Goal: Task Accomplishment & Management: Use online tool/utility

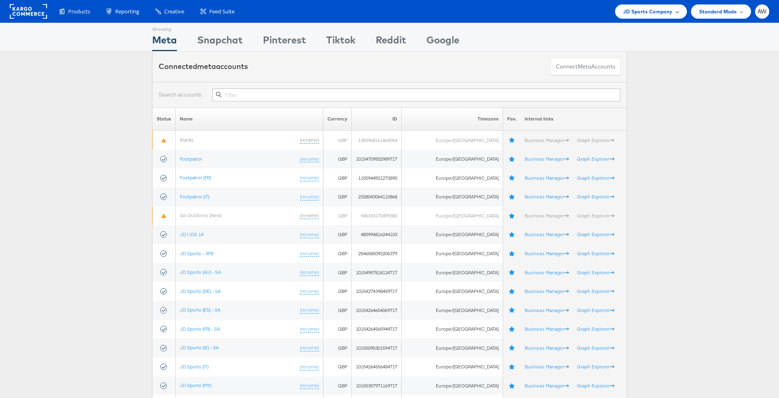
click at [654, 13] on span "JD Sports Company" at bounding box center [647, 11] width 49 height 9
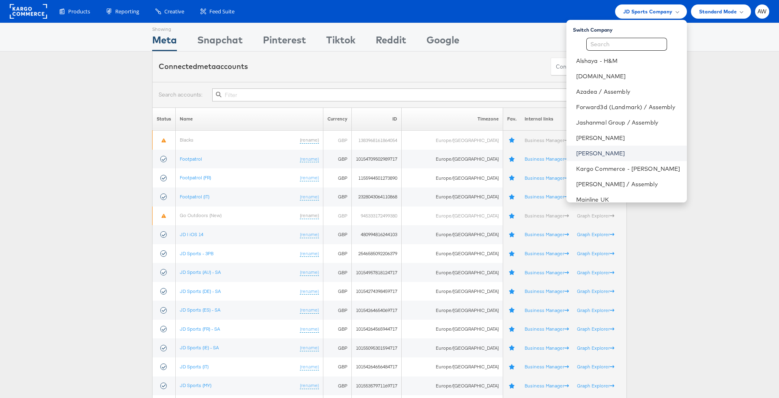
click at [614, 154] on link "[PERSON_NAME]" at bounding box center [628, 153] width 104 height 8
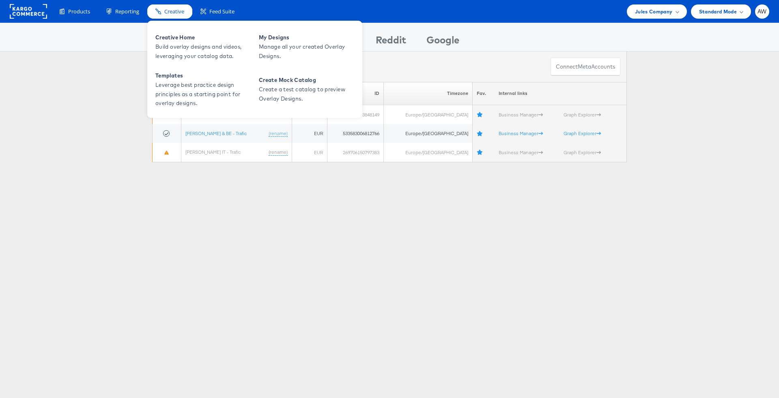
click at [176, 10] on span "Creative" at bounding box center [174, 12] width 20 height 8
click at [191, 52] on span "Build overlay designs and videos, leveraging your catalog data." at bounding box center [203, 51] width 97 height 19
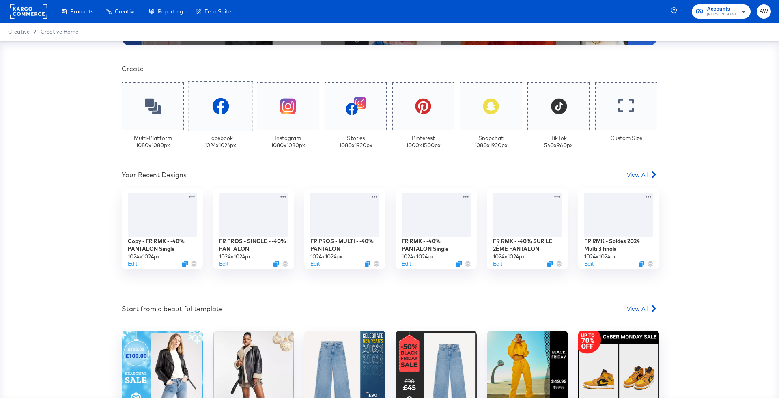
scroll to position [176, 0]
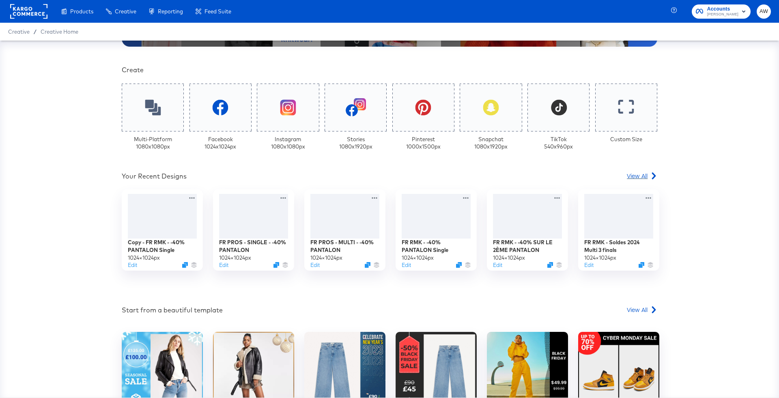
click at [642, 176] on span "View All" at bounding box center [637, 176] width 21 height 8
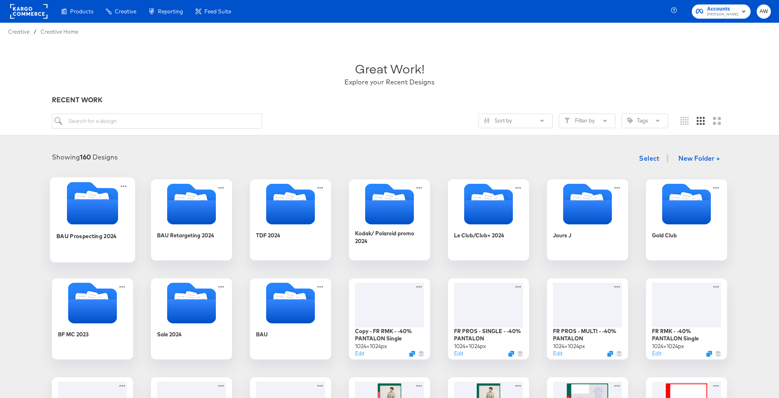
click at [82, 213] on icon "Folder" at bounding box center [92, 211] width 51 height 25
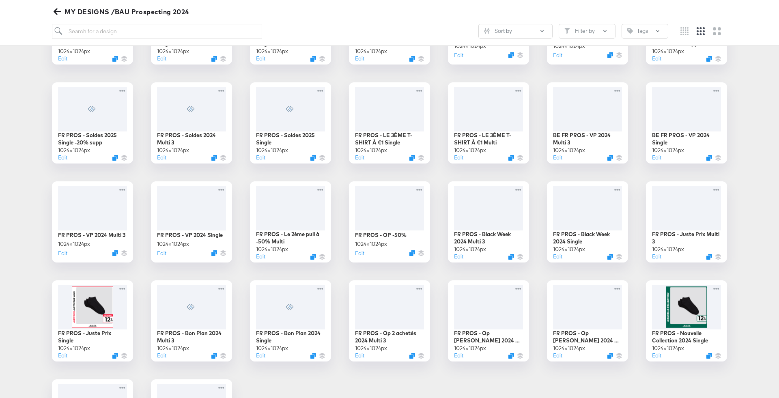
scroll to position [296, 0]
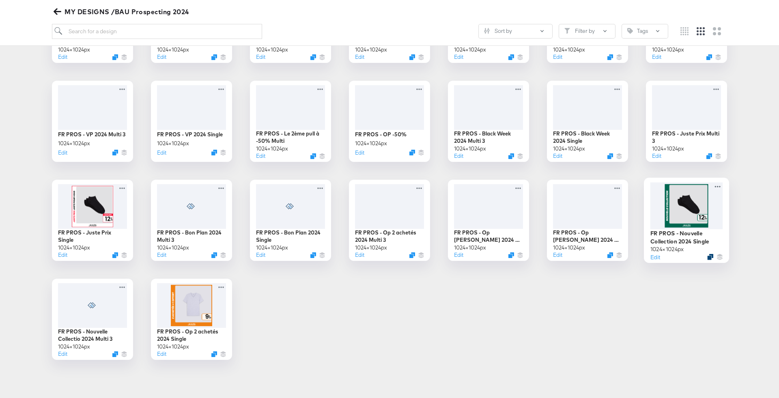
click at [710, 258] on icon "Duplicate" at bounding box center [710, 257] width 6 height 6
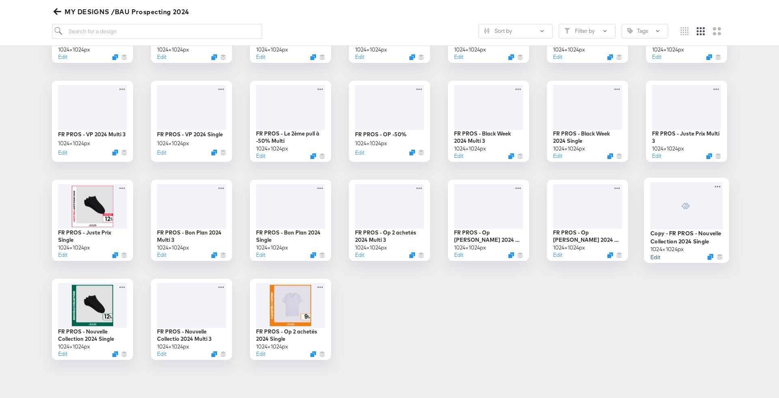
click at [656, 259] on button "Edit" at bounding box center [655, 257] width 10 height 8
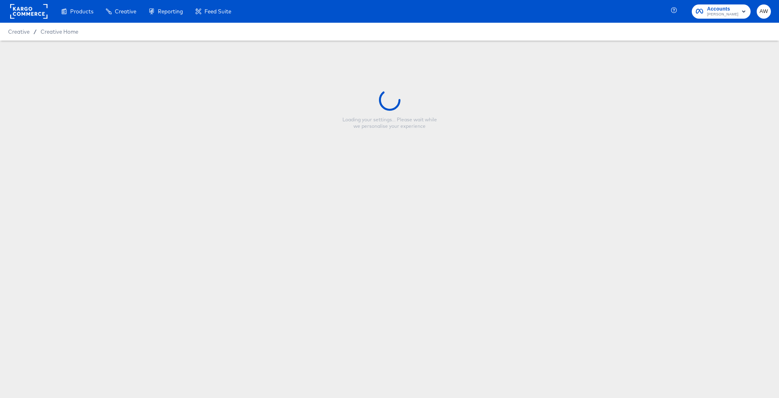
type input "Copy - FR PROS - Nouvelle Collection 2024 Single"
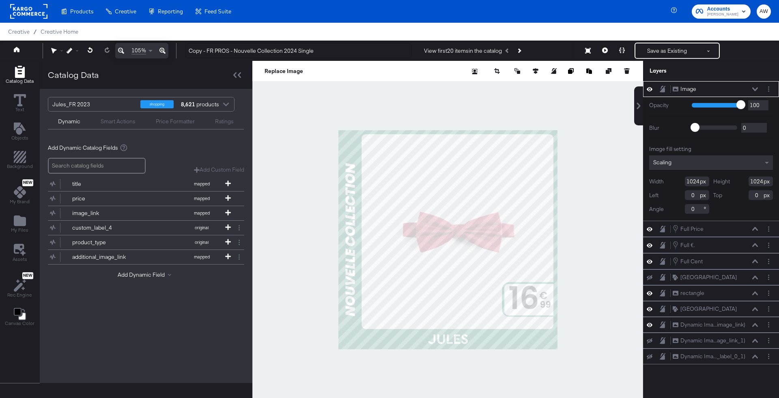
click at [311, 127] on div at bounding box center [447, 240] width 391 height 358
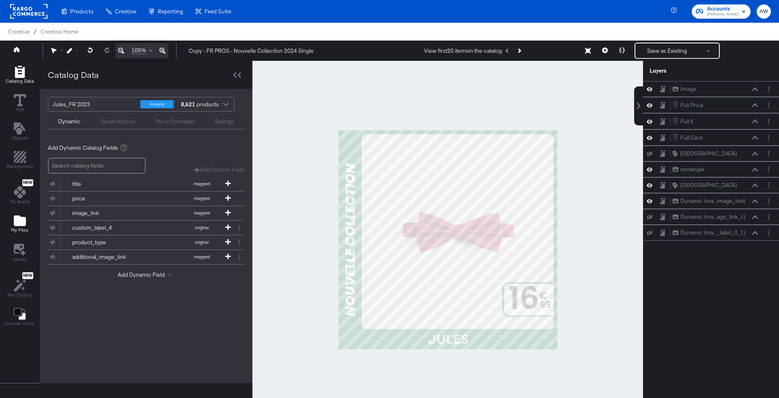
click at [15, 218] on icon "Add Files" at bounding box center [20, 220] width 12 height 11
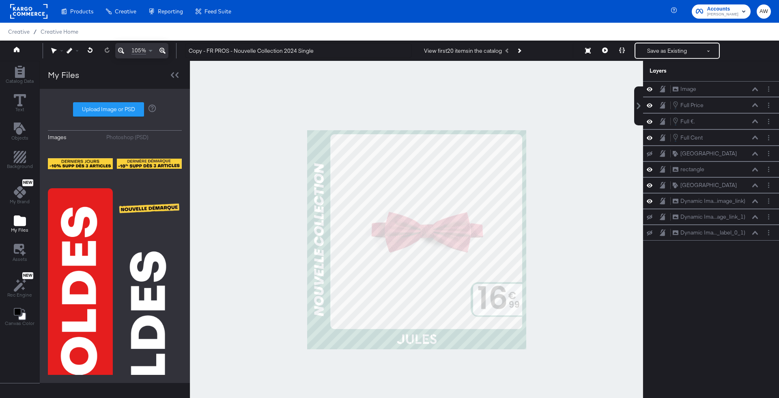
click at [152, 136] on button "Photoshop (PSD)" at bounding box center [144, 137] width 76 height 8
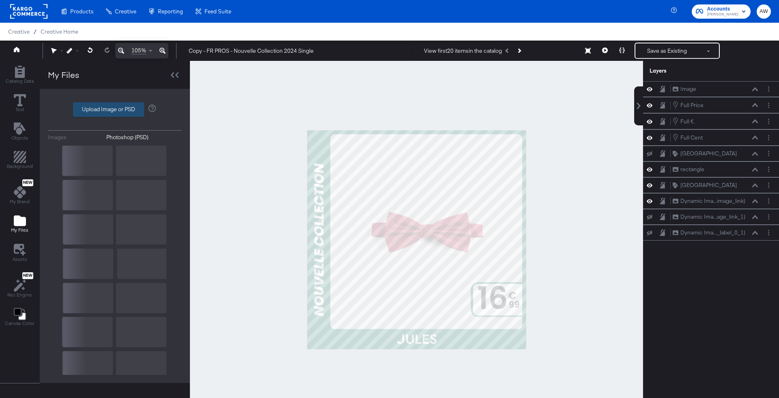
click at [131, 103] on label "Upload Image or PSD" at bounding box center [108, 110] width 70 height 14
click at [115, 110] on input "Upload Image or PSD" at bounding box center [115, 110] width 0 height 0
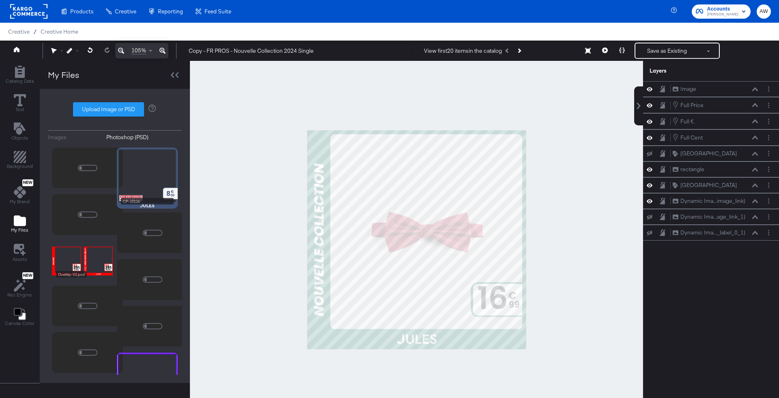
type input "C:\fakepath\Overlay-Version2025.psd"
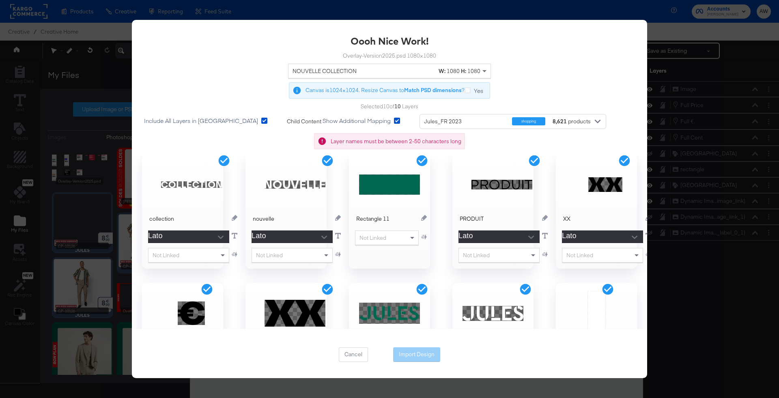
scroll to position [83, 0]
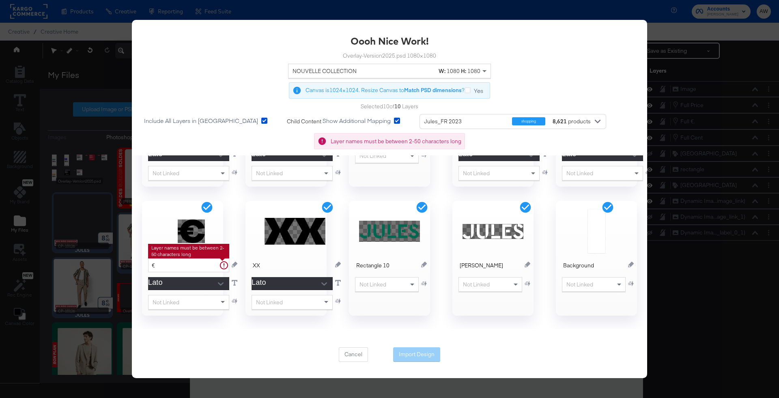
click at [192, 263] on input "€" at bounding box center [188, 265] width 81 height 14
type input "€."
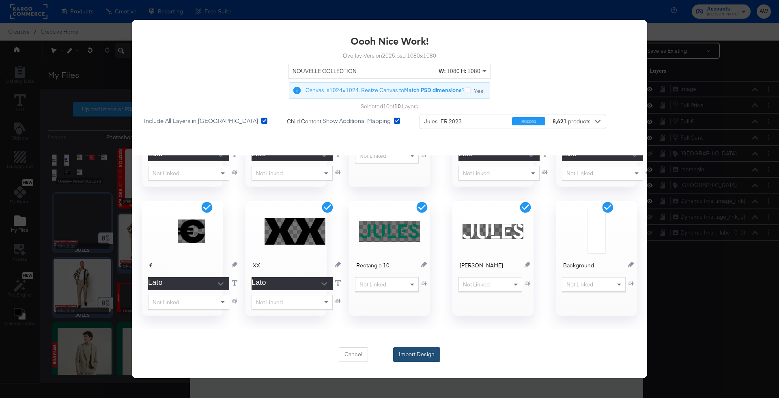
click at [430, 351] on button "Import Design" at bounding box center [416, 354] width 47 height 15
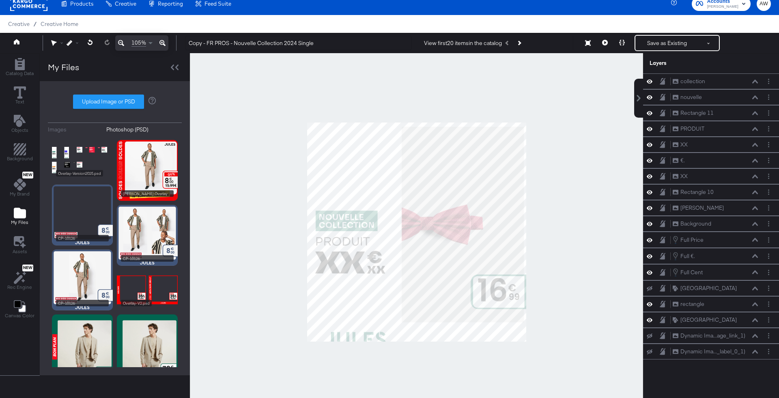
scroll to position [0, 0]
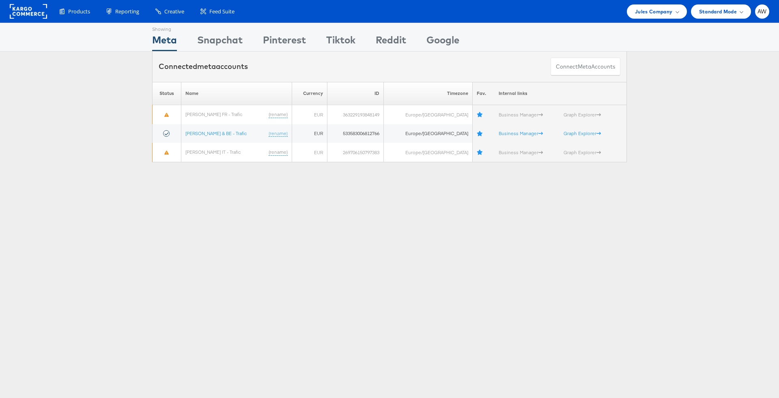
click at [623, 15] on ul "Jules Company Switch Company Alshaya - H&M ao.com Azadea / Assembly Forward3d (…" at bounding box center [696, 11] width 146 height 14
click at [642, 15] on span "Jules Company" at bounding box center [653, 11] width 37 height 9
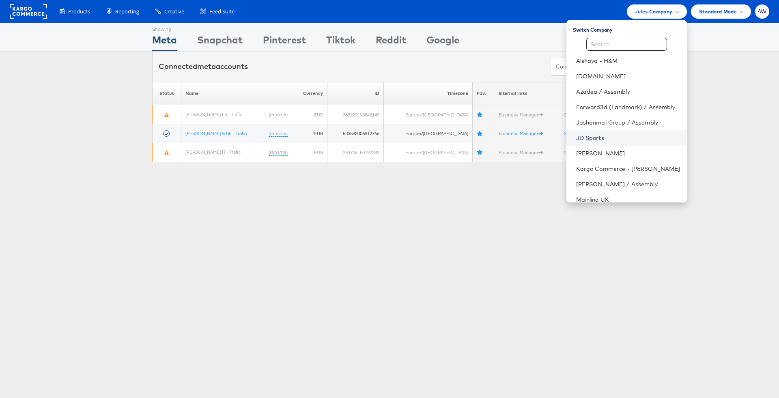
click at [607, 139] on link "JD Sports" at bounding box center [628, 138] width 104 height 8
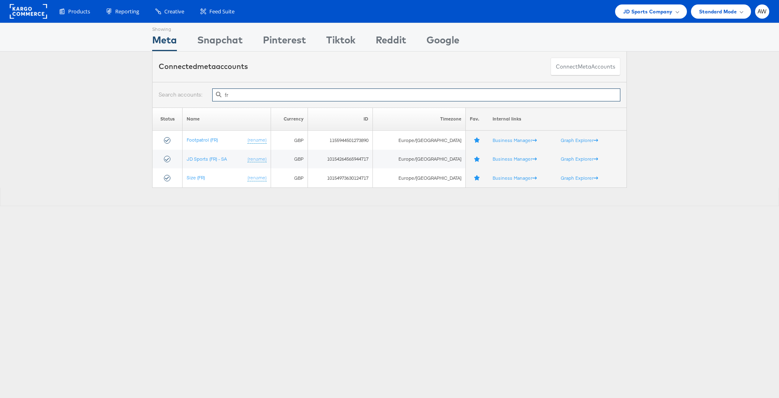
type input "f"
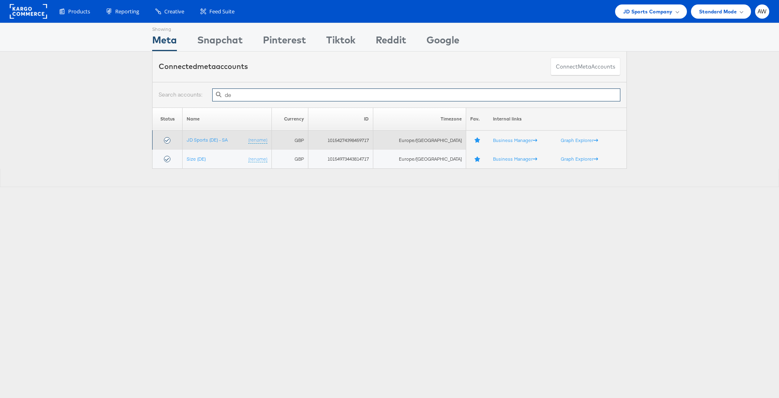
type input "de"
click at [212, 142] on td "JD Sports (DE) - SA (rename)" at bounding box center [227, 140] width 89 height 19
click at [207, 138] on link "JD Sports (DE) - SA" at bounding box center [207, 140] width 41 height 6
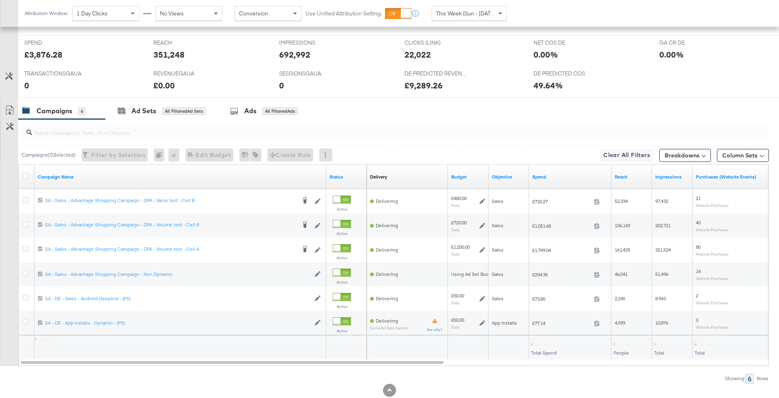
scroll to position [347, 0]
click at [450, 12] on span "This Week (Sun - Today)" at bounding box center [466, 13] width 61 height 7
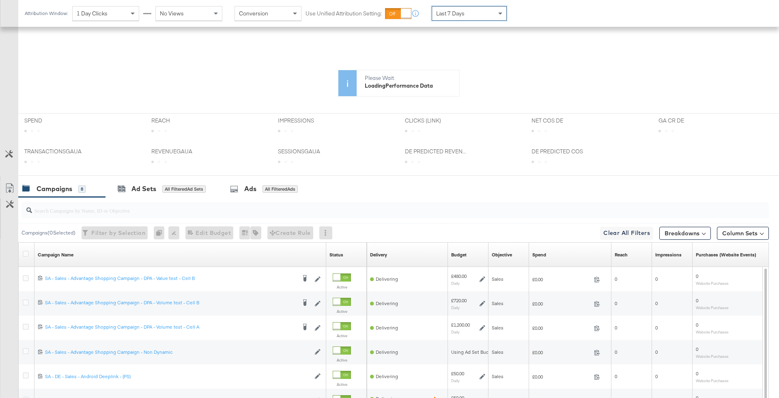
scroll to position [268, 0]
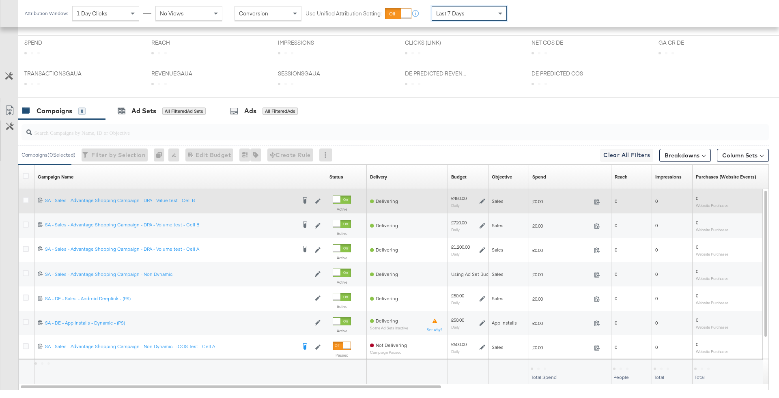
click at [27, 194] on div at bounding box center [26, 201] width 15 height 15
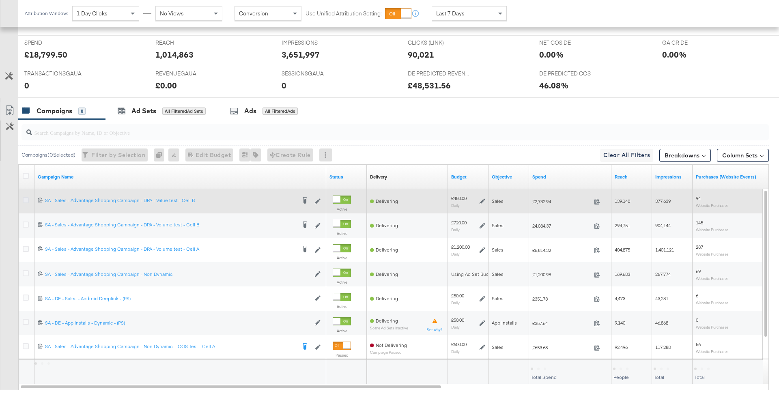
click at [24, 201] on icon at bounding box center [26, 200] width 6 height 6
click at [0, 0] on input "checkbox" at bounding box center [0, 0] width 0 height 0
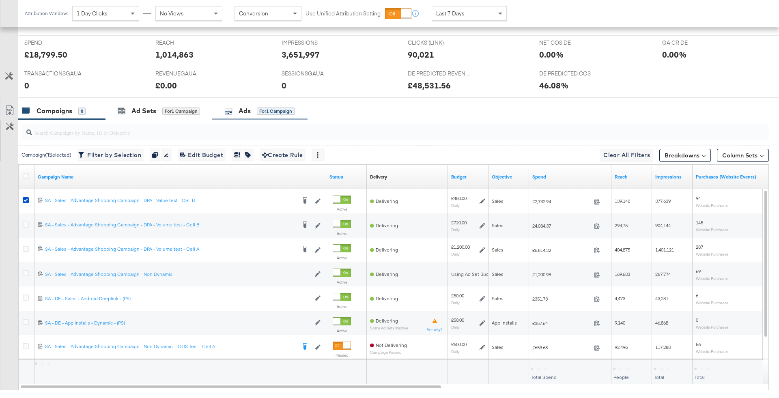
scroll to position [269, 0]
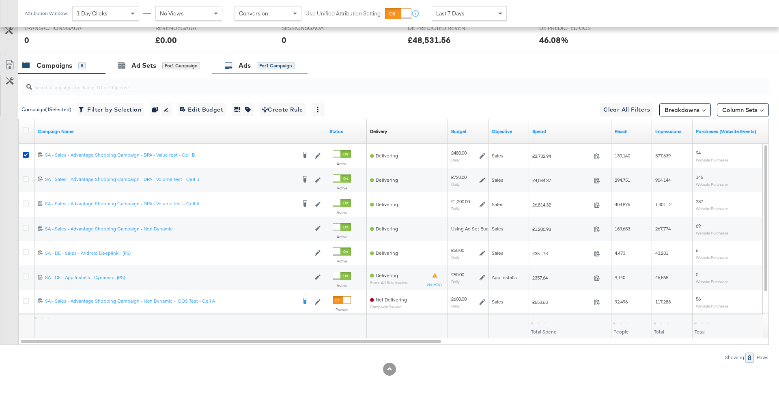
click at [256, 74] on div "Ads for 1 Campaign" at bounding box center [259, 65] width 95 height 17
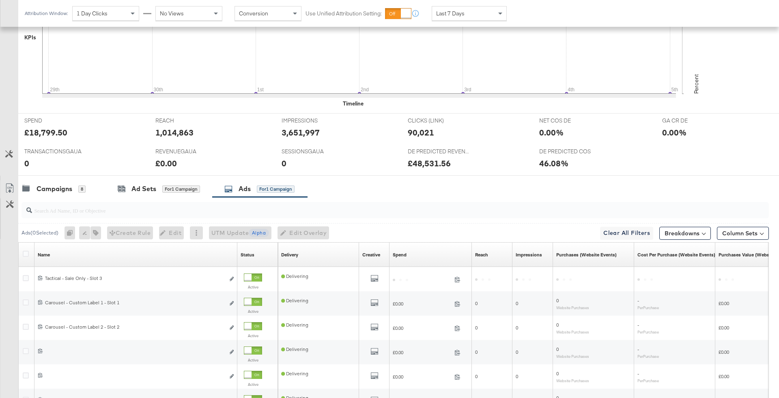
scroll to position [347, 0]
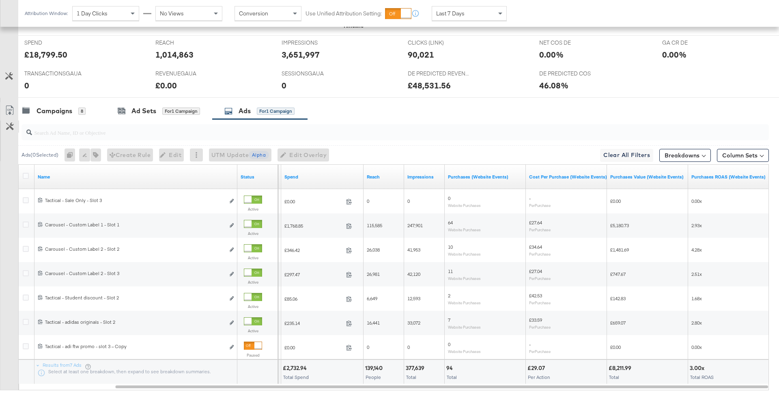
click at [7, 125] on icon at bounding box center [10, 127] width 8 height 8
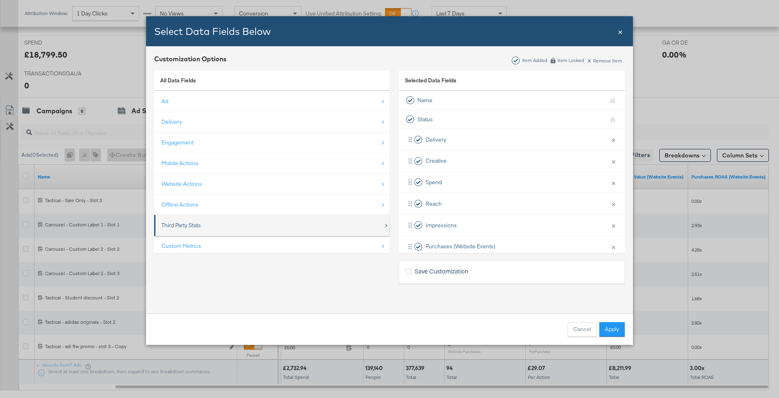
scroll to position [11, 0]
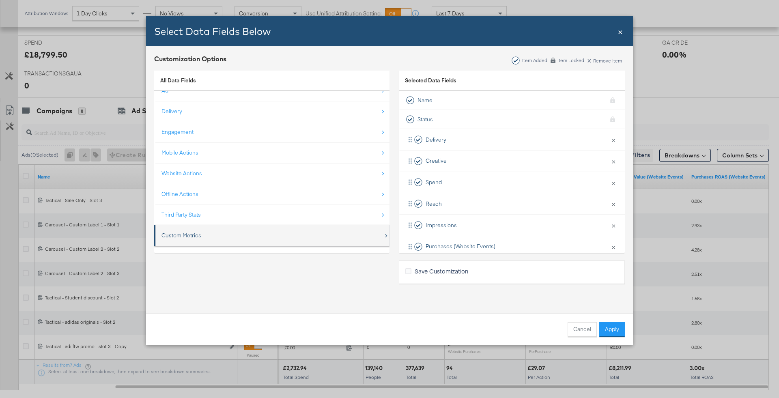
click at [235, 243] on div "Custom Metrics" at bounding box center [272, 235] width 222 height 17
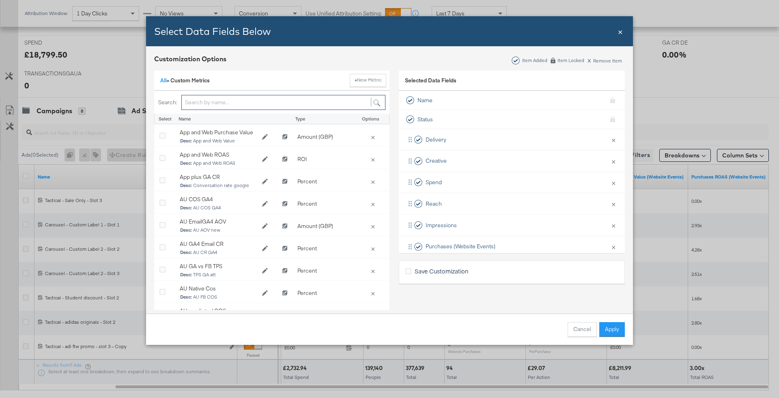
click at [208, 95] on input "Bulk Add Locations Modal" at bounding box center [283, 102] width 204 height 15
type input "DE"
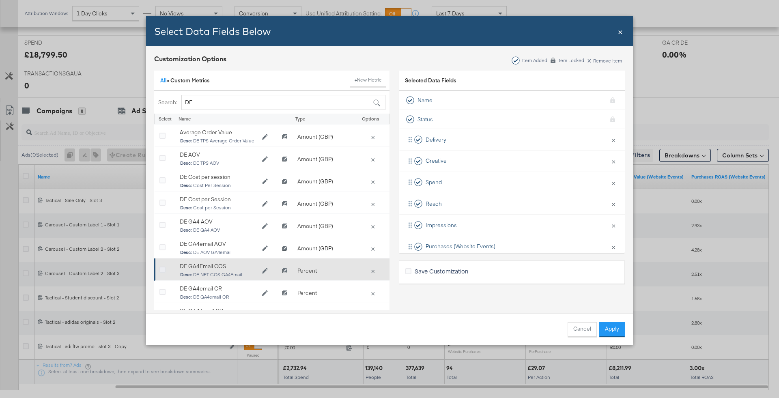
click at [165, 269] on icon "Bulk Add Locations Modal" at bounding box center [162, 270] width 6 height 6
click at [0, 0] on input "Bulk Add Locations Modal" at bounding box center [0, 0] width 0 height 0
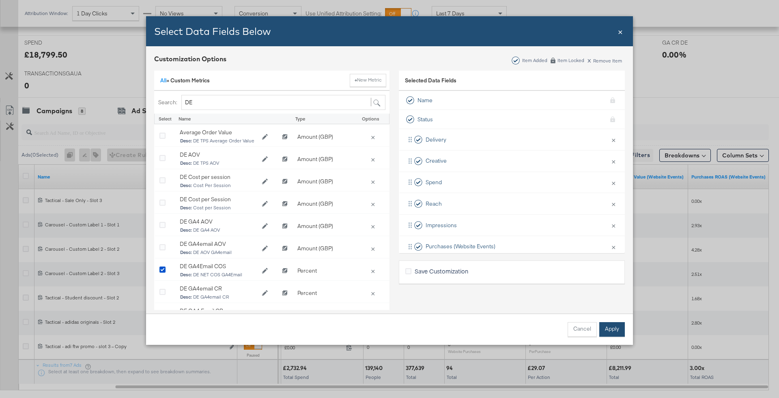
click at [607, 327] on button "Apply" at bounding box center [612, 329] width 26 height 15
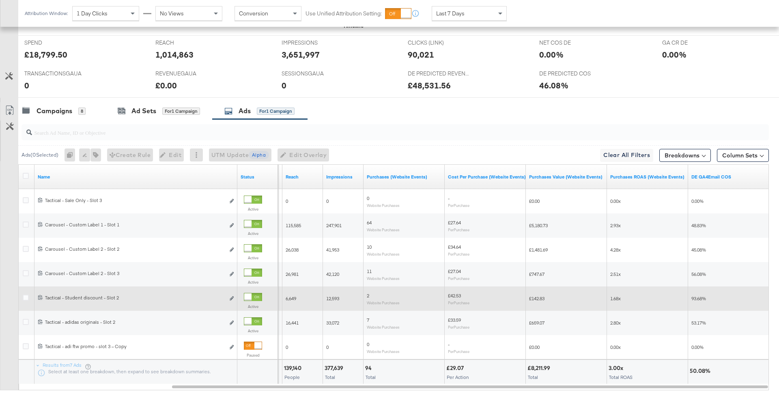
click at [261, 293] on div at bounding box center [253, 297] width 18 height 8
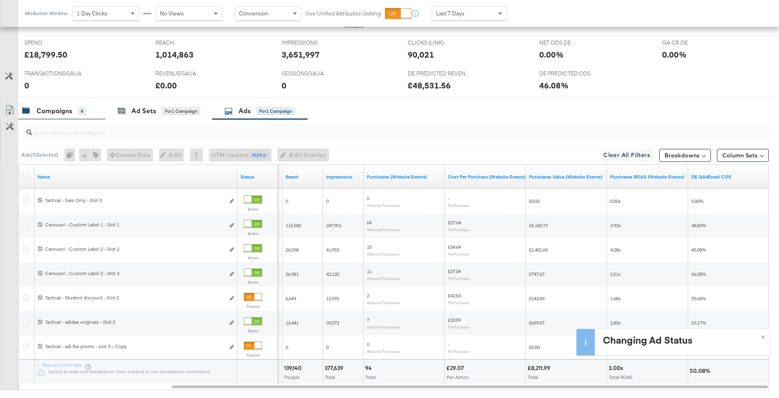
drag, startPoint x: 82, startPoint y: 105, endPoint x: 82, endPoint y: 112, distance: 6.1
click at [82, 107] on div "8" at bounding box center [81, 111] width 7 height 8
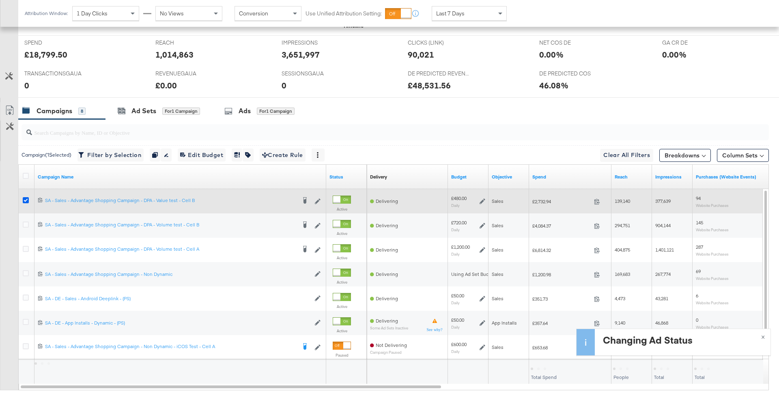
click at [23, 199] on icon at bounding box center [26, 200] width 6 height 6
click at [0, 0] on input "checkbox" at bounding box center [0, 0] width 0 height 0
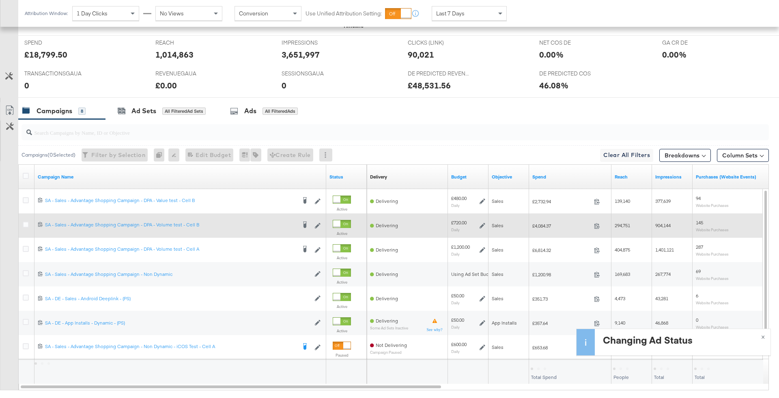
click at [25, 213] on div at bounding box center [26, 225] width 15 height 24
click at [25, 221] on icon at bounding box center [26, 224] width 6 height 6
click at [0, 0] on input "checkbox" at bounding box center [0, 0] width 0 height 0
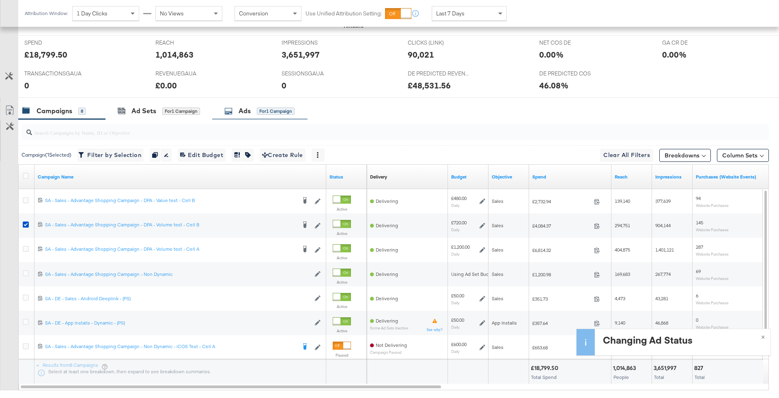
click at [247, 106] on div "Ads" at bounding box center [245, 110] width 12 height 9
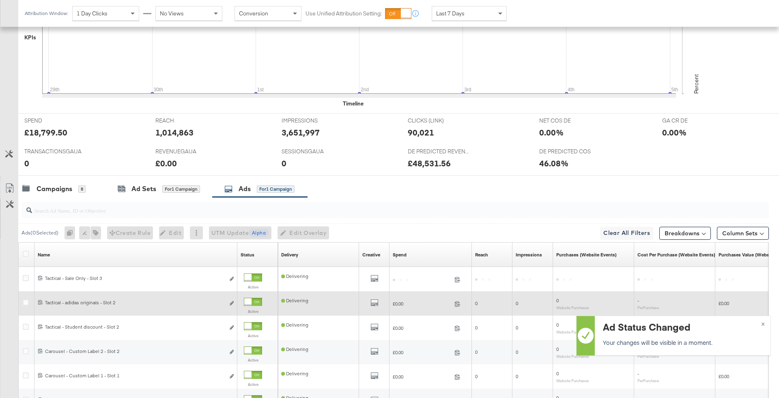
scroll to position [347, 0]
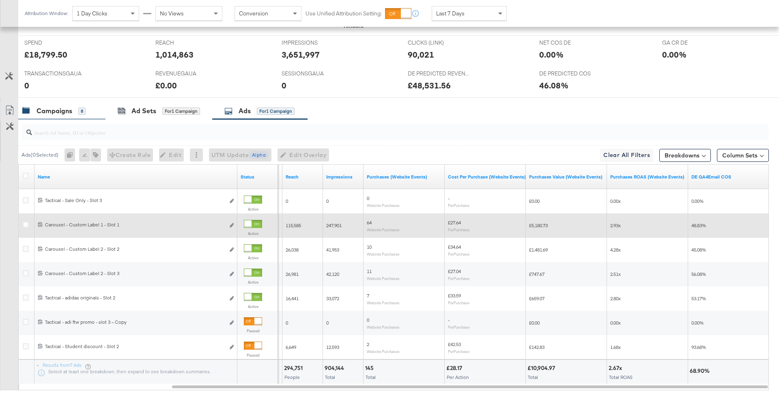
click at [59, 116] on div "Campaigns 8" at bounding box center [61, 110] width 87 height 17
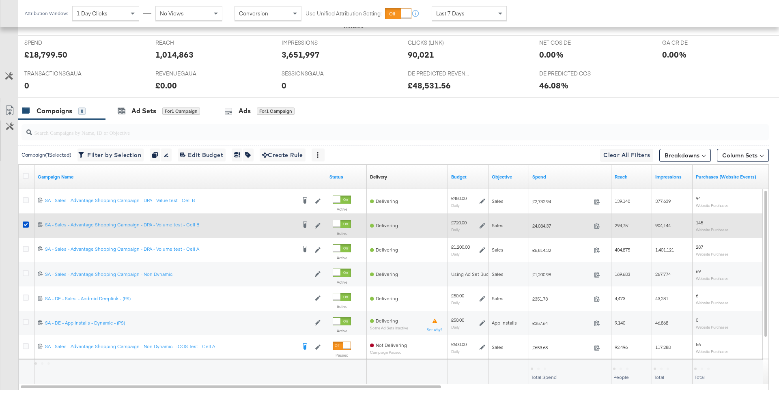
click at [24, 218] on div at bounding box center [26, 225] width 15 height 15
click at [24, 221] on icon at bounding box center [26, 224] width 6 height 6
click at [0, 0] on input "checkbox" at bounding box center [0, 0] width 0 height 0
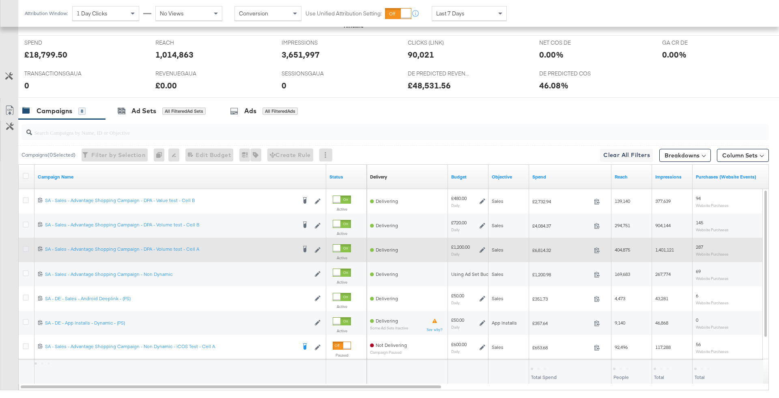
click at [25, 249] on icon at bounding box center [26, 249] width 6 height 6
click at [0, 0] on input "checkbox" at bounding box center [0, 0] width 0 height 0
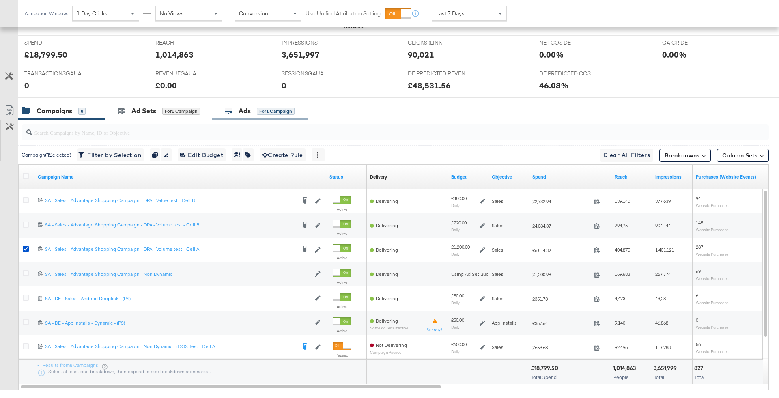
click at [256, 111] on div "Ads for 1 Campaign" at bounding box center [259, 110] width 70 height 9
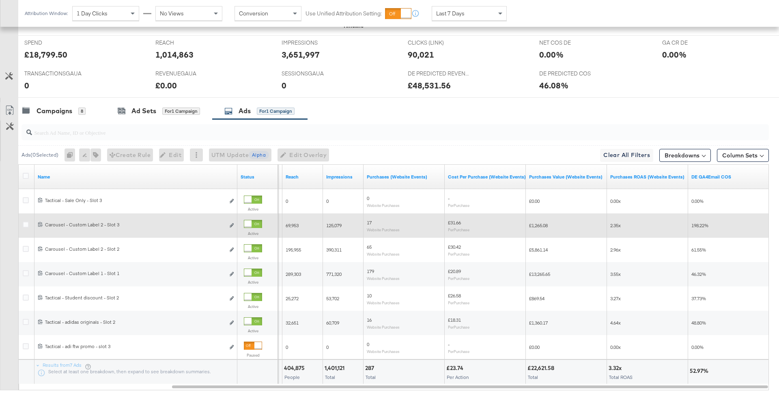
click at [251, 221] on div at bounding box center [247, 223] width 7 height 7
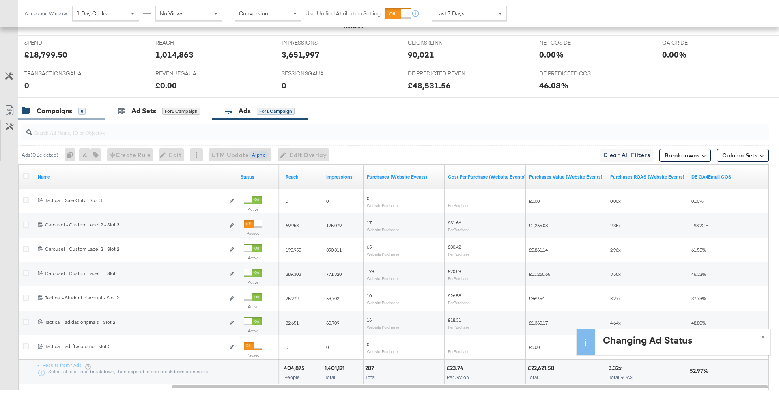
click at [51, 109] on div "Campaigns" at bounding box center [55, 110] width 36 height 9
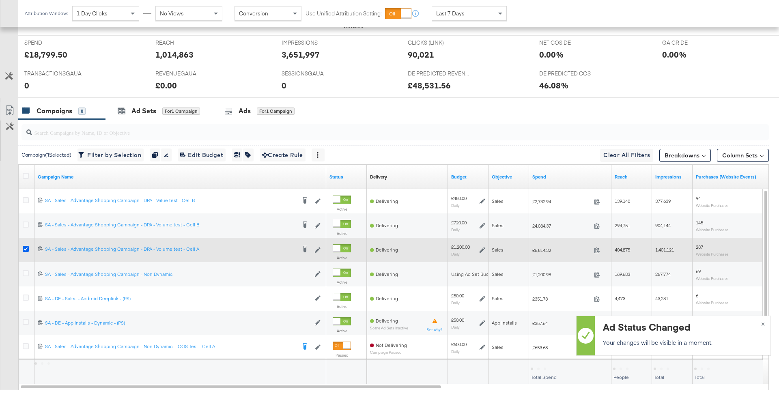
click at [27, 247] on icon at bounding box center [26, 249] width 6 height 6
click at [0, 0] on input "checkbox" at bounding box center [0, 0] width 0 height 0
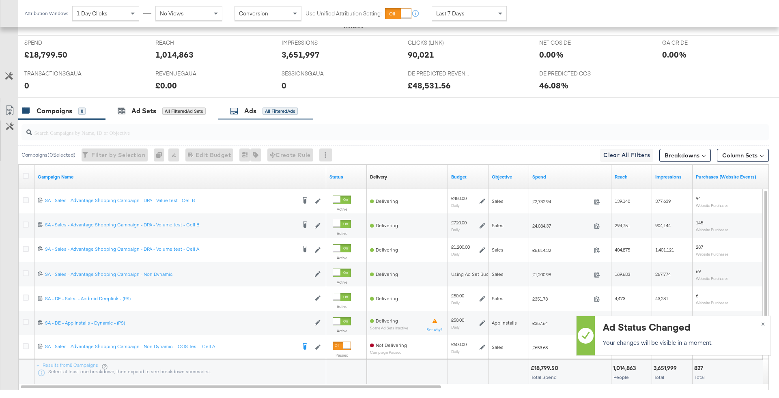
scroll to position [0, 0]
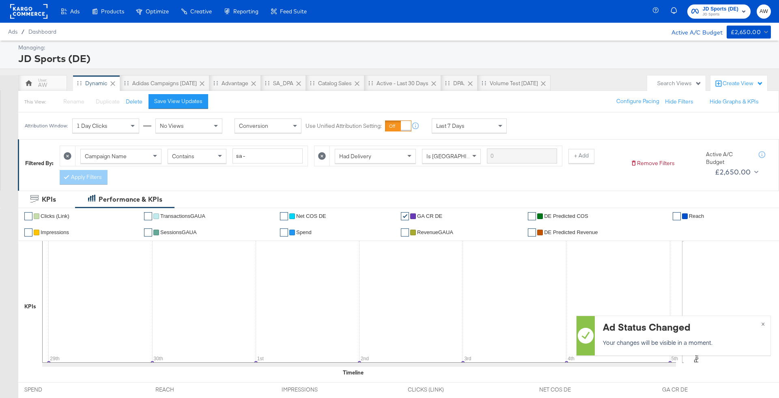
click at [734, 11] on span "JD Sports" at bounding box center [721, 14] width 36 height 6
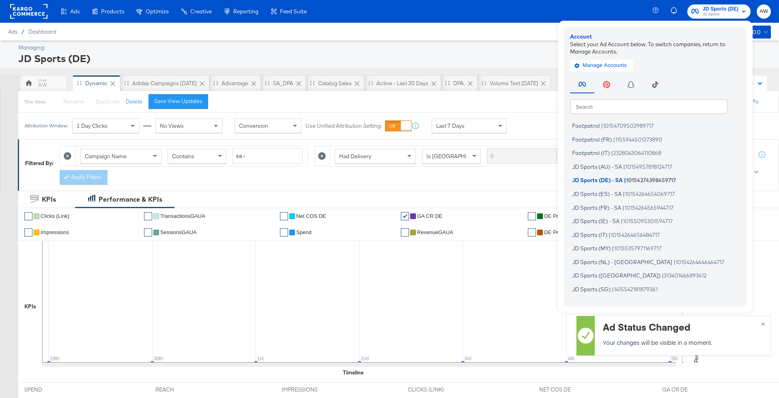
click at [639, 97] on div "Search Search Footpatrol | 10154709502989717 Footpatrol (FR) | 1155944501273890…" at bounding box center [657, 186] width 174 height 227
click at [632, 108] on input "text" at bounding box center [648, 106] width 157 height 15
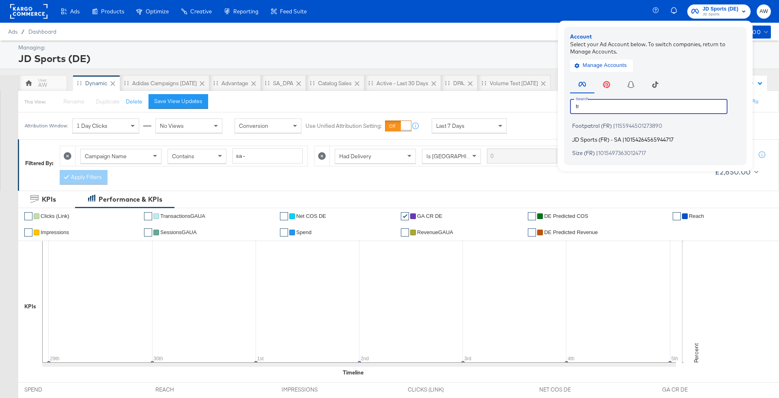
type input "fr"
click at [598, 141] on span "JD Sports (FR) - SA" at bounding box center [596, 139] width 49 height 6
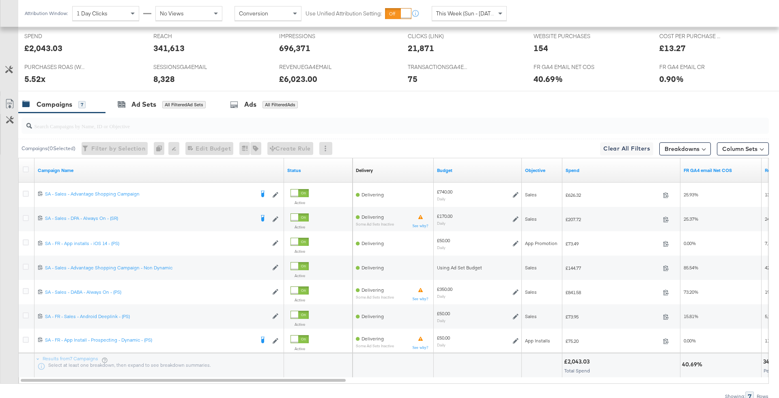
scroll to position [391, 0]
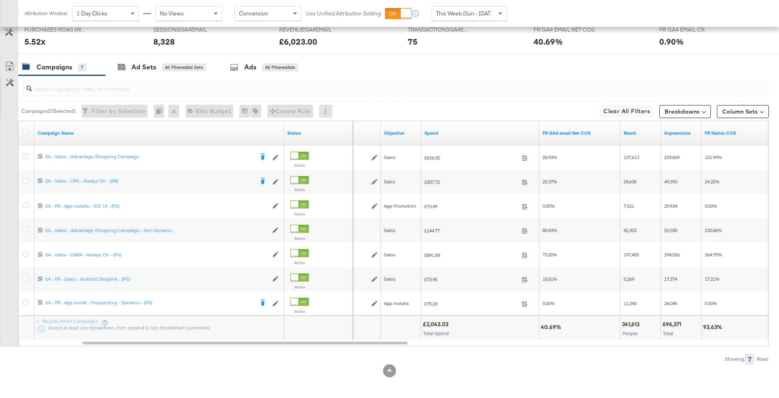
click at [435, 82] on input "search" at bounding box center [366, 85] width 668 height 16
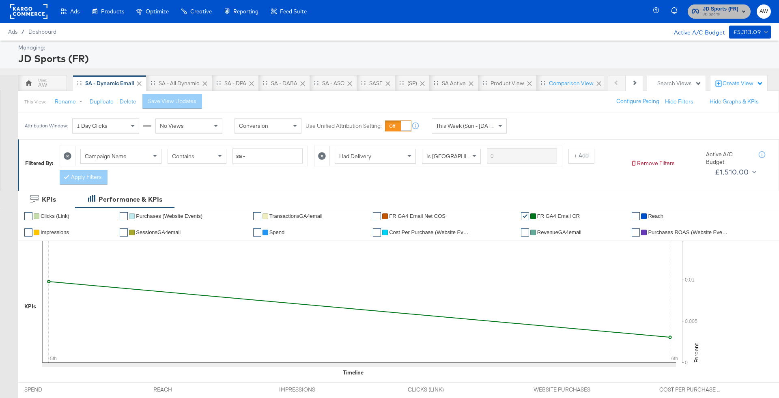
click at [744, 14] on rect "button" at bounding box center [744, 11] width 10 height 10
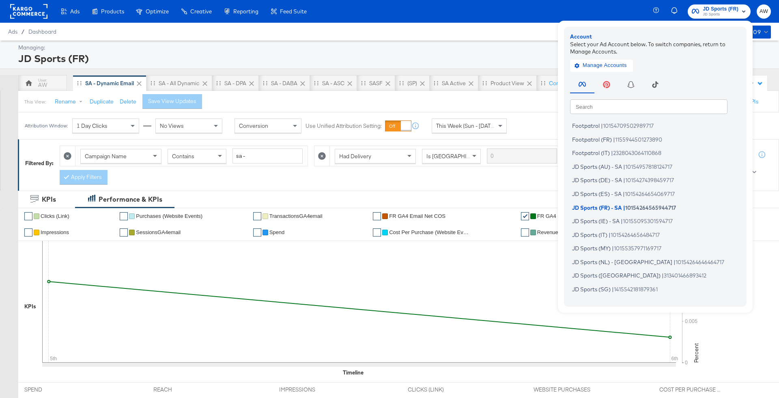
click at [606, 107] on input "text" at bounding box center [648, 106] width 157 height 15
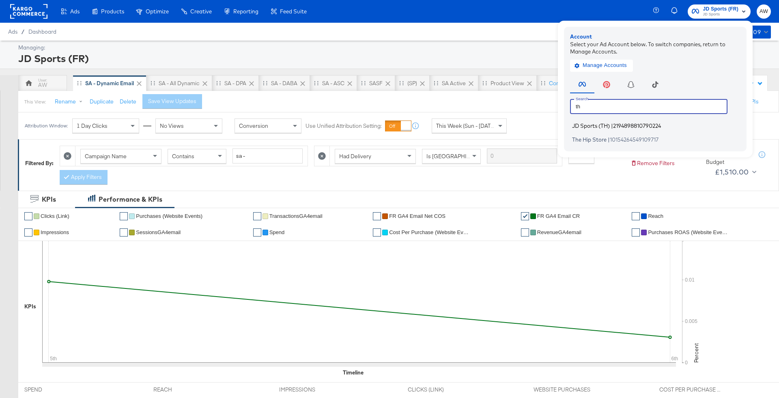
type input "th"
click at [604, 125] on span "JD Sports (TH)" at bounding box center [591, 126] width 38 height 6
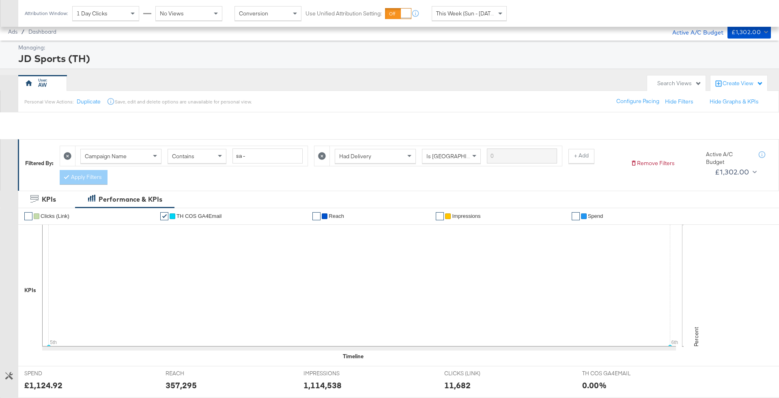
scroll to position [246, 0]
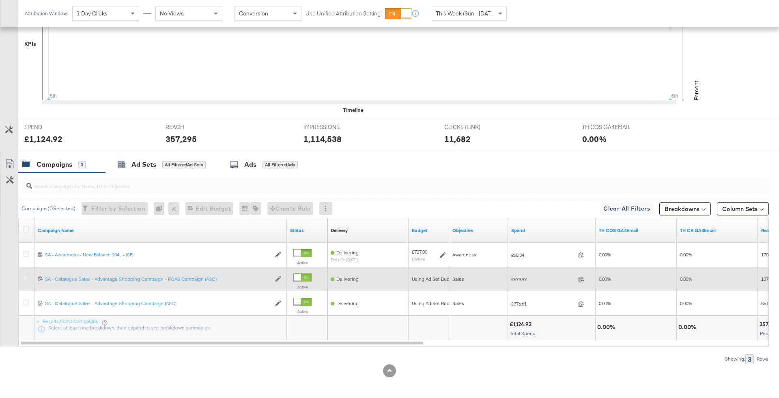
click at [23, 279] on icon at bounding box center [26, 278] width 6 height 6
click at [0, 0] on input "checkbox" at bounding box center [0, 0] width 0 height 0
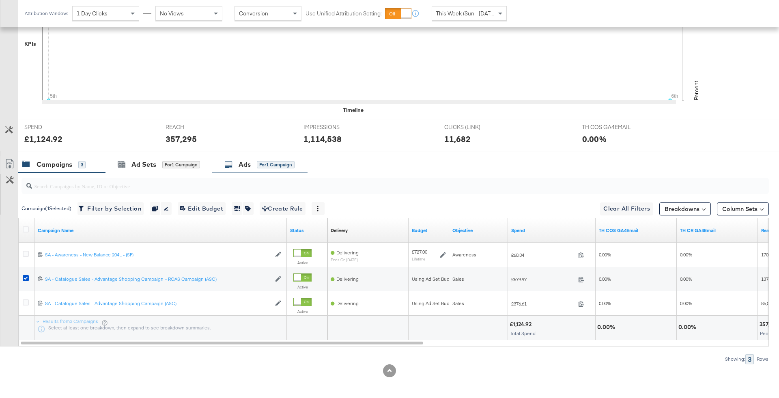
click at [283, 161] on div "for 1 Campaign" at bounding box center [276, 164] width 38 height 7
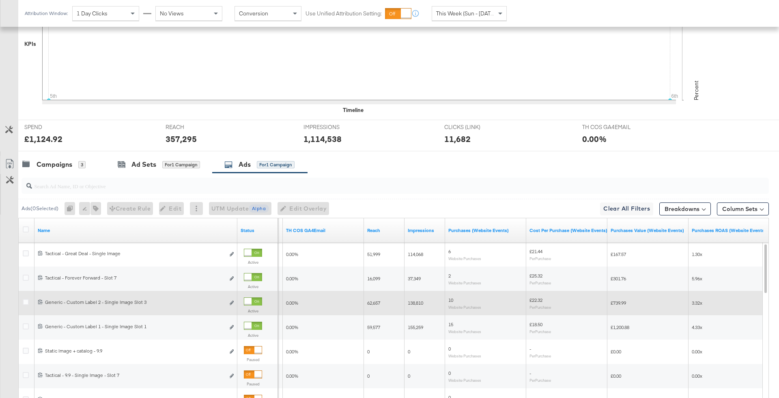
scroll to position [245, 0]
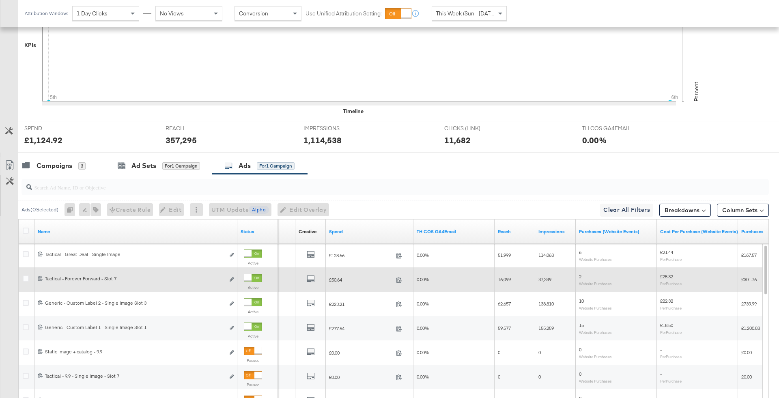
click at [250, 277] on div at bounding box center [247, 277] width 7 height 7
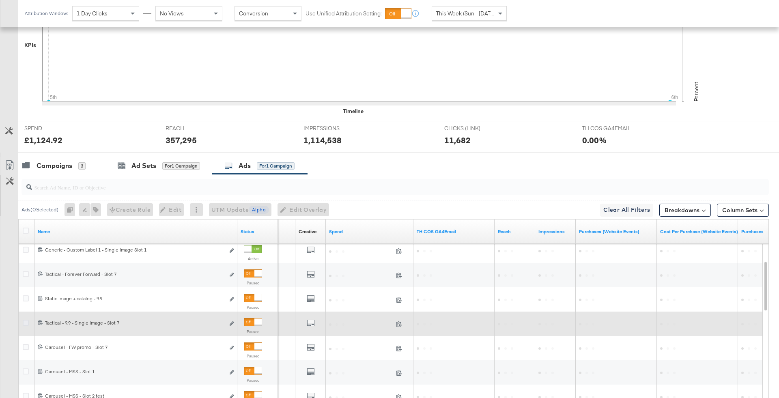
click at [26, 320] on icon at bounding box center [26, 323] width 6 height 6
click at [0, 0] on input "checkbox" at bounding box center [0, 0] width 0 height 0
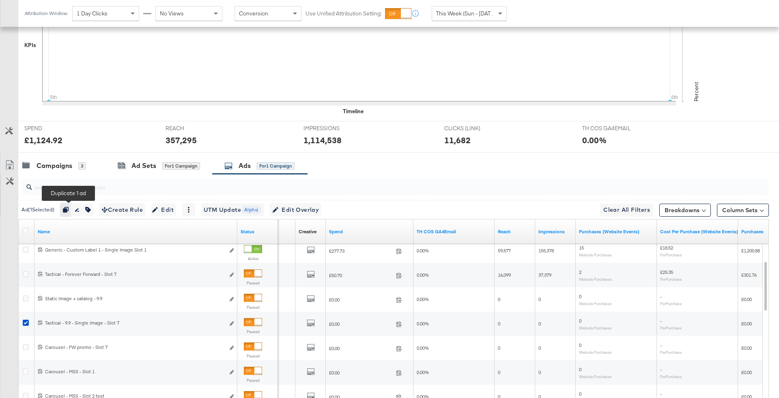
click at [69, 207] on icon "button" at bounding box center [66, 210] width 6 height 6
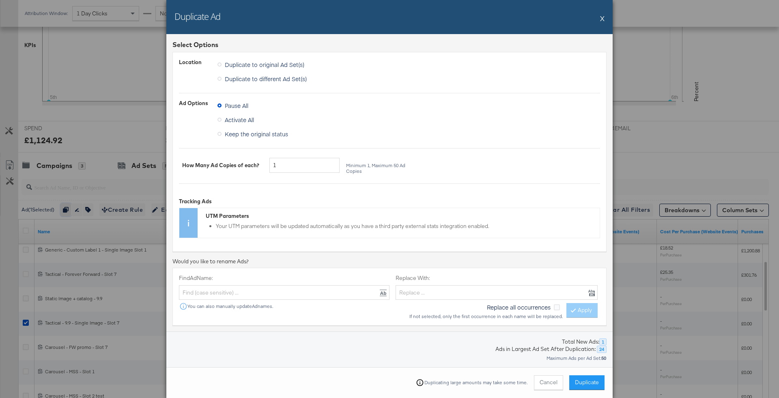
scroll to position [135, 0]
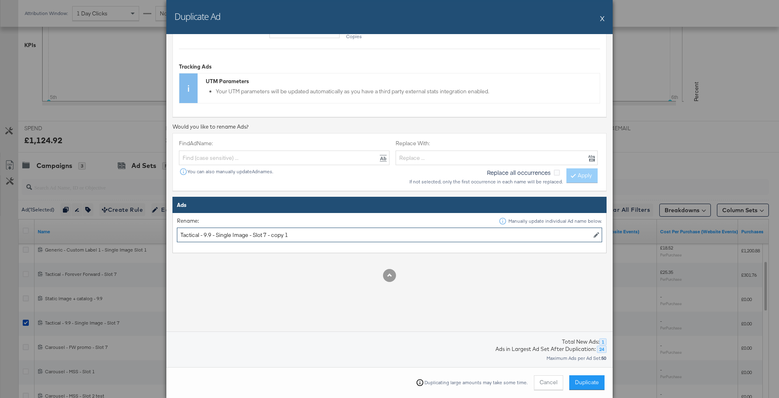
click at [206, 232] on input "Tactical - 9.9 - Single Image - Slot 7 - copy 1" at bounding box center [389, 235] width 425 height 15
click at [213, 233] on input "Tactical - 9.9 - Single Image - Slot 7 - copy 1" at bounding box center [389, 235] width 425 height 15
drag, startPoint x: 254, startPoint y: 234, endPoint x: 217, endPoint y: 234, distance: 36.5
click at [217, 234] on input "Tactical - 10.10- Single Image - Slot 7 - copy 1" at bounding box center [389, 235] width 425 height 15
drag, startPoint x: 235, startPoint y: 232, endPoint x: 402, endPoint y: 227, distance: 167.2
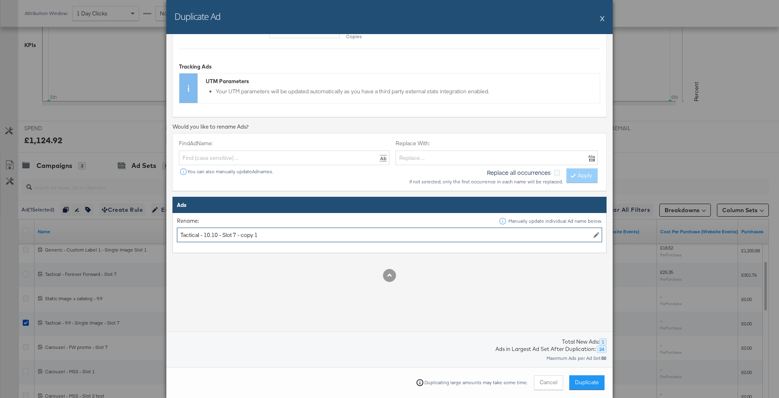
click at [402, 228] on input "Tactical - 10.10 - Slot 7 - copy 1" at bounding box center [389, 235] width 425 height 15
click at [292, 229] on input "Tactical - 10.10 - Slot 7 - copy 1" at bounding box center [389, 235] width 425 height 15
drag, startPoint x: 236, startPoint y: 232, endPoint x: 355, endPoint y: 234, distance: 118.1
click at [355, 234] on input "Tactical - 10.10 - Slot 7 - copy 1" at bounding box center [389, 235] width 425 height 15
type input "Tactical - 10.10 - Slot 7"
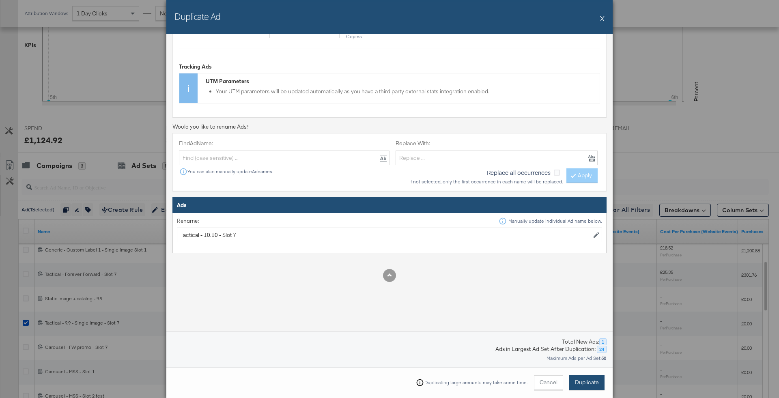
click at [587, 382] on span "Duplicate" at bounding box center [587, 382] width 24 height 8
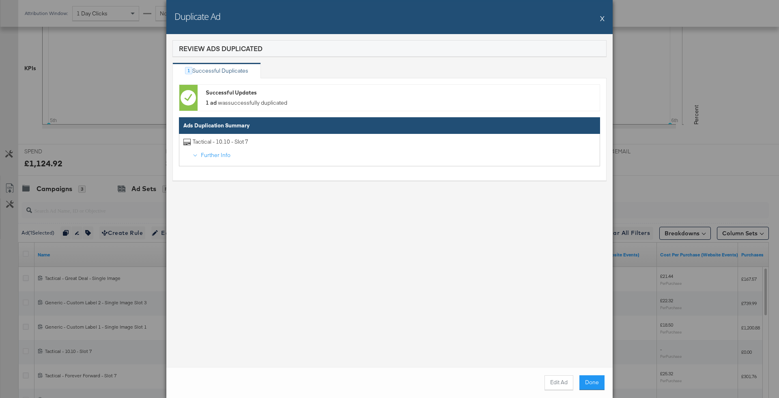
scroll to position [245, 0]
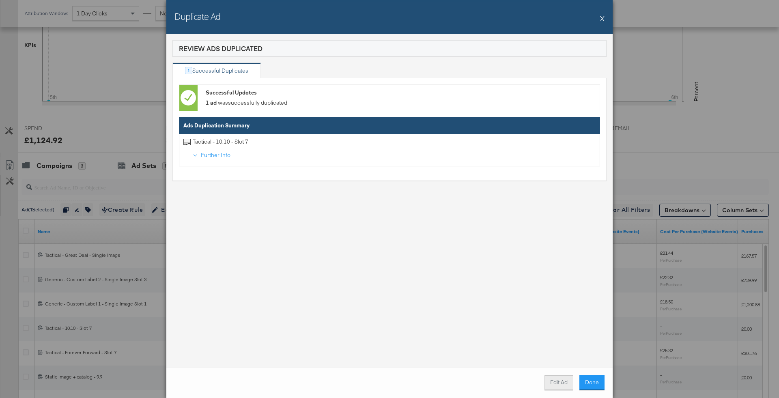
click at [552, 382] on button "Edit Ad" at bounding box center [558, 382] width 29 height 15
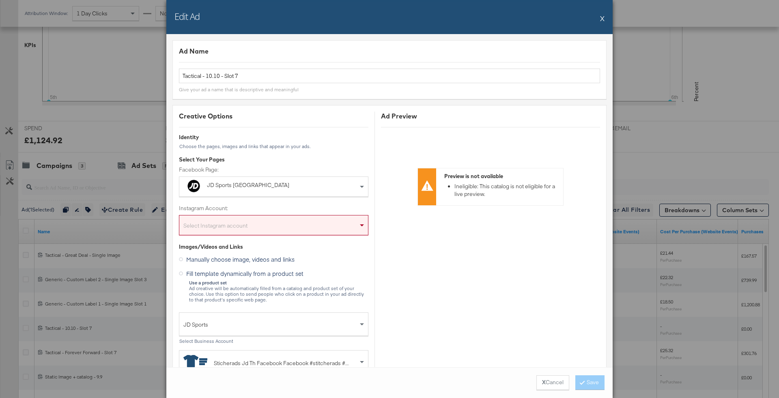
click at [309, 215] on div "Select Instagram account" at bounding box center [273, 225] width 189 height 20
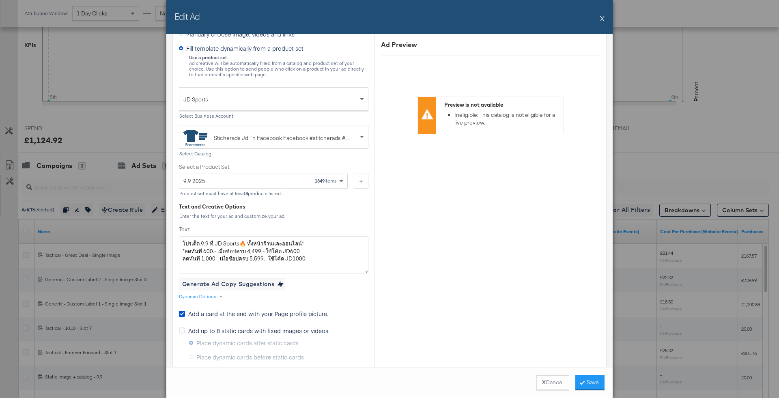
scroll to position [229, 0]
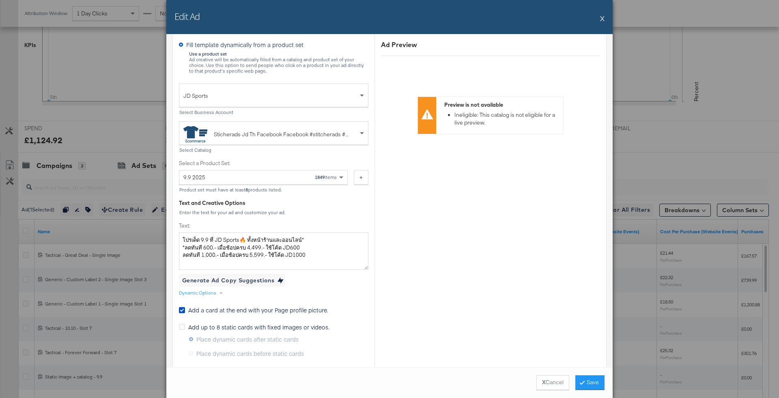
click at [284, 174] on div "9.9 2025 1849 items" at bounding box center [260, 177] width 154 height 14
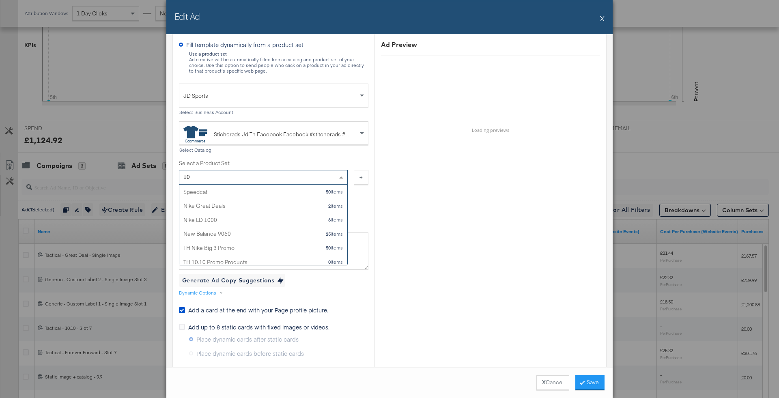
scroll to position [0, 0]
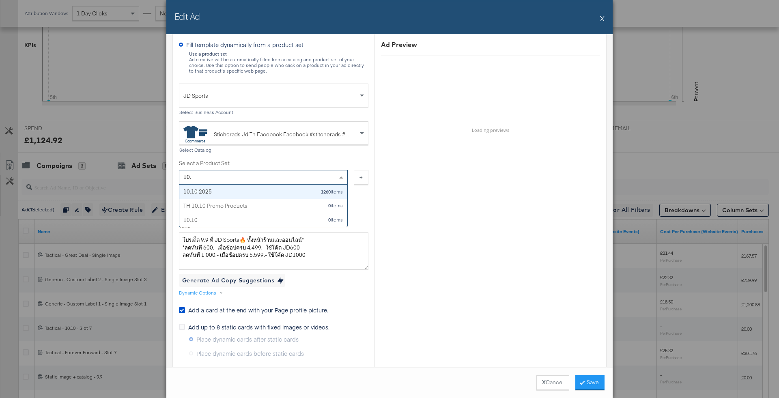
type input "10.1"
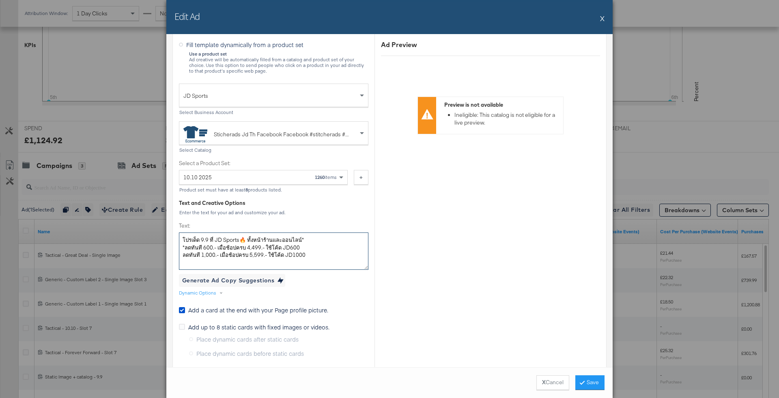
click at [320, 253] on textarea "โปรเด็ด 9.9 ที่ JD Sports🔥 ทั้งหน้าร้านและออนไลน์* *ลดทันที 600.- เมื่อช้อปครบ …" at bounding box center [273, 250] width 189 height 37
type textarea "โปรเด็ด 9.9 ที่ JD Sports🔥 ทั้งหน้าร้านและออนไลน์* *ลดทันที 600.- เมื่อช้อปครบ …"
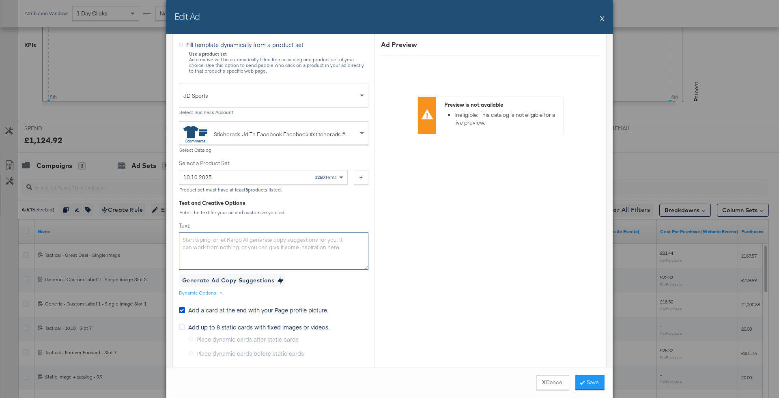
paste textarea "ลดทันที 1,000.- เมื่อช้อปครบ 5,599.- ใช้โค้ด JD1000"
type textarea "ลดทันที 1,000.- เมื่อช้อปครบ 5,599.- ใช้โค้ด JD1000"
click at [281, 256] on textarea "ลดทันที 1,000.- เมื่อช้อปครบ 5,599.- ใช้โค้ด JD1000" at bounding box center [273, 250] width 189 height 37
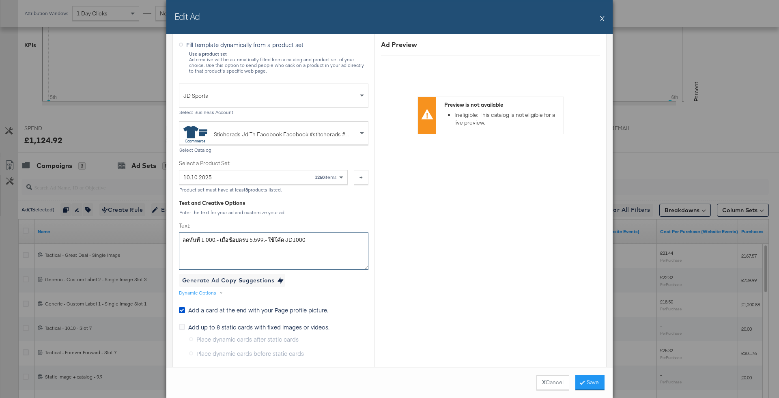
click at [307, 246] on textarea "ลดทันที 1,000.- เมื่อช้อปครบ 5,599.- ใช้โค้ด JD1000" at bounding box center [273, 250] width 189 height 37
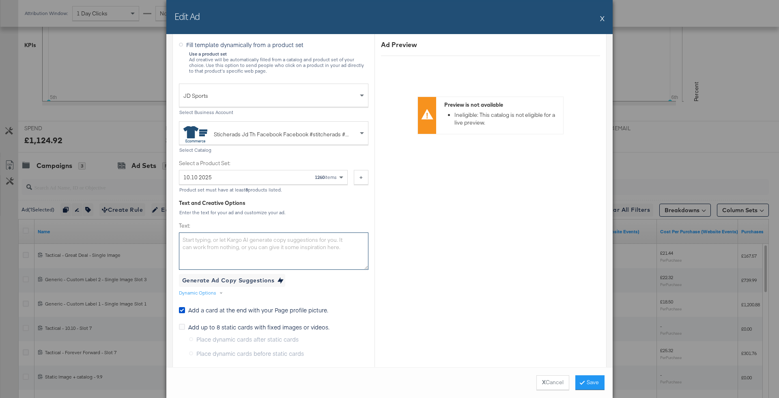
click at [341, 252] on textarea "Text:" at bounding box center [273, 250] width 189 height 37
paste textarea "พิเศษ! 10.10 โปรเฉพาะออนไลน์เท่านั้น🔥ลดทันที 15% เมื่อช้อปครบ 4,800.- หรือ ลดทั…"
type textarea "พิเศษ! 10.10 โปรเฉพาะออนไลน์เท่านั้น🔥ลดทันที 15% เมื่อช้อปครบ 4,800.- หรือ ลดทั…"
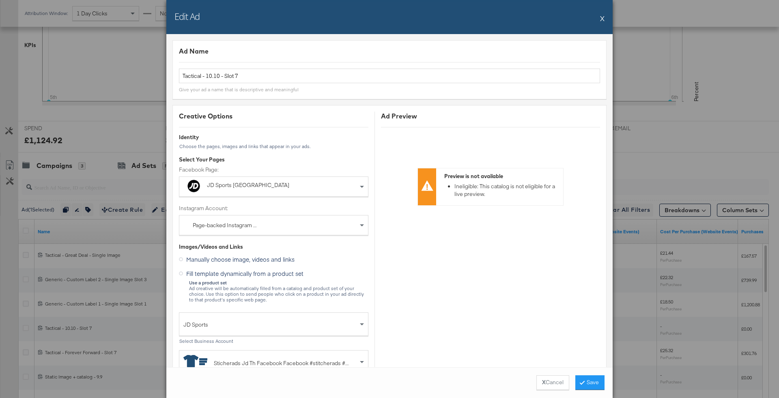
scroll to position [243, 0]
click at [593, 382] on button "Save" at bounding box center [589, 382] width 29 height 15
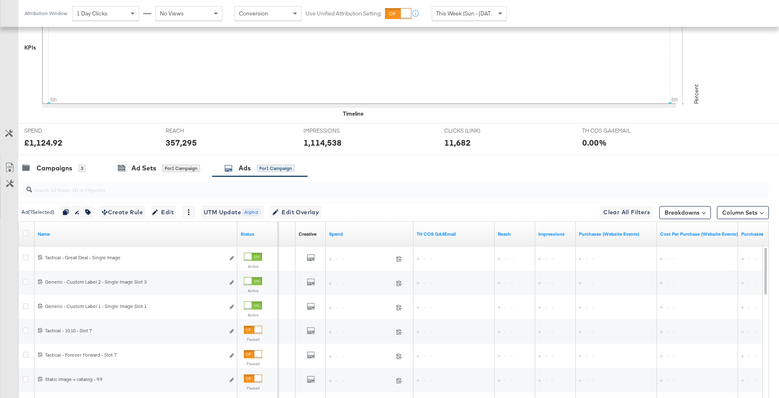
click at [37, 178] on input "search" at bounding box center [366, 186] width 668 height 16
click at [57, 168] on div "Campaigns" at bounding box center [55, 167] width 36 height 9
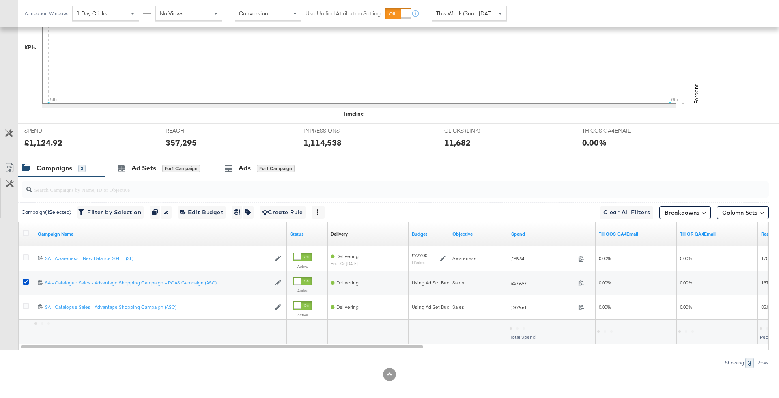
click at [232, 176] on div at bounding box center [393, 189] width 750 height 26
click at [231, 169] on icon at bounding box center [228, 168] width 8 height 8
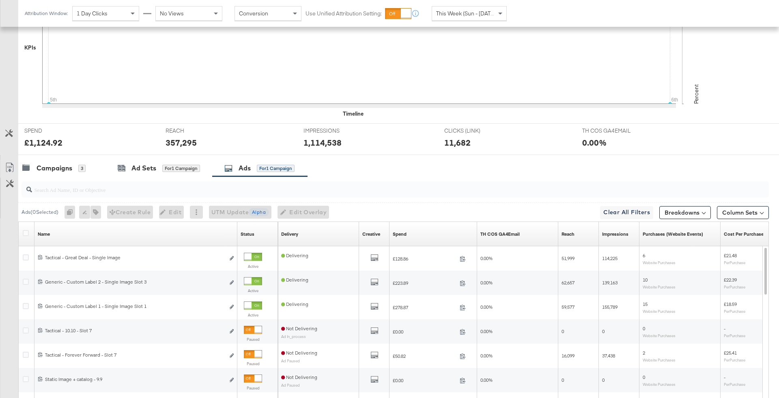
scroll to position [222, 0]
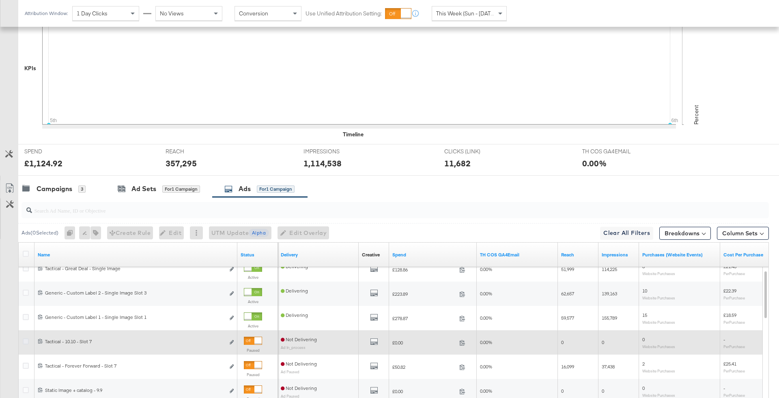
click at [24, 339] on icon at bounding box center [26, 341] width 6 height 6
click at [0, 0] on input "checkbox" at bounding box center [0, 0] width 0 height 0
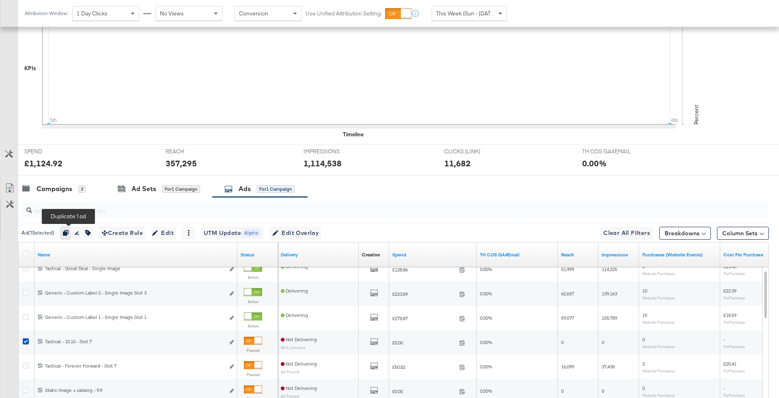
click at [67, 232] on icon "button" at bounding box center [66, 233] width 6 height 6
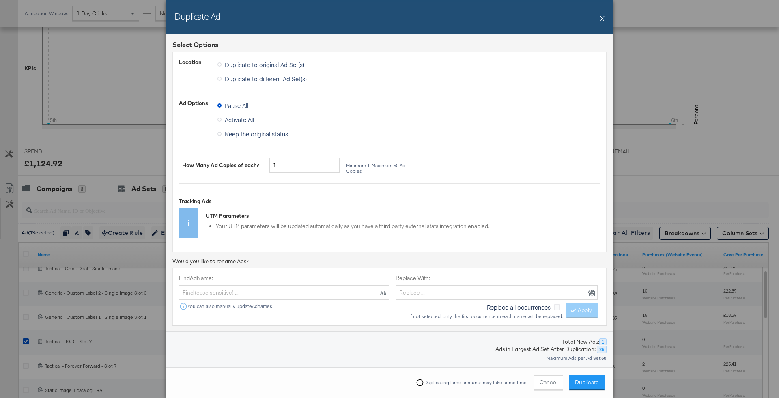
click at [301, 80] on span "Duplicate to different Ad Set(s)" at bounding box center [266, 79] width 82 height 8
click at [0, 0] on input "Duplicate to different Ad Set(s)" at bounding box center [0, 0] width 0 height 0
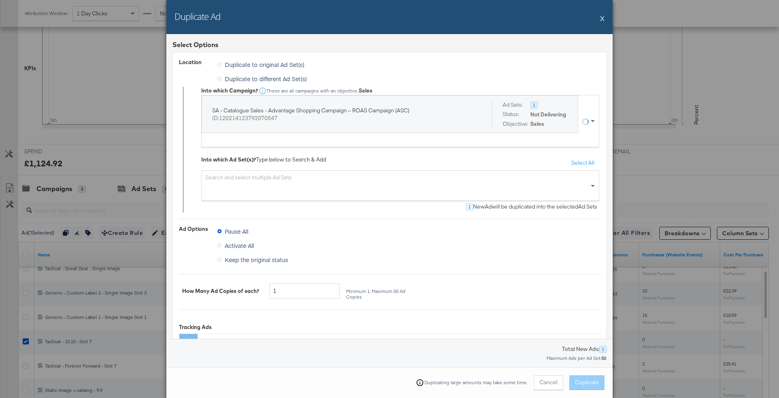
click at [321, 170] on div "Search and select multiple Ad Sets" at bounding box center [400, 185] width 398 height 30
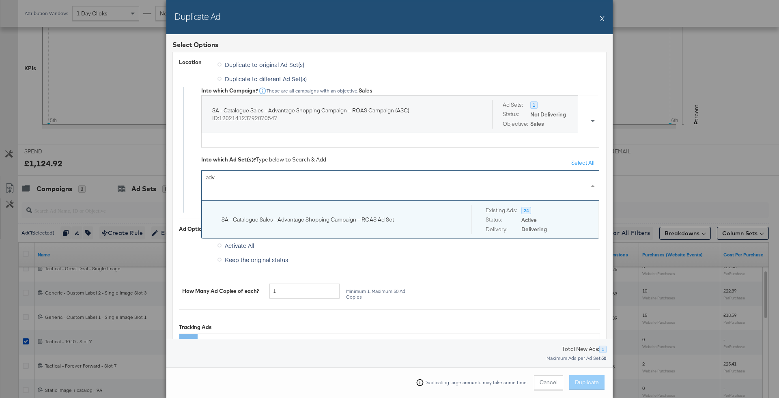
scroll to position [31, 0]
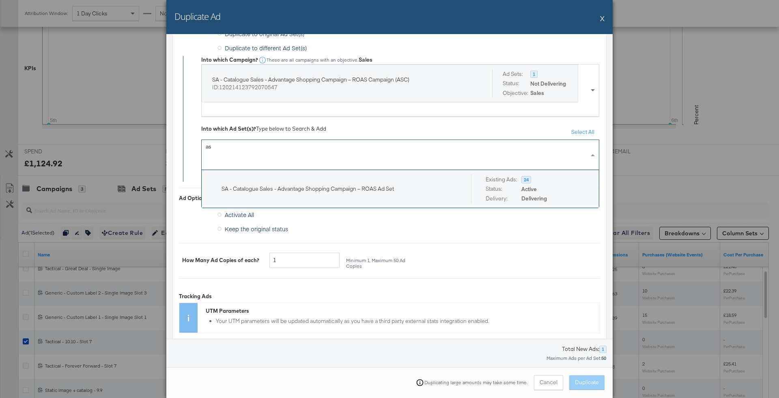
type input "a"
click at [332, 110] on div "SA - Catalogue Sales - Advantage Shopping Campaign – ROAS Campaign (ASC) ID: 12…" at bounding box center [395, 90] width 387 height 52
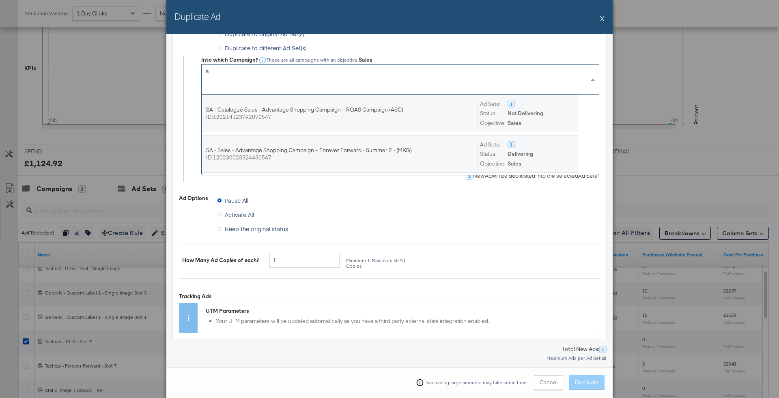
scroll to position [0, 0]
type input "adv"
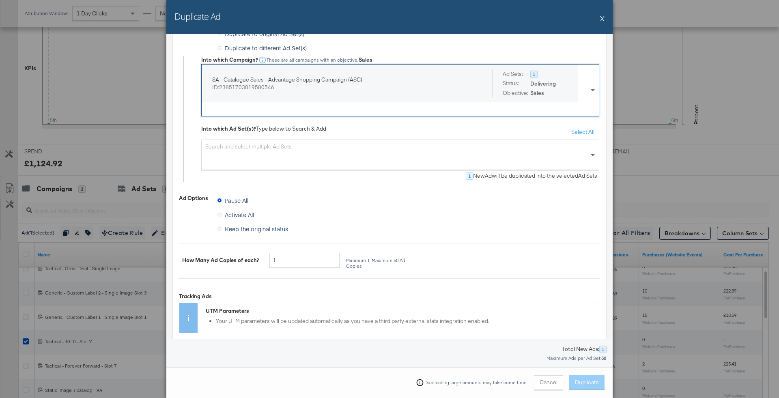
click at [394, 195] on div "Pause All" at bounding box center [408, 201] width 383 height 14
click at [379, 150] on div "Search and select multiple Ad Sets" at bounding box center [400, 155] width 398 height 30
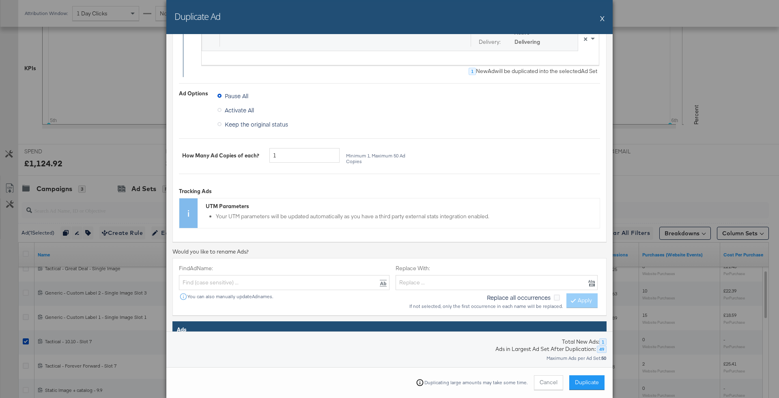
click at [383, 183] on div "Tracking Ads UTM Parameters Your UTM parameters will be updated automatically a…" at bounding box center [389, 204] width 421 height 48
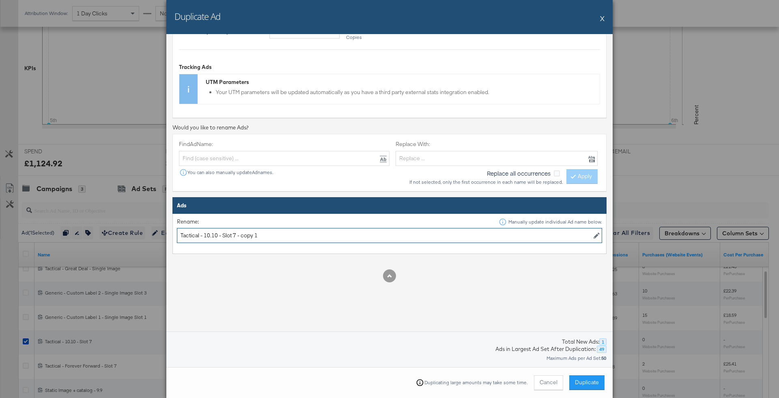
drag, startPoint x: 236, startPoint y: 233, endPoint x: 366, endPoint y: 233, distance: 130.6
click at [366, 233] on input "Tactical - 10.10 - Slot 7 - copy 1" at bounding box center [389, 235] width 425 height 15
type input "Tactical - 10.10 - Slot 7"
click at [326, 178] on div "Find Ad Name: You can also manually update Ad names. Replace With: Replace all …" at bounding box center [389, 162] width 421 height 45
click at [598, 379] on span "Duplicate" at bounding box center [587, 382] width 24 height 8
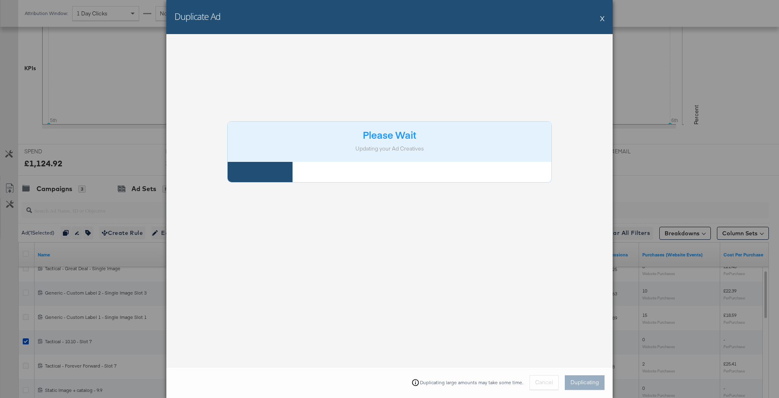
scroll to position [0, 0]
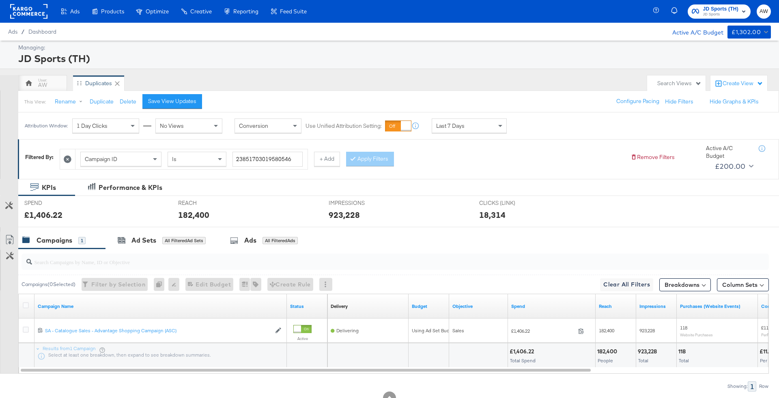
scroll to position [28, 0]
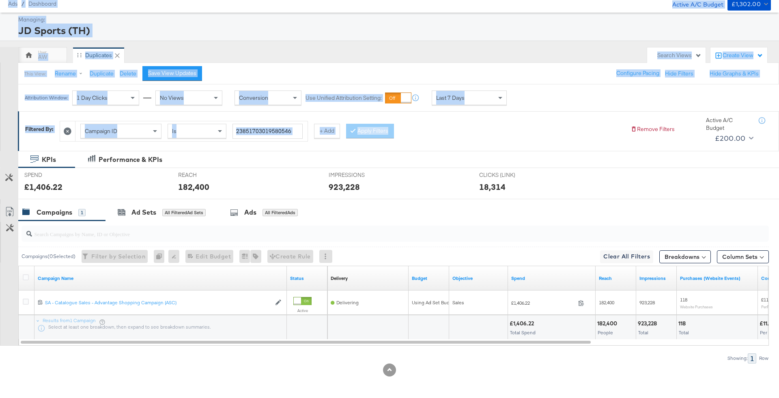
drag, startPoint x: 403, startPoint y: 135, endPoint x: 104, endPoint y: -80, distance: 367.7
click at [104, 0] on html "Ads Products Optimize Creative Reporting Feed Suite JD Sports (TH) JD Sports AW…" at bounding box center [389, 171] width 779 height 398
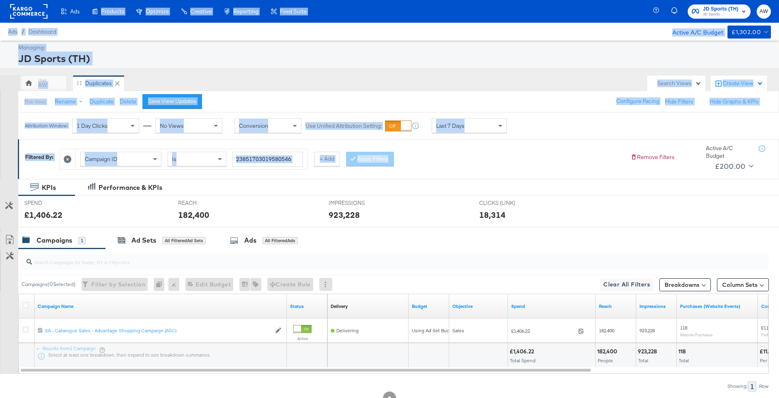
click at [389, 55] on div "JD Sports (TH)" at bounding box center [393, 59] width 750 height 14
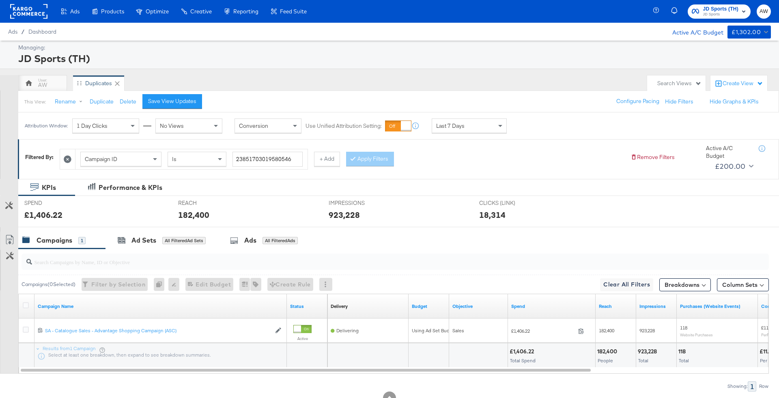
click at [705, 12] on span "JD Sports" at bounding box center [721, 14] width 36 height 6
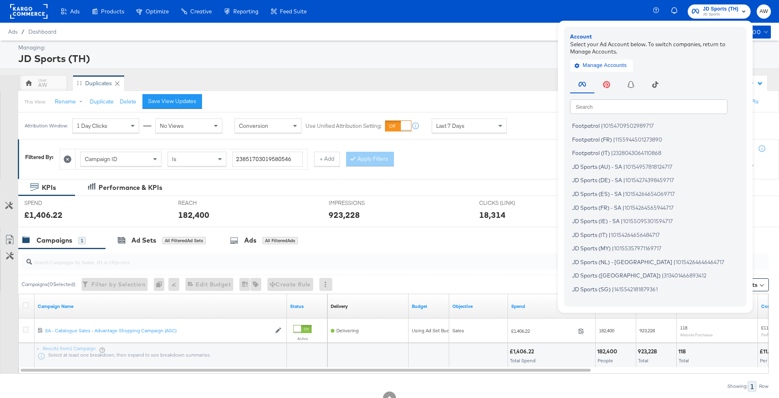
click at [648, 100] on input "text" at bounding box center [648, 106] width 157 height 15
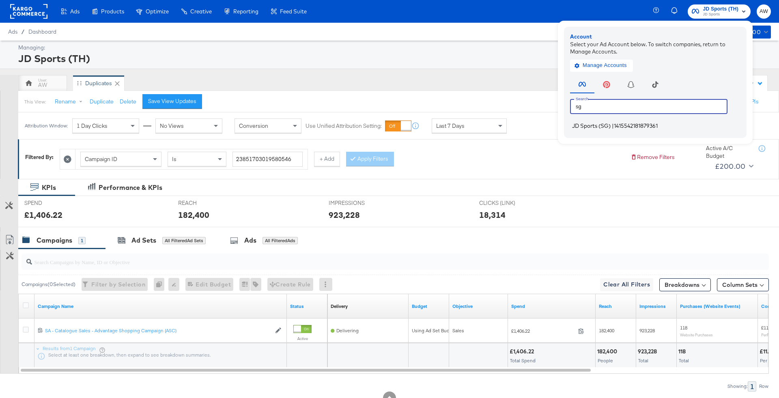
type input "sg"
click at [627, 124] on span "1415542181879361" at bounding box center [636, 126] width 44 height 6
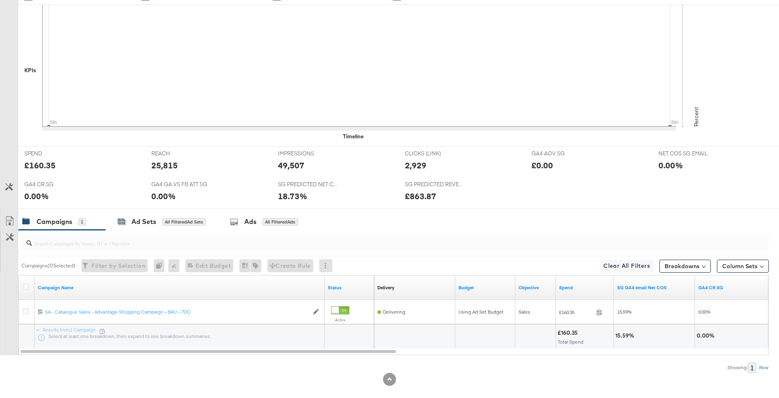
scroll to position [245, 0]
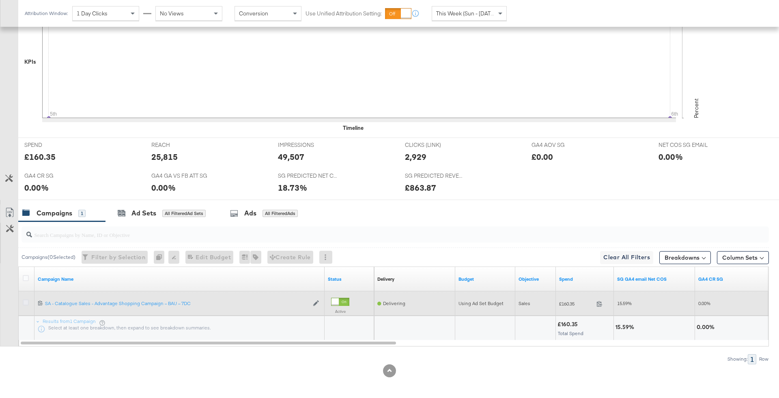
click at [26, 303] on icon at bounding box center [26, 302] width 6 height 6
click at [0, 0] on input "checkbox" at bounding box center [0, 0] width 0 height 0
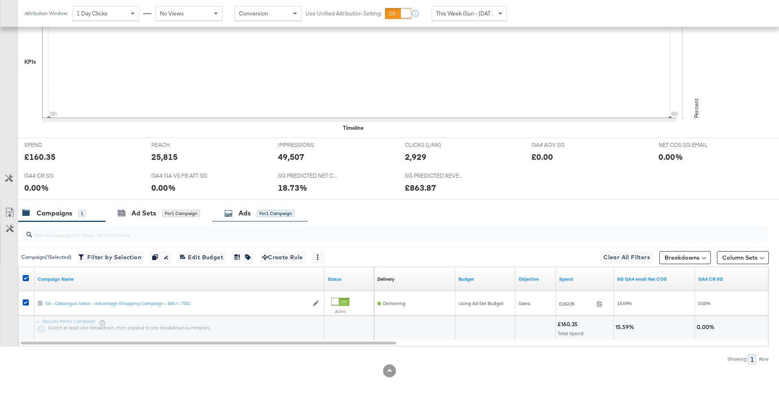
click at [249, 217] on div "Ads for 1 Campaign" at bounding box center [259, 212] width 95 height 17
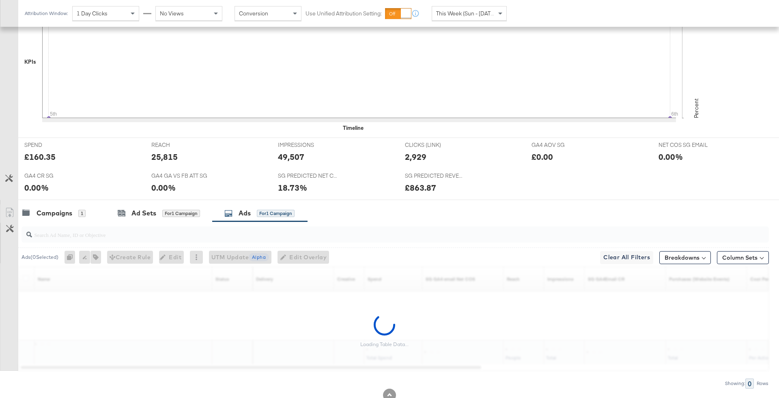
scroll to position [269, 0]
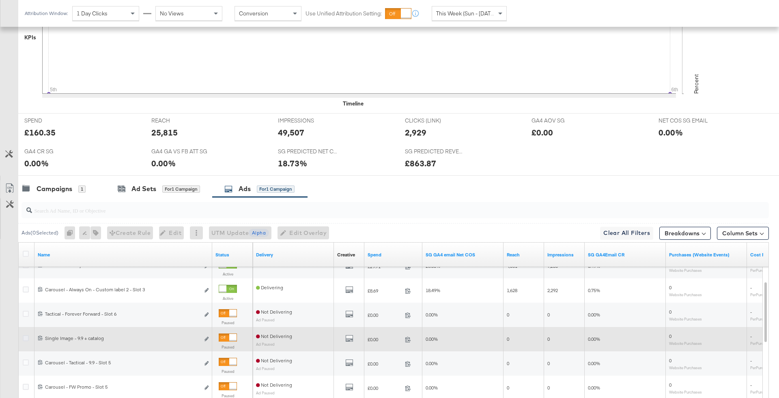
click at [26, 335] on icon at bounding box center [26, 338] width 6 height 6
click at [0, 0] on input "checkbox" at bounding box center [0, 0] width 0 height 0
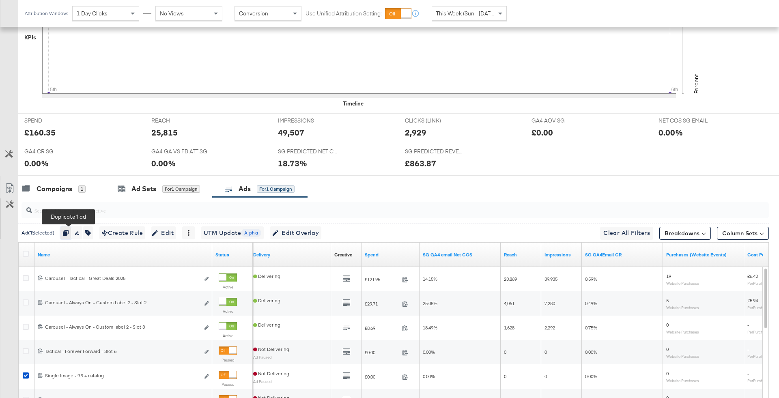
click at [71, 233] on button "button" at bounding box center [65, 232] width 11 height 13
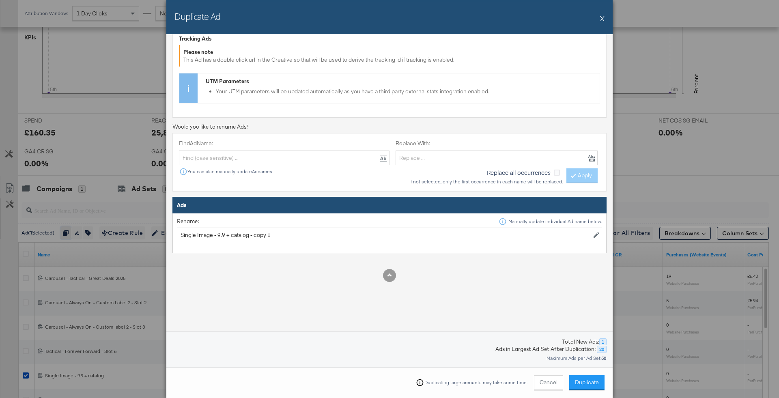
scroll to position [162, 0]
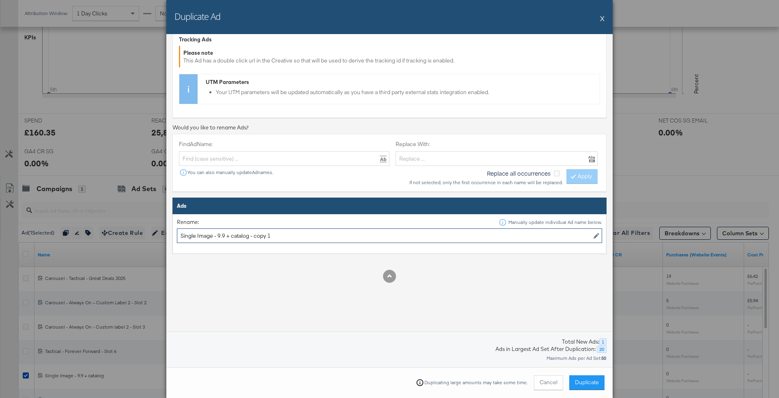
drag, startPoint x: 226, startPoint y: 233, endPoint x: 220, endPoint y: 233, distance: 5.3
click at [220, 233] on input "Single Image - 9.9 + catalog - copy 1" at bounding box center [389, 235] width 425 height 15
click at [219, 233] on input "Single Image - 9.9 + catalog - copy 1" at bounding box center [389, 235] width 425 height 15
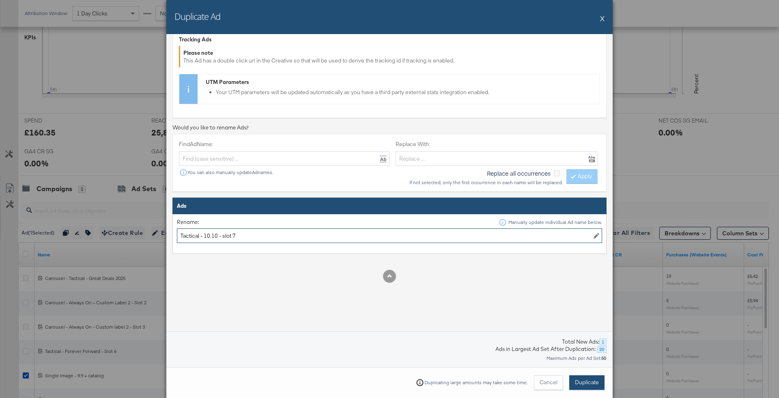
type input "Tactical - 10.10 - slot 7"
click at [590, 388] on button "Duplicate" at bounding box center [586, 382] width 35 height 15
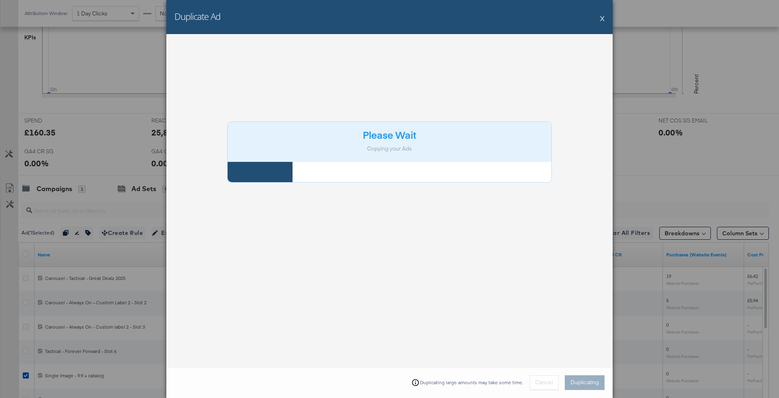
scroll to position [0, 0]
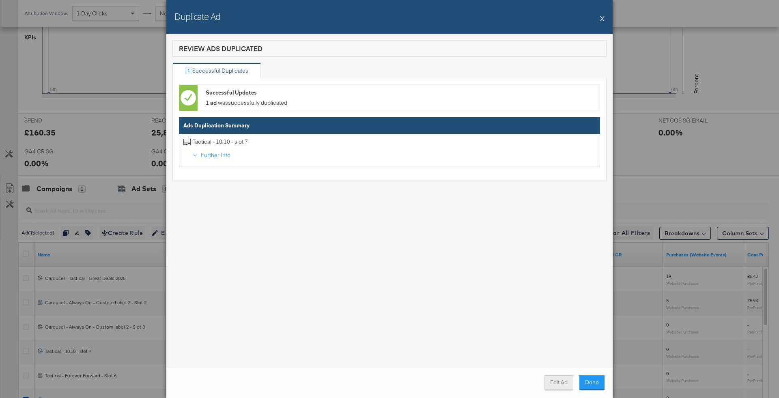
click at [559, 383] on button "Edit Ad" at bounding box center [558, 382] width 29 height 15
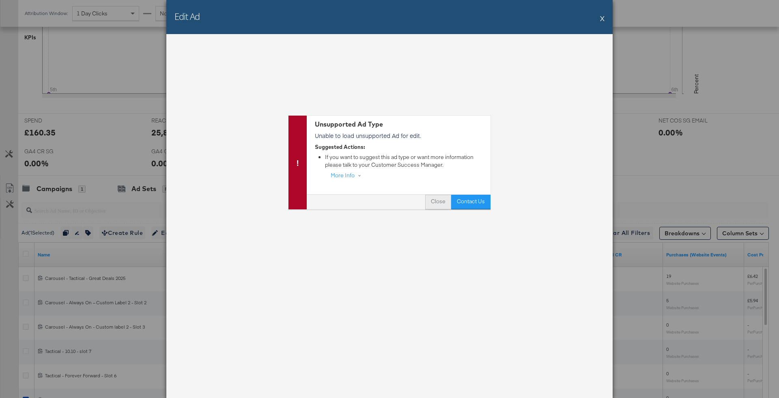
click at [441, 198] on button "Close" at bounding box center [438, 202] width 26 height 15
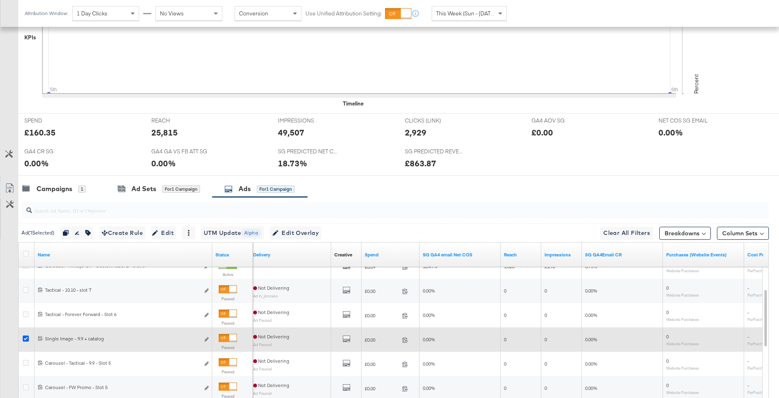
click at [23, 335] on icon at bounding box center [26, 338] width 6 height 6
click at [0, 0] on input "checkbox" at bounding box center [0, 0] width 0 height 0
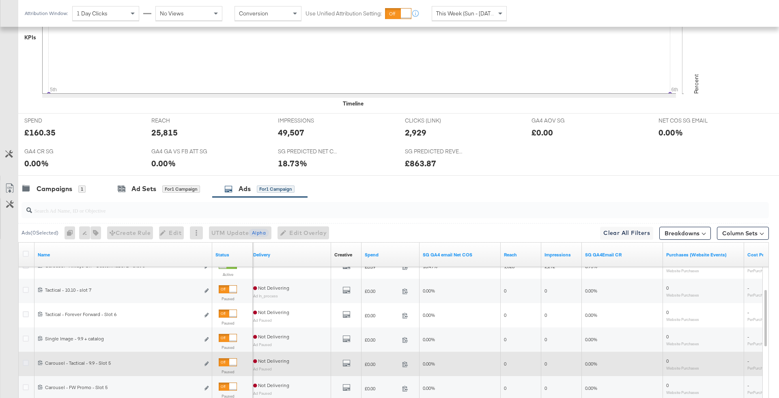
click at [24, 360] on icon at bounding box center [26, 363] width 6 height 6
click at [0, 0] on input "checkbox" at bounding box center [0, 0] width 0 height 0
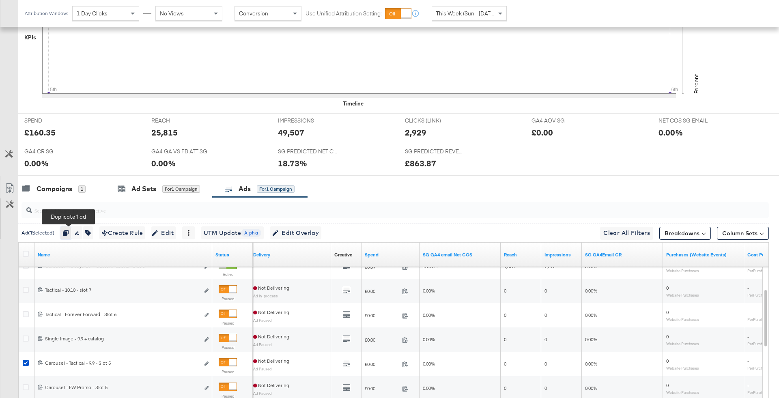
click at [68, 230] on icon "button" at bounding box center [66, 233] width 6 height 6
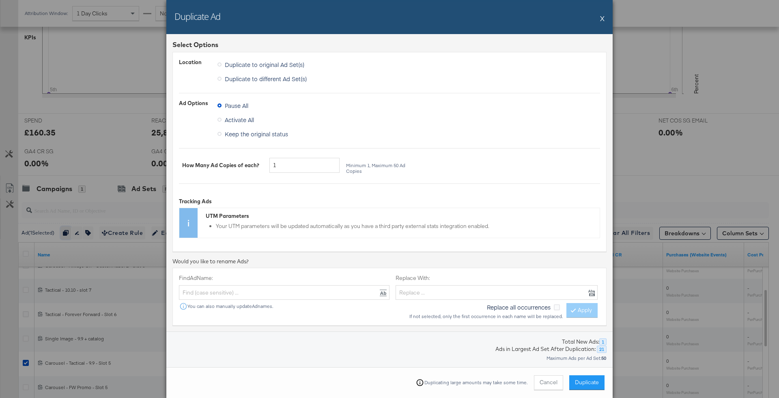
scroll to position [135, 0]
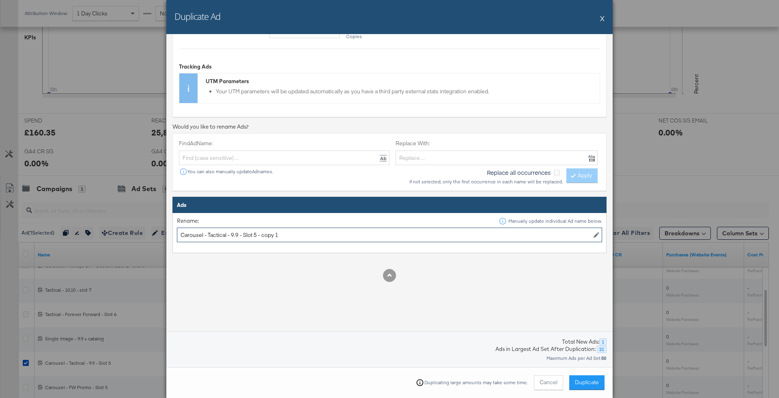
click at [234, 235] on input "Carousel - Tactical - 9.9 - Slot 5 - copy 1" at bounding box center [389, 235] width 425 height 15
drag, startPoint x: 265, startPoint y: 234, endPoint x: 356, endPoint y: 243, distance: 91.3
click at [356, 243] on td "Rename: Manually update individual Ad name below. Carousel - Tactical - 10.10 -…" at bounding box center [390, 233] width 434 height 40
type input "Carousel - Tactical - 10.10 - Slot 5"
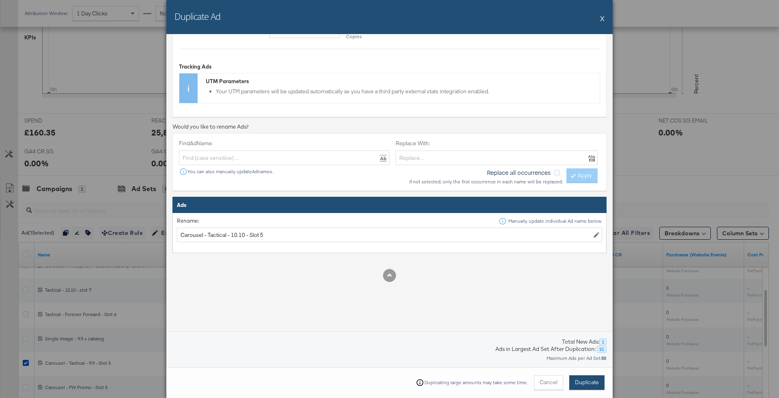
click at [575, 379] on span "Duplicate" at bounding box center [587, 382] width 24 height 8
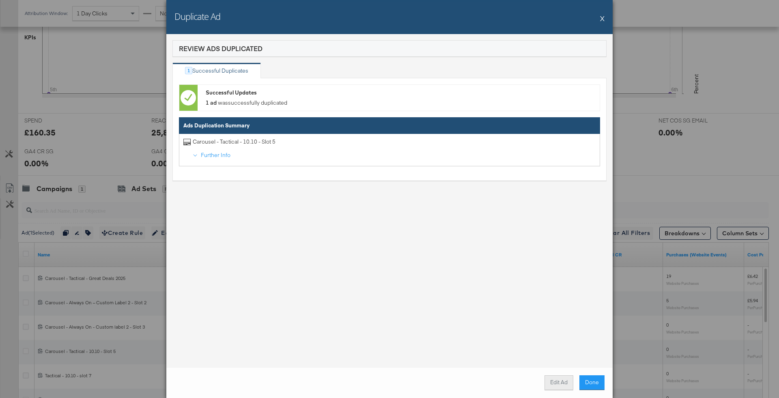
click at [556, 383] on button "Edit Ad" at bounding box center [558, 382] width 29 height 15
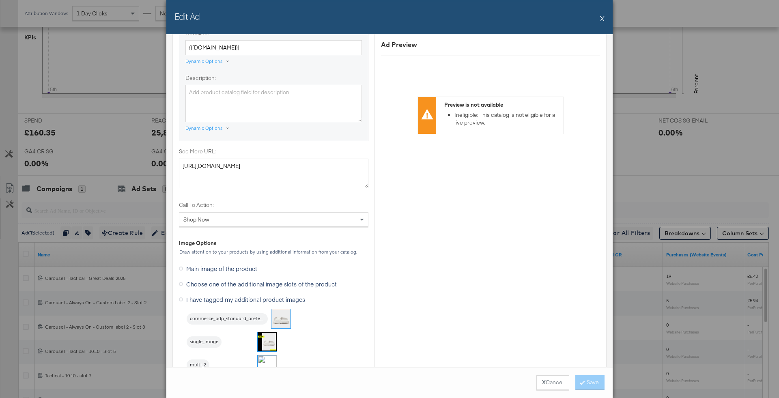
scroll to position [594, 0]
click at [321, 166] on textarea "https://www.jdsports.com.sg/collections/campaign-99-promo" at bounding box center [273, 175] width 189 height 30
paste textarea "1010"
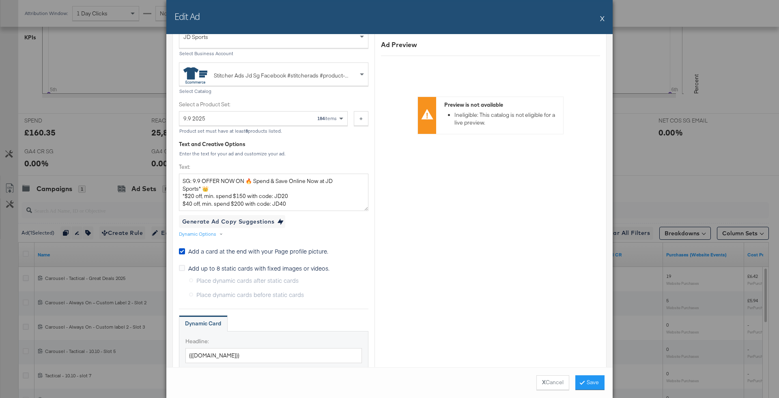
scroll to position [266, 0]
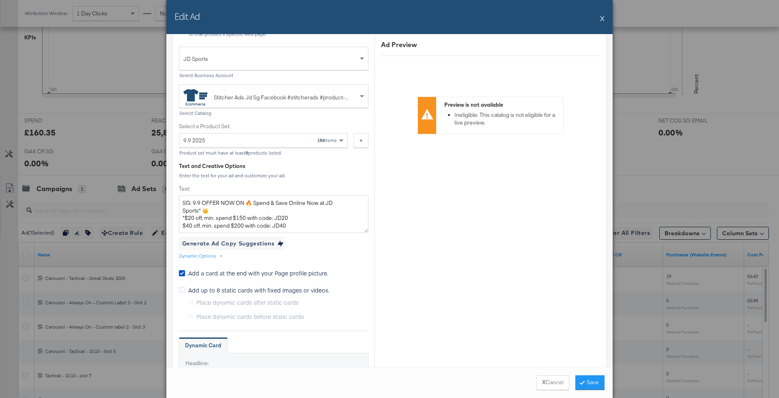
type textarea "https://www.jdsports.com.sg/collections/campaign-1010-promo"
click at [298, 145] on div "9.9 2025 184 items" at bounding box center [260, 140] width 154 height 14
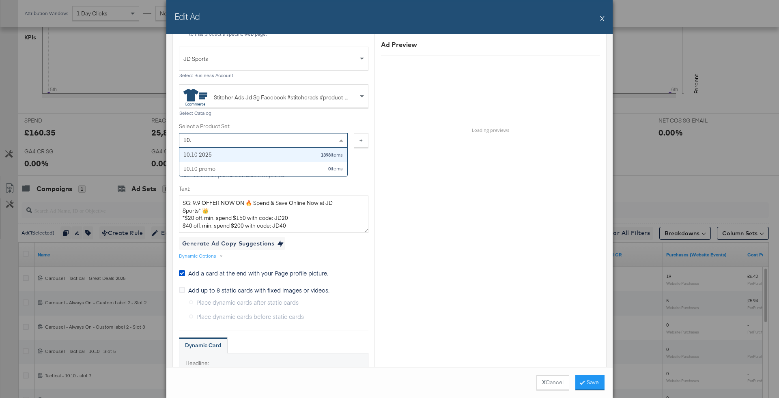
scroll to position [0, 0]
type input "10."
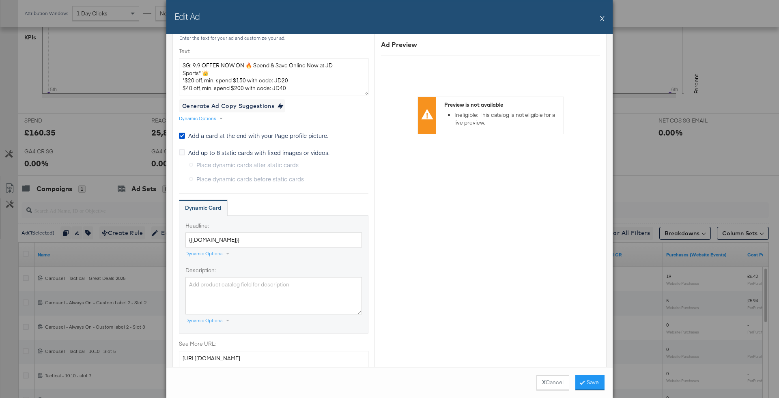
scroll to position [395, 0]
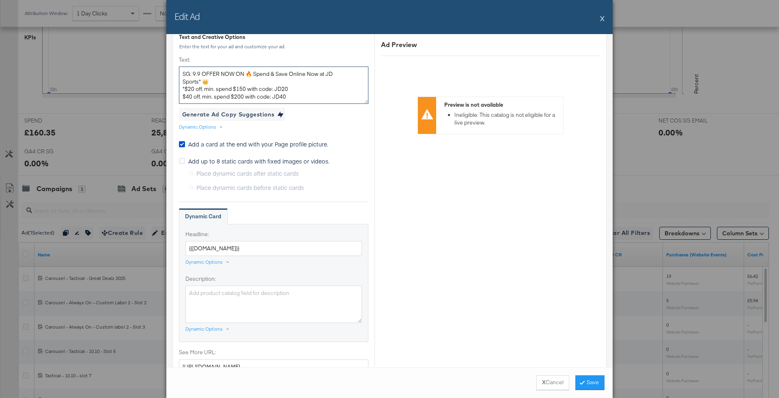
click at [301, 84] on textarea "SG: 9.9 OFFER NOW ON 🔥 Spend & Save Online Now at JD Sports* 👑 *$20 off, min. s…" at bounding box center [273, 85] width 189 height 37
paste textarea "10.10 Offer 🔥 Spend $160 and get 15% off or Spend $230 and get 20% off Only Onl…"
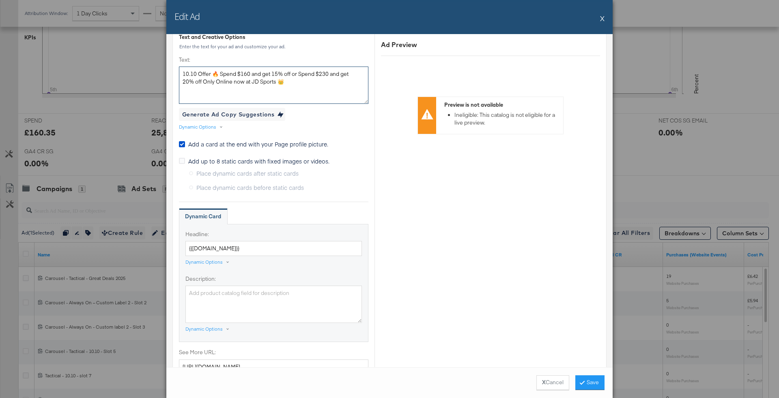
type textarea "10.10 Offer 🔥 Spend $160 and get 15% off or Spend $230 and get 20% off Only Onl…"
click at [338, 117] on div "Creative Options Identity Choose the pages, images and links that appear in you…" at bounding box center [273, 290] width 189 height 1146
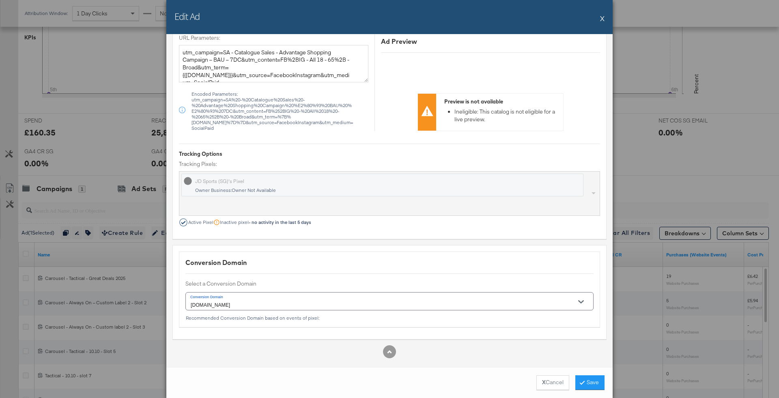
scroll to position [0, 0]
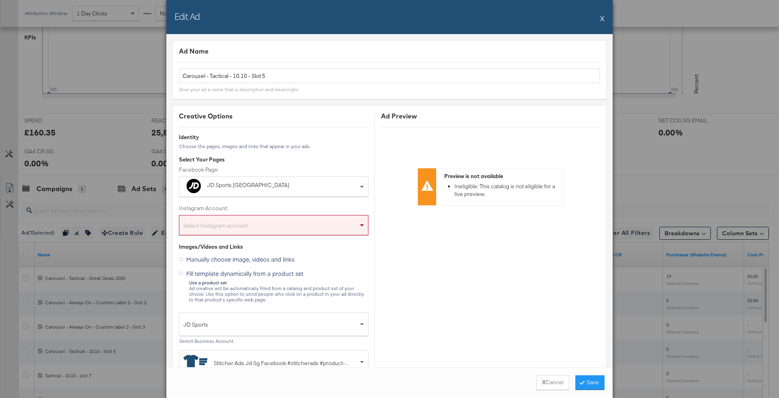
click at [316, 237] on div "Instagram Account: Select Instagram account" at bounding box center [273, 223] width 189 height 39
click at [310, 228] on div "Select Instagram account" at bounding box center [273, 227] width 189 height 16
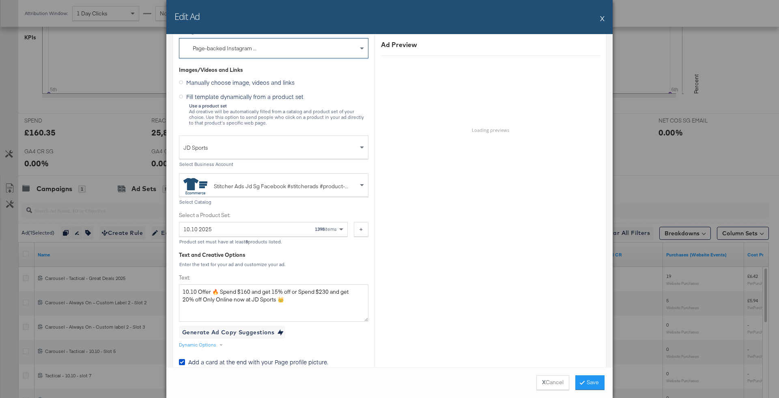
scroll to position [258, 0]
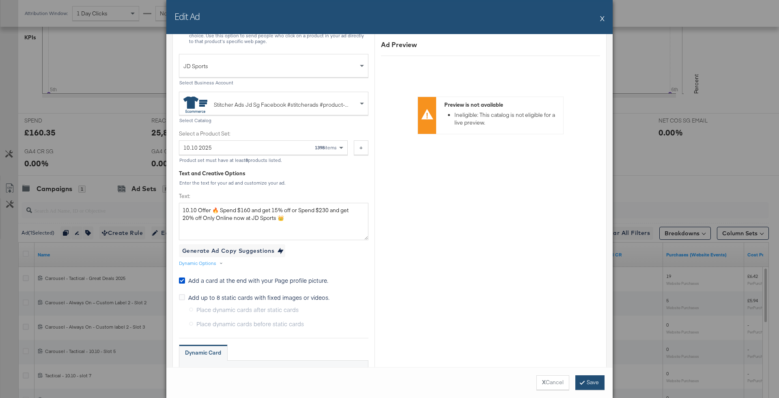
click at [583, 378] on button "Save" at bounding box center [589, 382] width 29 height 15
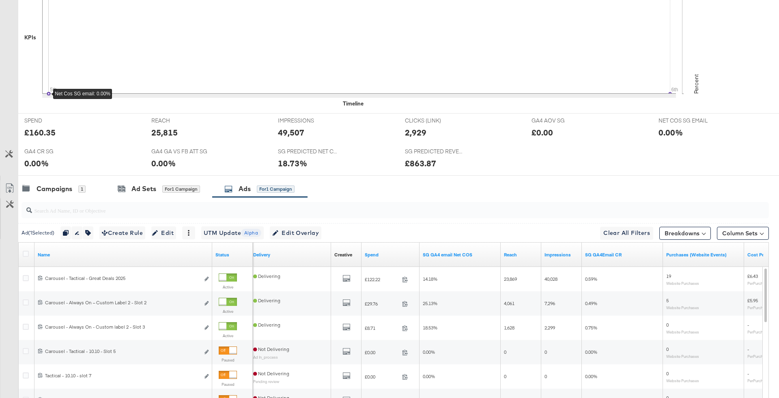
scroll to position [0, 0]
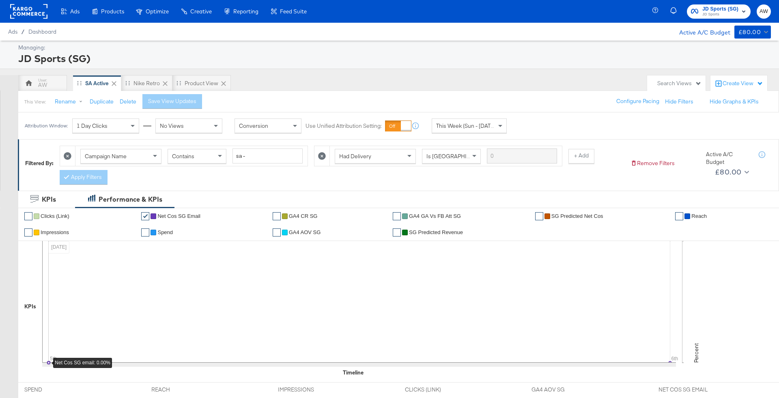
click at [726, 9] on span "JD Sports (SG)" at bounding box center [720, 9] width 36 height 9
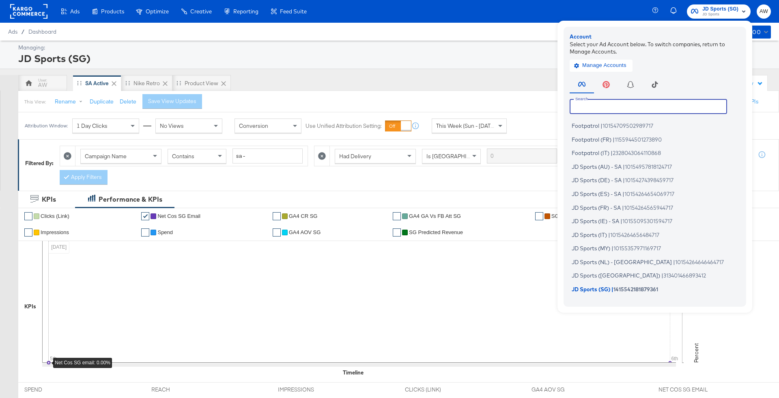
click at [673, 105] on input "text" at bounding box center [648, 106] width 157 height 15
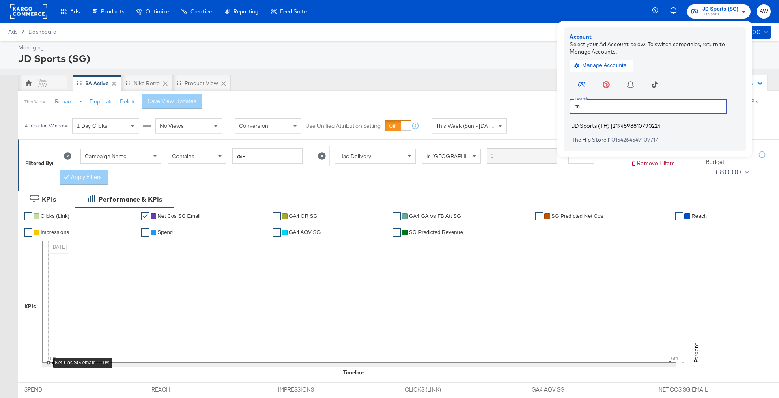
type input "th"
click at [624, 126] on span "2194898810790224" at bounding box center [637, 126] width 48 height 6
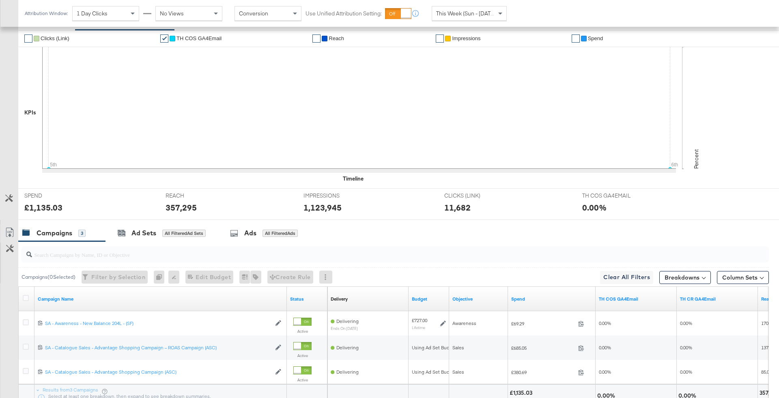
scroll to position [246, 0]
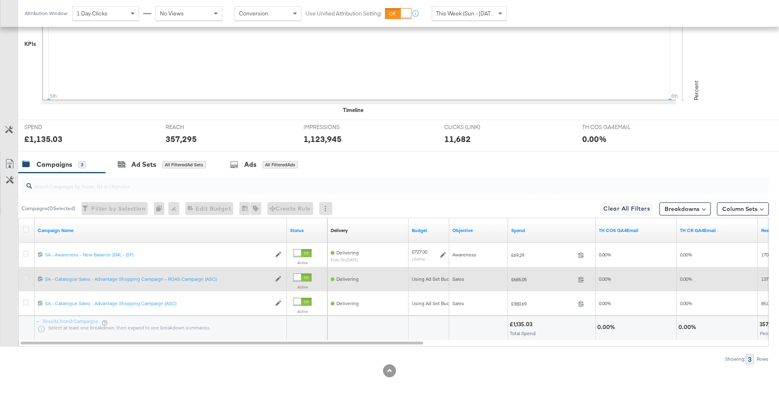
click at [23, 277] on icon at bounding box center [26, 278] width 6 height 6
click at [0, 0] on input "checkbox" at bounding box center [0, 0] width 0 height 0
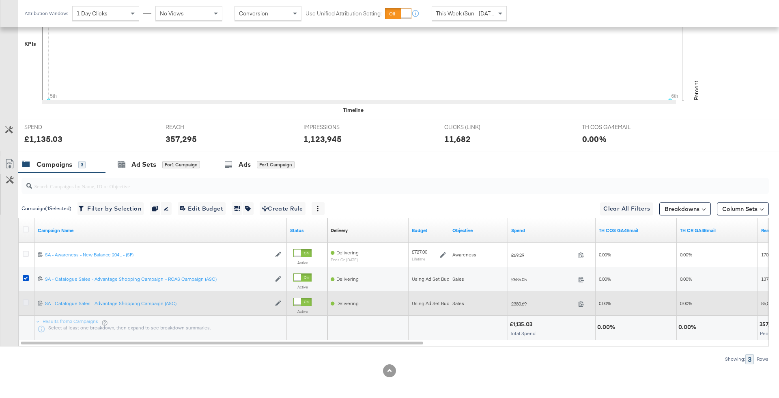
click at [28, 301] on icon at bounding box center [26, 302] width 6 height 6
click at [0, 0] on input "checkbox" at bounding box center [0, 0] width 0 height 0
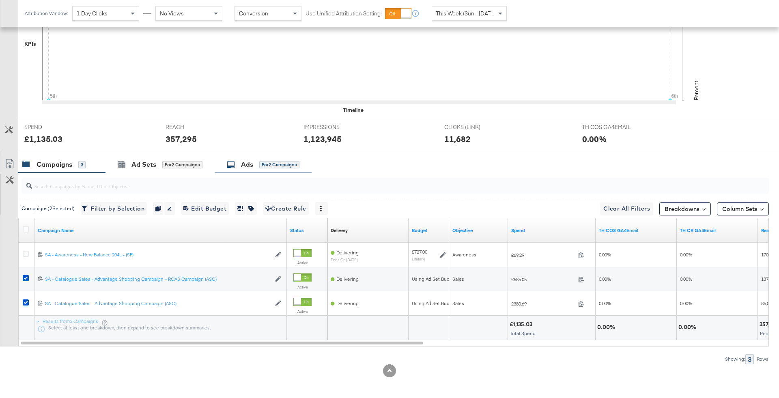
click at [292, 161] on div "for 2 Campaigns" at bounding box center [279, 164] width 40 height 7
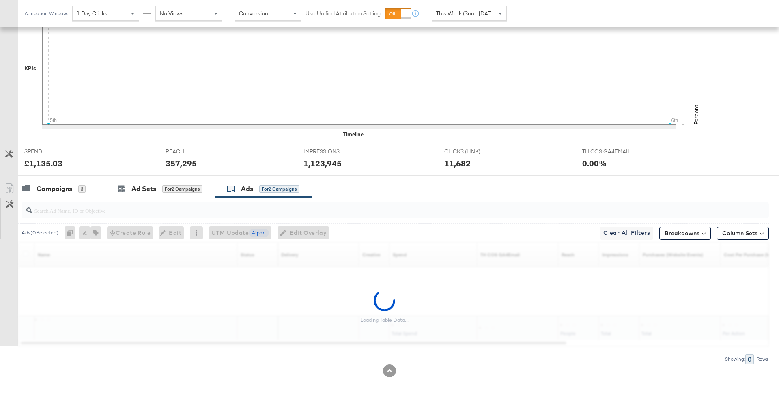
click at [250, 207] on input "search" at bounding box center [366, 207] width 668 height 16
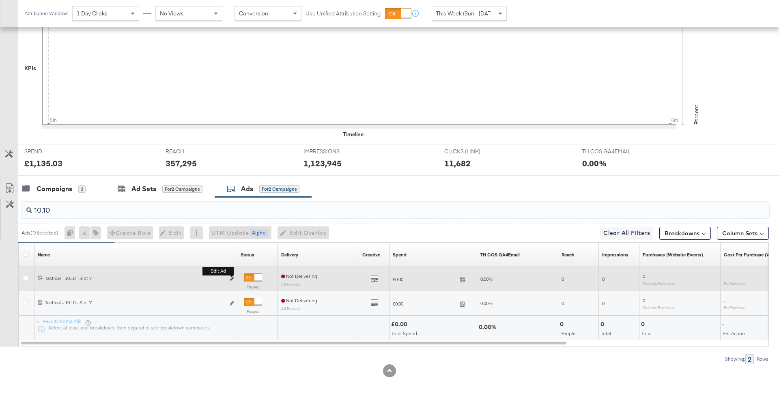
type input "10.10"
click at [232, 277] on icon "link" at bounding box center [232, 279] width 4 height 4
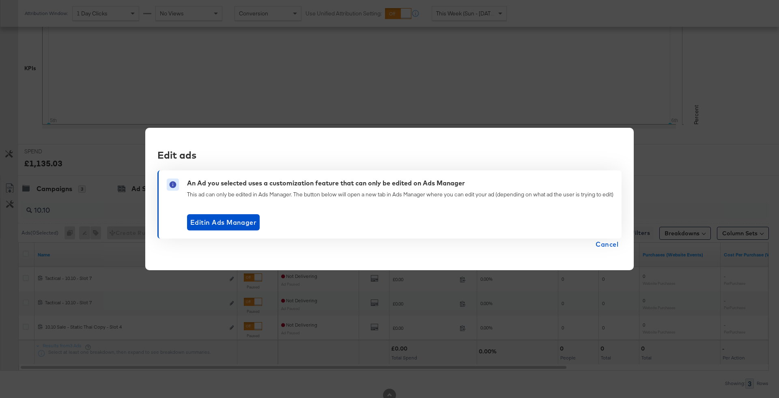
click at [594, 256] on div "Edit ads An Ad you selected uses a customization feature that can only be edite…" at bounding box center [389, 199] width 488 height 143
click at [608, 244] on span "Cancel" at bounding box center [606, 244] width 23 height 11
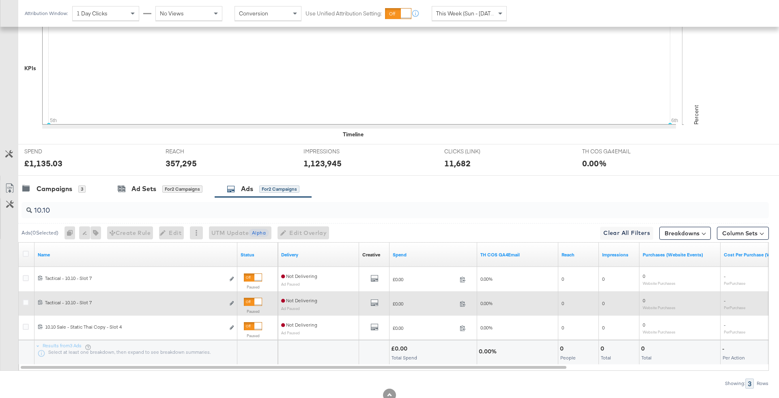
click at [234, 301] on div "120235622919590547 Tactical - 10.10 - Slot 7 Tactical - 10.10 - Slot 7 Edit ad" at bounding box center [135, 303] width 203 height 15
click at [232, 301] on icon "link" at bounding box center [232, 303] width 4 height 4
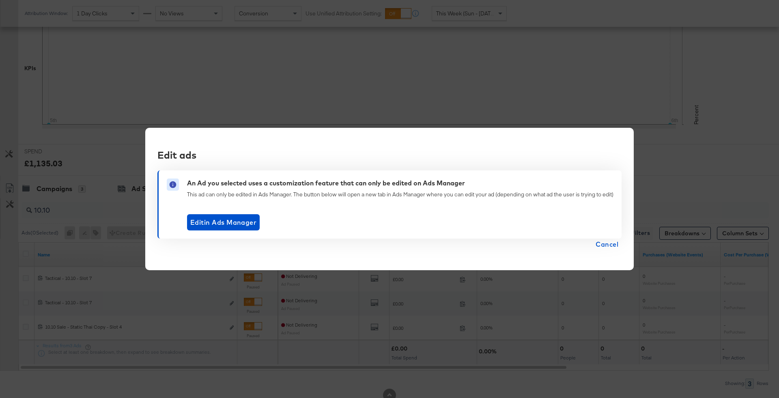
click at [605, 245] on span "Cancel" at bounding box center [606, 244] width 23 height 11
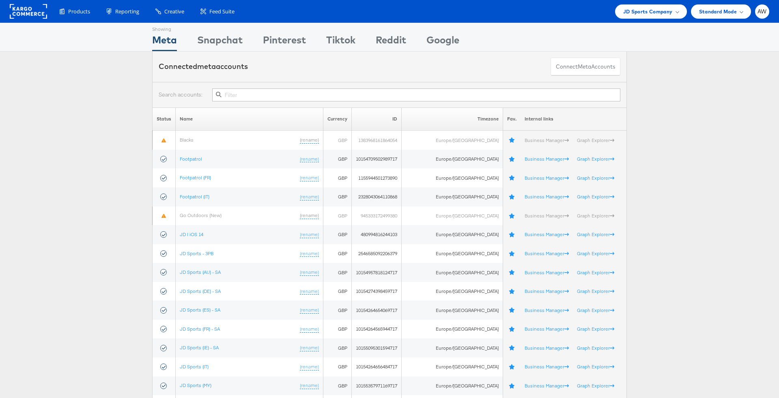
click at [715, 57] on div "Connected meta accounts Connect meta Accounts" at bounding box center [389, 67] width 779 height 30
click at [381, 88] on input "text" at bounding box center [416, 94] width 408 height 13
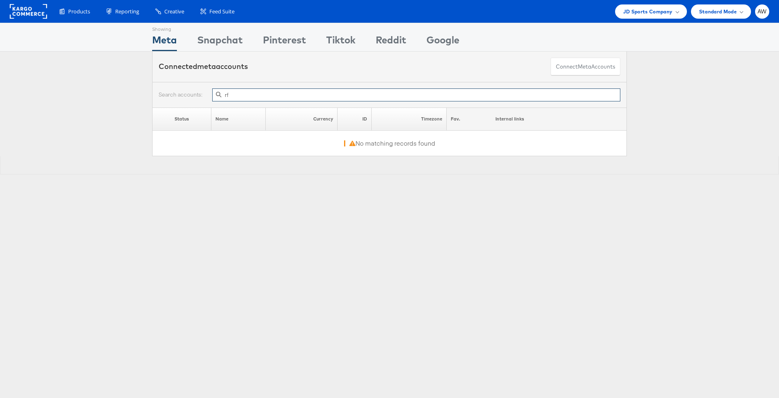
type input "r"
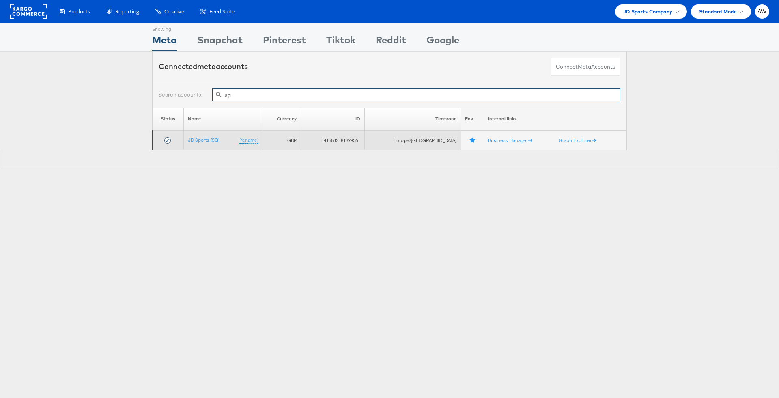
type input "sg"
click at [222, 138] on td "JD Sports (SG) (rename)" at bounding box center [223, 140] width 80 height 19
click at [210, 138] on link "JD Sports (SG)" at bounding box center [204, 140] width 32 height 6
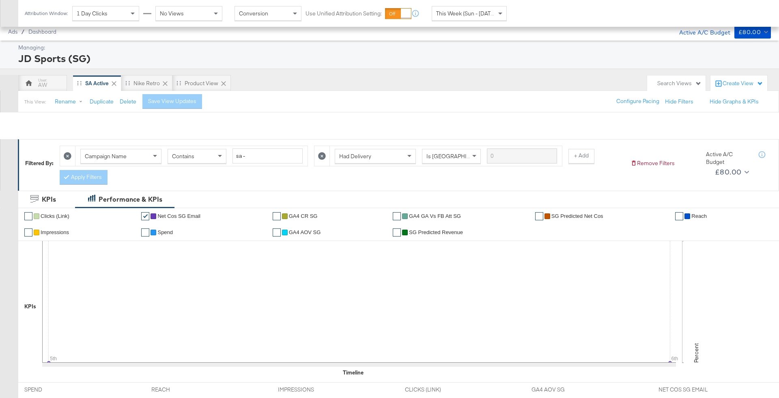
scroll to position [245, 0]
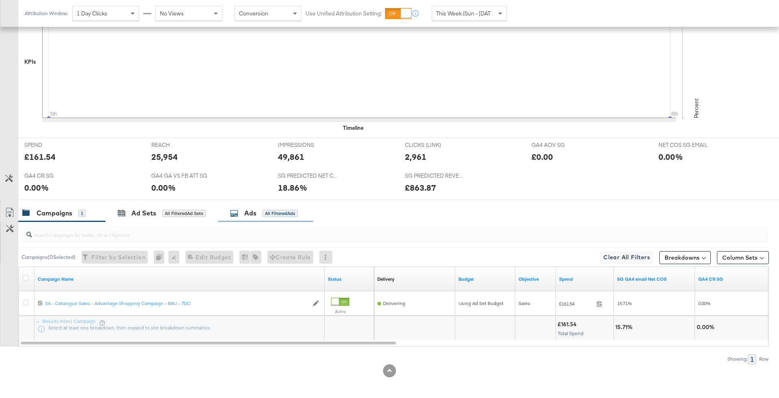
click at [256, 209] on div "Ads" at bounding box center [250, 213] width 12 height 9
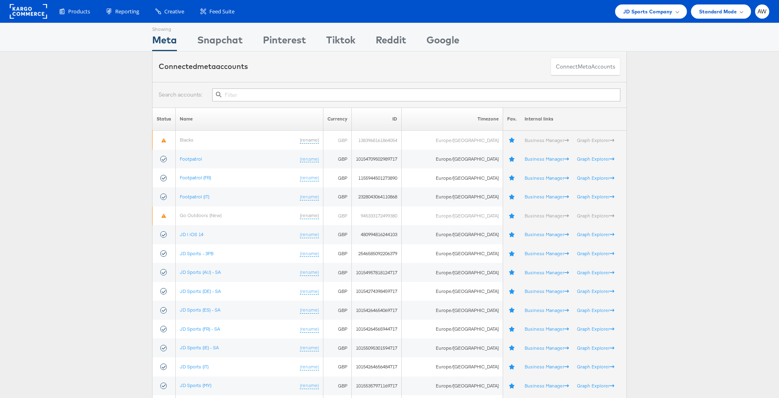
click at [293, 95] on input "text" at bounding box center [416, 94] width 408 height 13
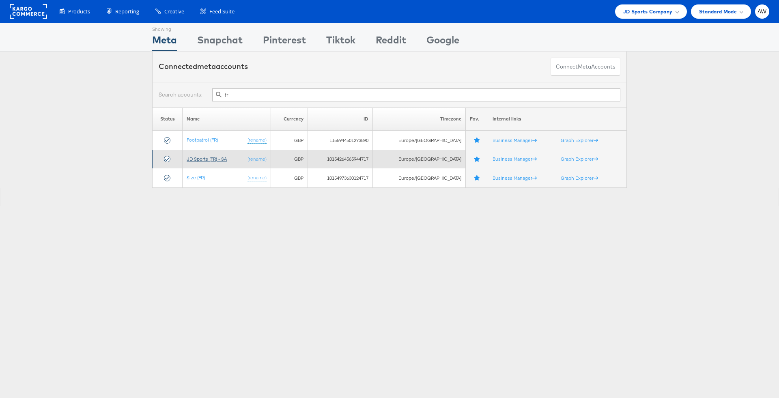
type input "fr"
click at [226, 159] on link "JD Sports (FR) - SA" at bounding box center [207, 159] width 40 height 6
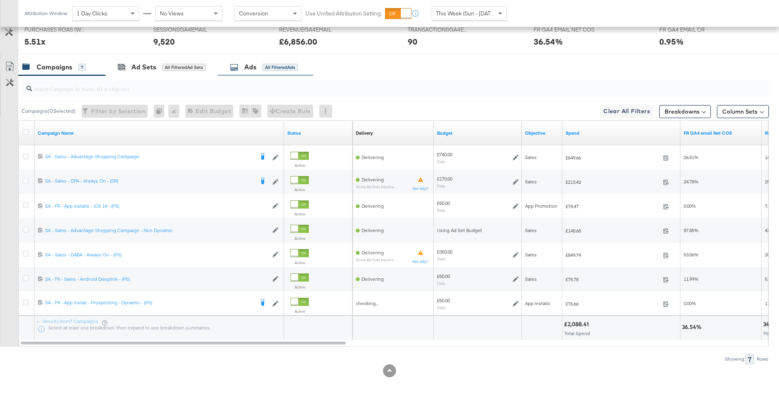
click at [273, 70] on div "Ads All Filtered Ads" at bounding box center [265, 66] width 95 height 17
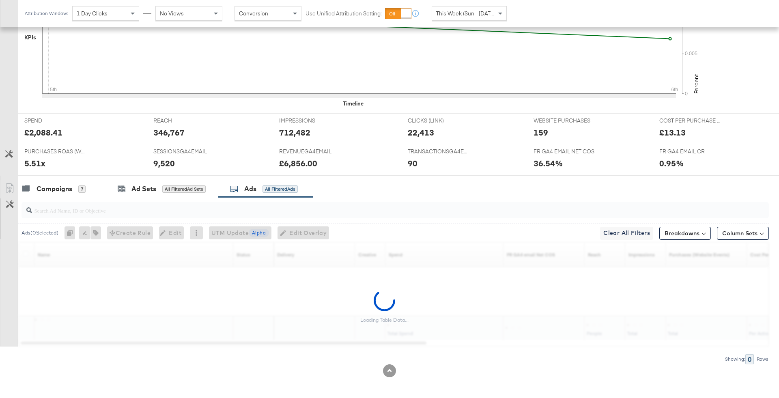
click at [251, 206] on input "search" at bounding box center [366, 207] width 668 height 16
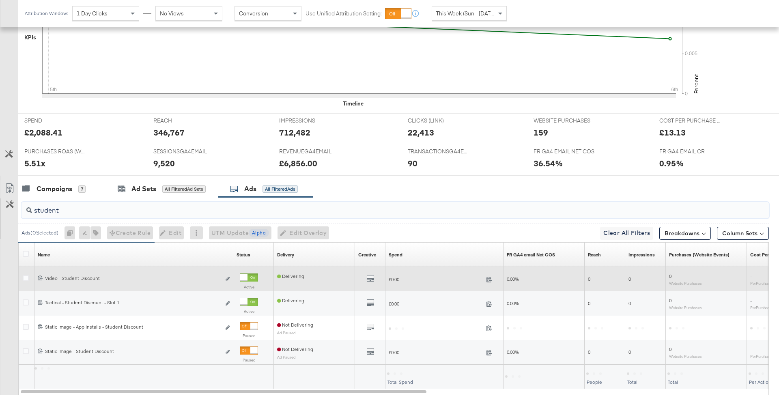
type input "student"
click at [247, 274] on div at bounding box center [243, 277] width 7 height 7
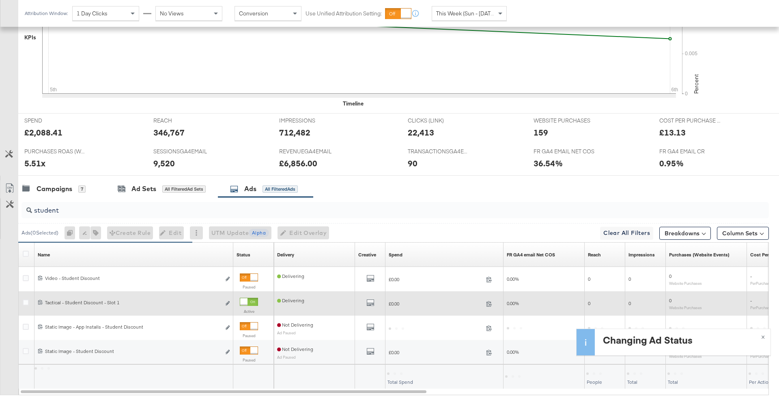
click at [255, 299] on div at bounding box center [249, 302] width 18 height 8
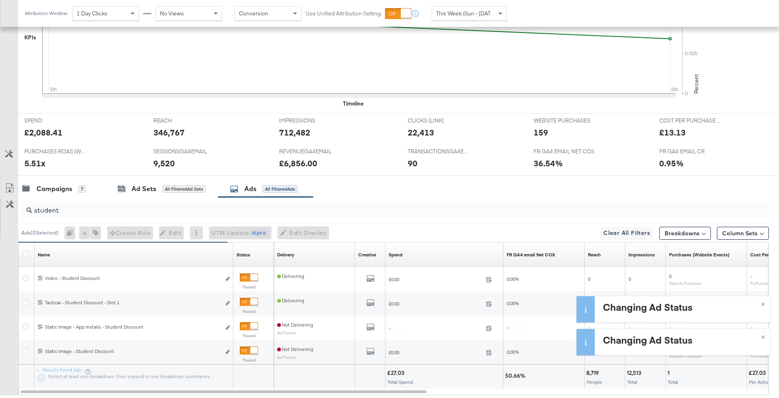
scroll to position [0, 0]
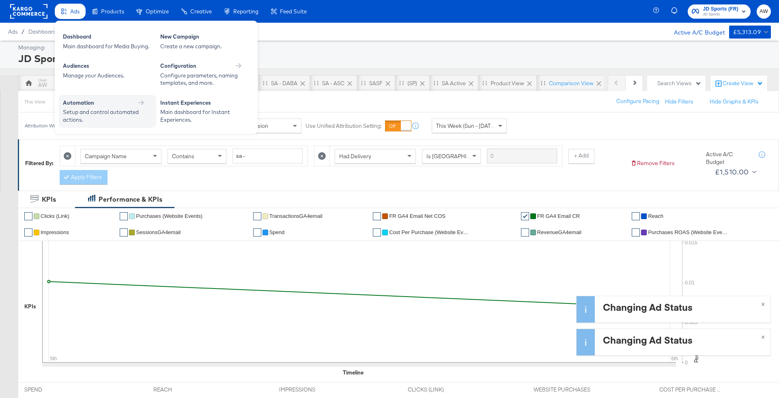
click at [110, 108] on div "Setup and control automated actions." at bounding box center [103, 115] width 81 height 15
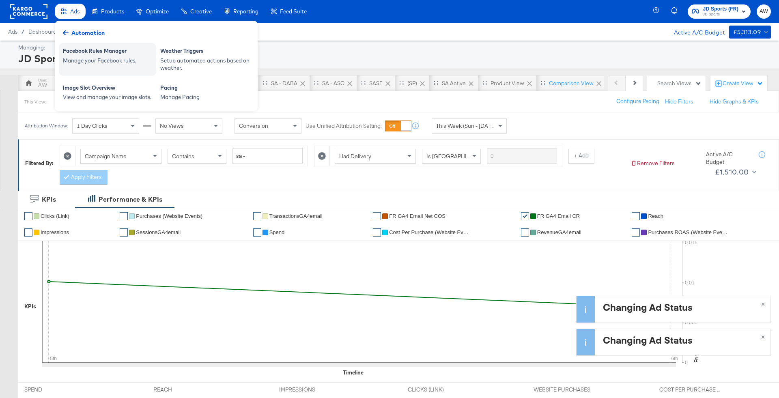
click at [120, 67] on div "Facebook Rules Manager Manage your Facebook rules." at bounding box center [107, 59] width 97 height 33
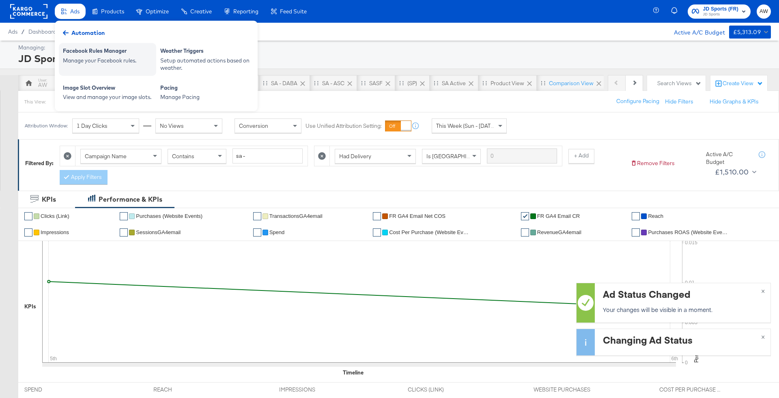
click at [120, 67] on div "Facebook Rules Manager Manage your Facebook rules." at bounding box center [107, 59] width 97 height 33
click at [120, 59] on div "Manage your Facebook rules." at bounding box center [107, 61] width 89 height 8
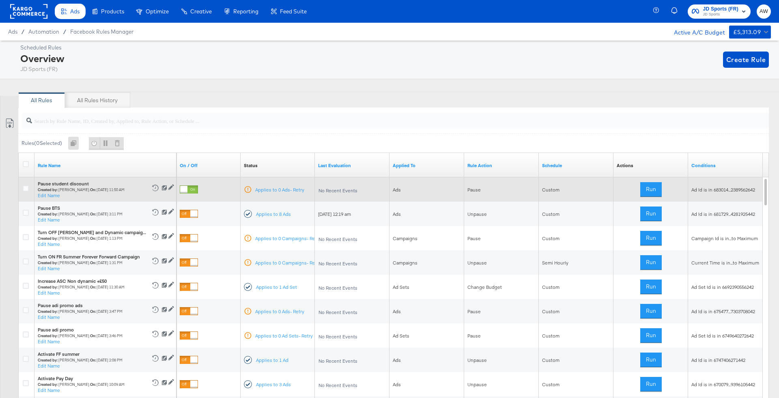
click at [187, 187] on div at bounding box center [189, 189] width 18 height 8
click at [187, 192] on div at bounding box center [183, 189] width 7 height 7
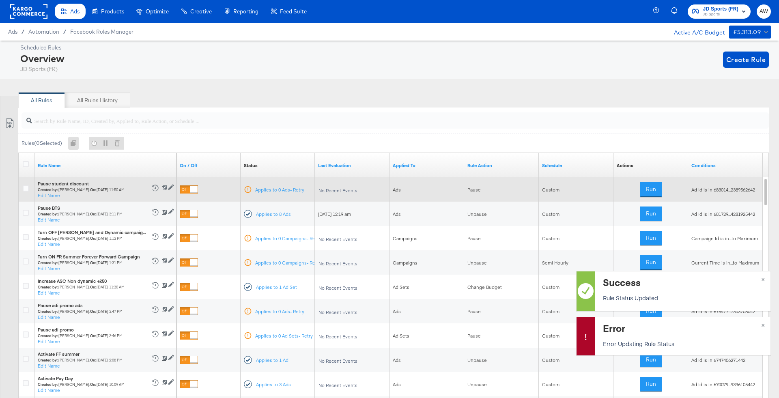
click at [189, 190] on div at bounding box center [189, 189] width 18 height 8
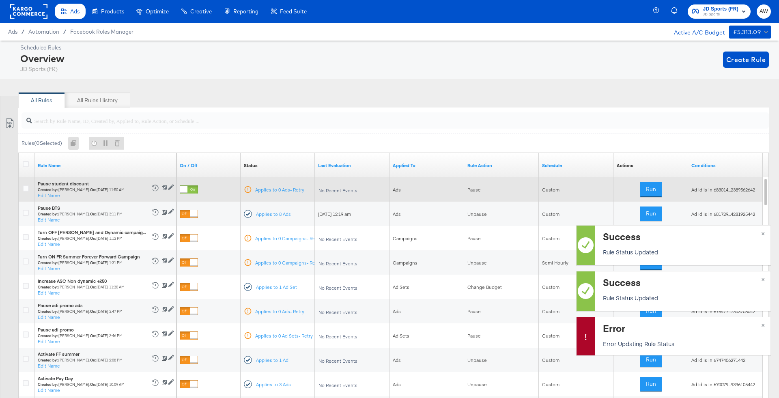
click at [189, 190] on div at bounding box center [189, 189] width 18 height 8
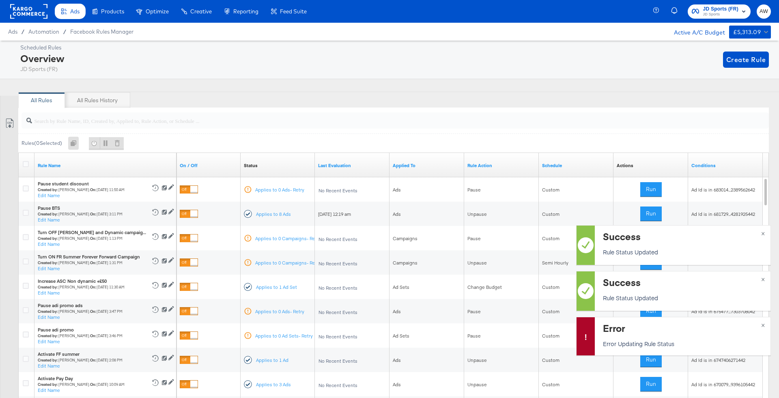
click at [710, 13] on span "JD Sports" at bounding box center [721, 14] width 36 height 6
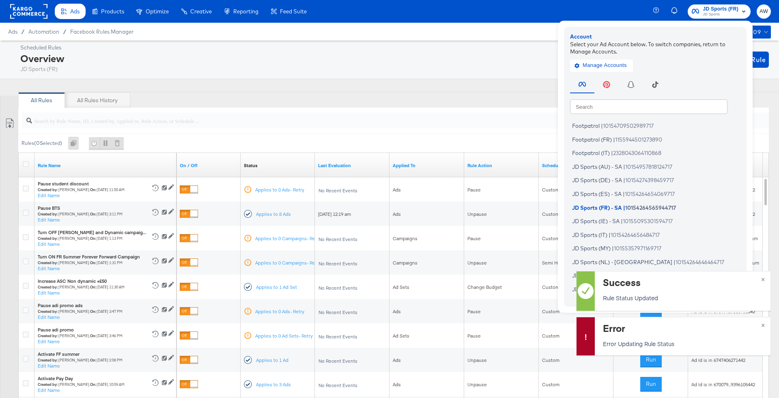
click at [694, 98] on div "Search Search Footpatrol | 10154709502989717 Footpatrol (FR) | 1155944501273890…" at bounding box center [657, 186] width 174 height 227
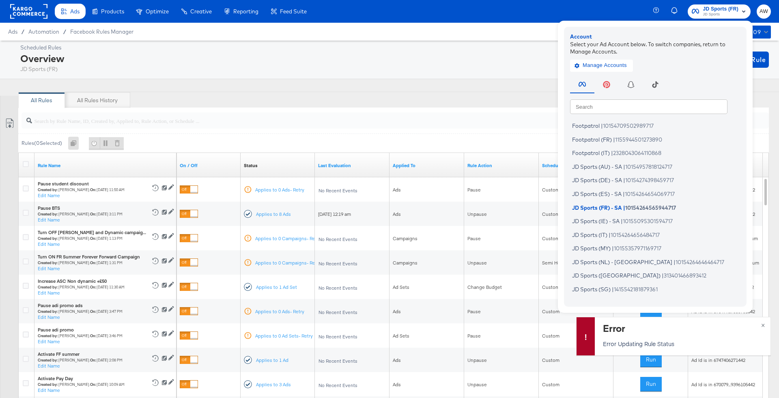
click at [695, 105] on input "text" at bounding box center [648, 106] width 157 height 15
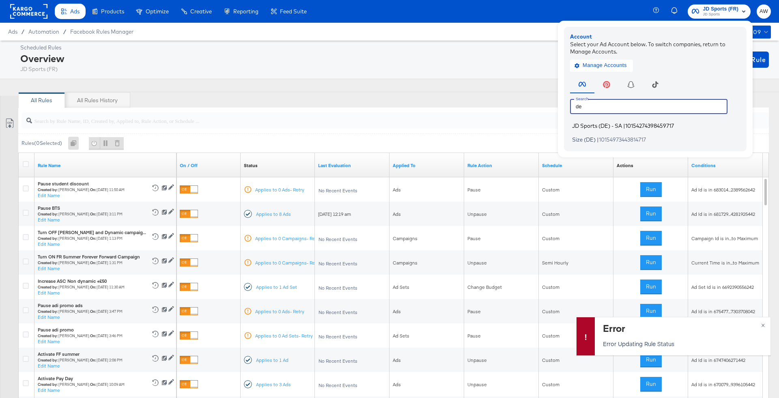
type input "de"
click at [659, 125] on span "10154274398459717" at bounding box center [649, 126] width 49 height 6
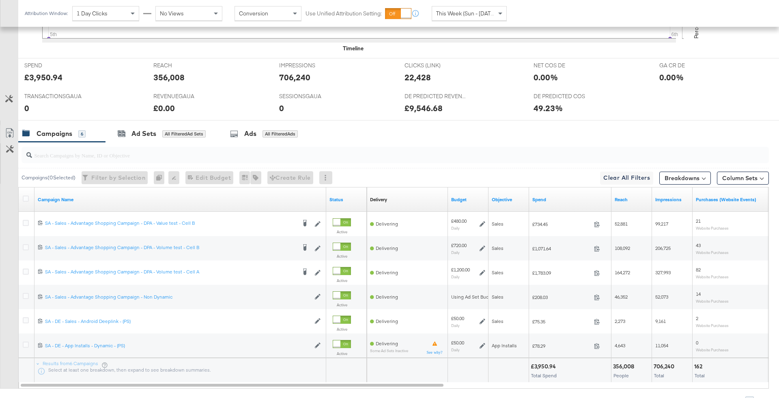
scroll to position [325, 0]
click at [241, 132] on div "Ads All Filtered Ads" at bounding box center [264, 132] width 68 height 9
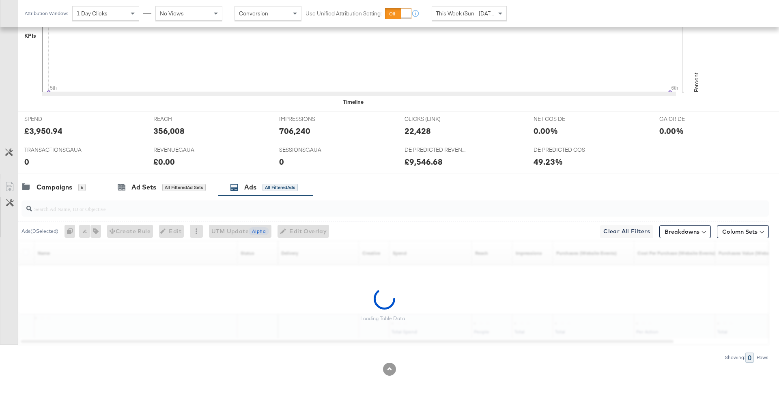
scroll to position [269, 0]
click at [239, 213] on input "search" at bounding box center [366, 207] width 668 height 16
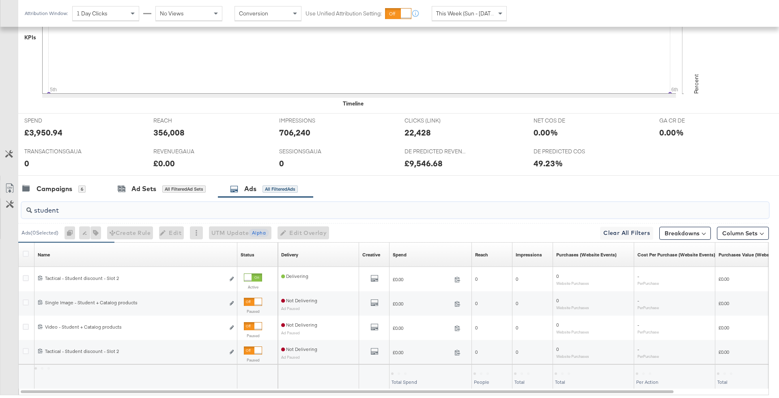
type input "student"
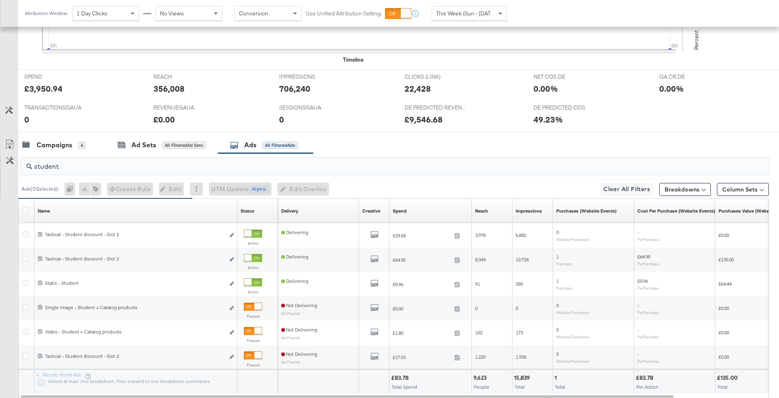
scroll to position [329, 0]
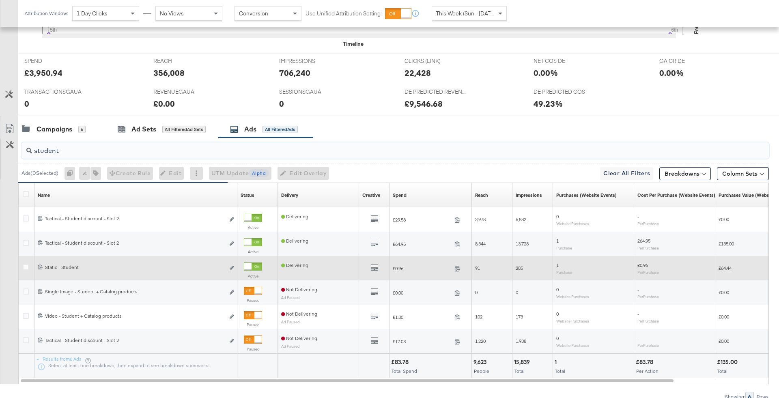
click at [252, 263] on div at bounding box center [247, 266] width 7 height 7
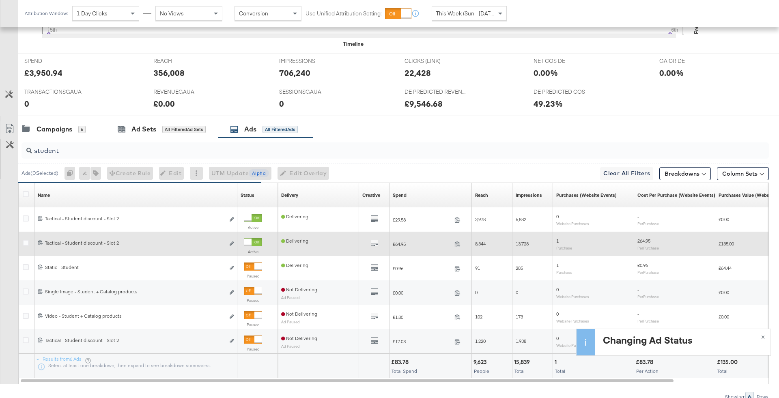
click at [252, 242] on div at bounding box center [247, 242] width 7 height 7
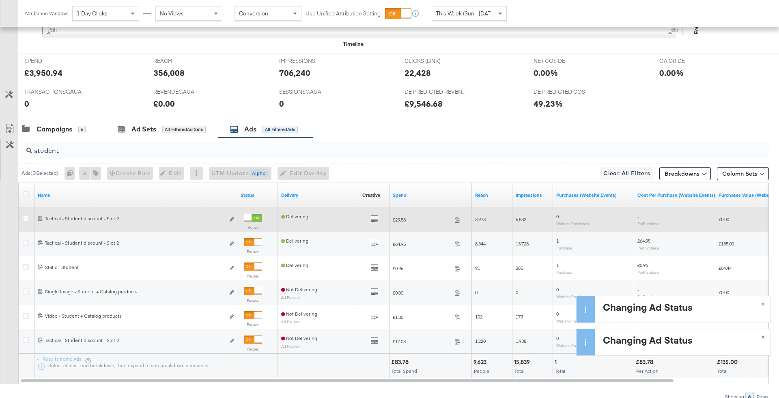
click at [253, 216] on div at bounding box center [253, 218] width 18 height 8
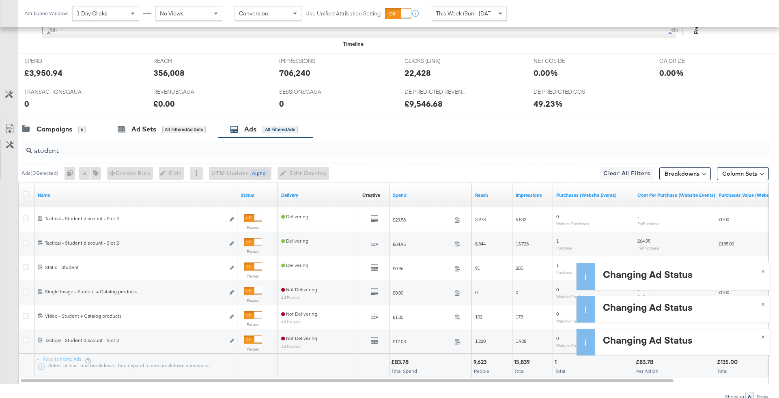
scroll to position [0, 0]
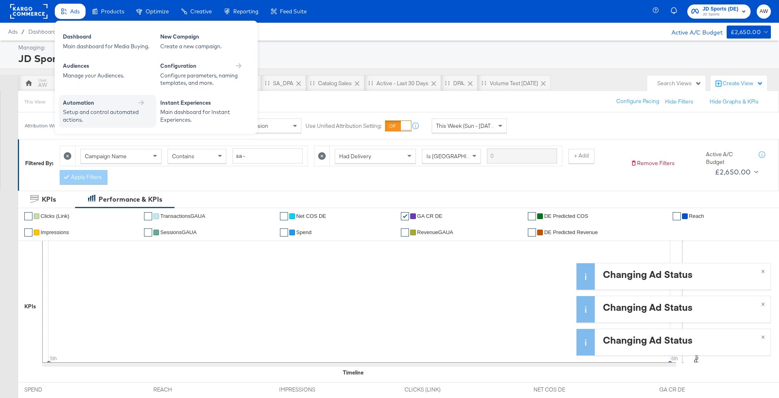
click at [99, 102] on div "Automation" at bounding box center [107, 103] width 89 height 8
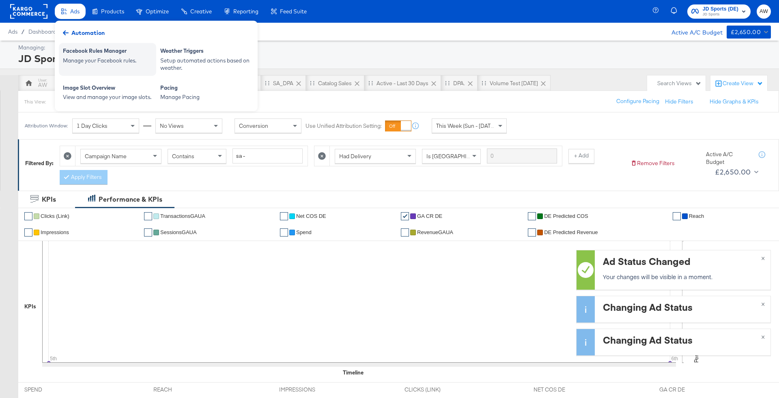
click at [96, 44] on div "Facebook Rules Manager Manage your Facebook rules." at bounding box center [107, 59] width 97 height 33
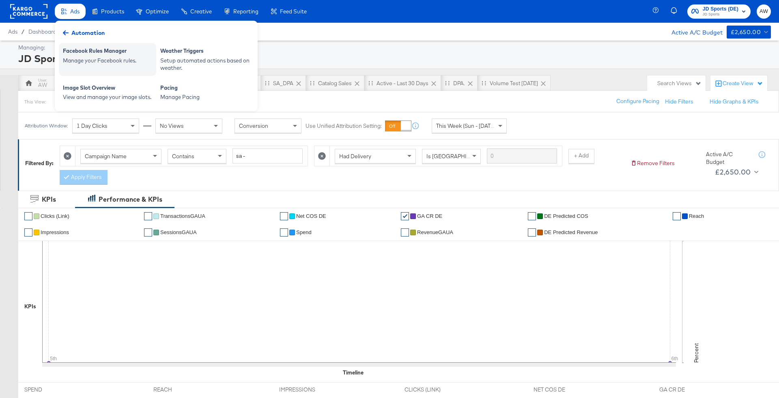
click at [122, 54] on div "Facebook Rules Manager" at bounding box center [107, 52] width 89 height 10
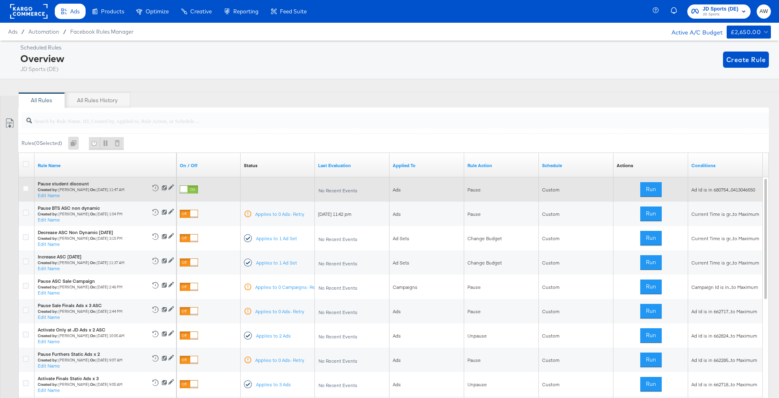
click at [187, 189] on div at bounding box center [183, 189] width 7 height 7
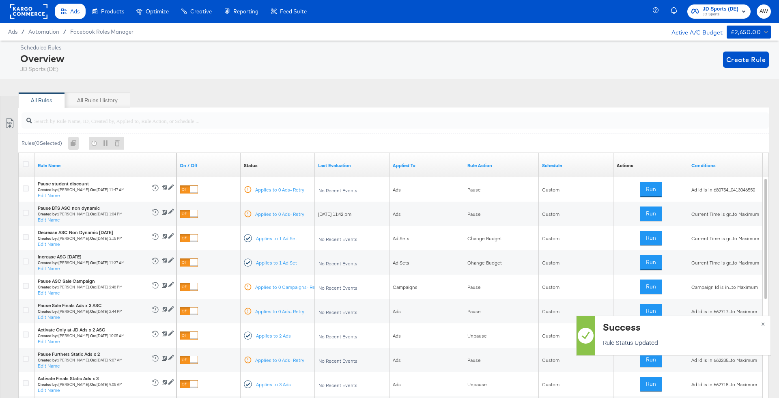
click at [24, 8] on rect at bounding box center [28, 11] width 37 height 15
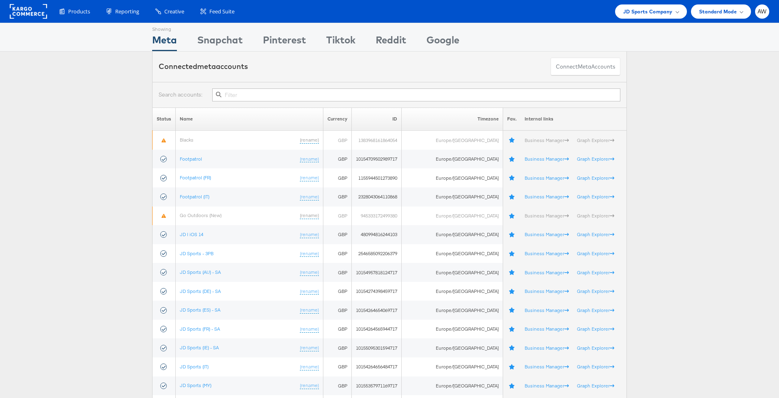
click at [295, 92] on input "text" at bounding box center [416, 94] width 408 height 13
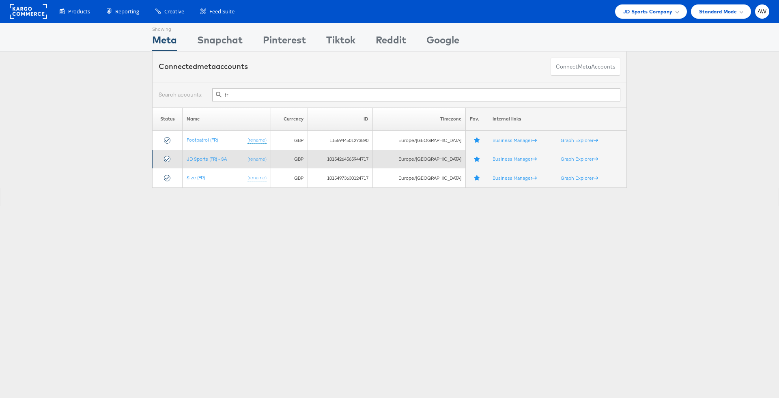
type input "fr"
click at [220, 154] on td "JD Sports (FR) - SA (rename)" at bounding box center [227, 159] width 88 height 19
click at [217, 161] on td "JD Sports (FR) - SA (rename)" at bounding box center [227, 159] width 88 height 19
click at [217, 160] on link "JD Sports (FR) - SA" at bounding box center [207, 159] width 40 height 6
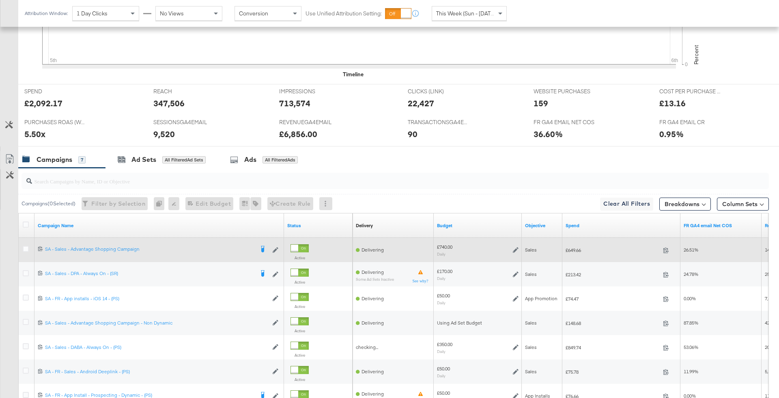
scroll to position [377, 0]
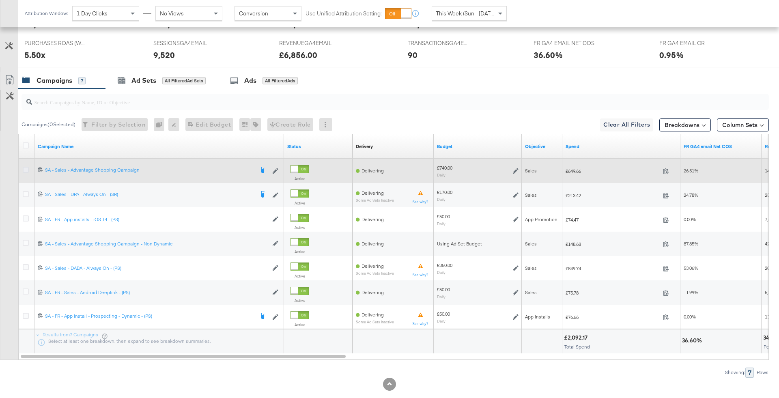
click at [25, 167] on icon at bounding box center [26, 170] width 6 height 6
click at [0, 0] on input "checkbox" at bounding box center [0, 0] width 0 height 0
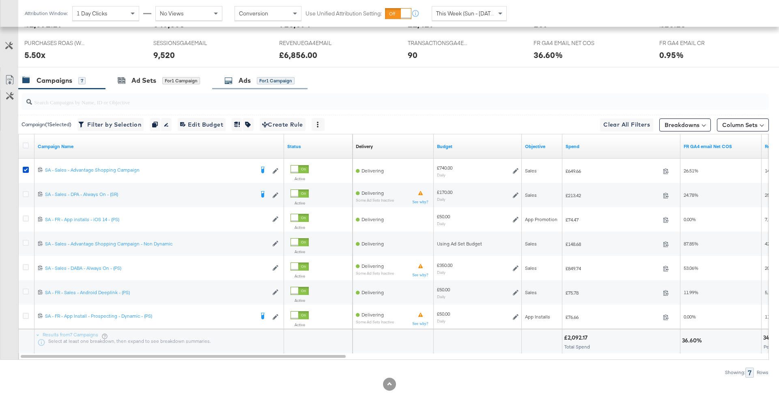
click at [262, 84] on div "Ads for 1 Campaign" at bounding box center [259, 80] width 70 height 9
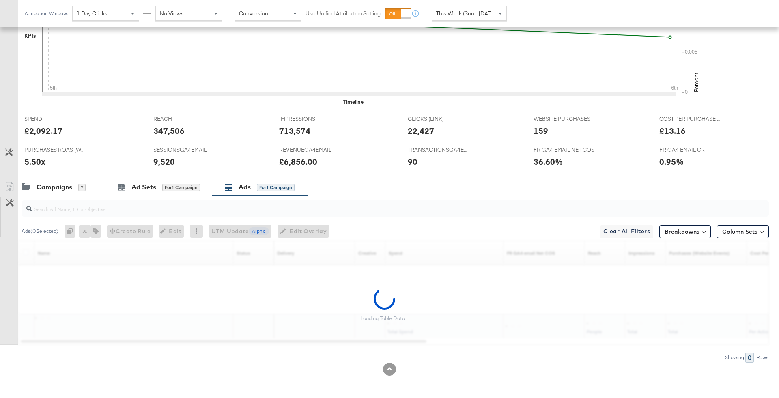
scroll to position [269, 0]
click at [285, 209] on input "search" at bounding box center [366, 207] width 668 height 16
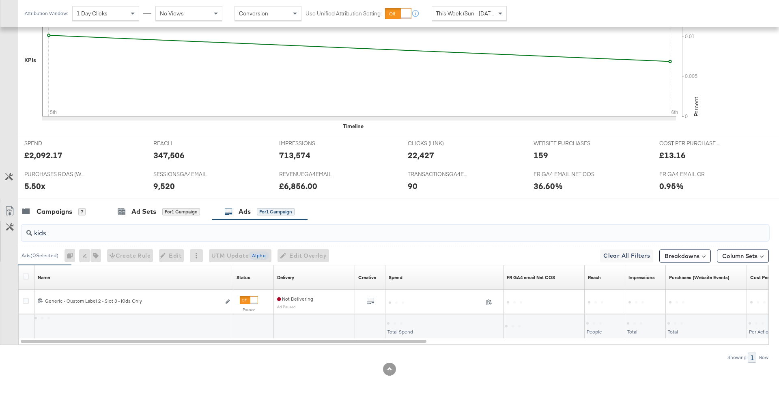
scroll to position [245, 0]
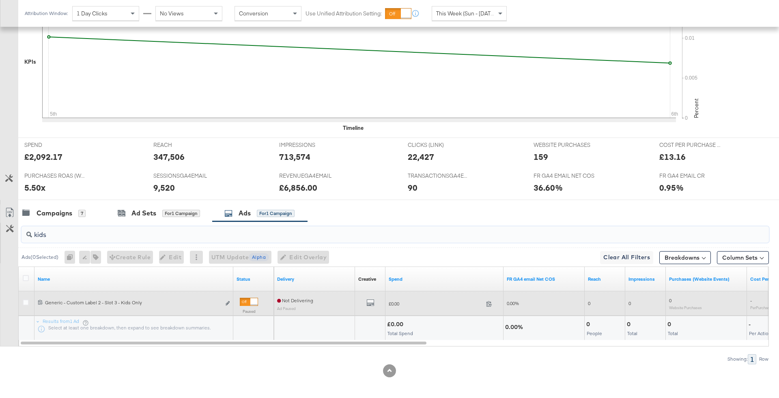
type input "kids"
click at [247, 301] on div at bounding box center [249, 302] width 18 height 8
click at [228, 301] on icon "link" at bounding box center [228, 303] width 4 height 4
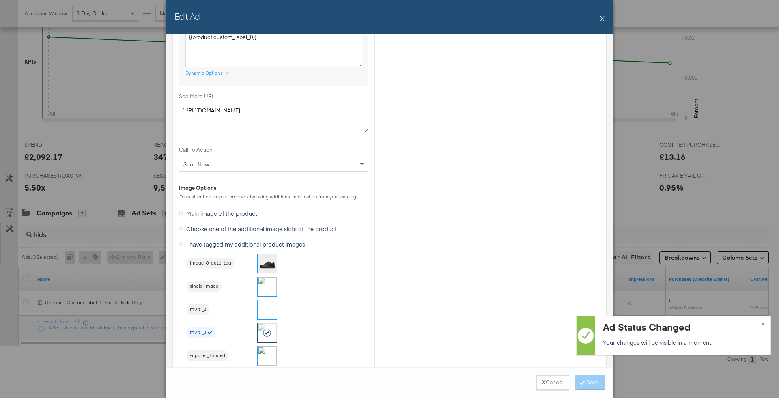
scroll to position [905, 0]
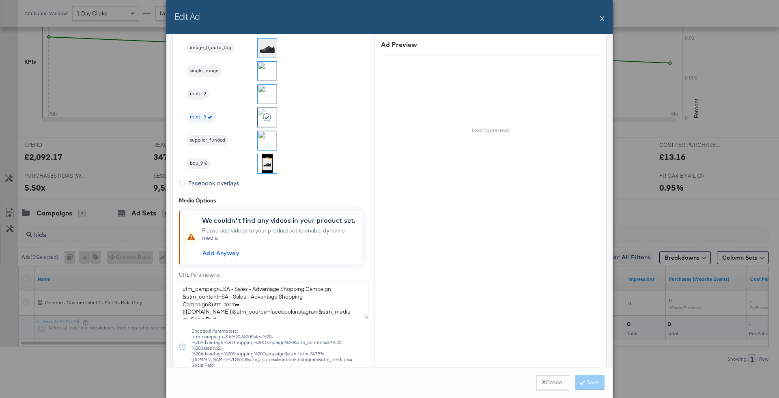
click at [604, 18] on div "Edit Ad X" at bounding box center [389, 17] width 446 height 34
click at [602, 18] on button "X" at bounding box center [602, 18] width 4 height 16
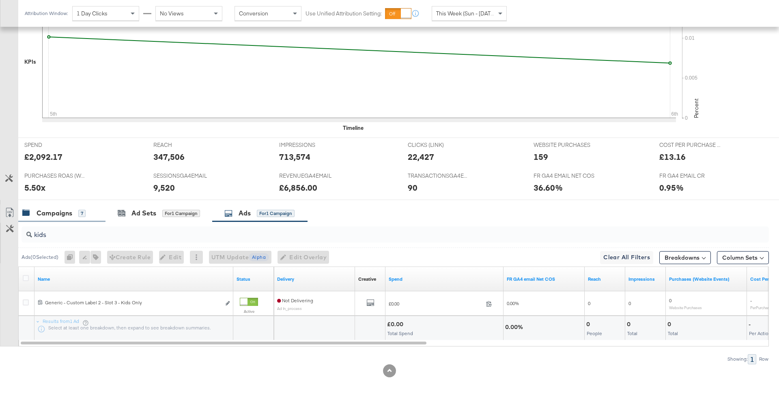
click at [77, 206] on div "Campaigns 7" at bounding box center [61, 212] width 87 height 17
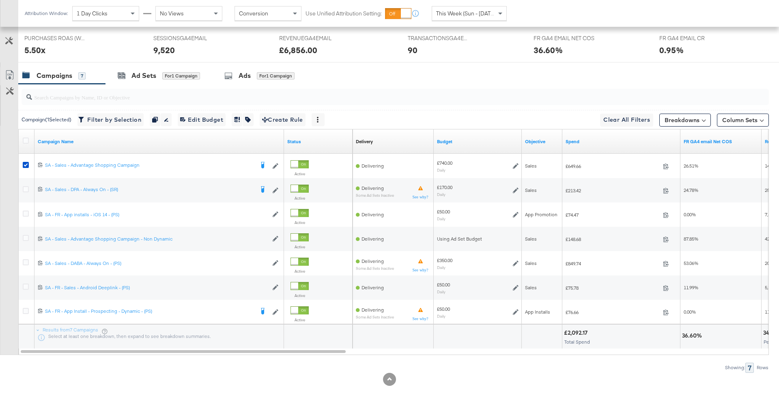
scroll to position [391, 0]
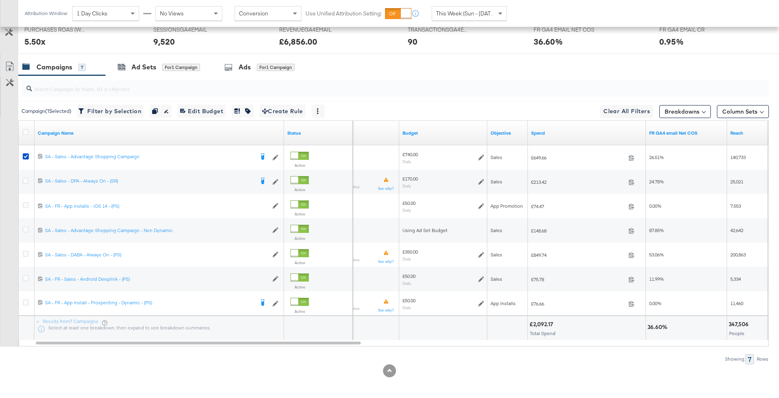
click at [460, 10] on span "This Week (Sun - Today)" at bounding box center [466, 13] width 61 height 7
click at [486, 22] on div "Attribution Window: 1 Day Clicks No Views Conversion Use Unified Attribution Se…" at bounding box center [267, 13] width 499 height 27
click at [479, 19] on div "Today" at bounding box center [469, 13] width 74 height 14
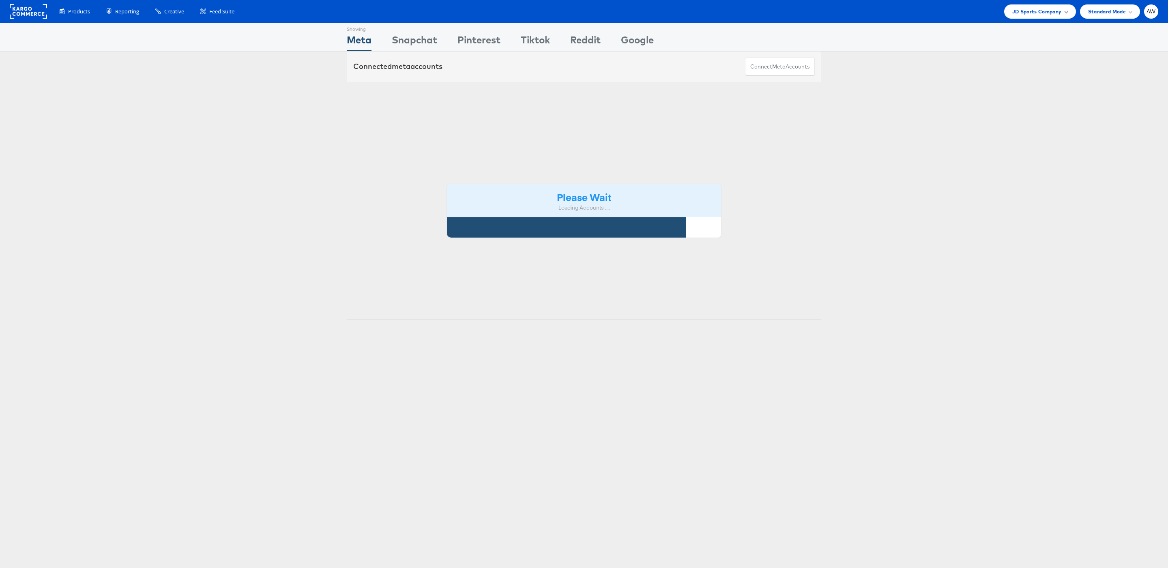
click at [1030, 13] on span "JD Sports Company" at bounding box center [1036, 11] width 49 height 9
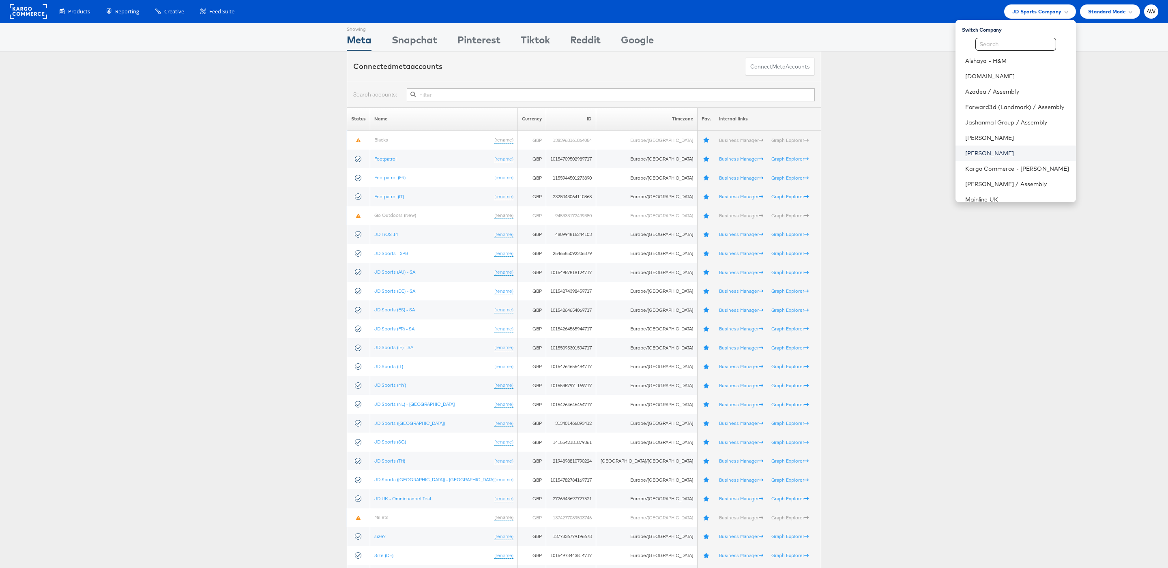
click at [982, 152] on link "[PERSON_NAME]" at bounding box center [1017, 153] width 104 height 8
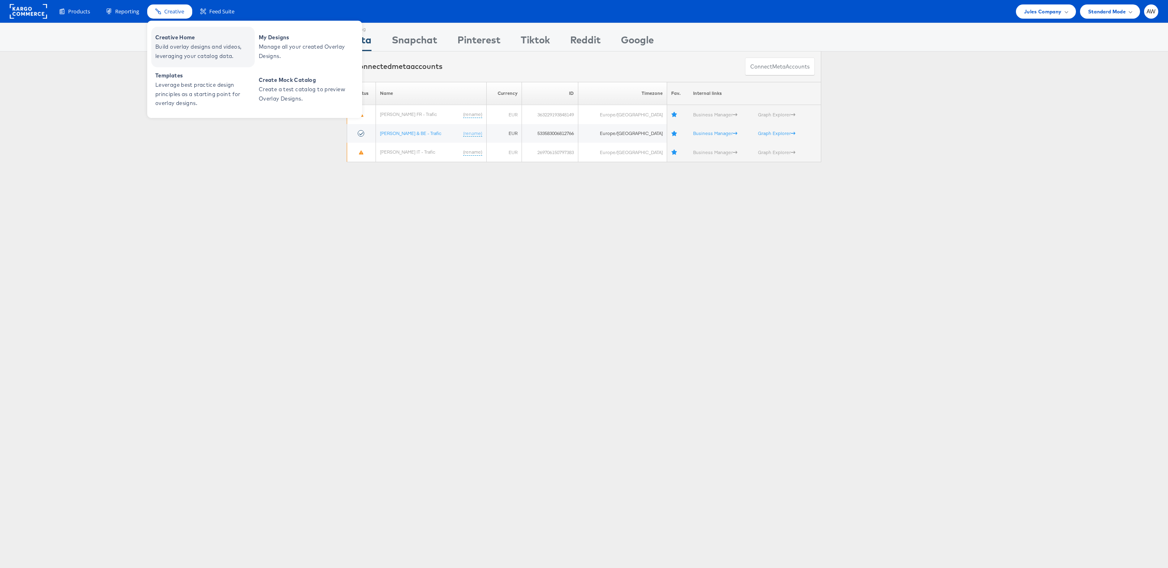
click at [187, 62] on link "Creative Home Build overlay designs and videos, leveraging your catalog data." at bounding box center [202, 47] width 103 height 41
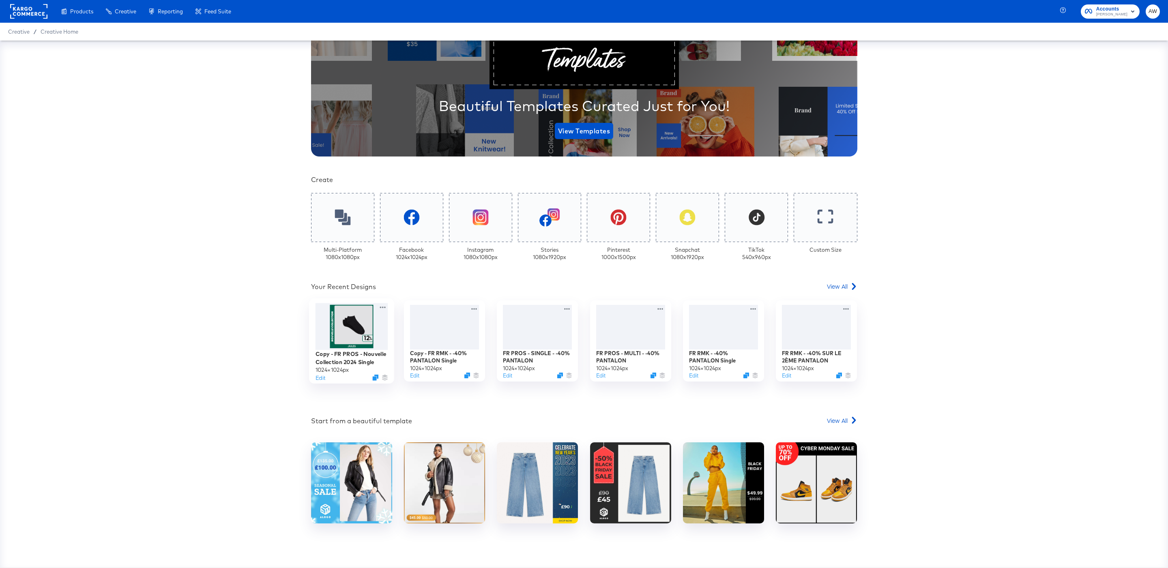
click at [347, 322] on div at bounding box center [351, 326] width 73 height 47
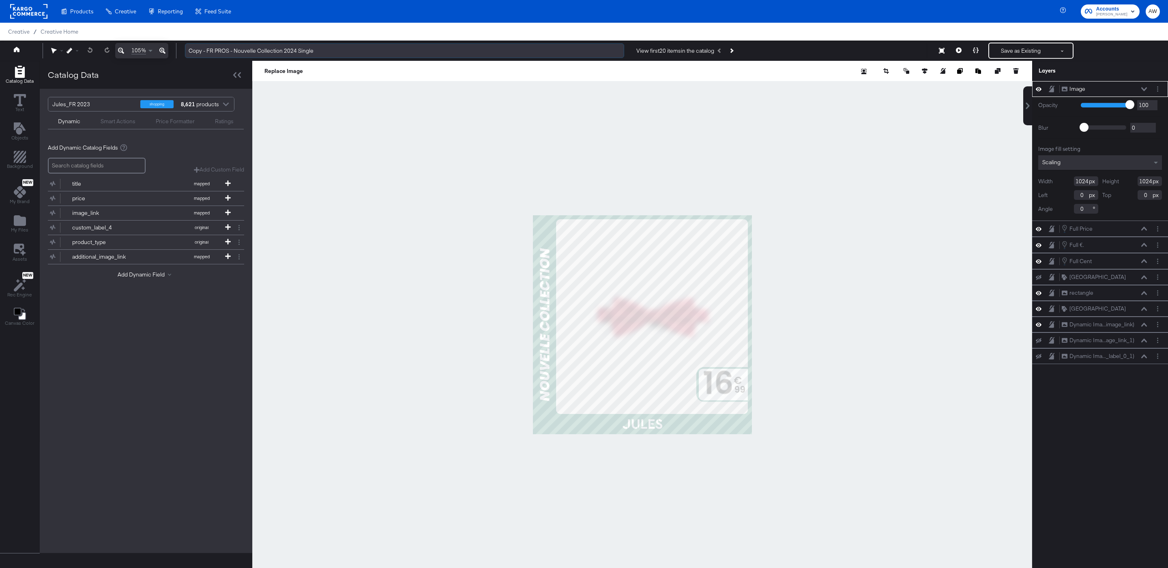
click at [380, 44] on input "Copy - FR PROS - Nouvelle Collection 2024 Single" at bounding box center [404, 50] width 439 height 15
type input "B"
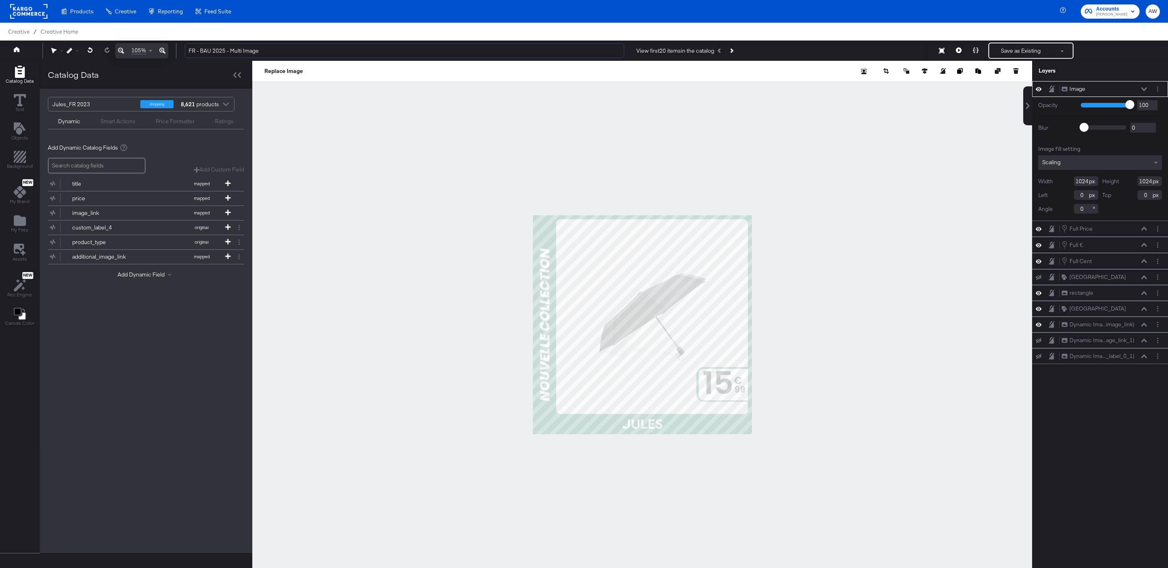
type input "FR - BAU 2025 - Multi Image"
click at [397, 359] on div at bounding box center [642, 325] width 780 height 528
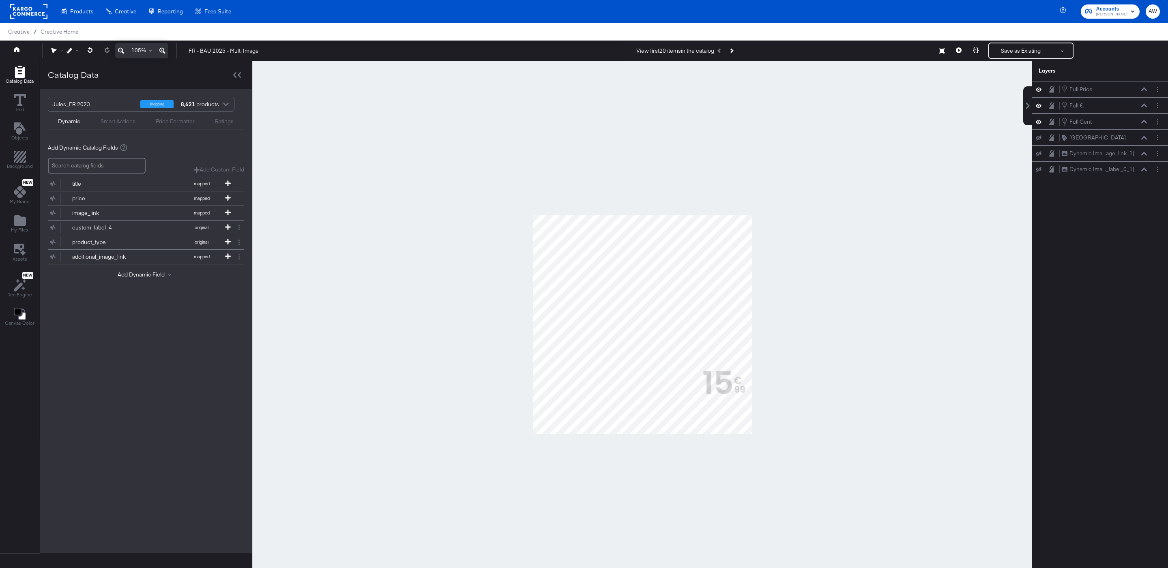
click at [806, 318] on div at bounding box center [642, 325] width 780 height 528
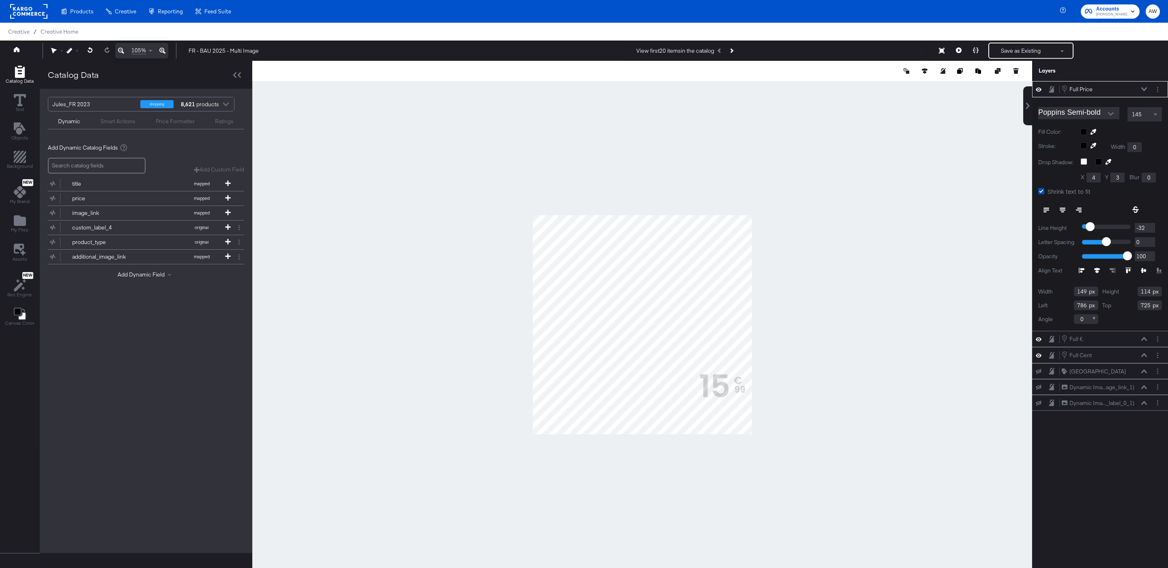
type input "784"
type input "720"
type input "131"
type input "100"
type input "814"
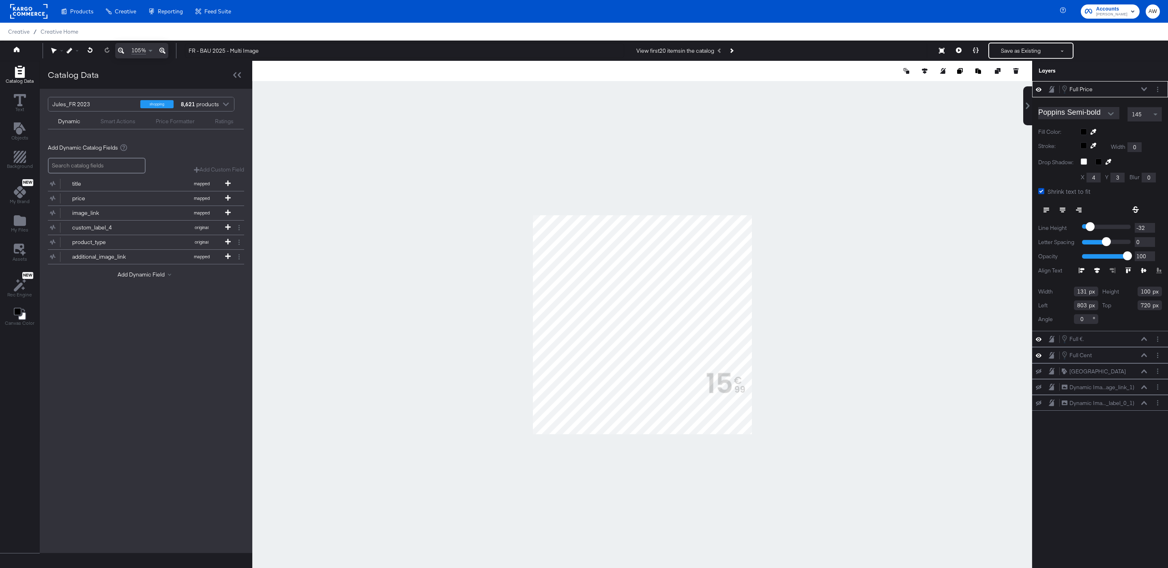
type input "730"
type input "797"
type input "735"
click at [815, 363] on div at bounding box center [642, 325] width 780 height 528
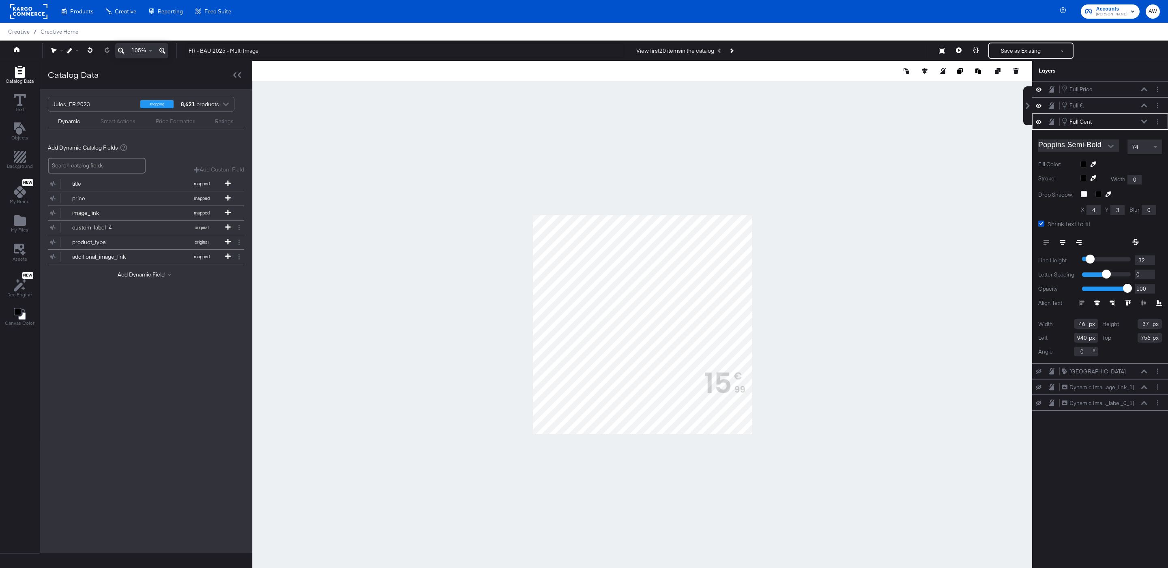
type input "735"
click at [62, 49] on div at bounding box center [58, 51] width 15 height 6
click at [68, 44] on div "Guides!!" at bounding box center [74, 50] width 15 height 15
click at [69, 51] on icon at bounding box center [70, 51] width 6 height 6
click at [87, 86] on div "Snap to Layers" at bounding box center [99, 86] width 66 height 16
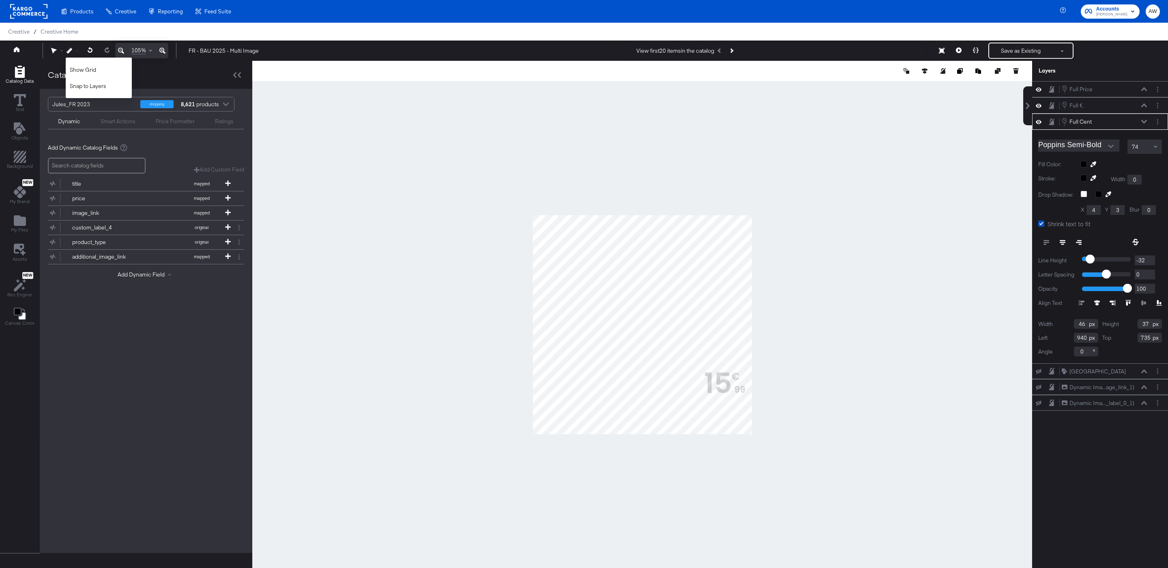
type input "931"
type input "737"
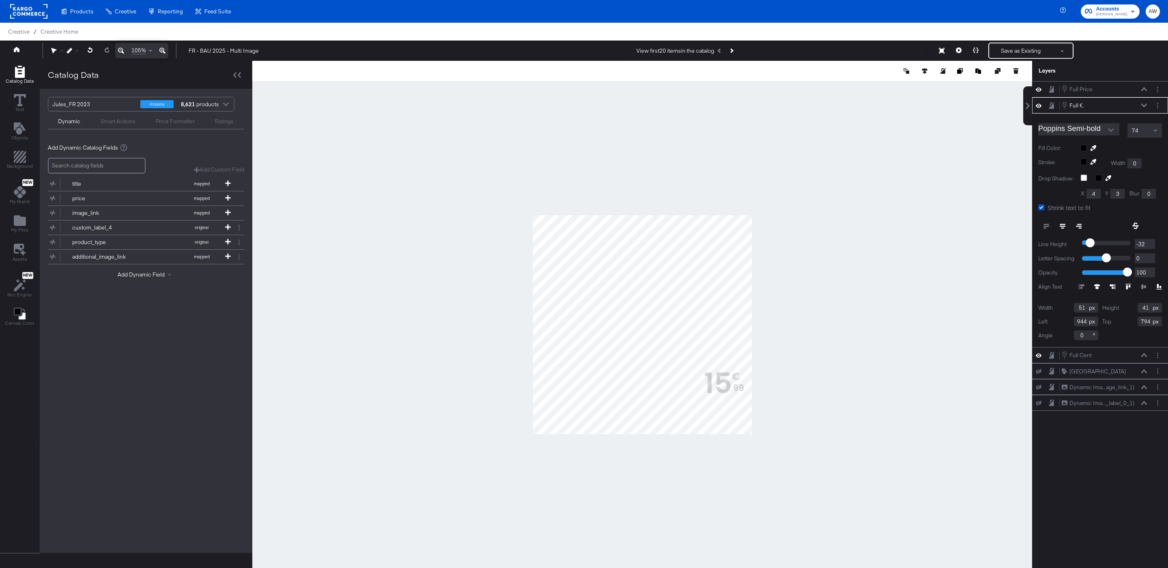
type input "939"
type input "787"
click at [803, 380] on div at bounding box center [642, 325] width 780 height 528
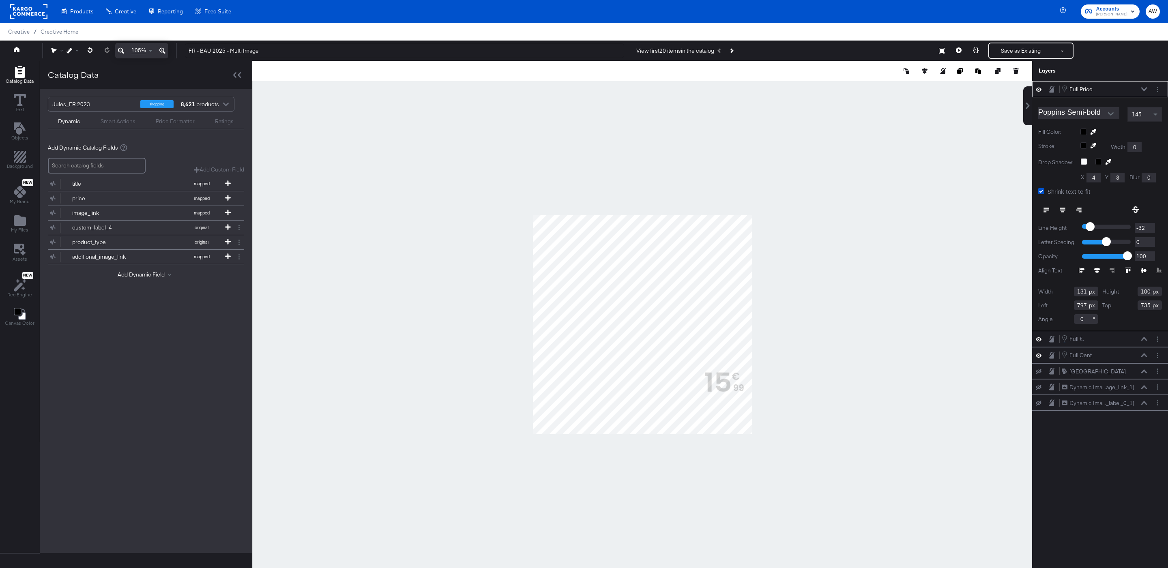
type input "93"
type input "737"
click at [815, 380] on div at bounding box center [642, 325] width 780 height 528
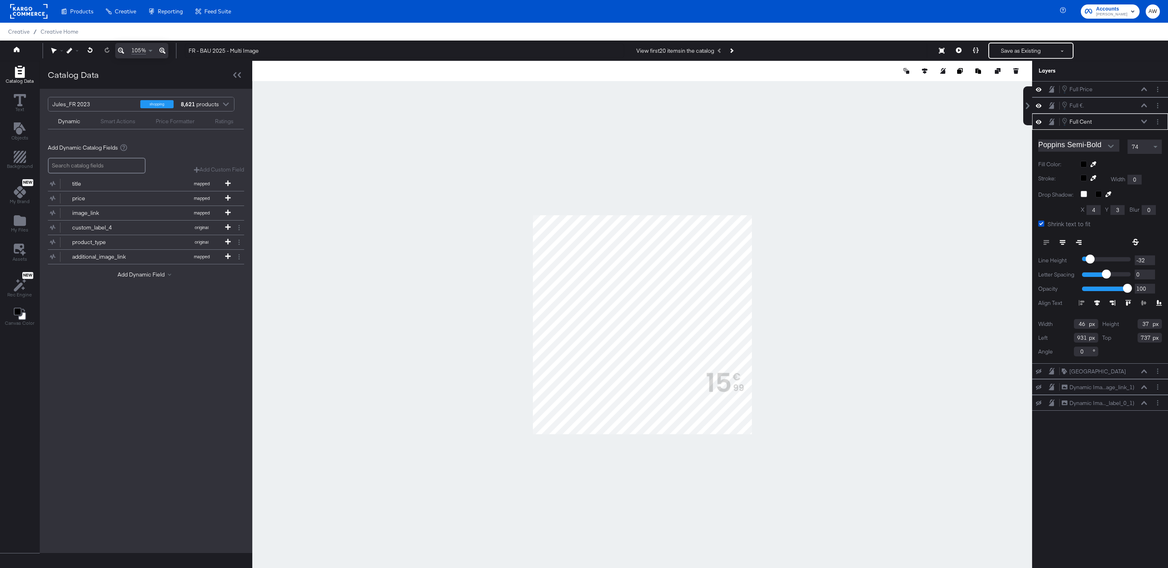
type input "935"
type input "738"
click at [819, 374] on div at bounding box center [642, 325] width 780 height 528
type input "740"
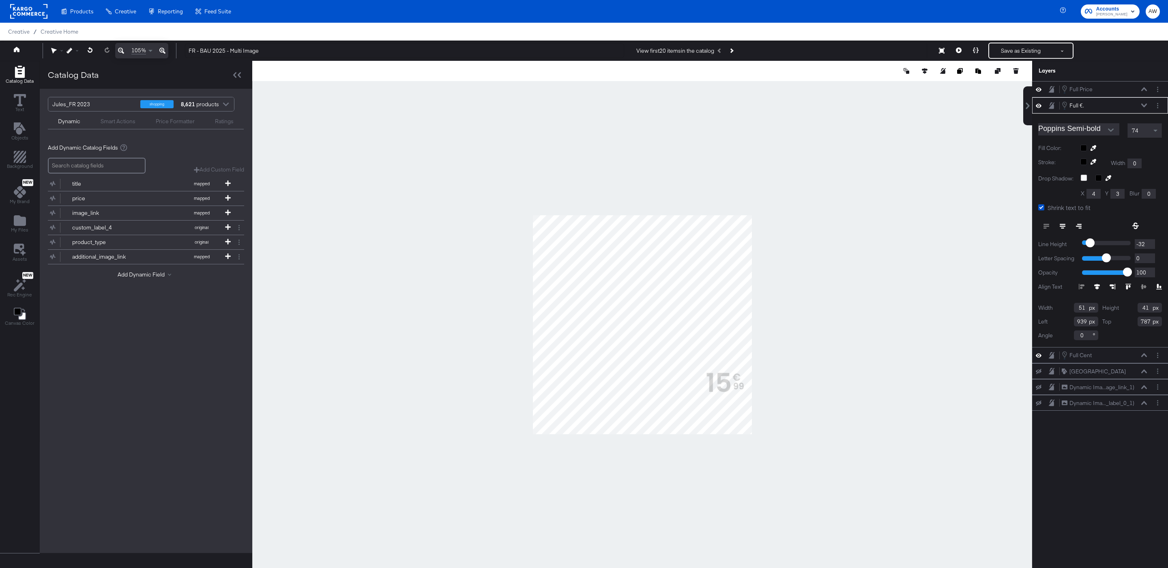
type input "779"
click at [798, 379] on div at bounding box center [642, 325] width 780 height 528
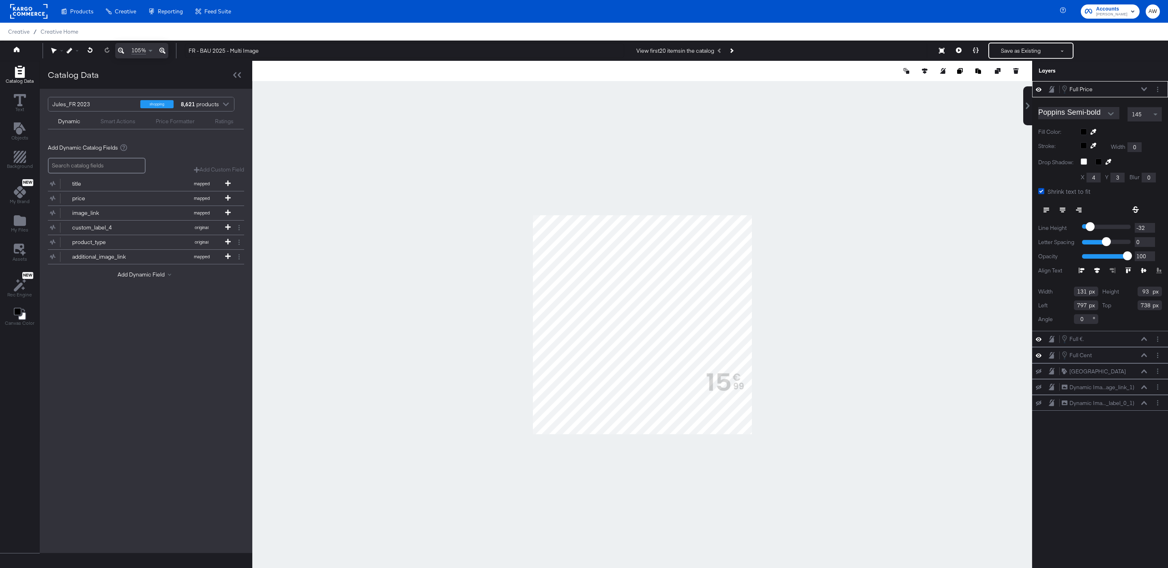
type input "86"
click at [816, 369] on div at bounding box center [642, 325] width 780 height 528
click at [1079, 116] on input "Poppins Semi-bold" at bounding box center [1072, 113] width 69 height 12
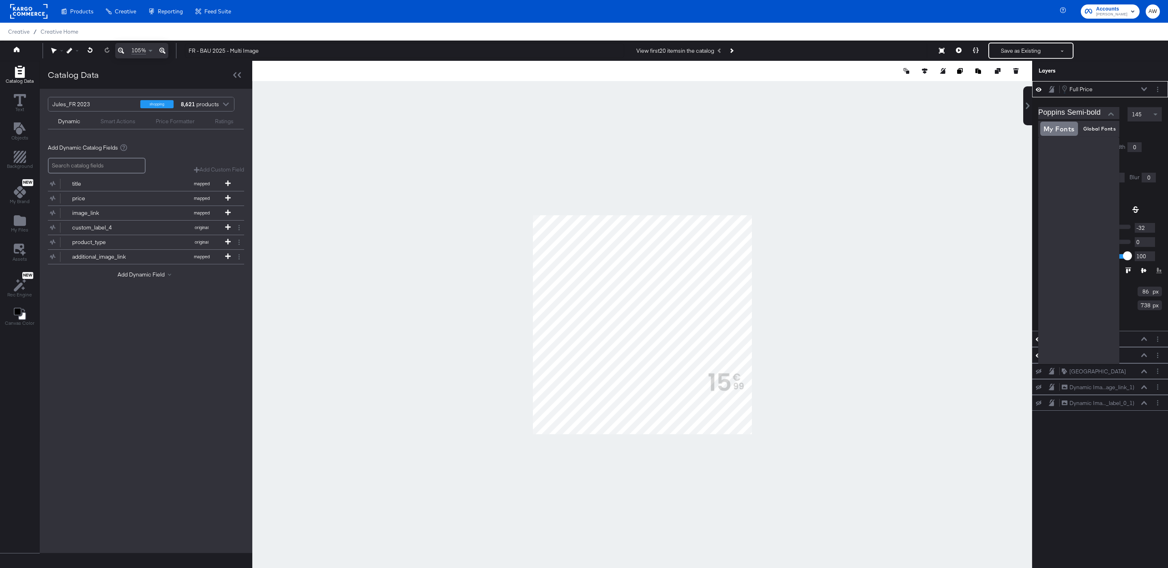
scroll to position [1582, 0]
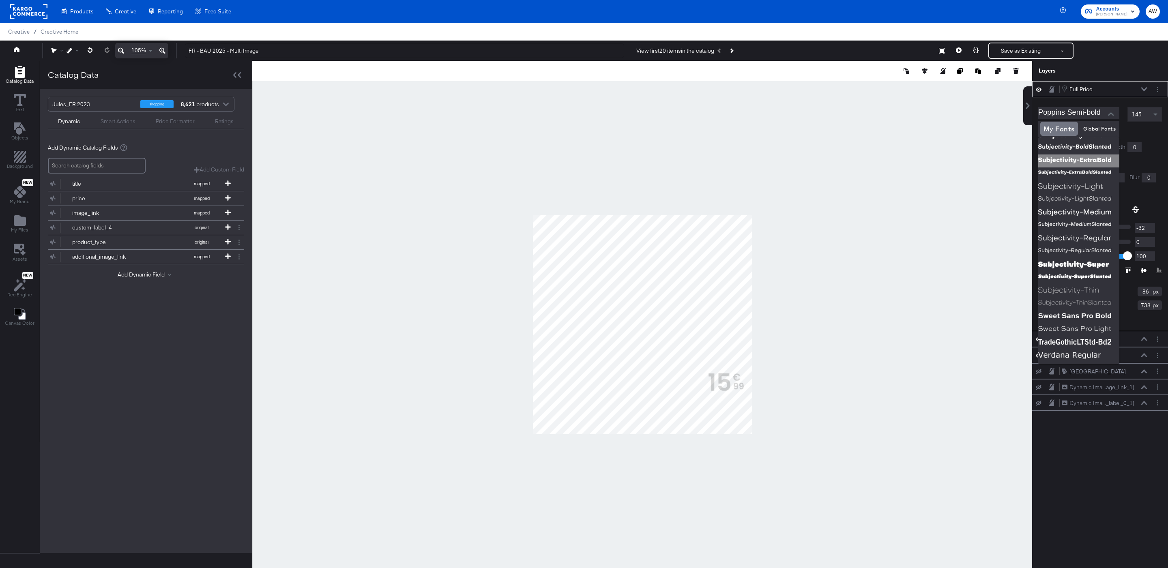
click at [1096, 159] on img at bounding box center [1078, 161] width 81 height 13
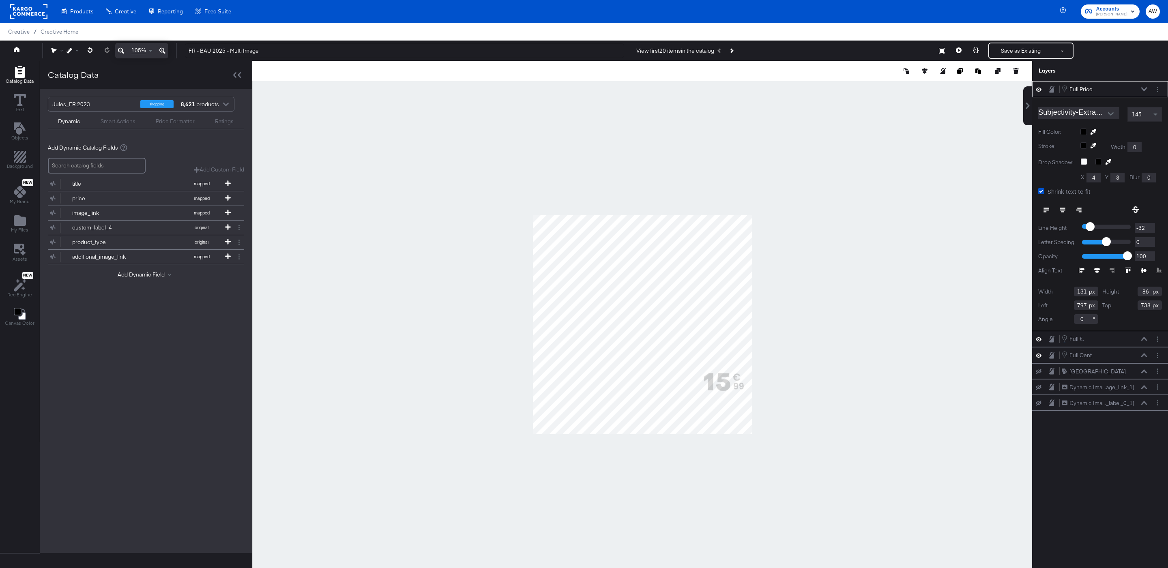
click at [1093, 112] on input "Subjectivity-ExtraBold" at bounding box center [1072, 113] width 69 height 12
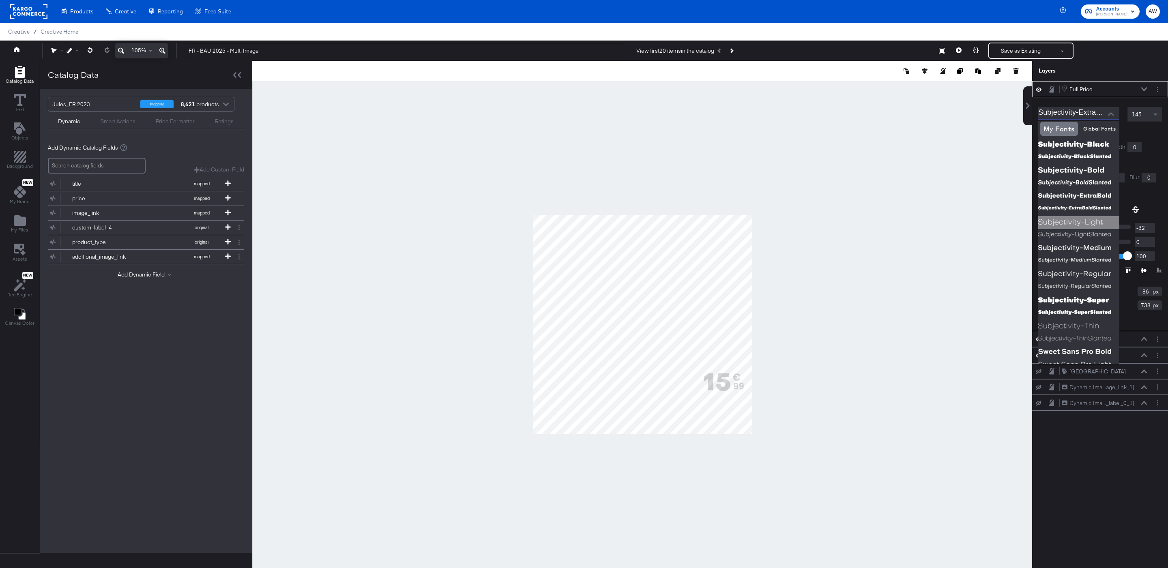
scroll to position [1546, 0]
click at [1094, 166] on img at bounding box center [1078, 172] width 81 height 13
type input "Subjectivity-Bold"
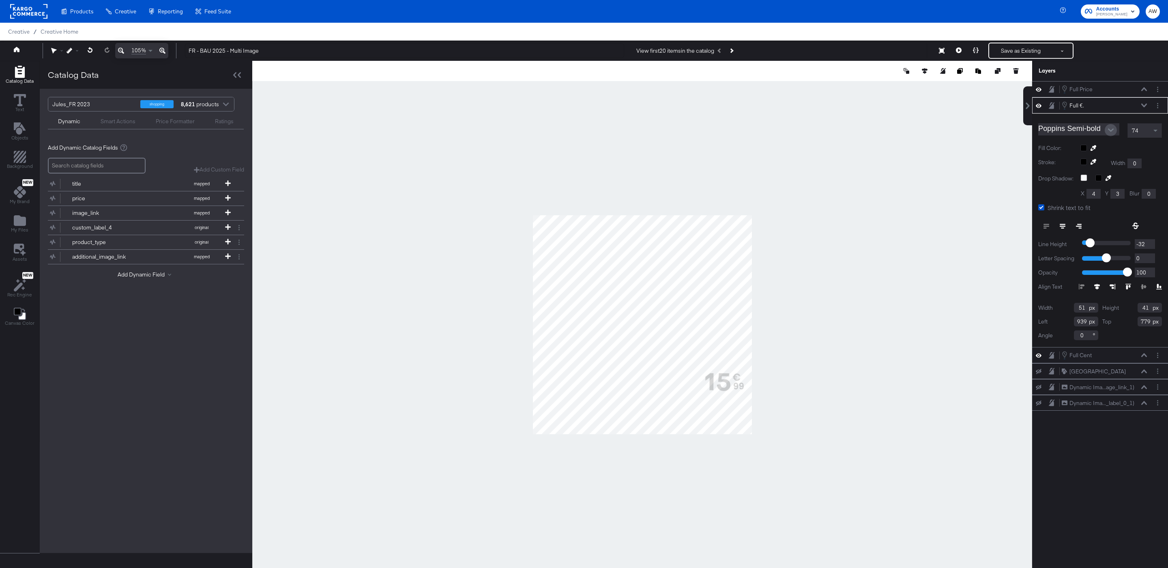
click at [1107, 133] on button "Open" at bounding box center [1111, 130] width 12 height 12
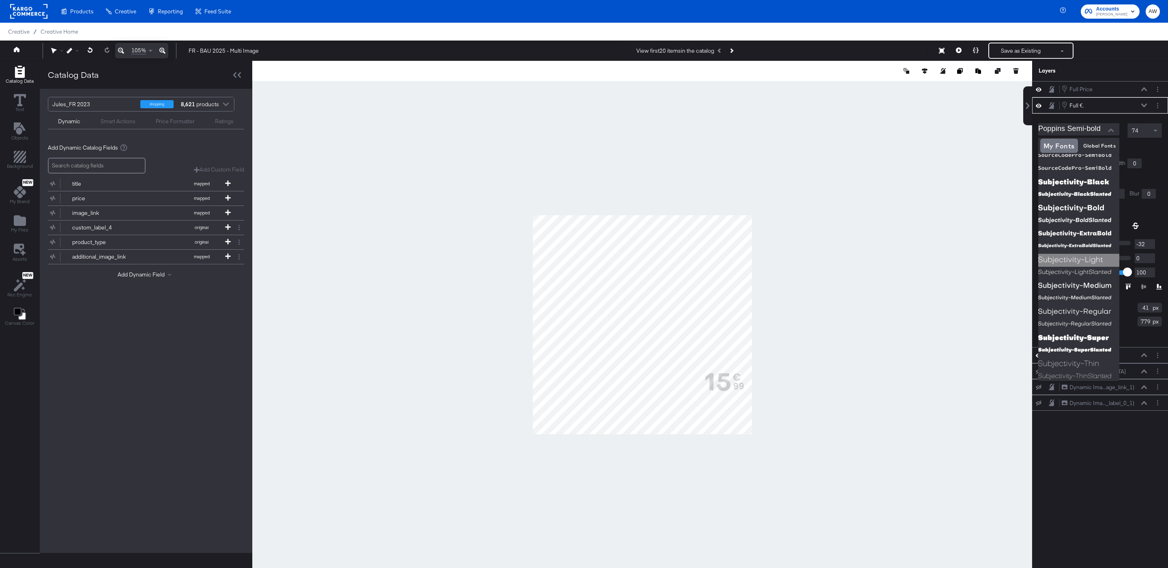
scroll to position [1525, 0]
click at [1107, 206] on img at bounding box center [1078, 209] width 81 height 13
type input "Subjectivity-Bold"
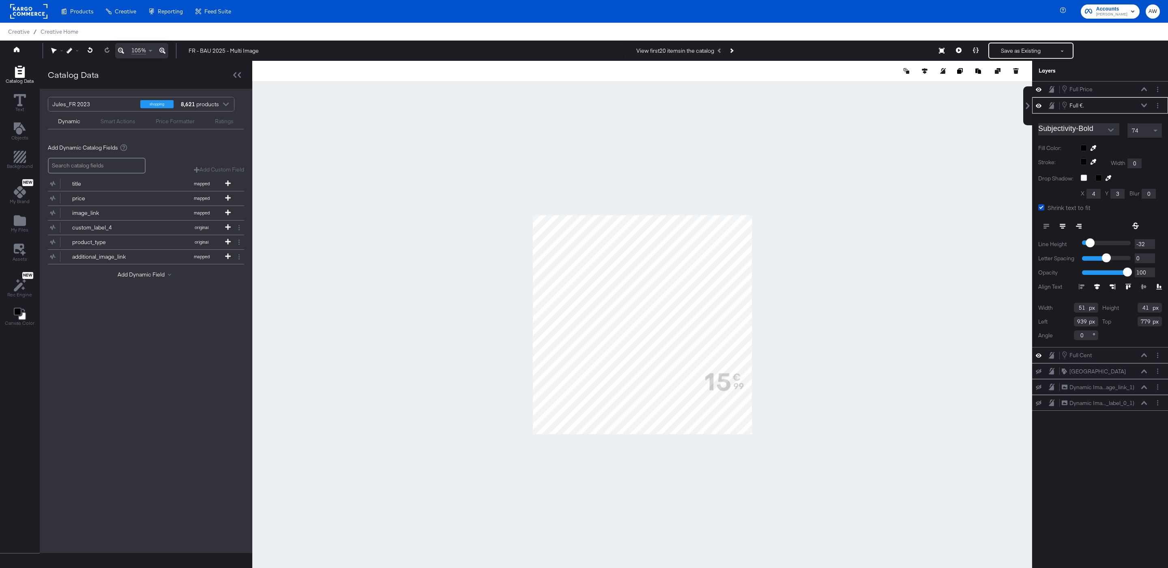
click at [789, 375] on div at bounding box center [642, 325] width 780 height 528
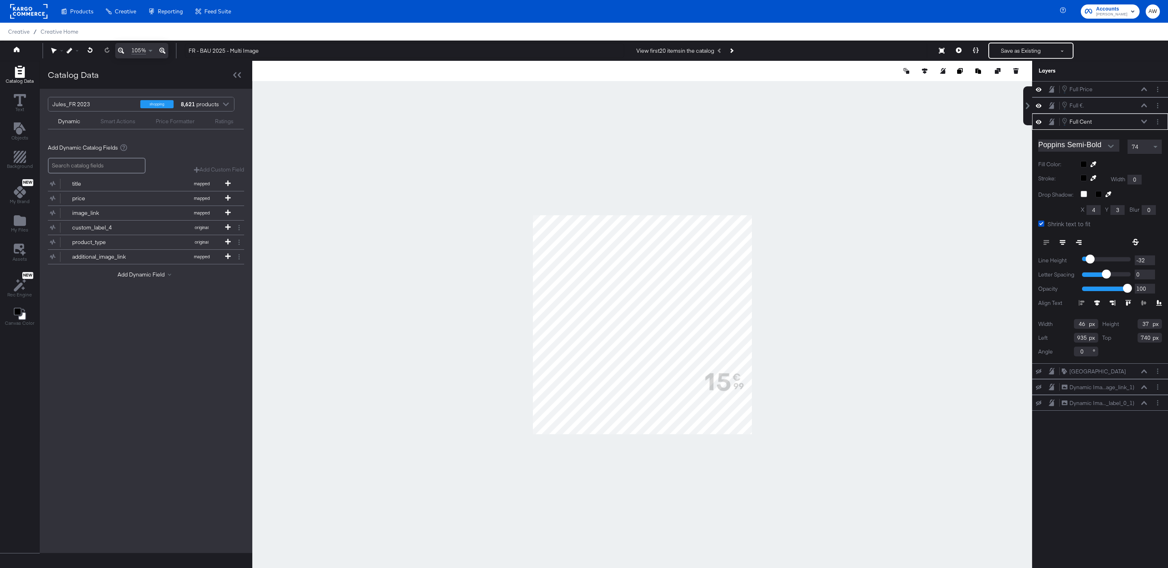
click at [1100, 148] on input "Poppins Semi-Bold" at bounding box center [1072, 146] width 69 height 12
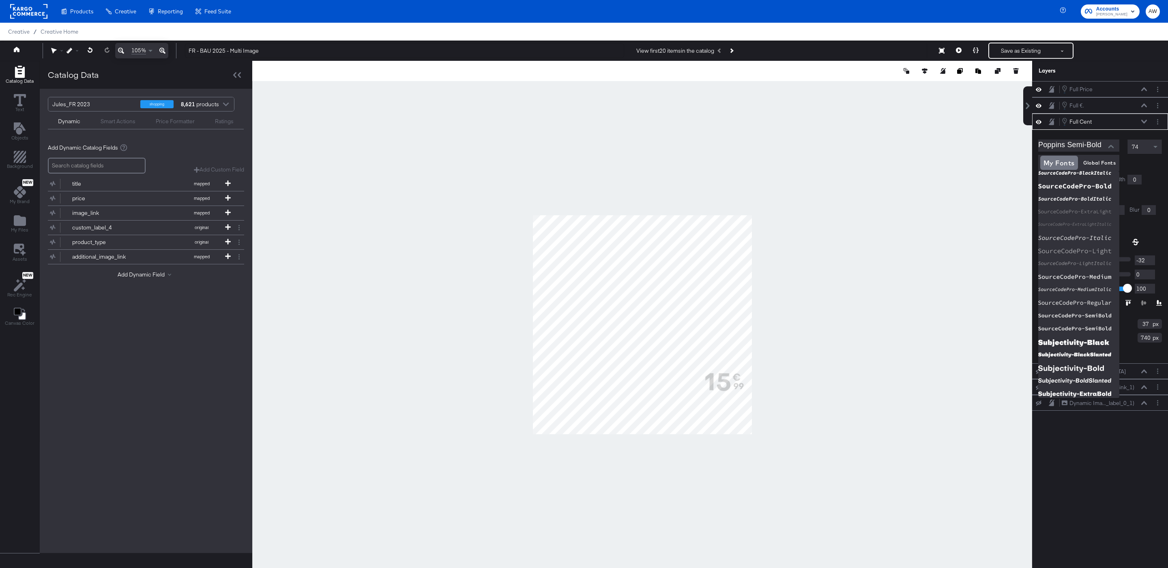
scroll to position [1383, 0]
click at [1092, 371] on img at bounding box center [1078, 368] width 81 height 13
type input "Subjectivity-Bold"
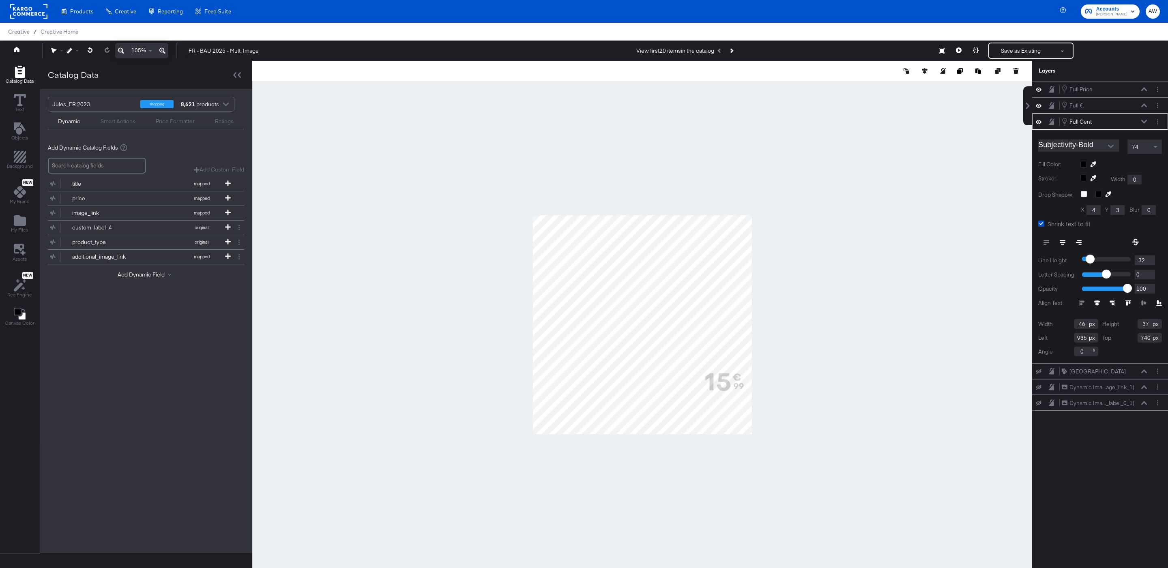
click at [889, 340] on div at bounding box center [642, 325] width 780 height 528
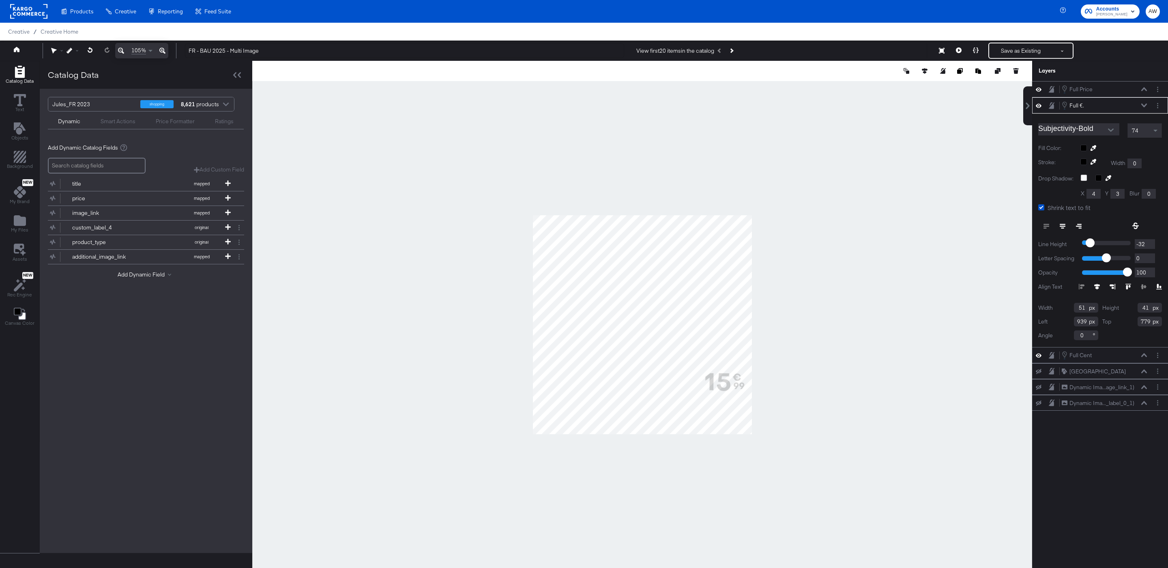
type input "54"
type input "44"
type input "776"
click at [800, 362] on div at bounding box center [642, 325] width 780 height 528
type input "941"
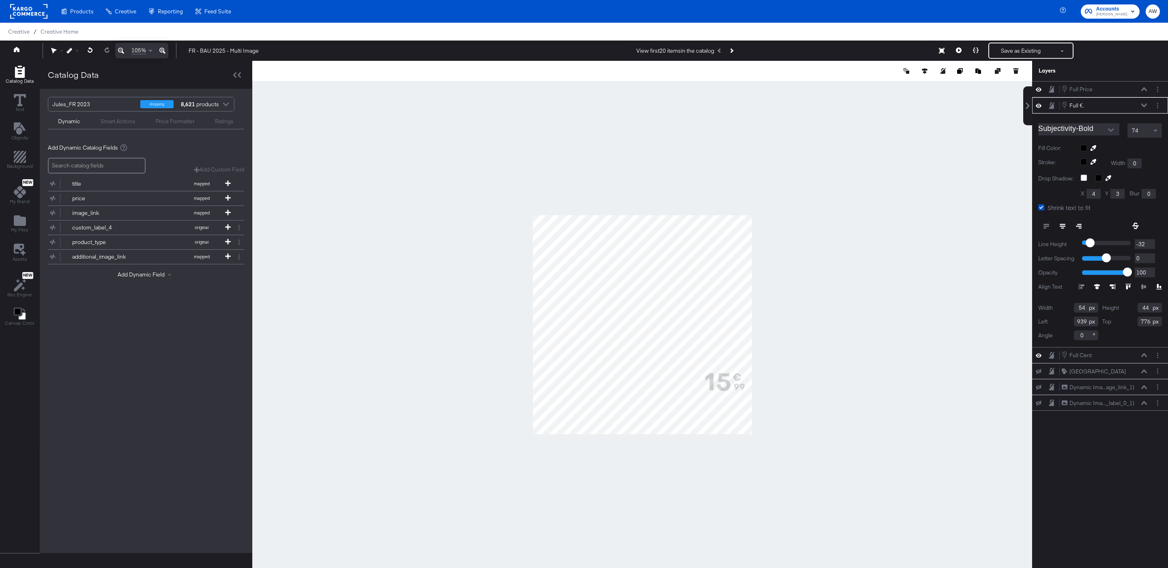
type input "782"
click at [831, 370] on div at bounding box center [642, 325] width 780 height 528
click at [787, 357] on div at bounding box center [642, 325] width 780 height 528
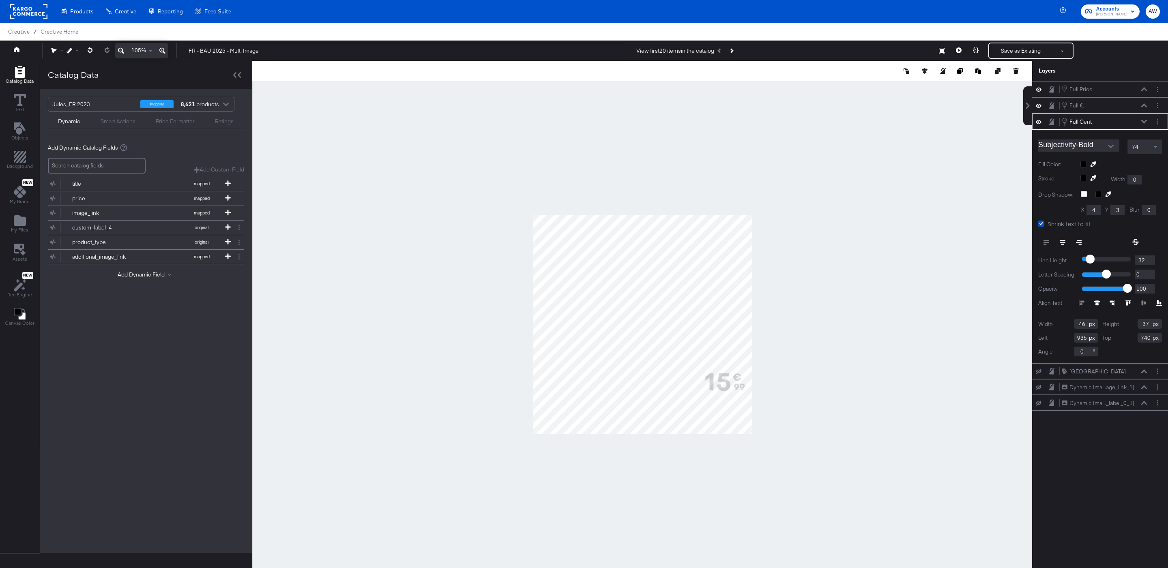
click at [893, 258] on div at bounding box center [642, 325] width 780 height 528
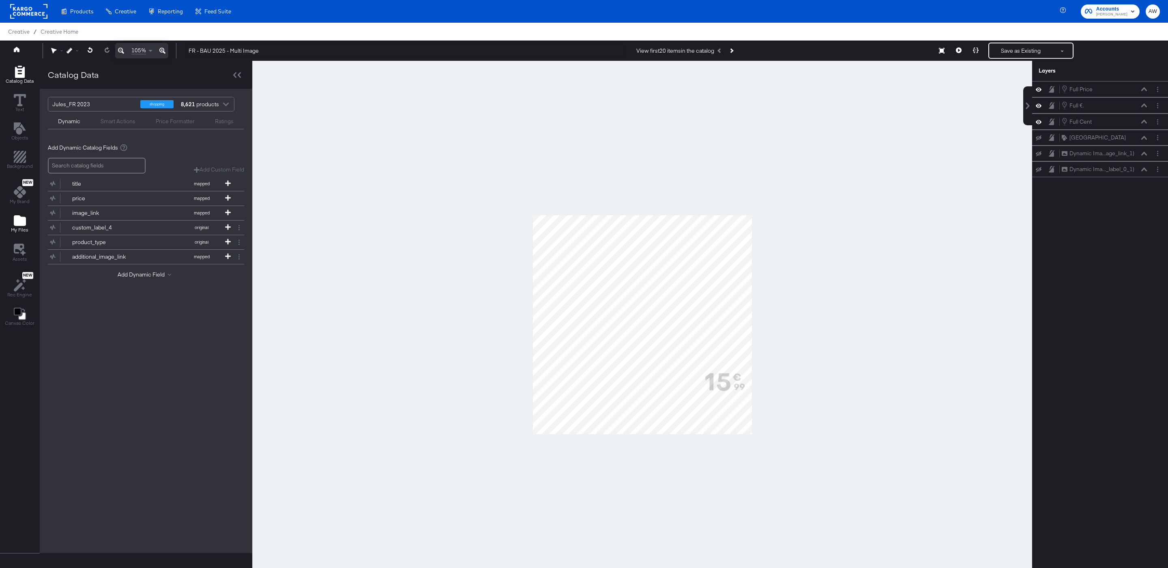
click at [22, 225] on icon "Add Files" at bounding box center [20, 220] width 12 height 11
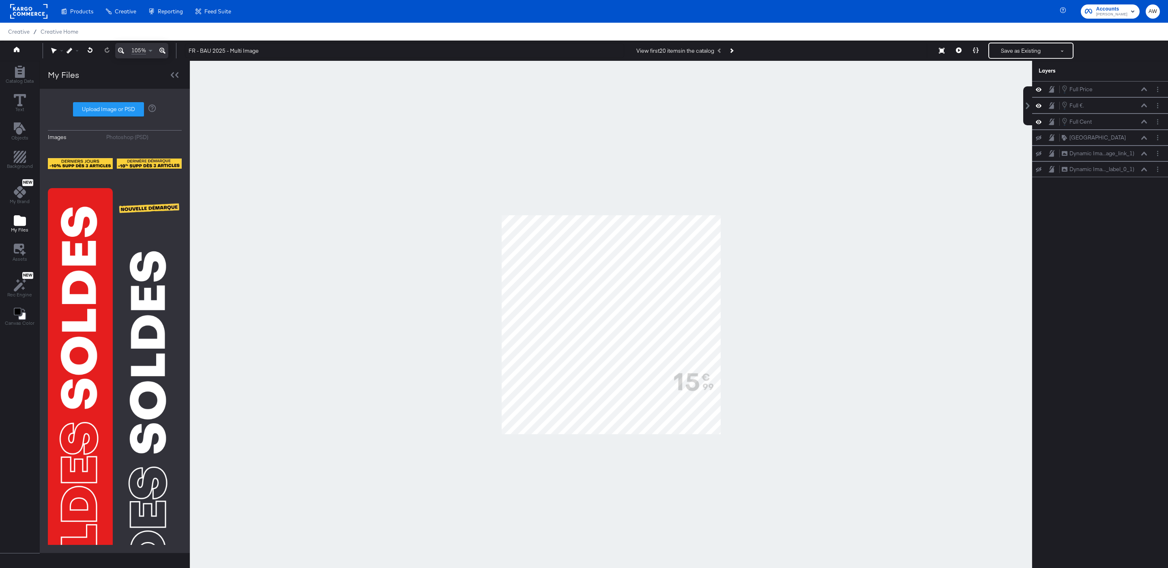
click at [141, 138] on div "Photoshop (PSD)" at bounding box center [127, 137] width 42 height 8
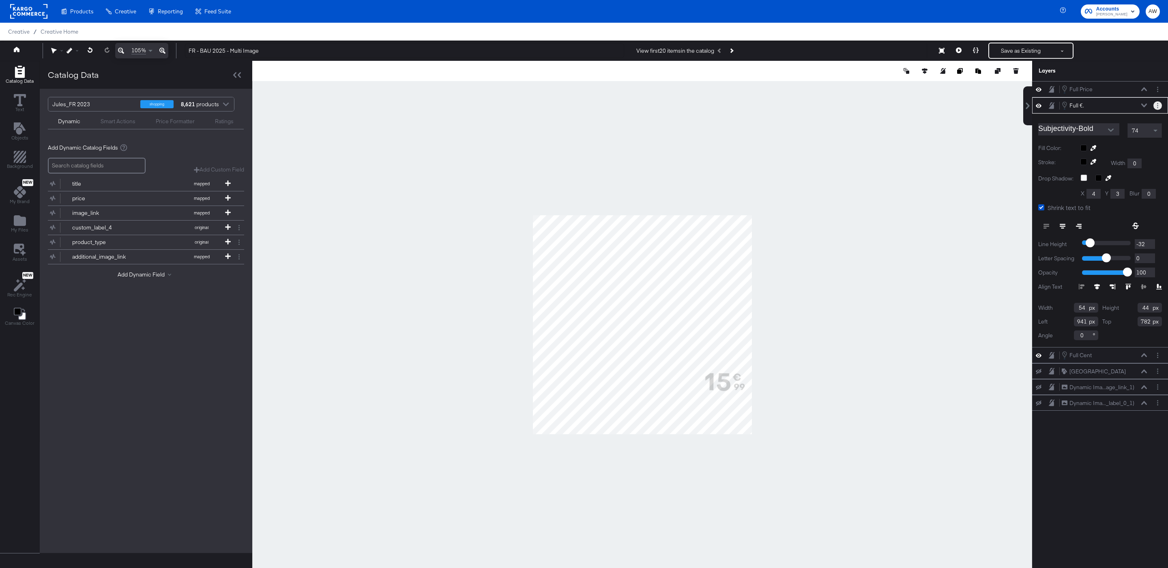
click at [1159, 109] on button "Layer Options" at bounding box center [1158, 105] width 9 height 9
click at [1124, 133] on button "Edit Smart Layer" at bounding box center [1105, 133] width 41 height 9
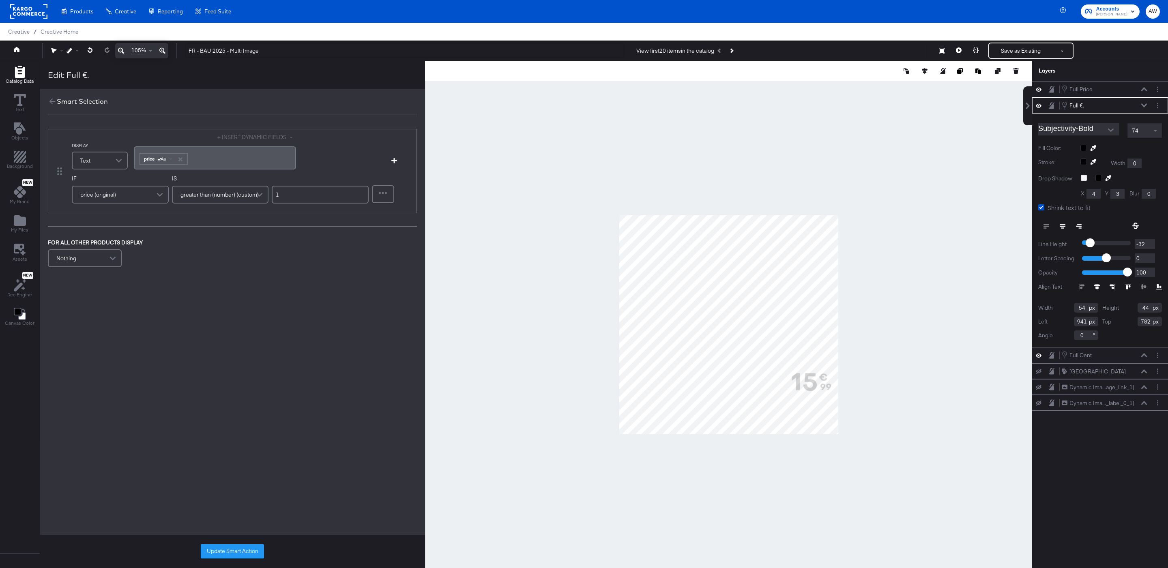
click at [1138, 108] on div "Full €. Full €." at bounding box center [1105, 105] width 86 height 9
click at [1146, 107] on icon at bounding box center [1144, 105] width 6 height 4
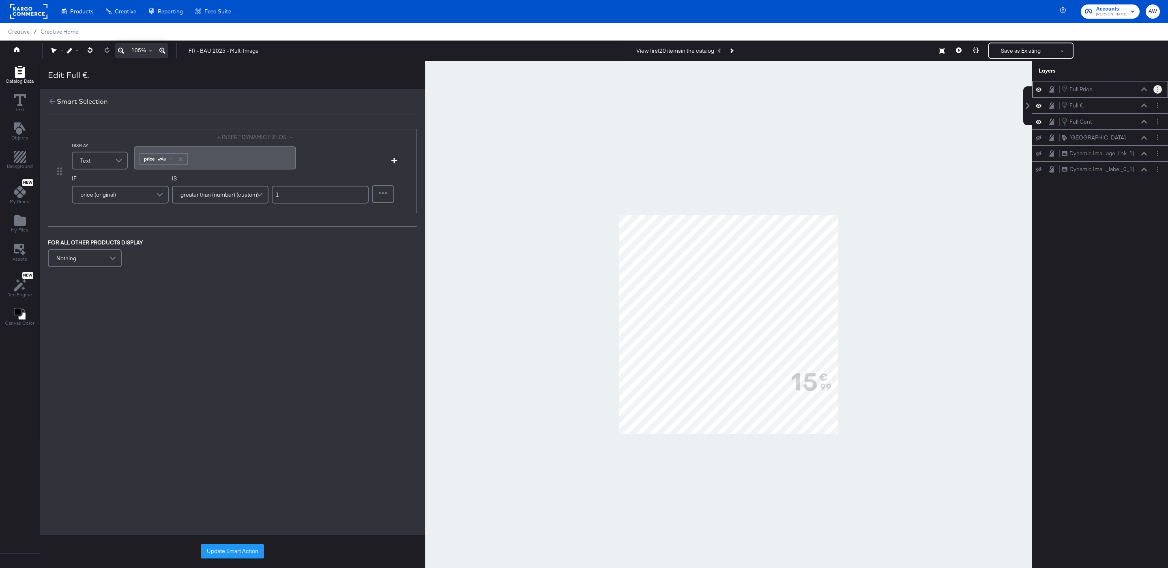
click at [1159, 90] on icon "Layer Options" at bounding box center [1157, 89] width 1 height 5
click at [1122, 114] on button "Edit Smart Layer" at bounding box center [1105, 117] width 41 height 9
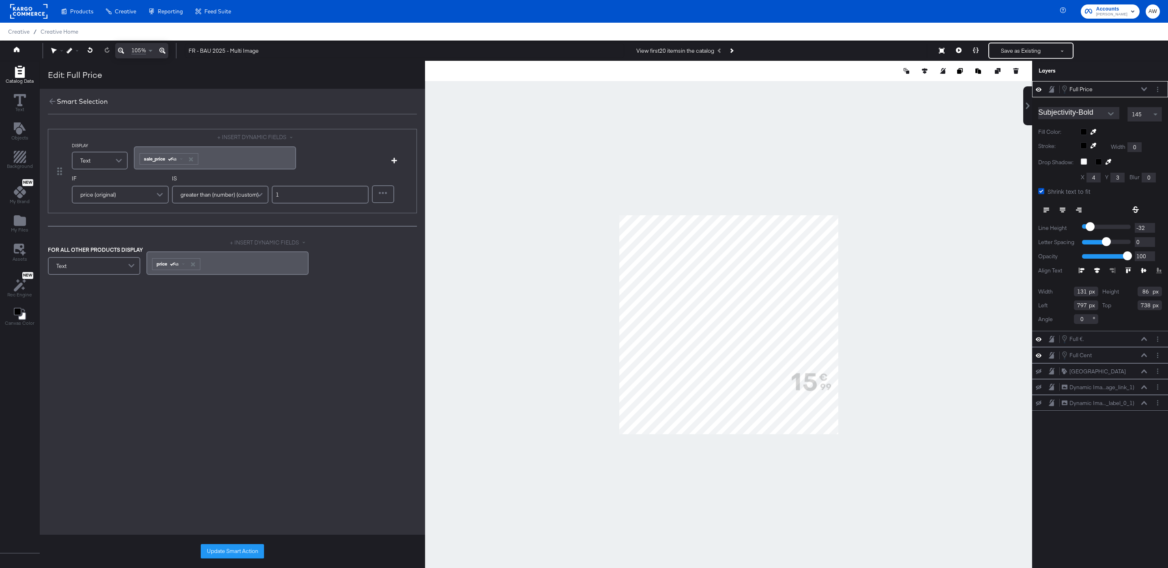
click at [98, 192] on span "price (original)" at bounding box center [98, 195] width 36 height 14
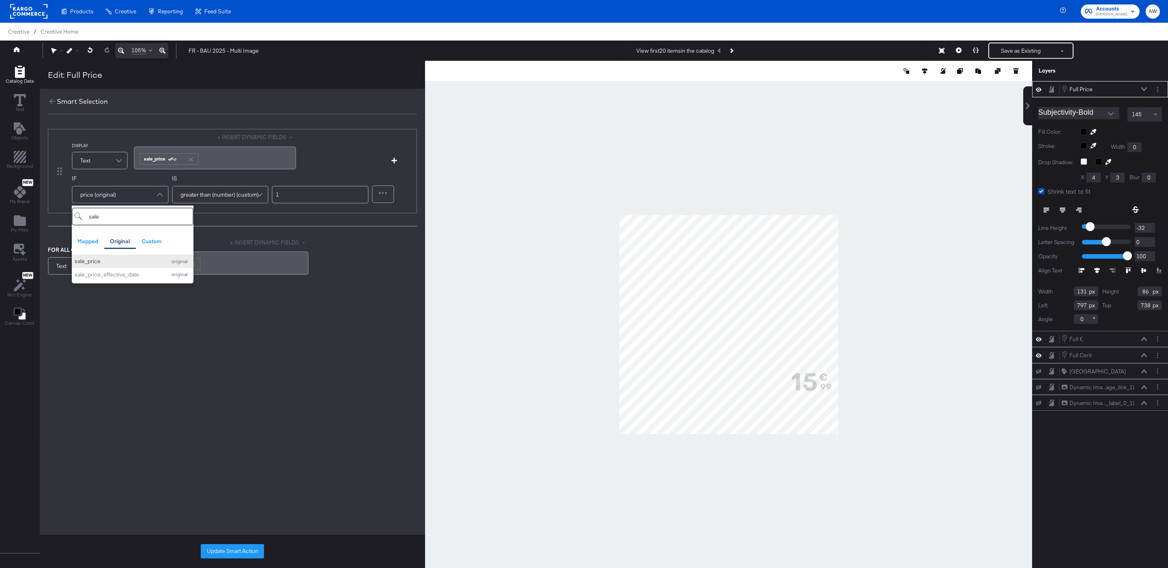
type input "sale"
click at [97, 257] on button "sale_price original" at bounding box center [133, 261] width 122 height 13
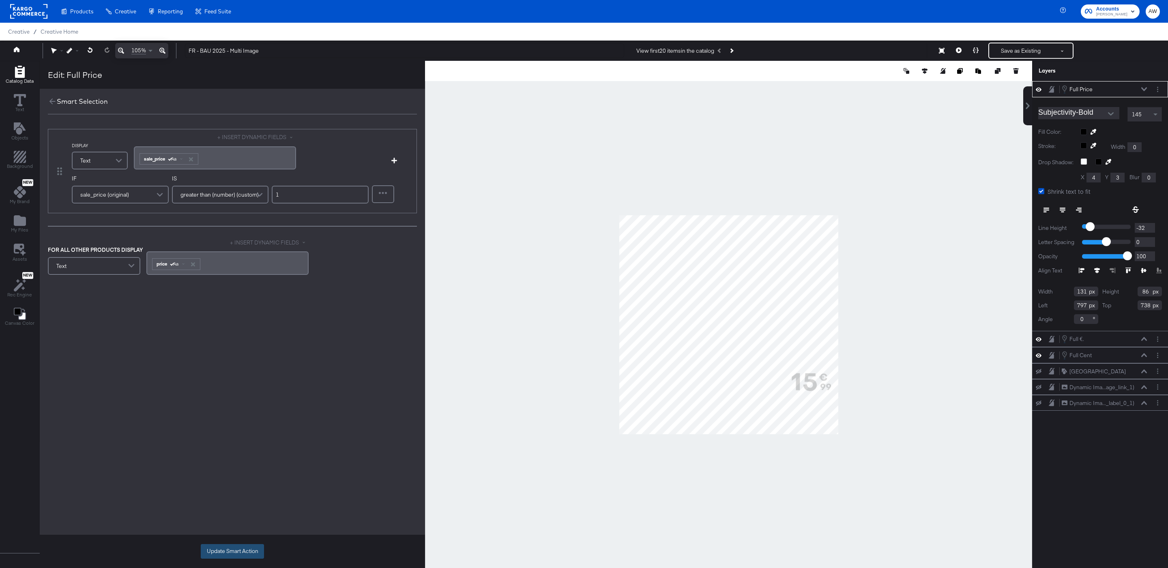
click at [231, 550] on button "Update Smart Action" at bounding box center [232, 551] width 63 height 15
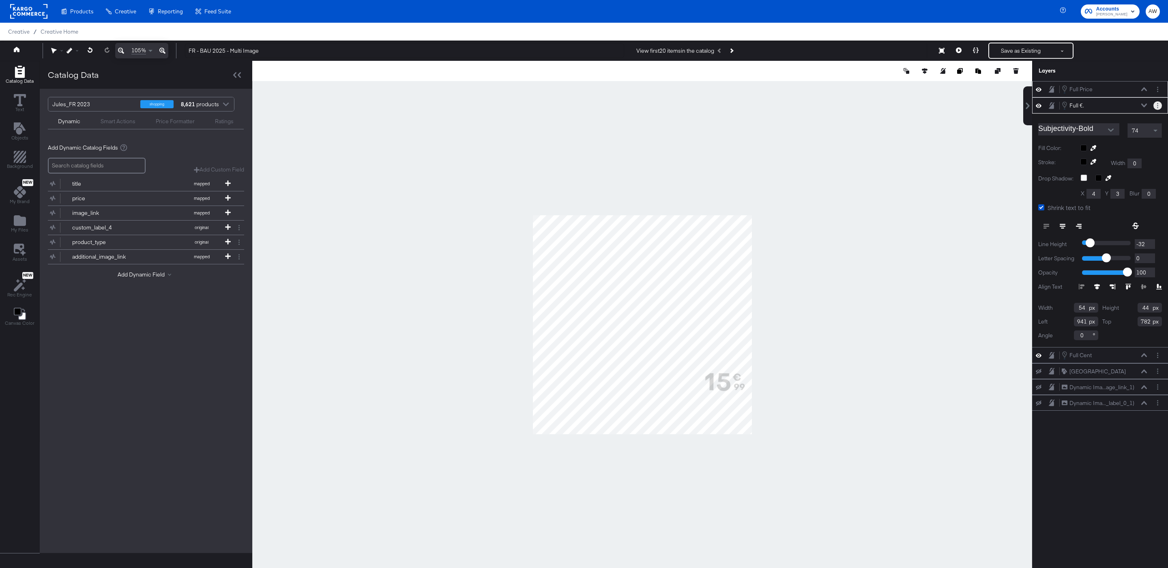
click at [1160, 106] on button "Layer Options" at bounding box center [1158, 105] width 9 height 9
click at [930, 191] on div at bounding box center [642, 325] width 780 height 528
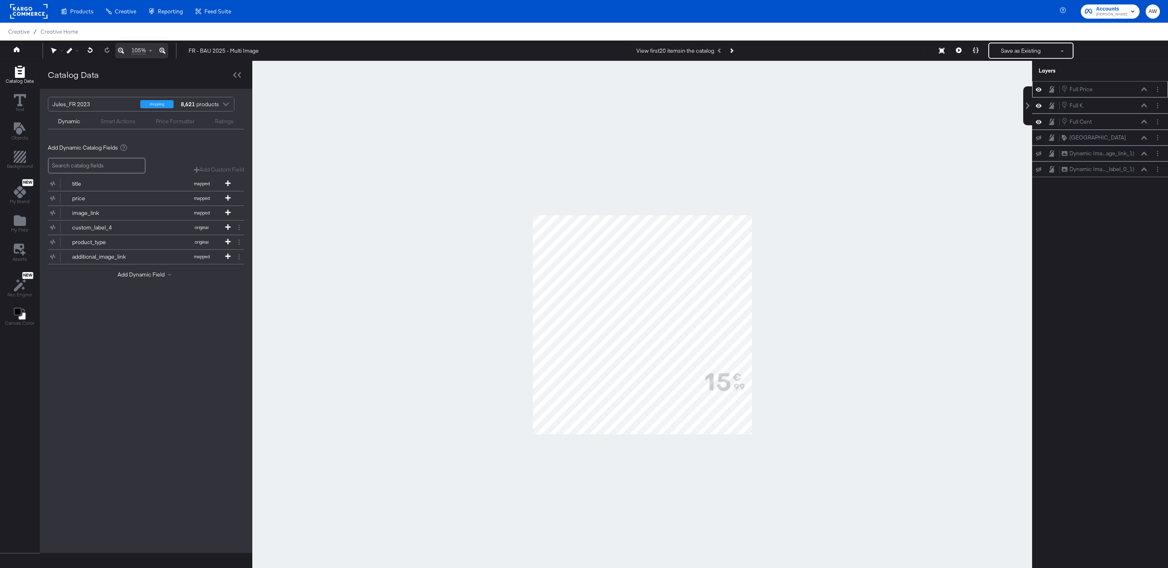
click at [835, 103] on div at bounding box center [642, 325] width 780 height 528
click at [1159, 93] on button "Layer Options" at bounding box center [1158, 89] width 9 height 9
click at [1117, 118] on button "Edit Smart Layer" at bounding box center [1105, 117] width 41 height 9
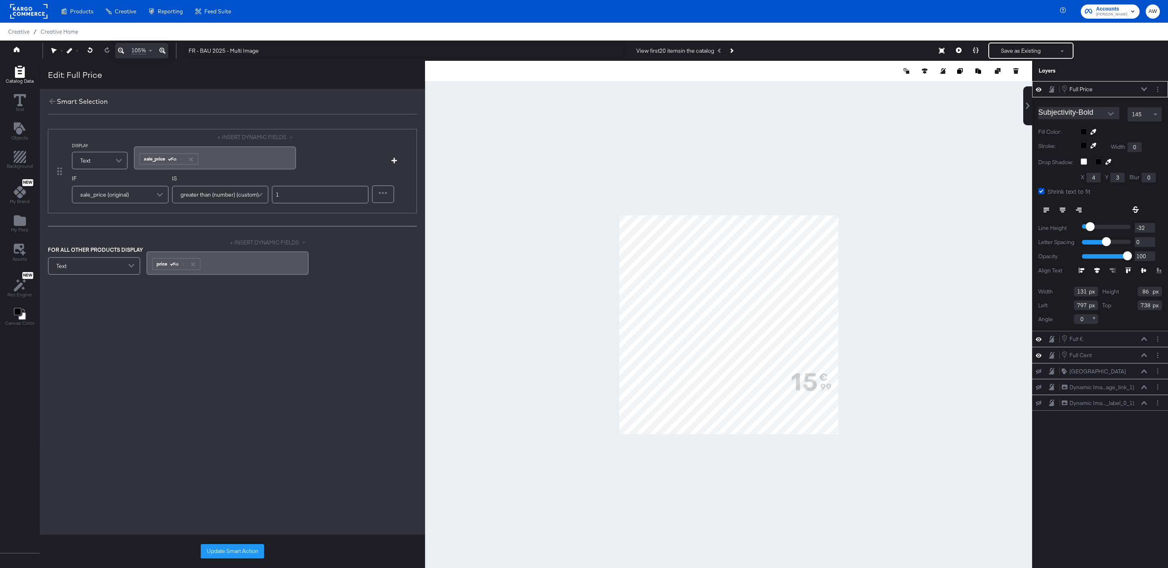
click at [211, 198] on span "greater than (number) (custom)" at bounding box center [220, 195] width 78 height 14
type input "less"
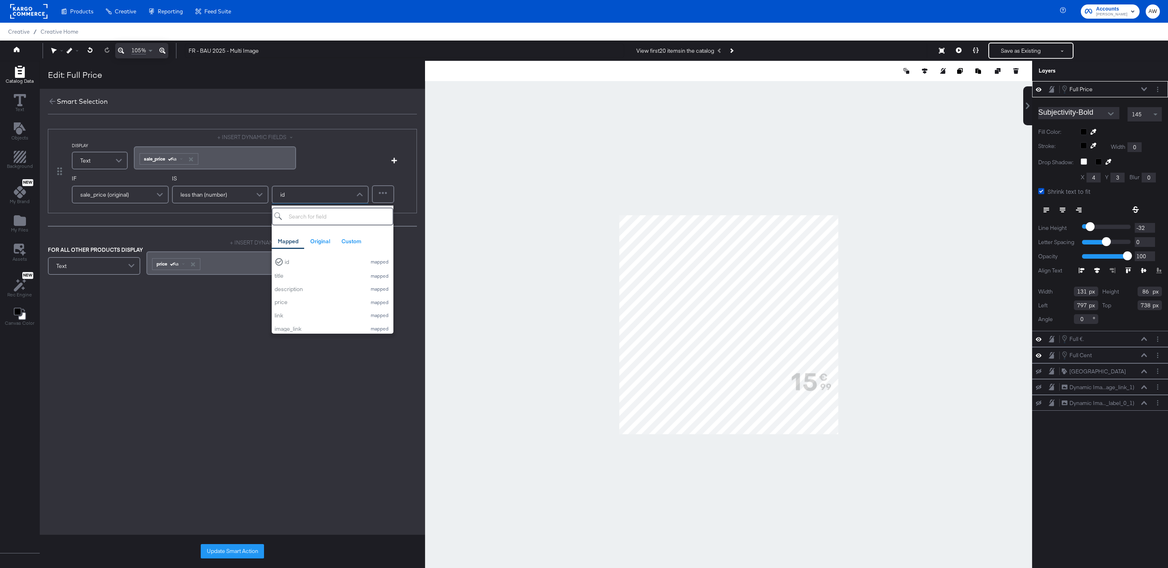
click at [329, 202] on div "id" at bounding box center [320, 195] width 95 height 16
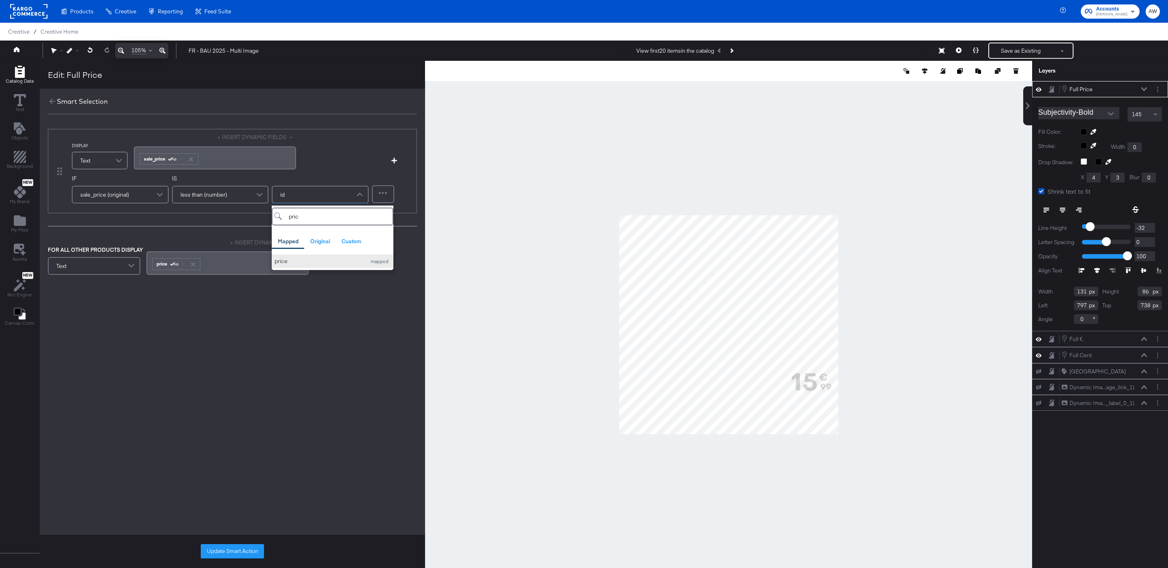
type input "pric"
click at [290, 260] on div "price" at bounding box center [319, 262] width 88 height 8
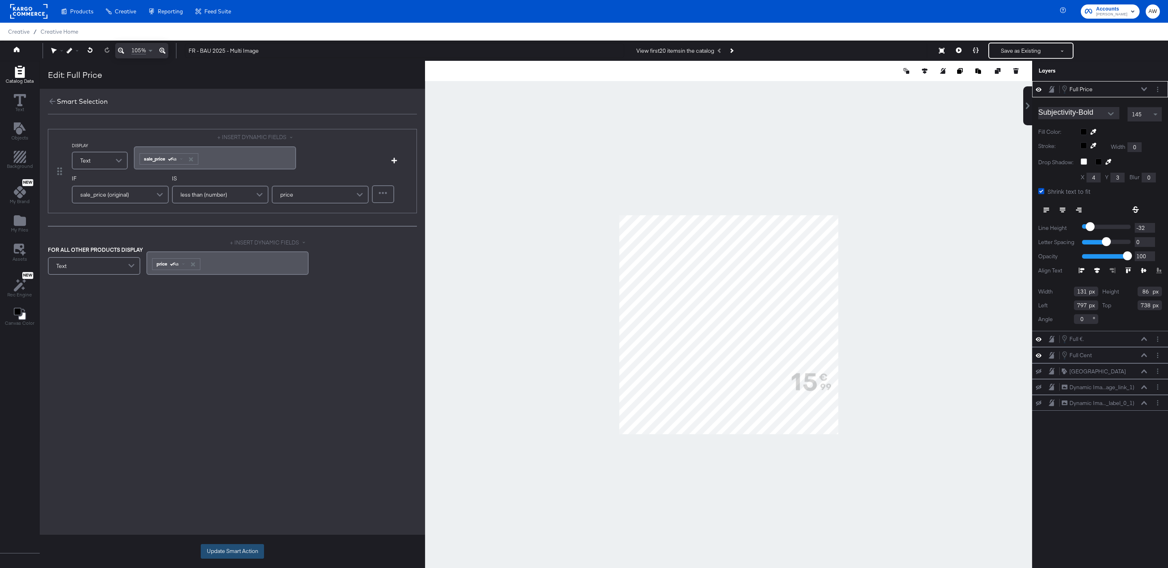
click at [242, 544] on button "Update Smart Action" at bounding box center [232, 551] width 63 height 15
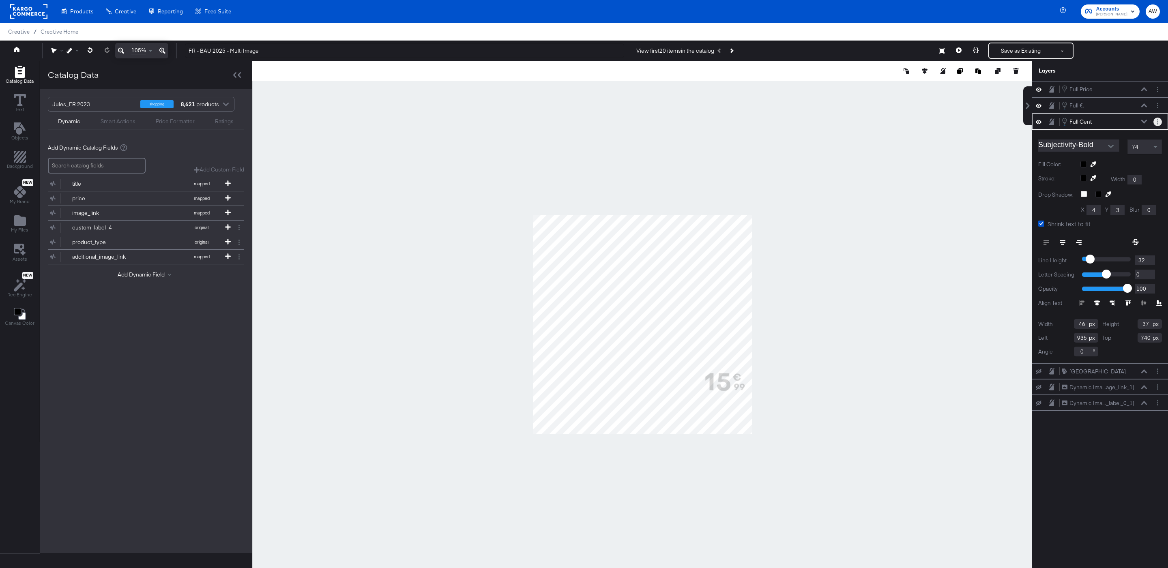
click at [1158, 125] on circle "Layer Options" at bounding box center [1157, 123] width 1 height 1
click at [1125, 148] on button "Edit Smart Layer" at bounding box center [1105, 149] width 41 height 9
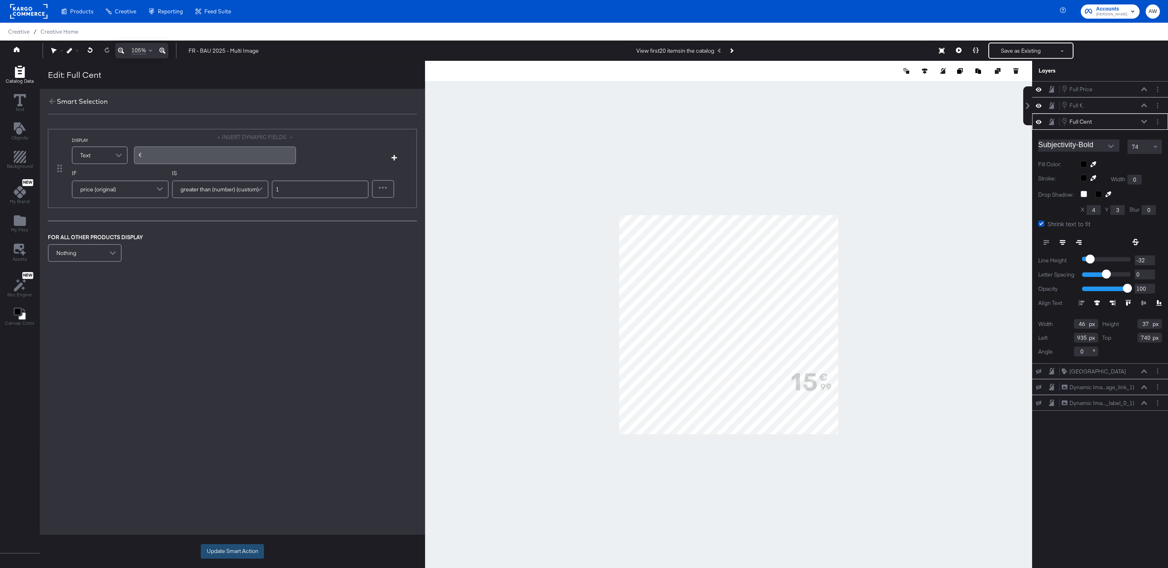
click at [244, 551] on button "Update Smart Action" at bounding box center [232, 551] width 63 height 15
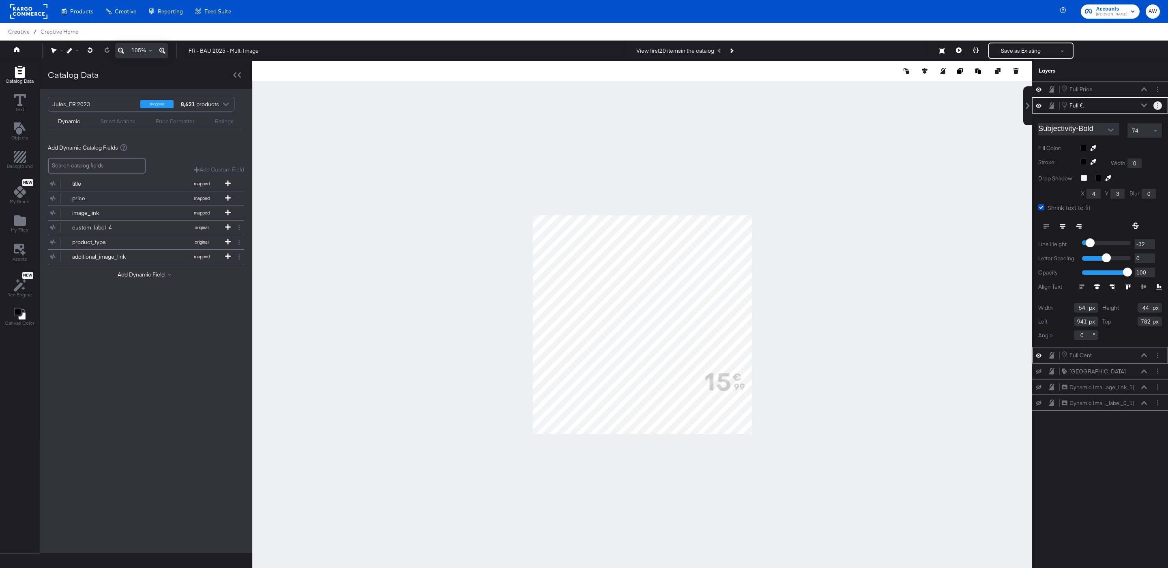
click at [1159, 105] on button "Layer Options" at bounding box center [1158, 105] width 9 height 9
click at [1109, 132] on button "Edit Smart Layer" at bounding box center [1105, 133] width 41 height 9
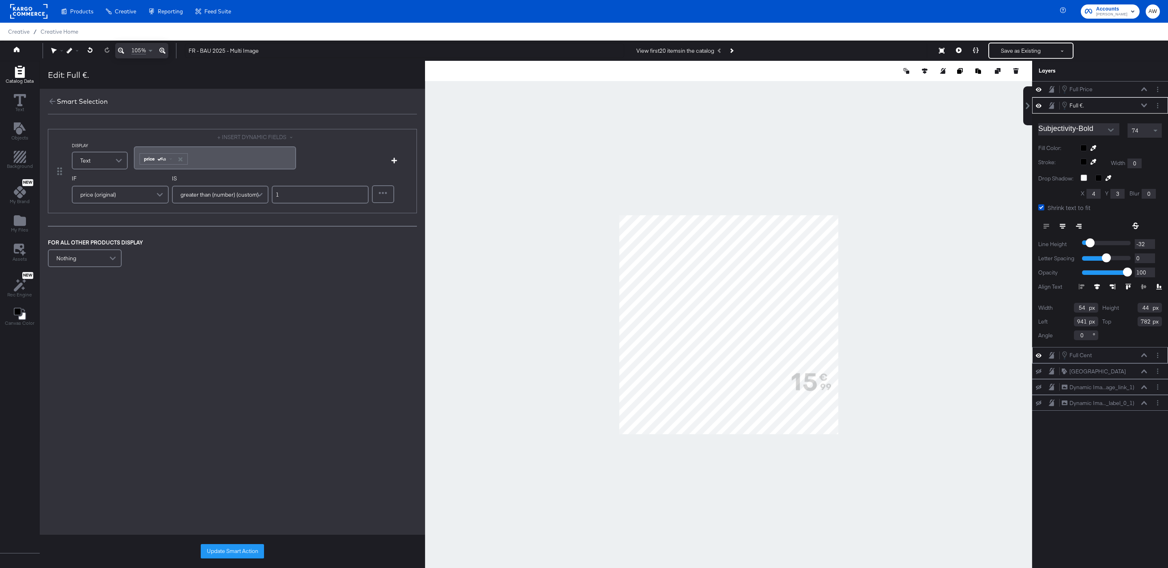
click at [139, 192] on div "price (original)" at bounding box center [120, 195] width 95 height 16
click at [200, 155] on div "﻿ ﻿ price Aa ﻿" at bounding box center [215, 157] width 153 height 13
click at [204, 159] on div "﻿ ﻿ price Aa ﻿" at bounding box center [215, 157] width 153 height 13
click at [264, 135] on button "+ INSERT DYNAMIC FIELDS" at bounding box center [256, 137] width 79 height 8
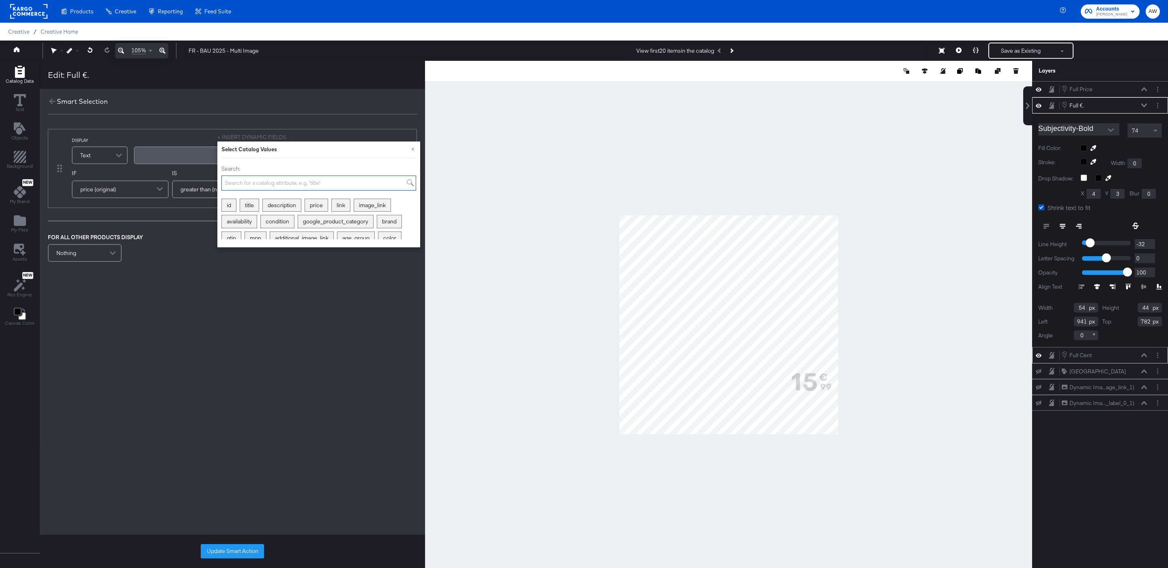
click at [268, 181] on input "Search:" at bounding box center [318, 183] width 195 height 15
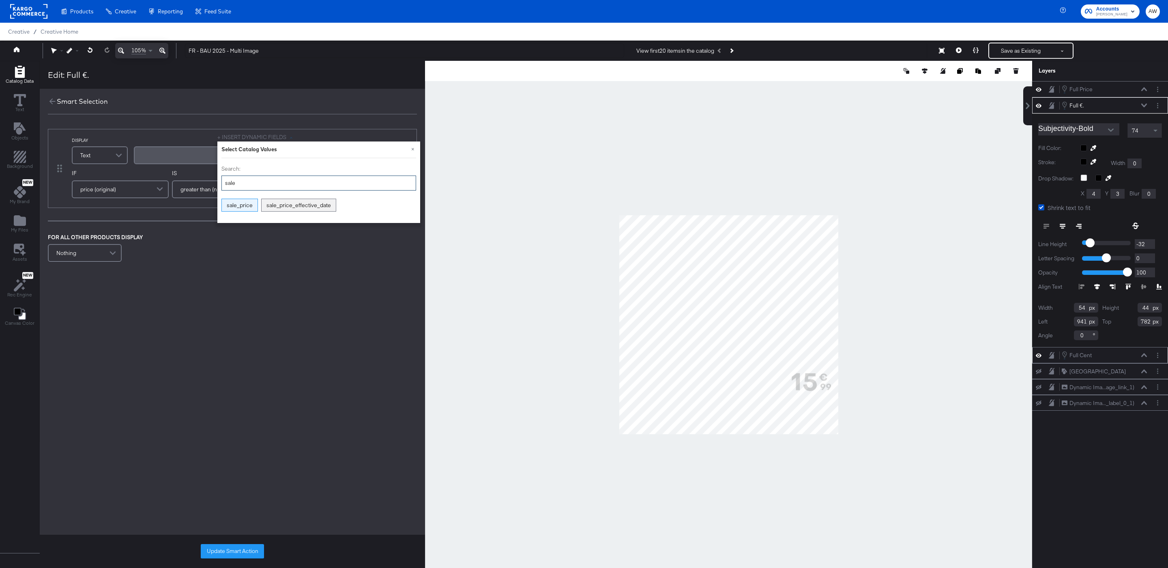
type input "sale"
click at [253, 206] on div "sale_price" at bounding box center [240, 205] width 36 height 13
click at [174, 157] on span "Aa" at bounding box center [171, 159] width 5 height 6
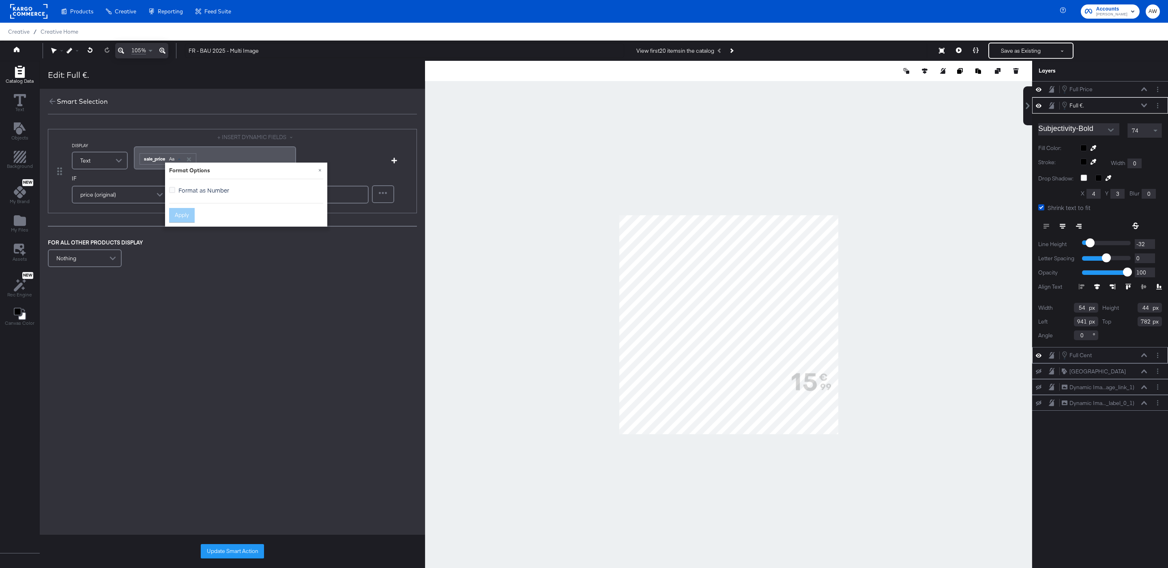
click at [179, 188] on span "Format as Number" at bounding box center [203, 190] width 51 height 8
click at [0, 0] on input "Format as Number" at bounding box center [0, 0] width 0 height 0
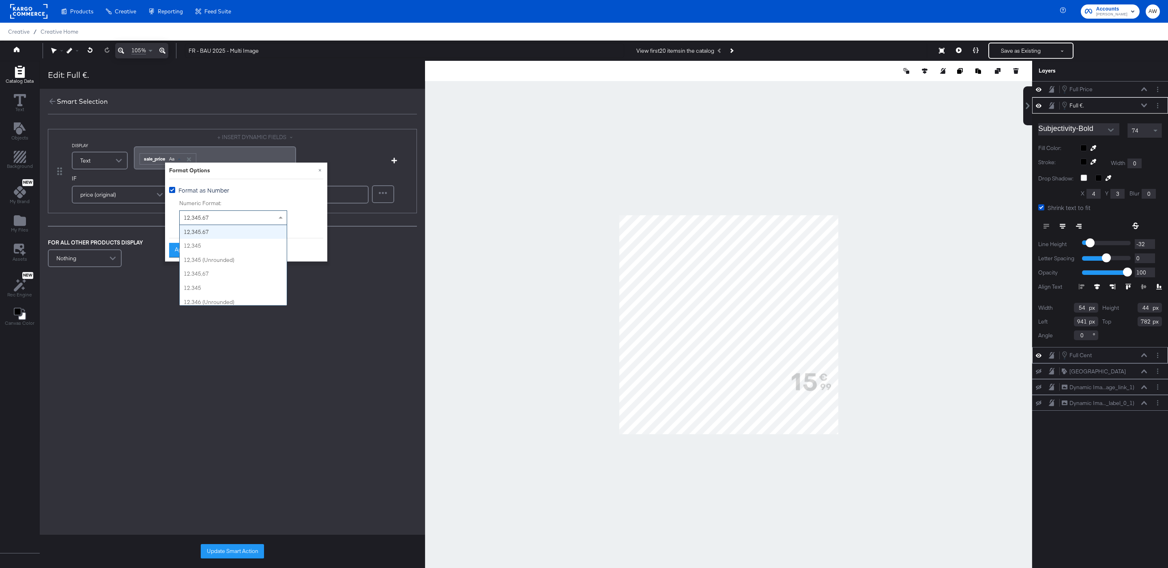
click at [204, 216] on span "12,345.67" at bounding box center [196, 217] width 25 height 7
click at [191, 247] on button "Apply" at bounding box center [182, 250] width 26 height 15
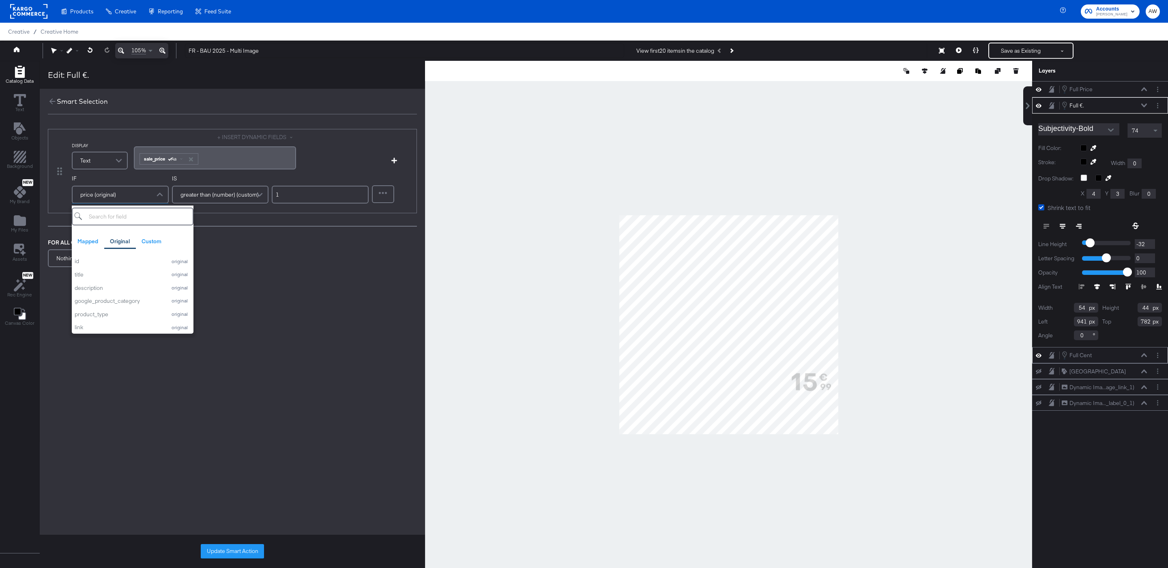
click at [148, 186] on div "price (original)" at bounding box center [120, 195] width 97 height 18
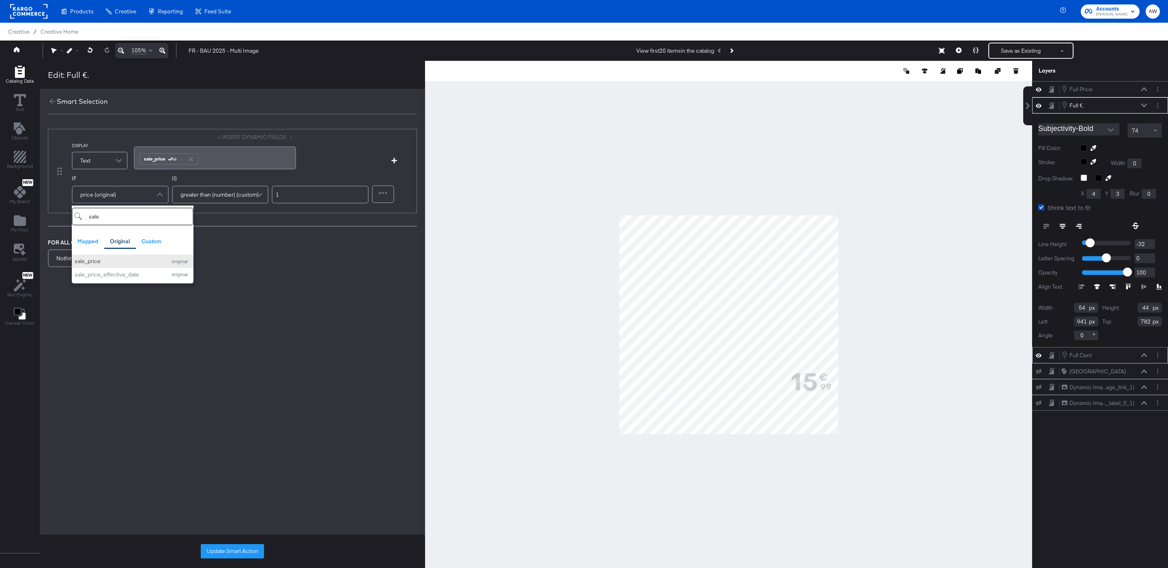
type input "sale"
click at [130, 256] on button "sale_price original" at bounding box center [133, 261] width 122 height 13
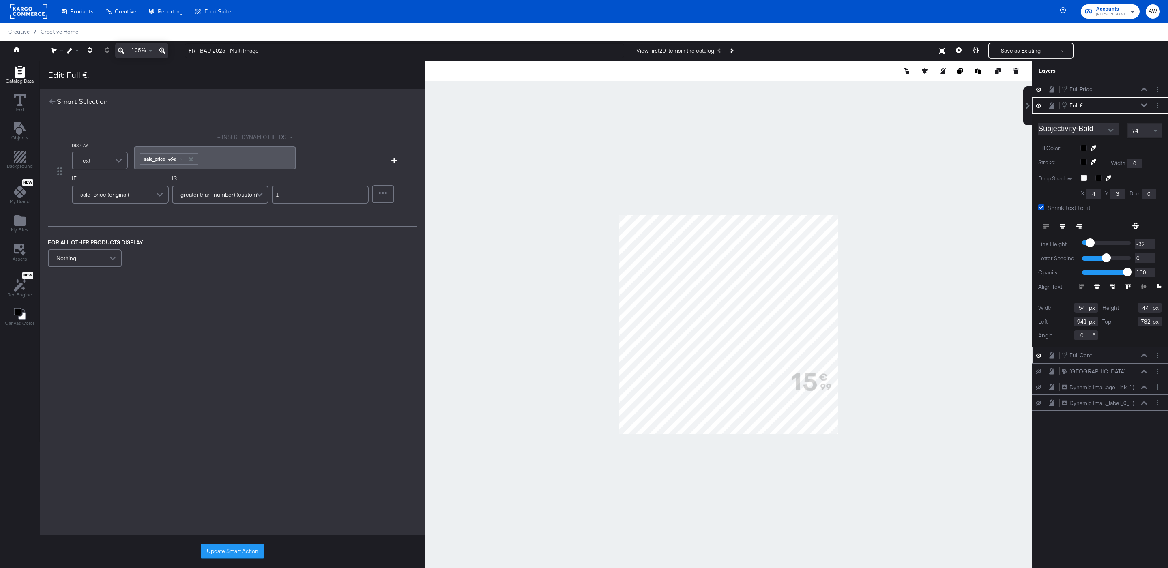
click at [209, 207] on div "IF sale_price (original) IS greater than (number) (custom) 1" at bounding box center [220, 192] width 297 height 34
click at [208, 201] on span "greater than (number) (custom)" at bounding box center [220, 195] width 78 height 14
type input "less"
click at [211, 210] on div "DISPLAY Text + INSERT DYNAMIC FIELDS ﻿ ﻿ sale_price Aa ﻿ Add Condition IF sale_…" at bounding box center [232, 171] width 369 height 84
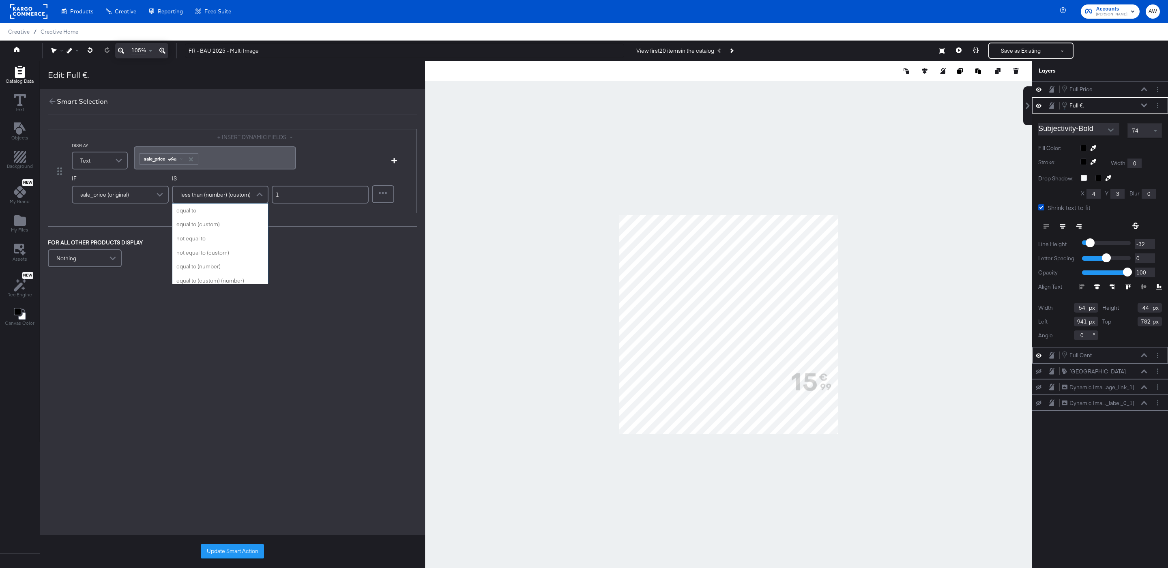
click at [210, 196] on span "less than (number) (custom)" at bounding box center [216, 195] width 70 height 14
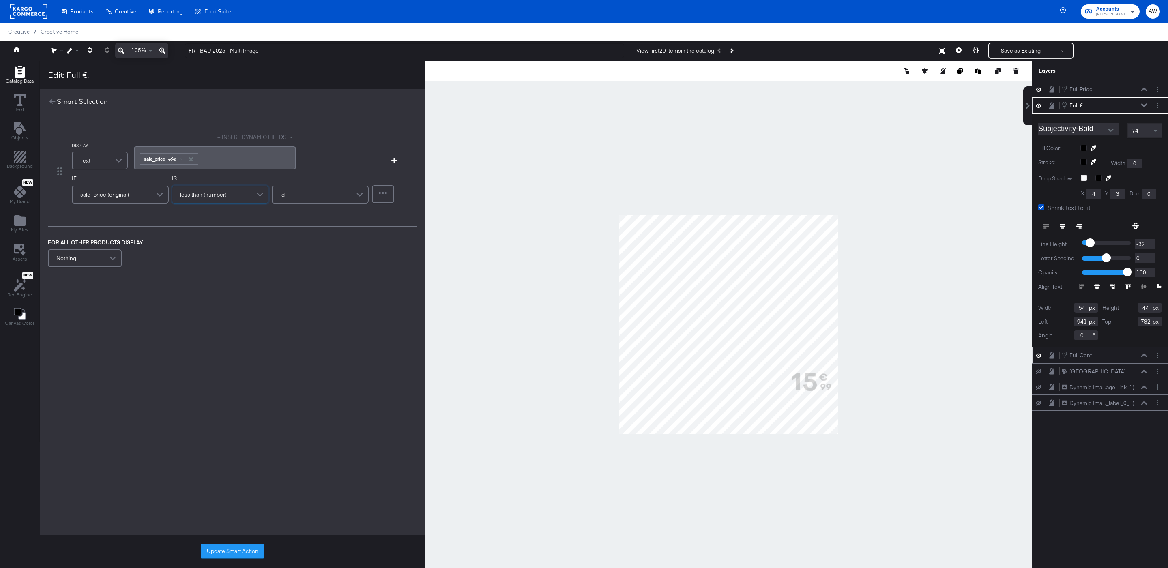
click at [313, 196] on div "id" at bounding box center [320, 195] width 95 height 16
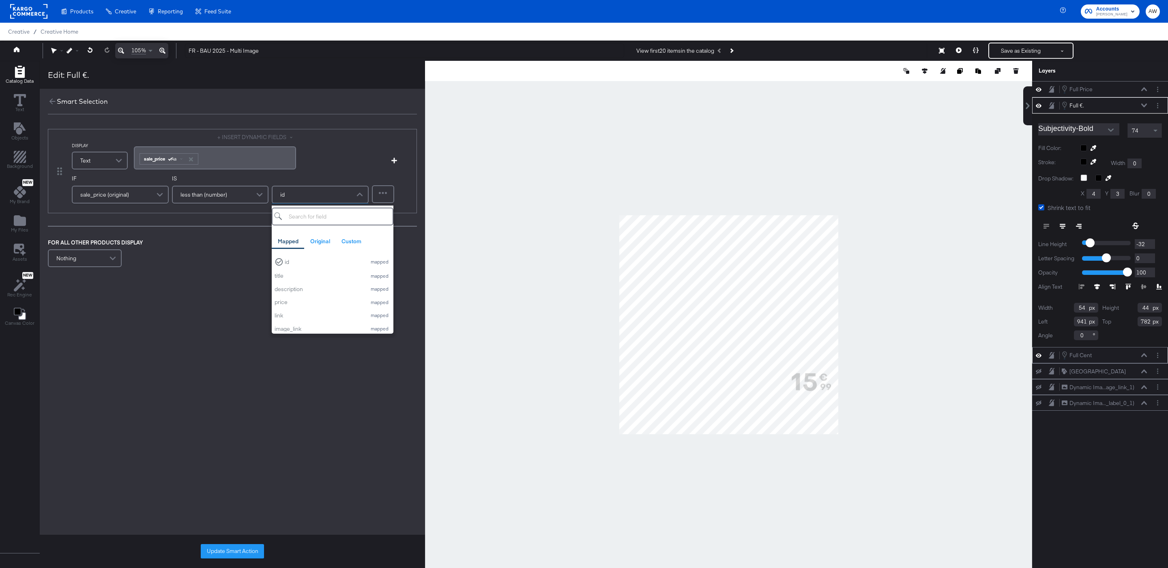
click at [313, 196] on div "id" at bounding box center [320, 195] width 95 height 16
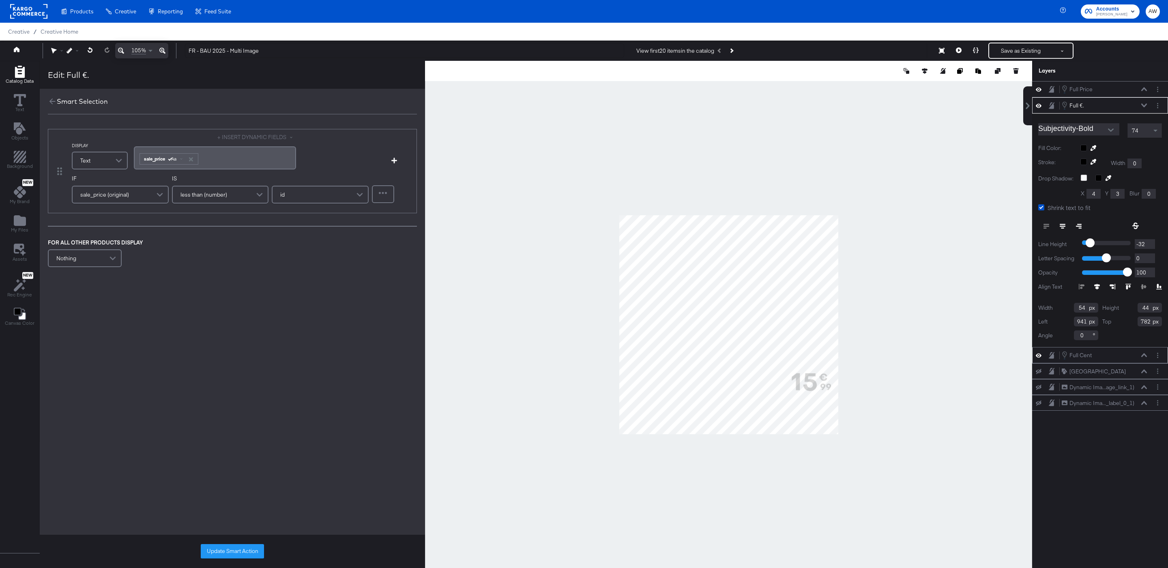
click at [313, 196] on div "id" at bounding box center [320, 195] width 95 height 16
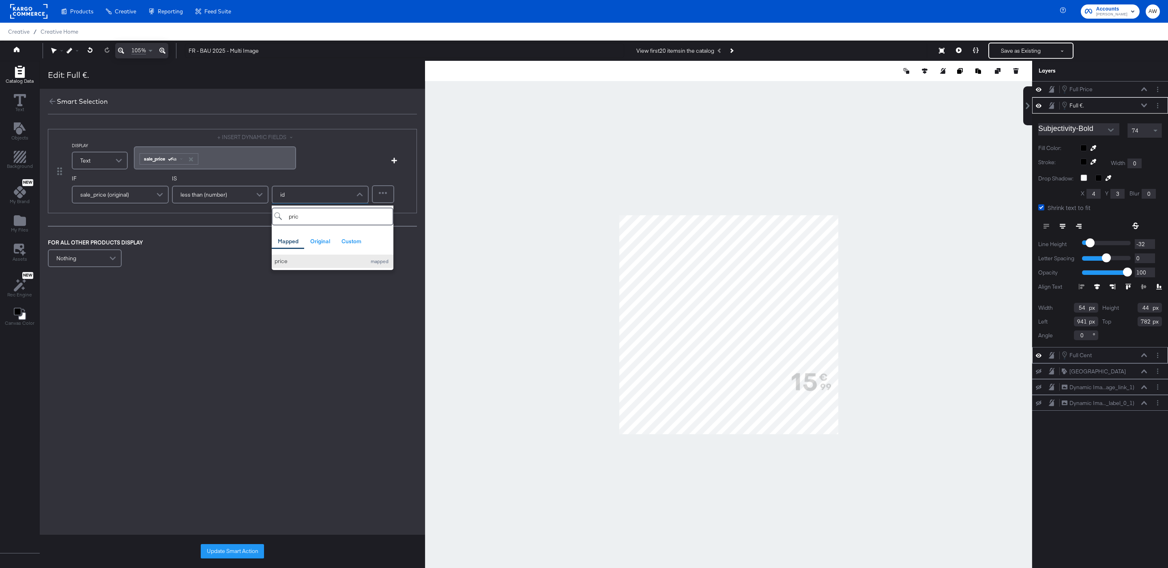
type input "pric"
click at [309, 257] on button "price mapped" at bounding box center [333, 261] width 122 height 13
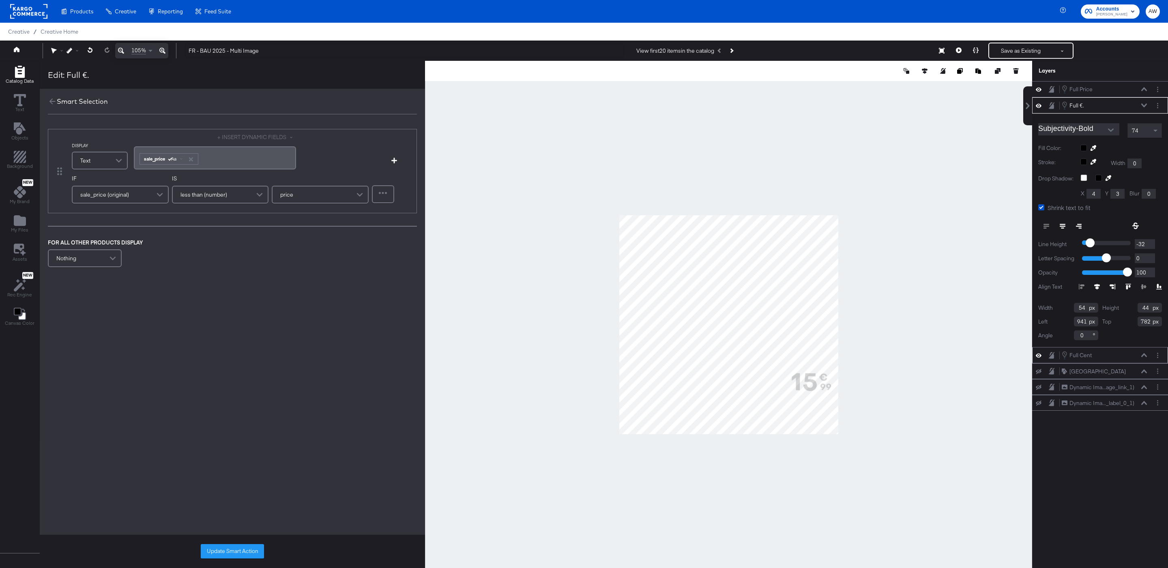
click at [85, 258] on div "Nothing" at bounding box center [85, 258] width 72 height 16
click at [90, 255] on div "Nothing" at bounding box center [84, 258] width 73 height 17
click at [168, 275] on div "DISPLAY Text + INSERT DYNAMIC FIELDS ﻿ ﻿ sale_price Aa ﻿ Add Condition IF sale_…" at bounding box center [232, 200] width 385 height 159
click at [168, 269] on div "﻿" at bounding box center [227, 261] width 162 height 18
click at [262, 252] on div "﻿" at bounding box center [227, 260] width 162 height 22
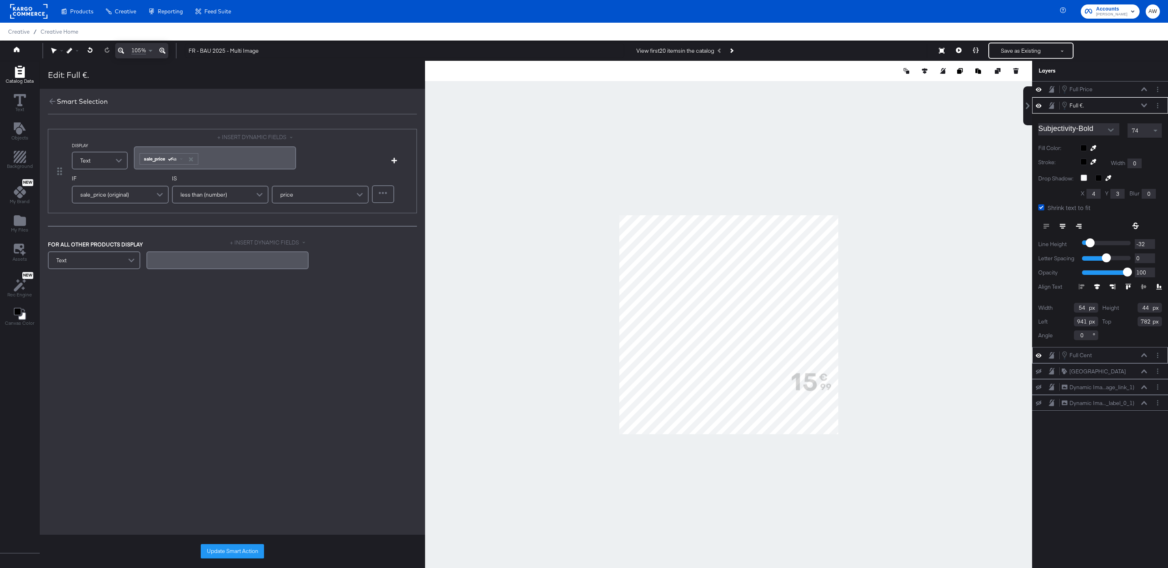
click at [259, 244] on button "+ INSERT DYNAMIC FIELDS" at bounding box center [269, 243] width 79 height 8
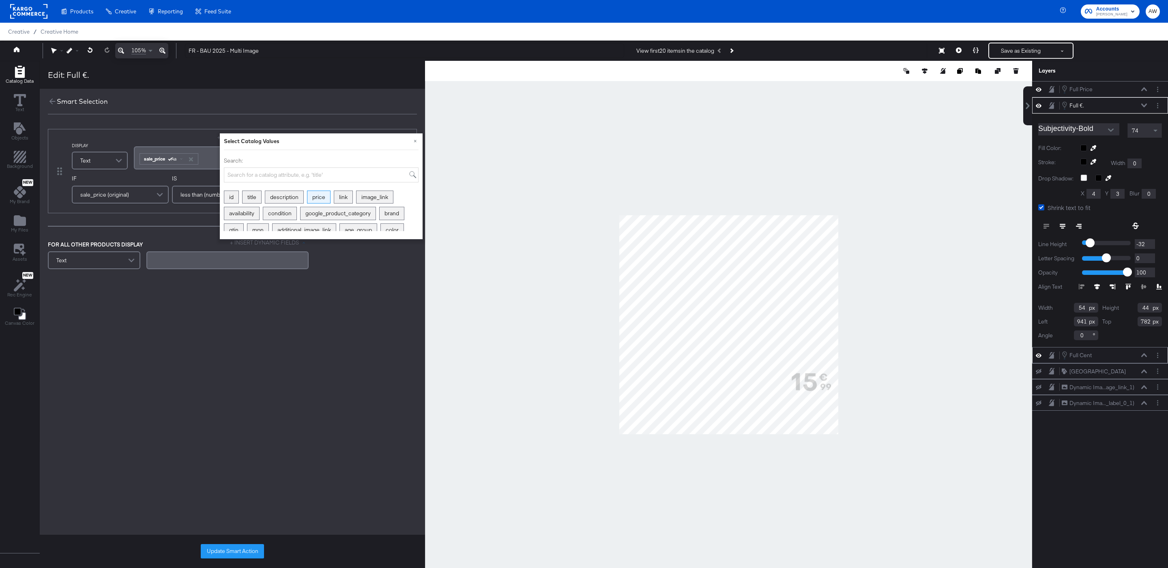
click at [322, 203] on div "price" at bounding box center [318, 197] width 23 height 13
click at [173, 259] on div "price Aa" at bounding box center [175, 264] width 45 height 11
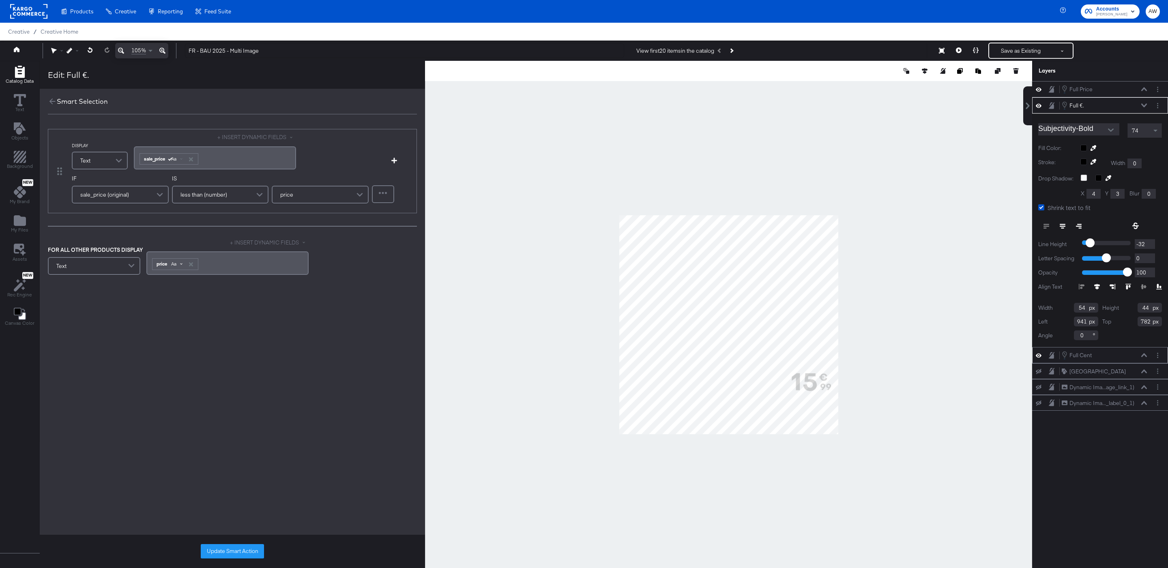
click at [174, 264] on span "Aa" at bounding box center [173, 264] width 5 height 6
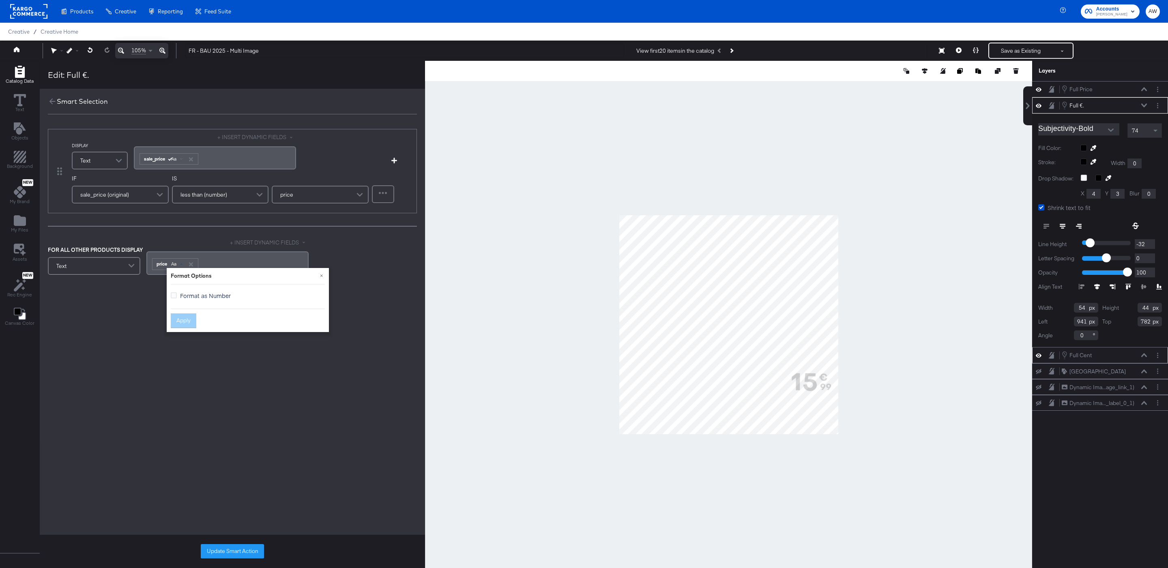
click at [188, 292] on span "Format as Number" at bounding box center [205, 296] width 51 height 8
click at [0, 0] on input "Format as Number" at bounding box center [0, 0] width 0 height 0
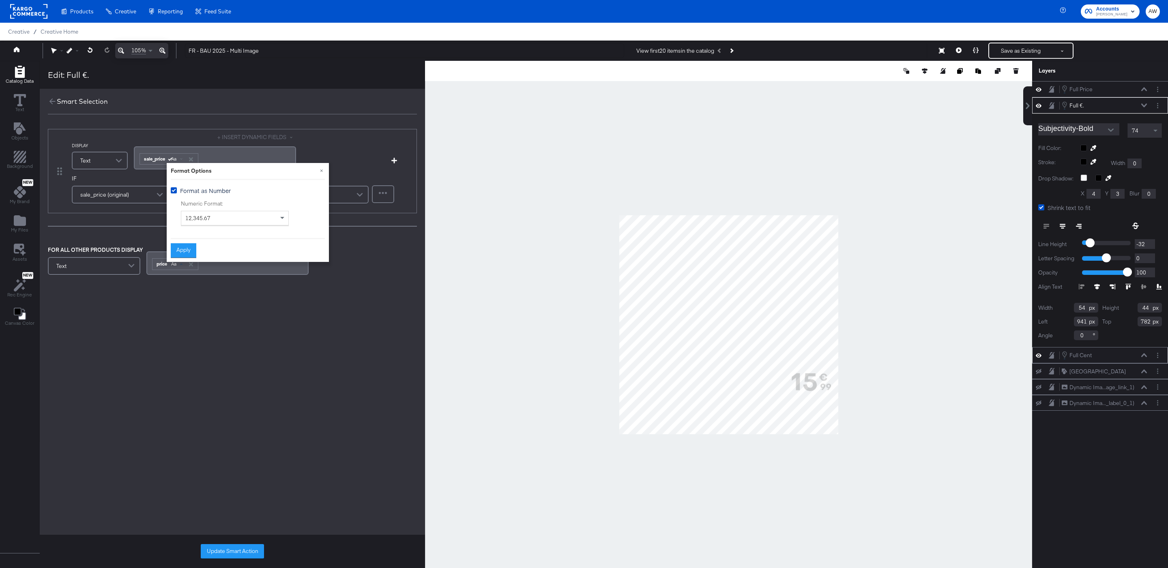
click at [226, 215] on div "12,345.67" at bounding box center [234, 218] width 107 height 14
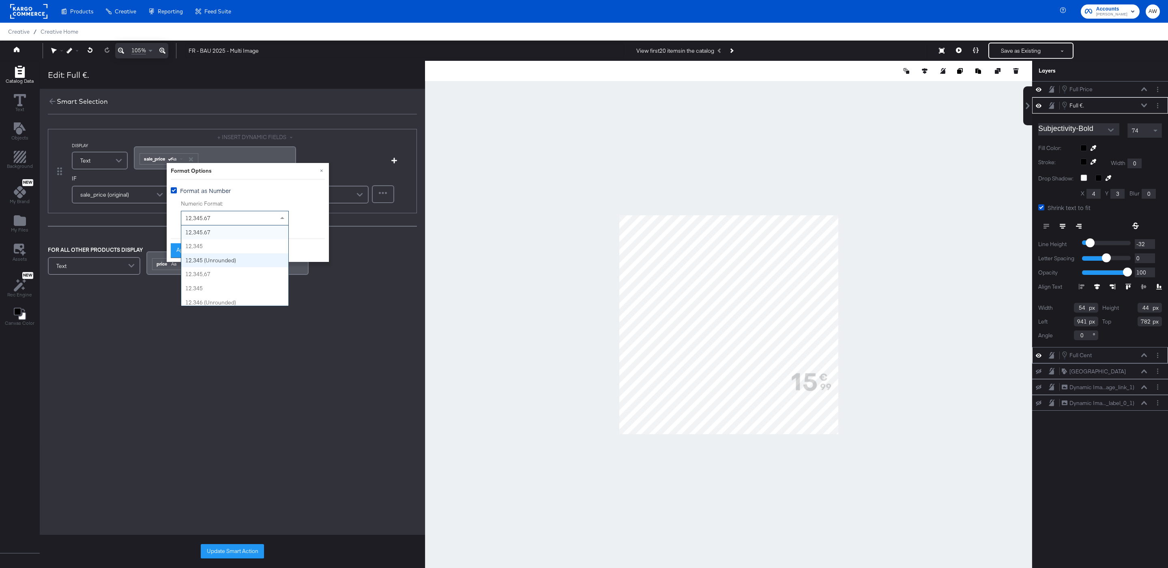
scroll to position [17, 0]
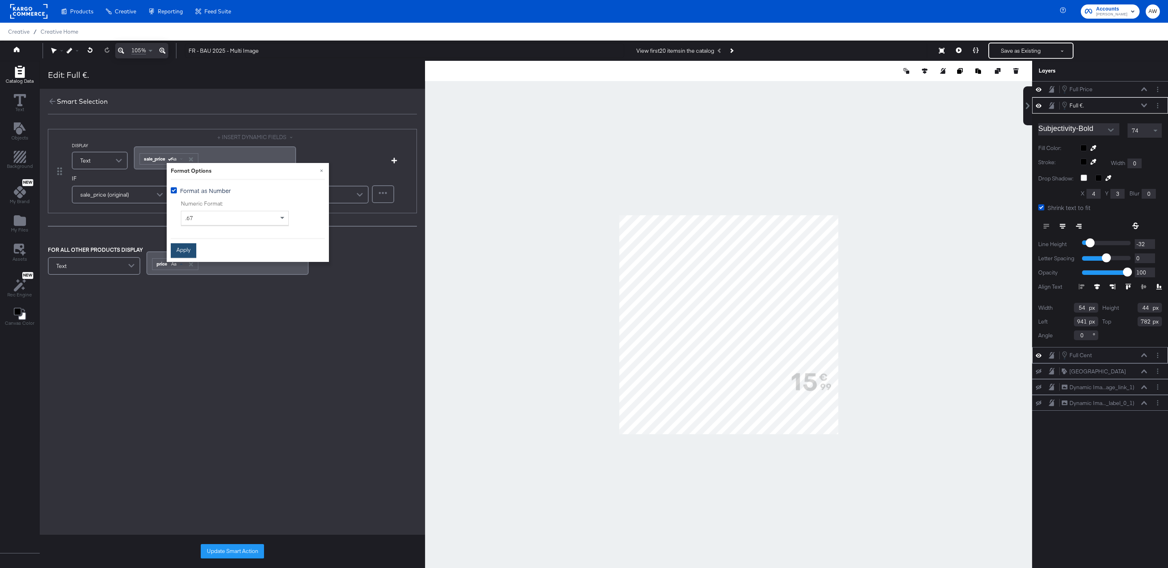
click at [186, 248] on button "Apply" at bounding box center [184, 250] width 26 height 15
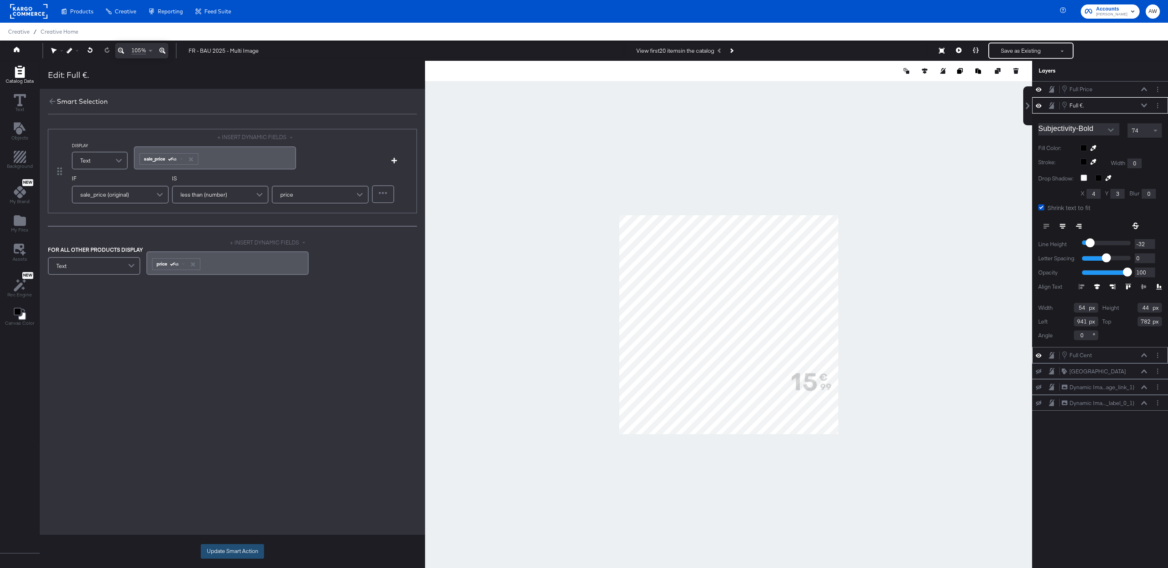
click at [232, 552] on button "Update Smart Action" at bounding box center [232, 551] width 63 height 15
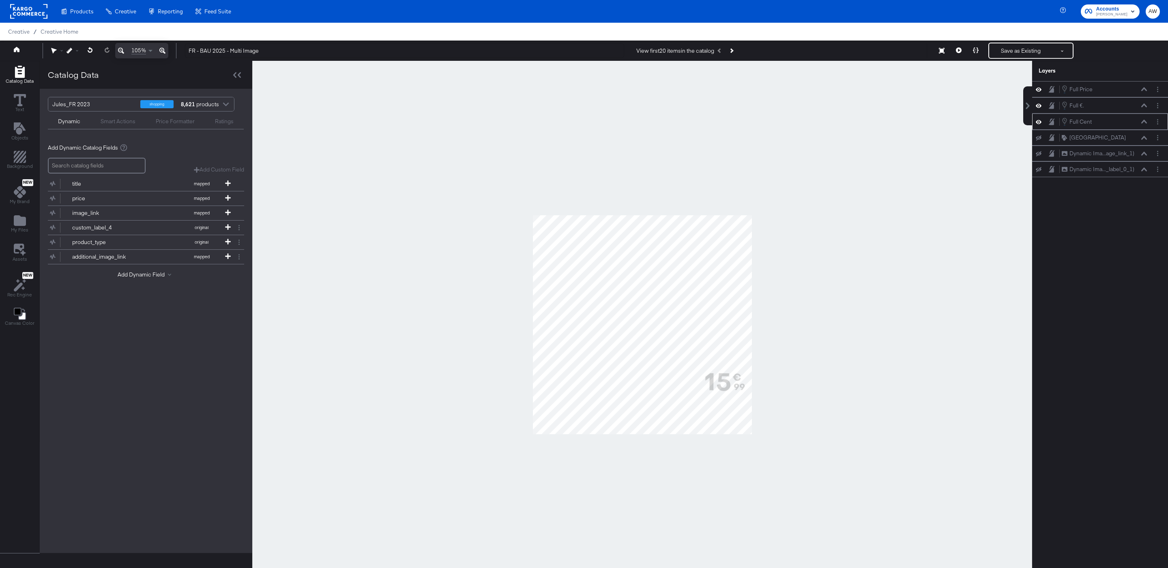
click at [118, 133] on div "Jules_FR 2023 shopping 8,621 products Dynamic Smart Actions Price Formatter Rat…" at bounding box center [146, 113] width 213 height 49
click at [113, 122] on div "Smart Actions" at bounding box center [118, 122] width 35 height 8
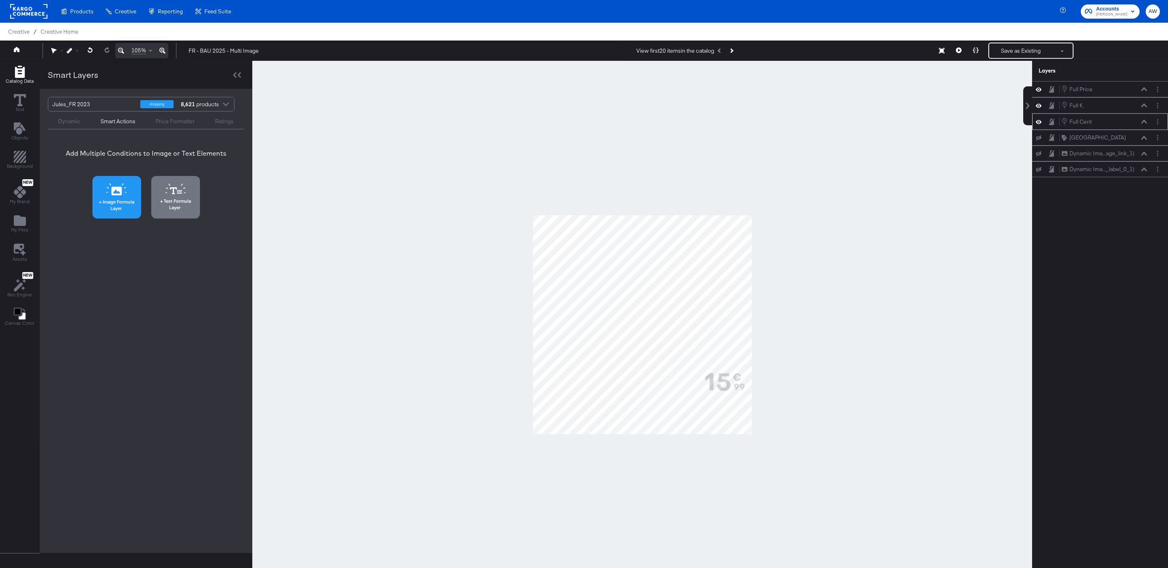
click at [111, 183] on button "Image Formula Layer" at bounding box center [116, 197] width 49 height 43
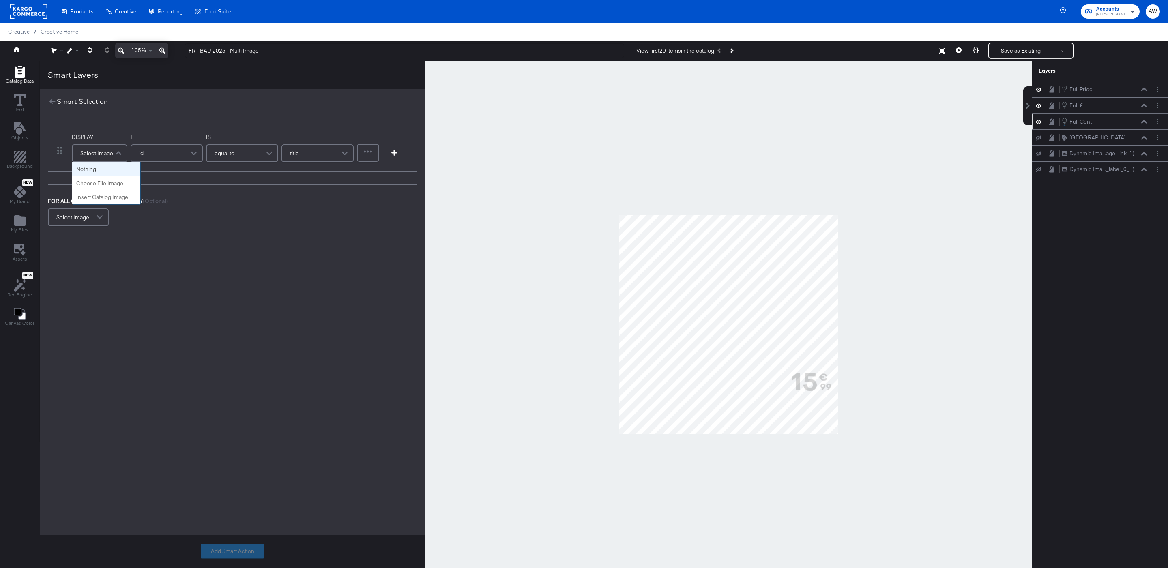
click at [105, 155] on div "Select Image" at bounding box center [100, 153] width 54 height 16
click at [58, 102] on div "Smart Selection" at bounding box center [82, 101] width 51 height 9
click at [49, 101] on icon at bounding box center [52, 101] width 9 height 9
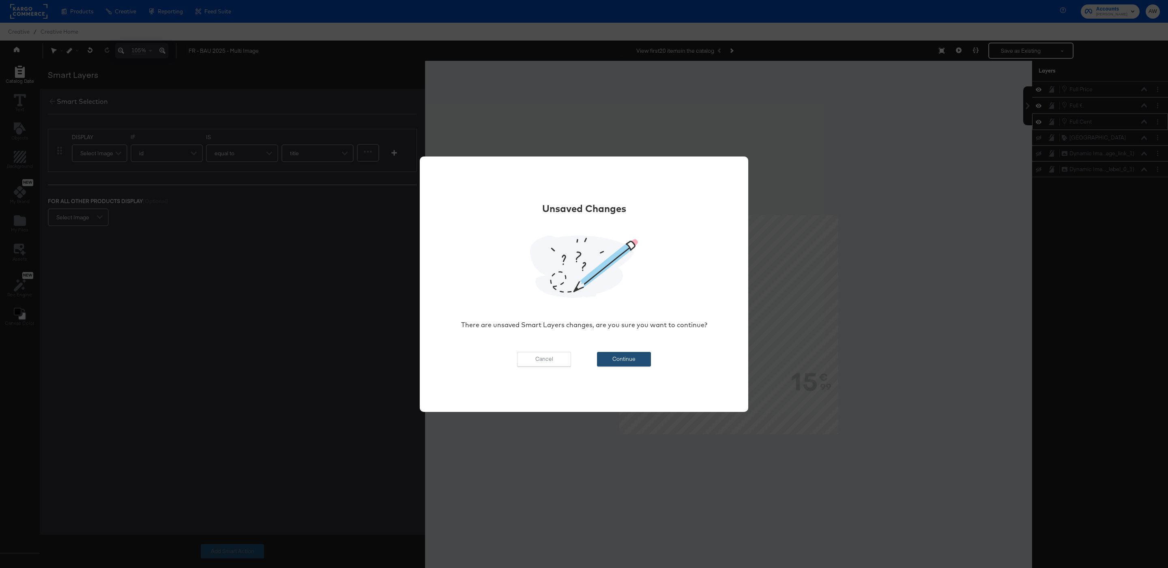
click at [631, 363] on button "Continue" at bounding box center [624, 359] width 54 height 15
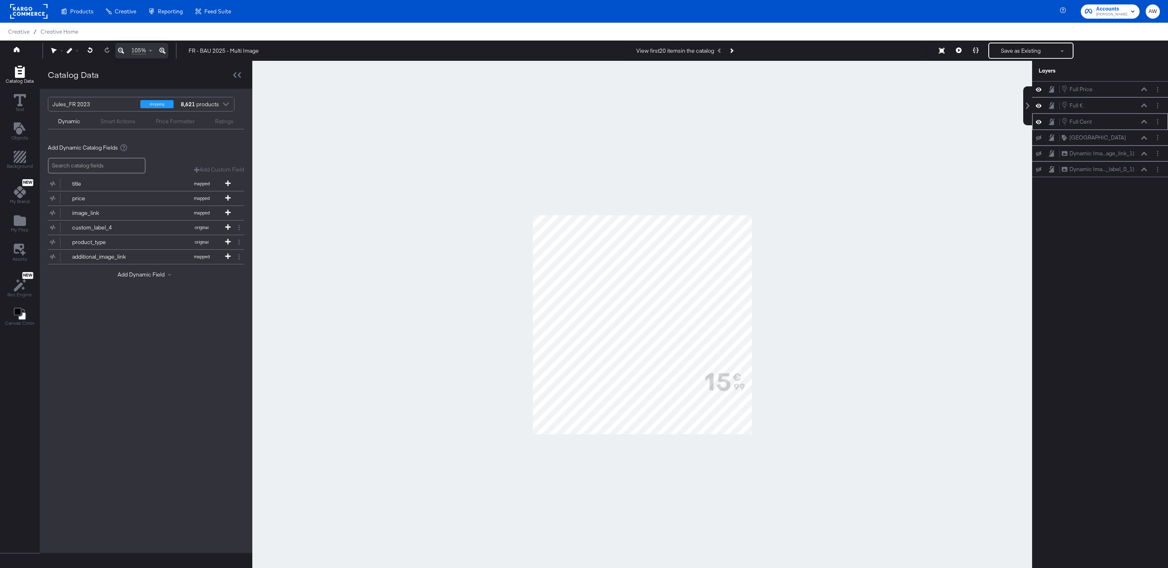
click at [107, 123] on div "Smart Actions" at bounding box center [118, 122] width 35 height 8
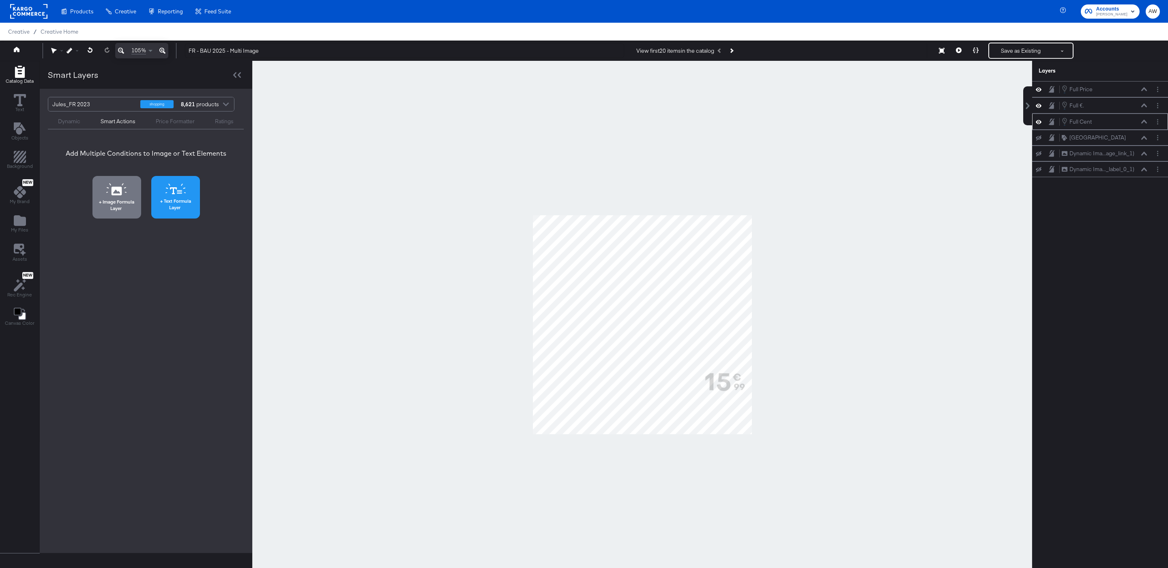
click at [179, 204] on span "Text Formula Layer" at bounding box center [176, 204] width 44 height 13
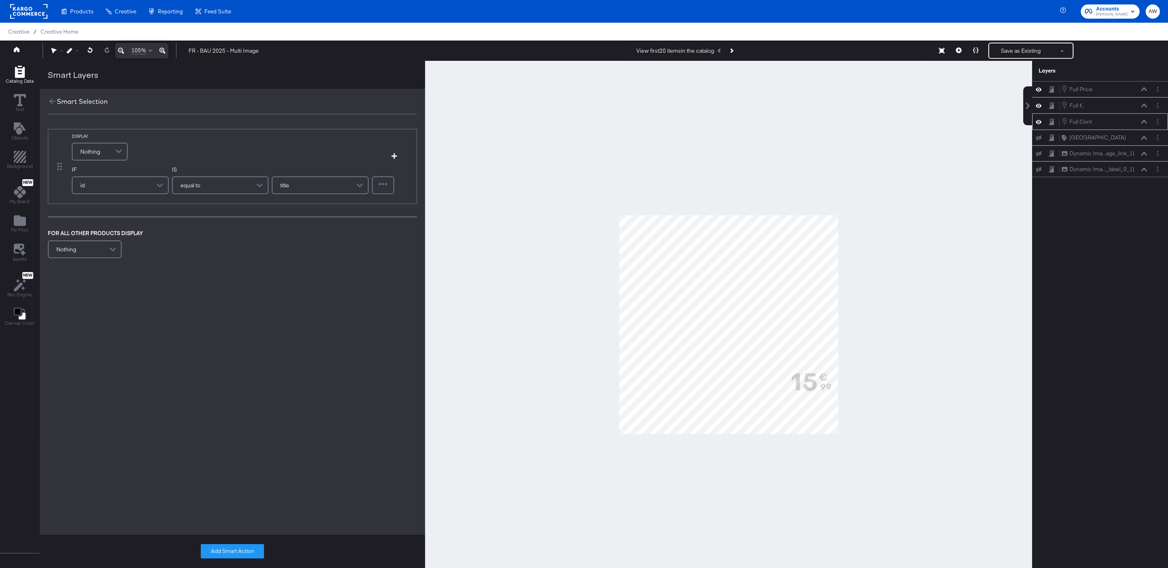
click at [113, 145] on span at bounding box center [120, 152] width 14 height 16
click at [286, 139] on button "+ INSERT DYNAMIC FIELDS" at bounding box center [256, 137] width 79 height 8
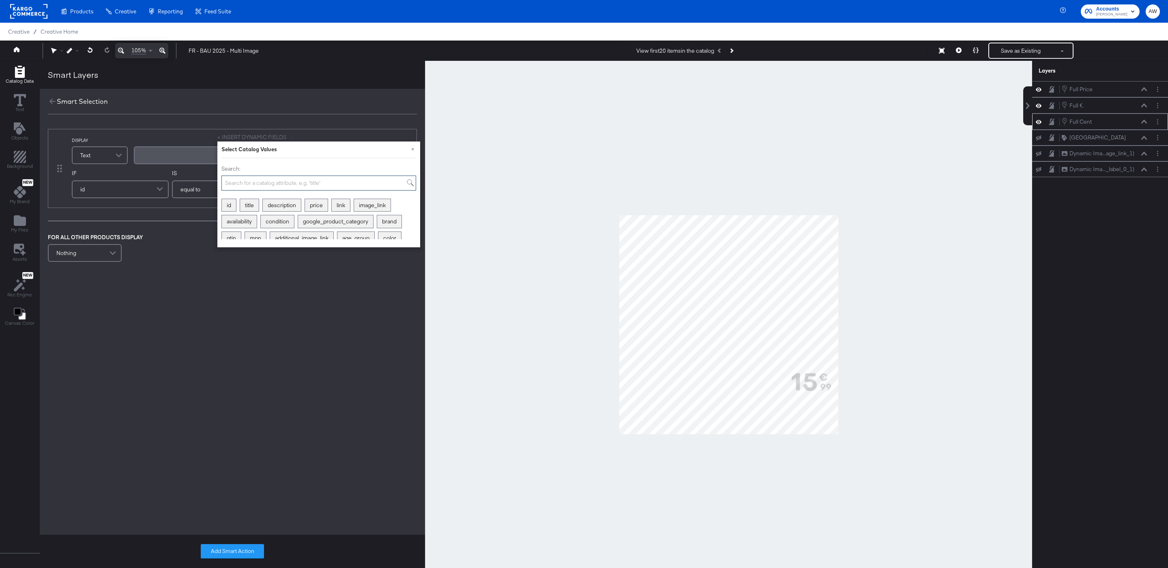
click at [260, 183] on input "Search:" at bounding box center [318, 183] width 195 height 15
type input "price"
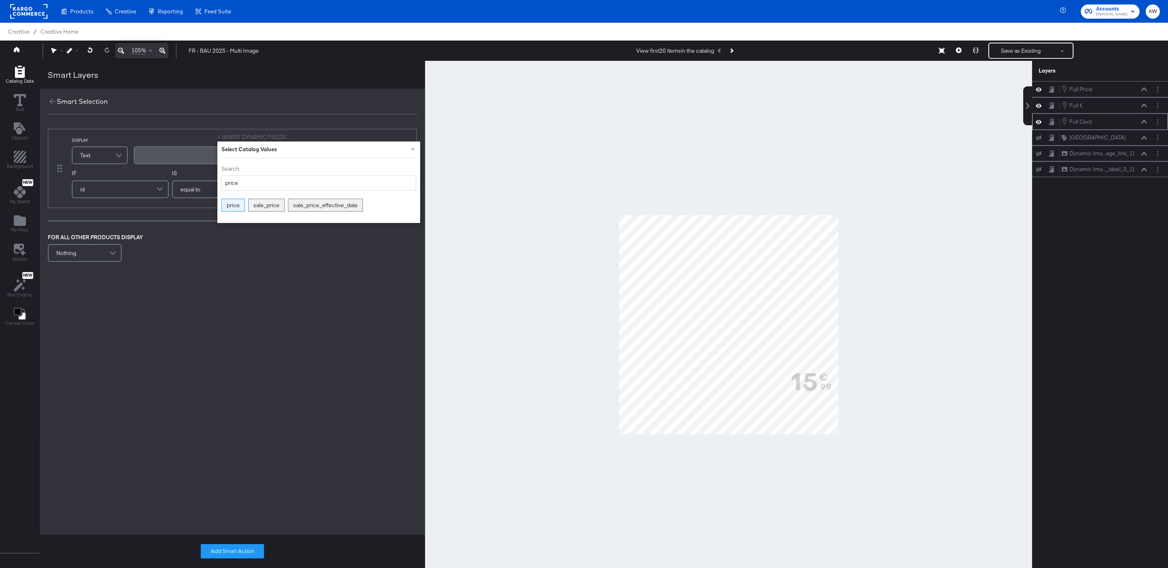
click at [230, 209] on div "price" at bounding box center [233, 205] width 23 height 13
click at [160, 154] on div "price Aa" at bounding box center [162, 159] width 45 height 11
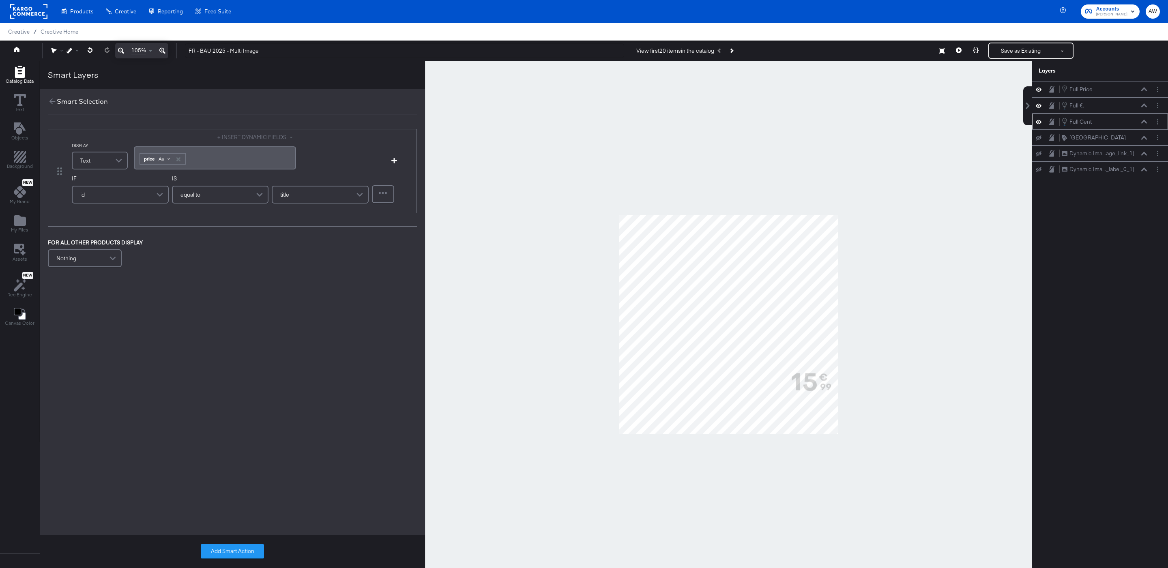
click at [163, 158] on span "Aa" at bounding box center [161, 159] width 5 height 6
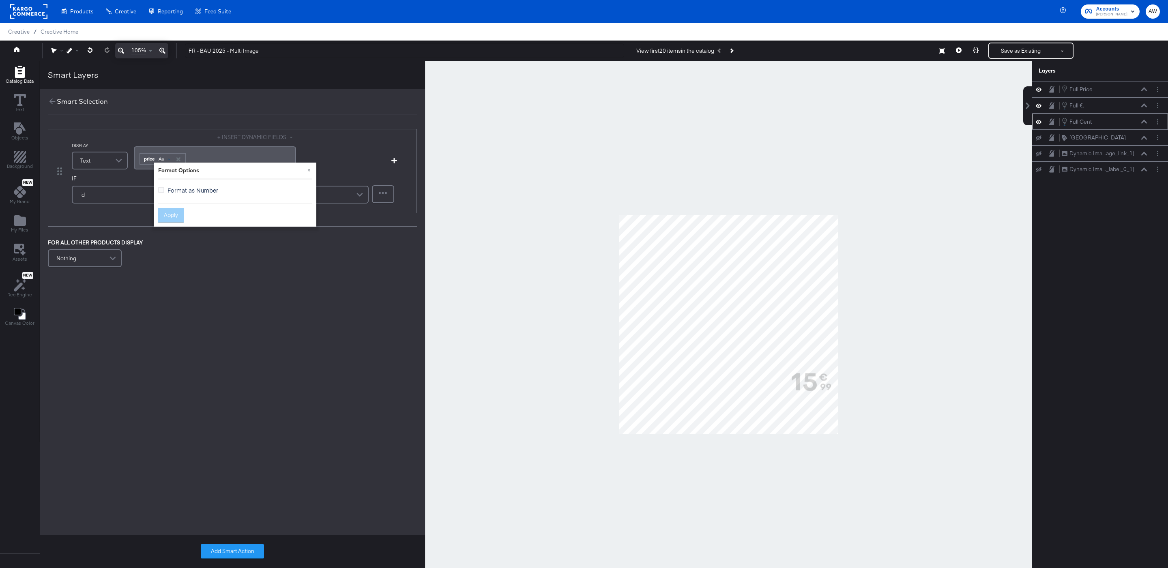
click at [174, 194] on div "Format as Number" at bounding box center [235, 191] width 154 height 11
click at [174, 191] on span "Format as Number" at bounding box center [193, 190] width 51 height 8
click at [0, 0] on input "Format as Number" at bounding box center [0, 0] width 0 height 0
click at [178, 251] on button "Apply" at bounding box center [171, 250] width 26 height 15
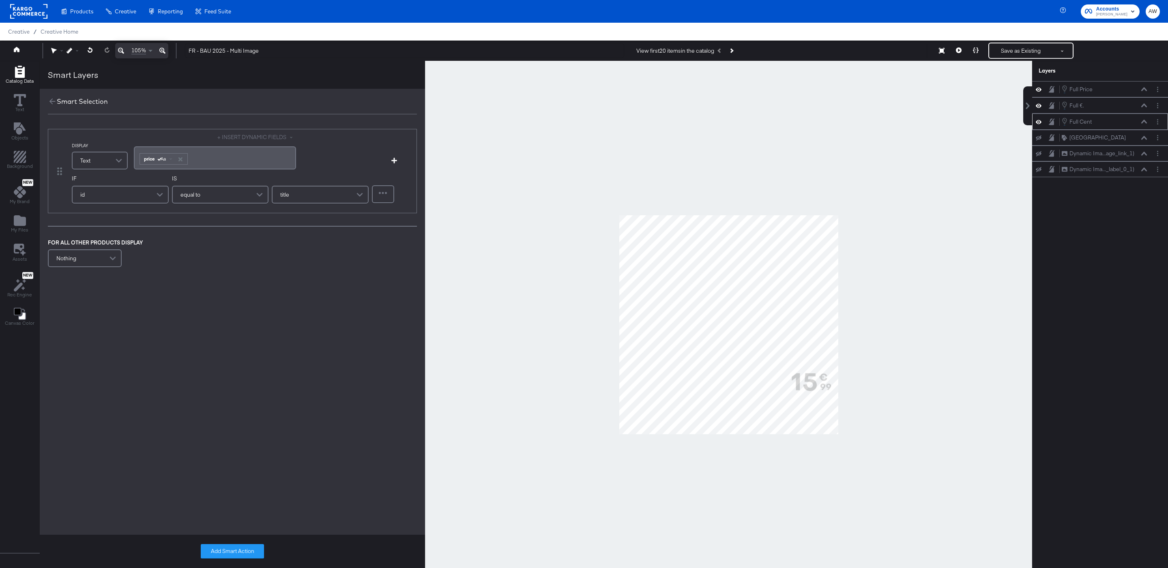
click at [121, 195] on div "id" at bounding box center [120, 195] width 95 height 16
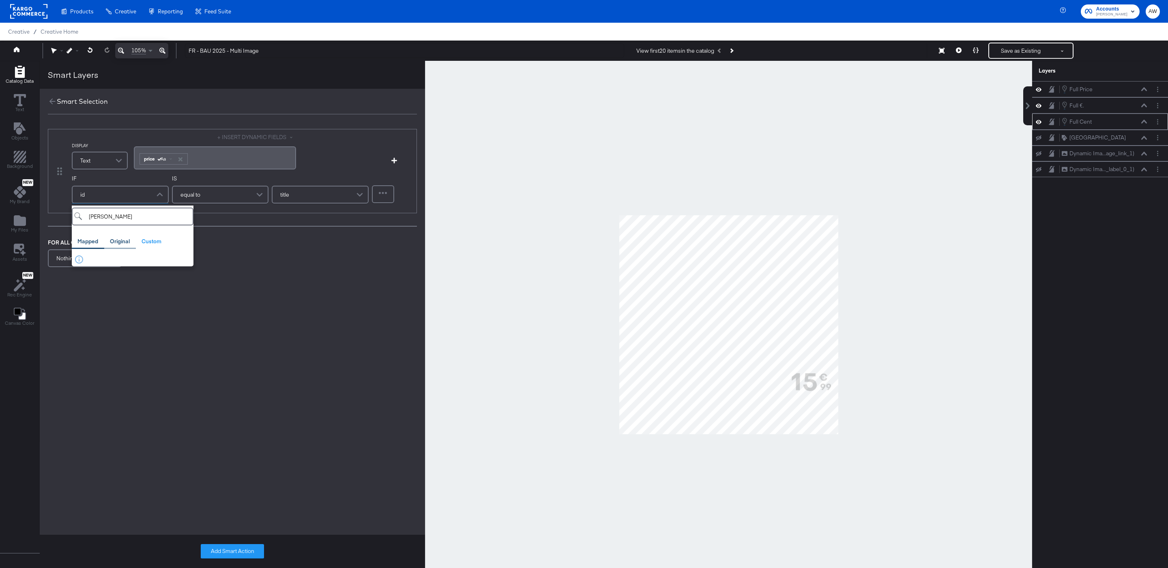
type input "sal"
click at [116, 242] on div "Original" at bounding box center [120, 242] width 20 height 8
click at [118, 257] on button "sale_price original" at bounding box center [133, 261] width 122 height 13
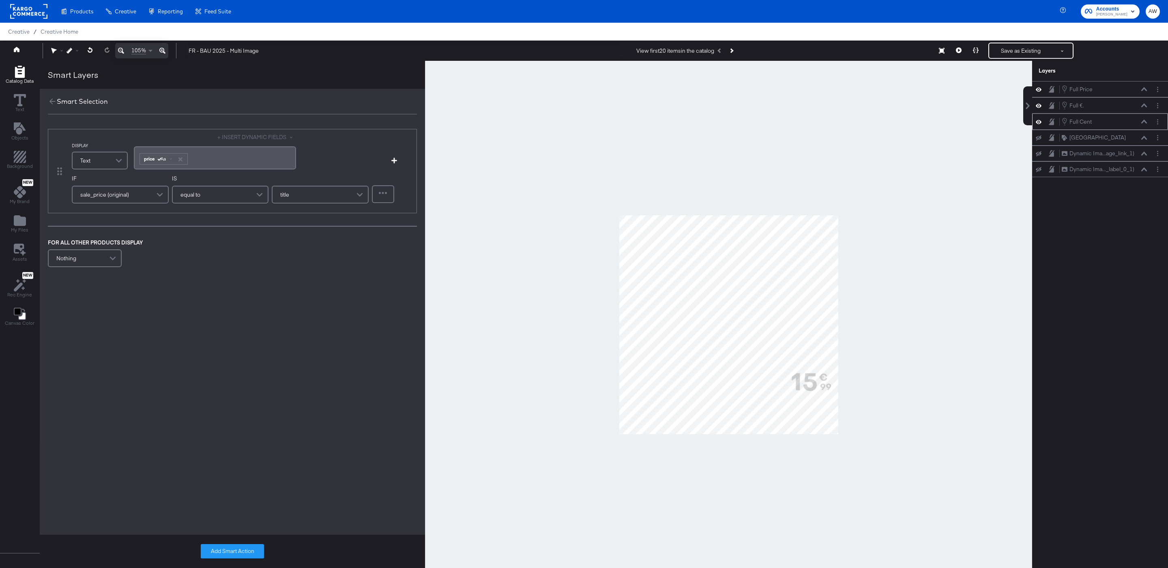
click at [226, 193] on div "equal to" at bounding box center [220, 195] width 95 height 16
type input "less"
click at [314, 202] on div "title" at bounding box center [320, 195] width 95 height 16
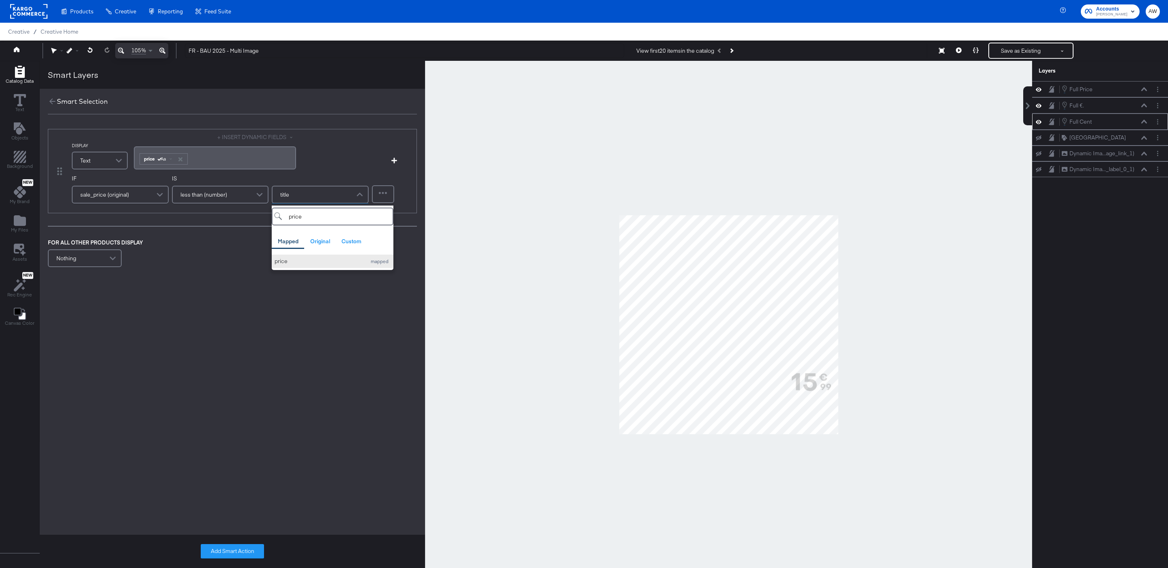
type input "price"
click at [292, 260] on div "price" at bounding box center [319, 262] width 88 height 8
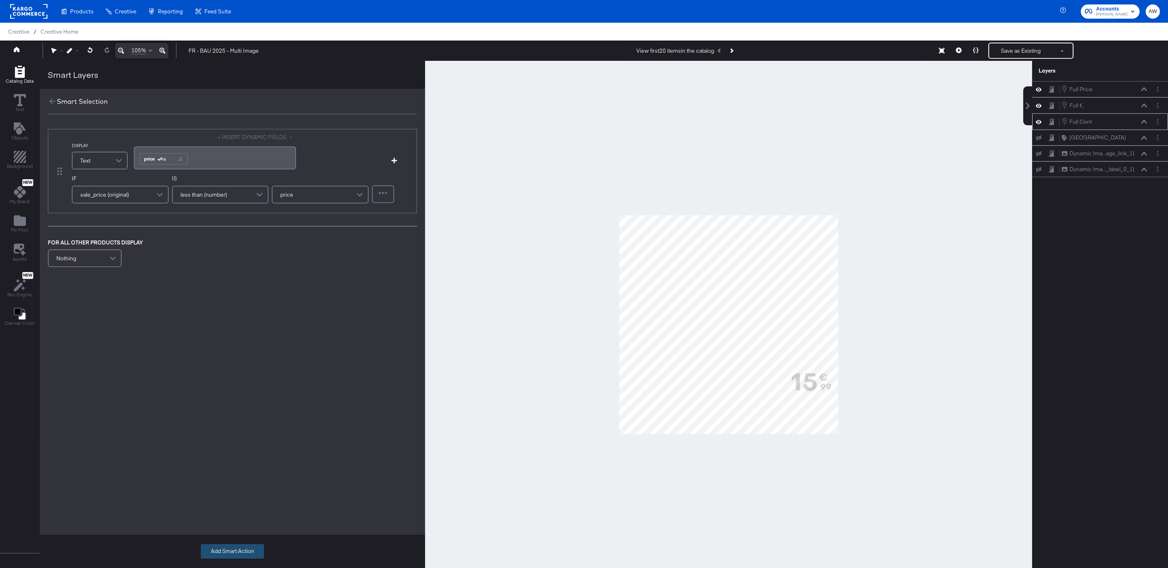
click at [239, 553] on button "Add Smart Action" at bounding box center [232, 551] width 63 height 15
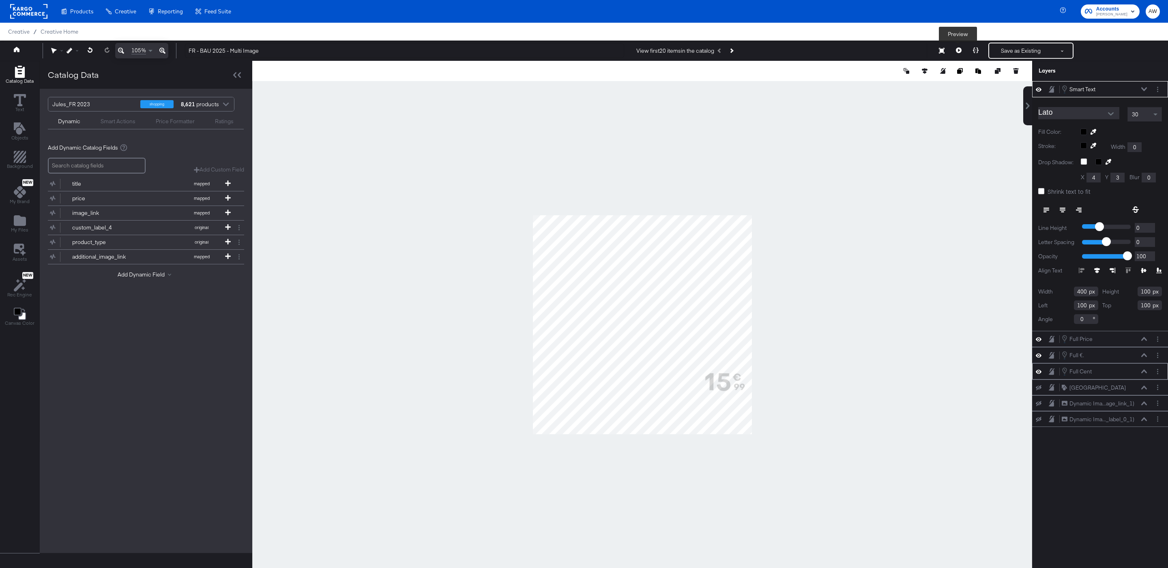
click at [958, 49] on icon at bounding box center [959, 50] width 6 height 6
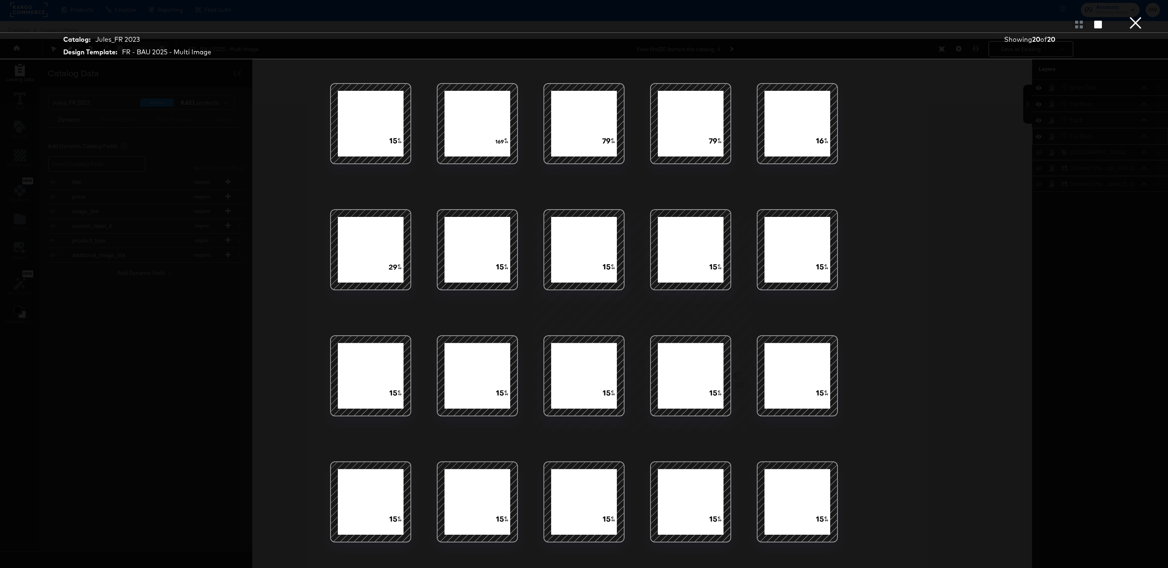
scroll to position [21, 0]
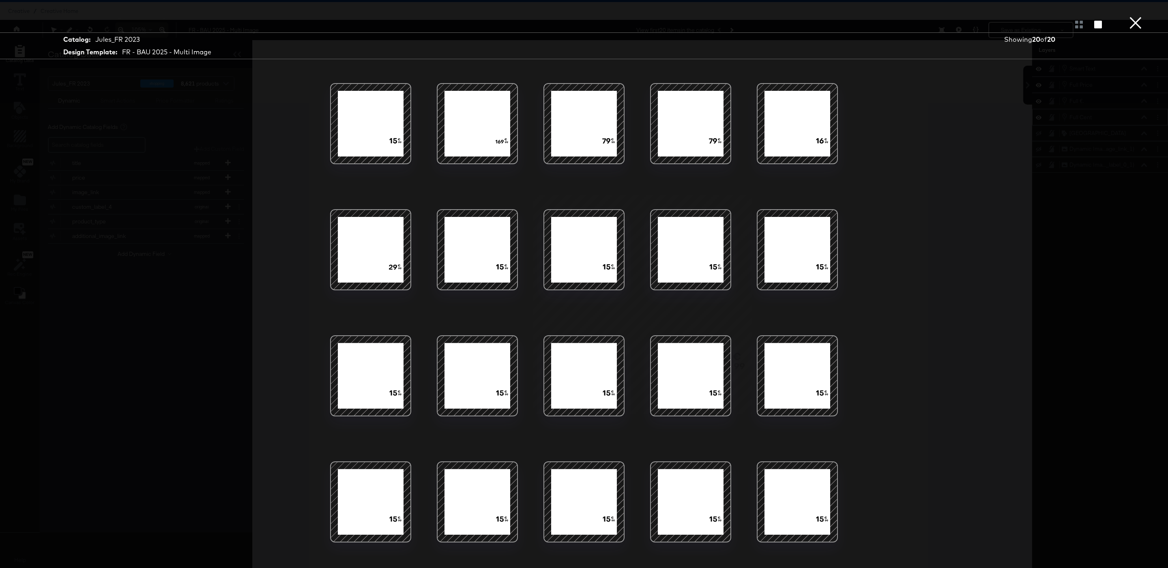
click at [1137, 16] on button "×" at bounding box center [1136, 8] width 16 height 16
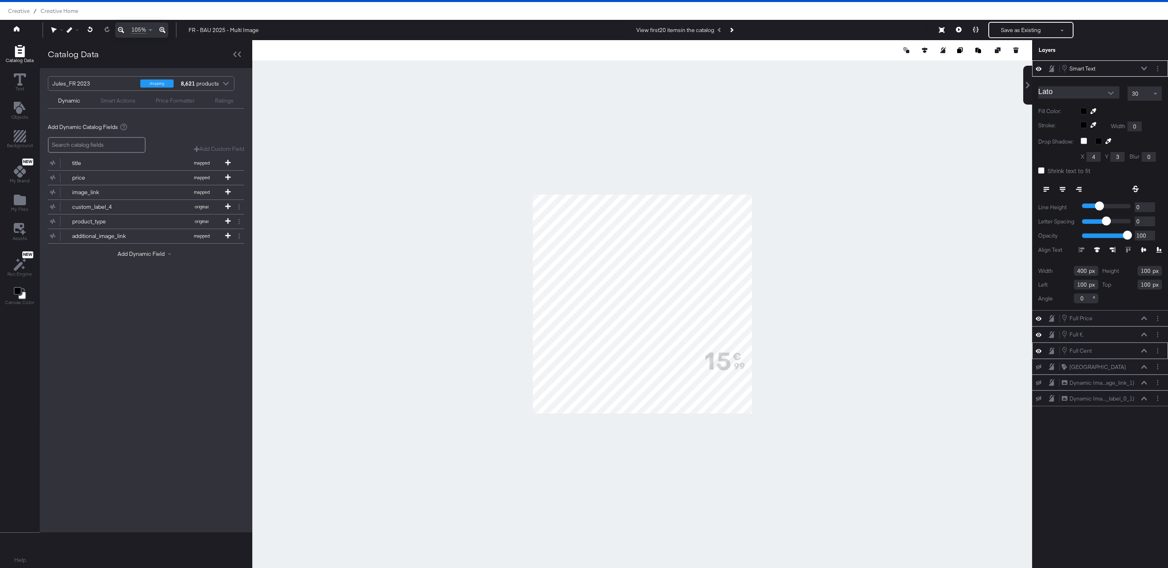
type input "601"
type input "929"
type input "187"
type input "47"
type input "814"
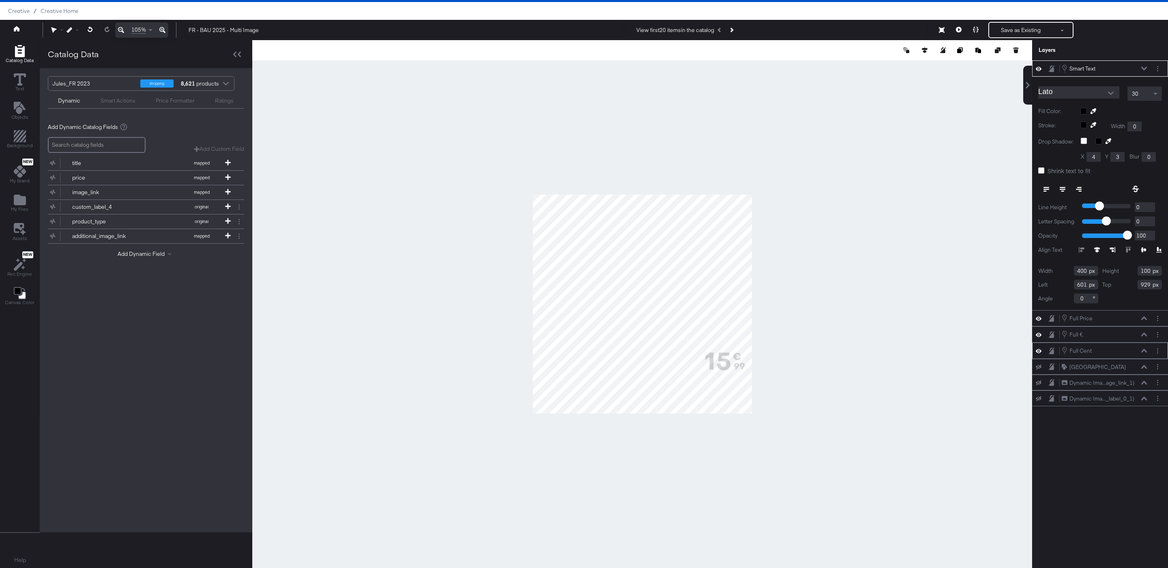
type input "982"
type input "808"
type input "847"
click at [1069, 91] on input "Lato" at bounding box center [1072, 92] width 69 height 12
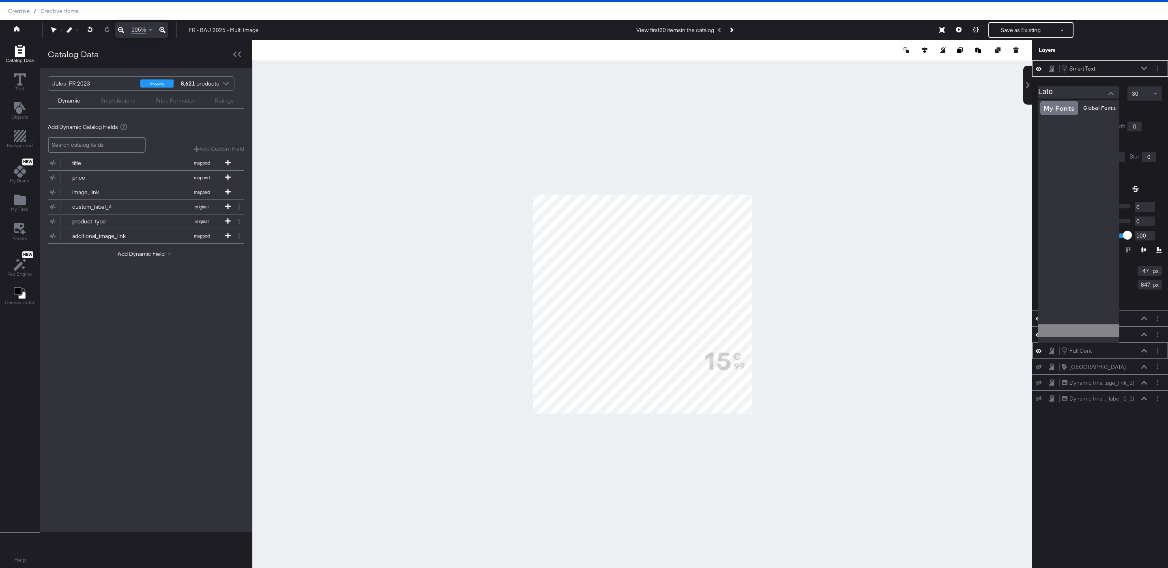
scroll to position [1495, 0]
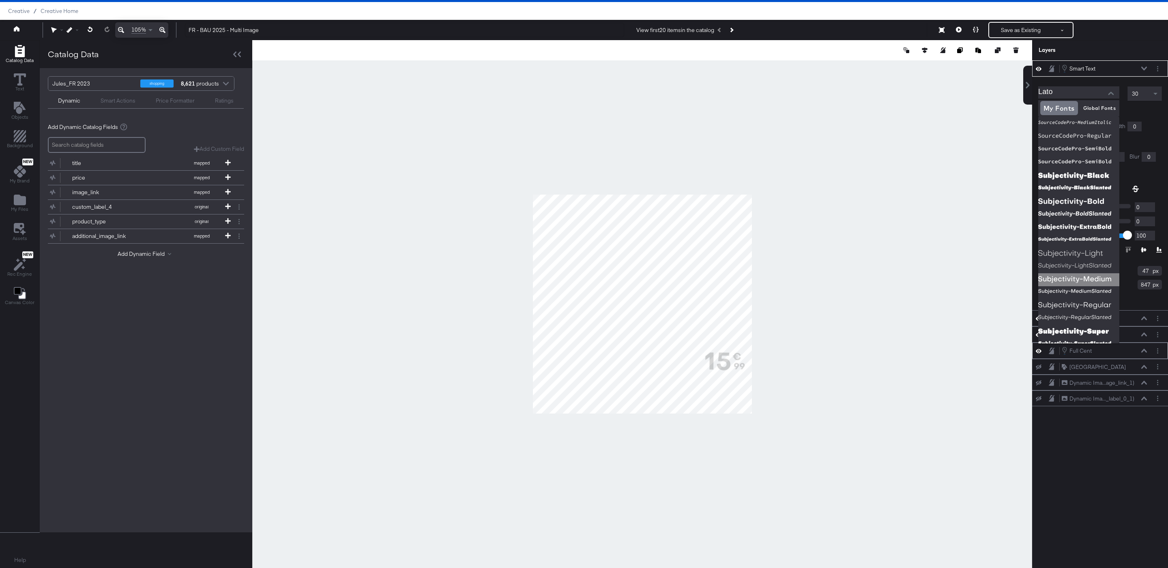
click at [1095, 281] on img at bounding box center [1078, 279] width 81 height 13
type input "Subjectivity-Medium"
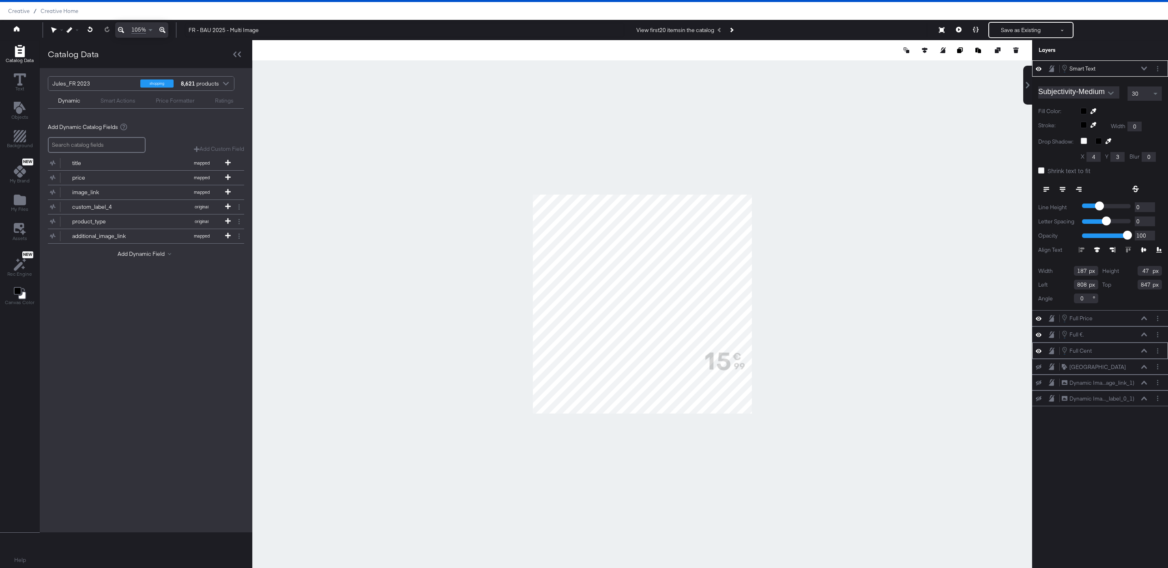
click at [1137, 190] on icon at bounding box center [1136, 189] width 6 height 6
click at [976, 29] on icon at bounding box center [976, 30] width 6 height 6
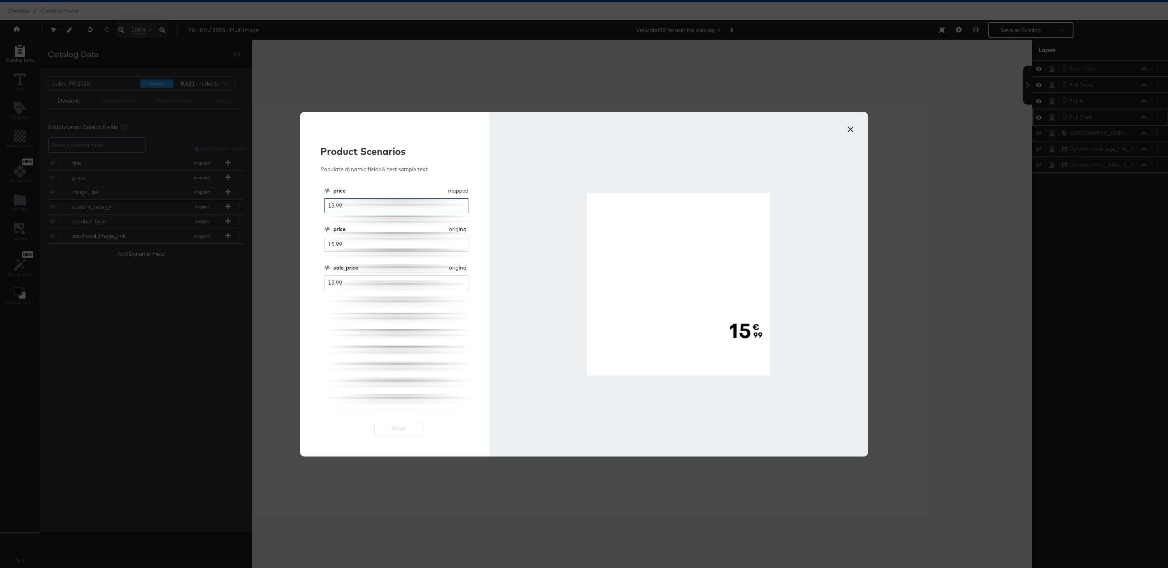
click at [333, 207] on input "15.99" at bounding box center [397, 205] width 144 height 15
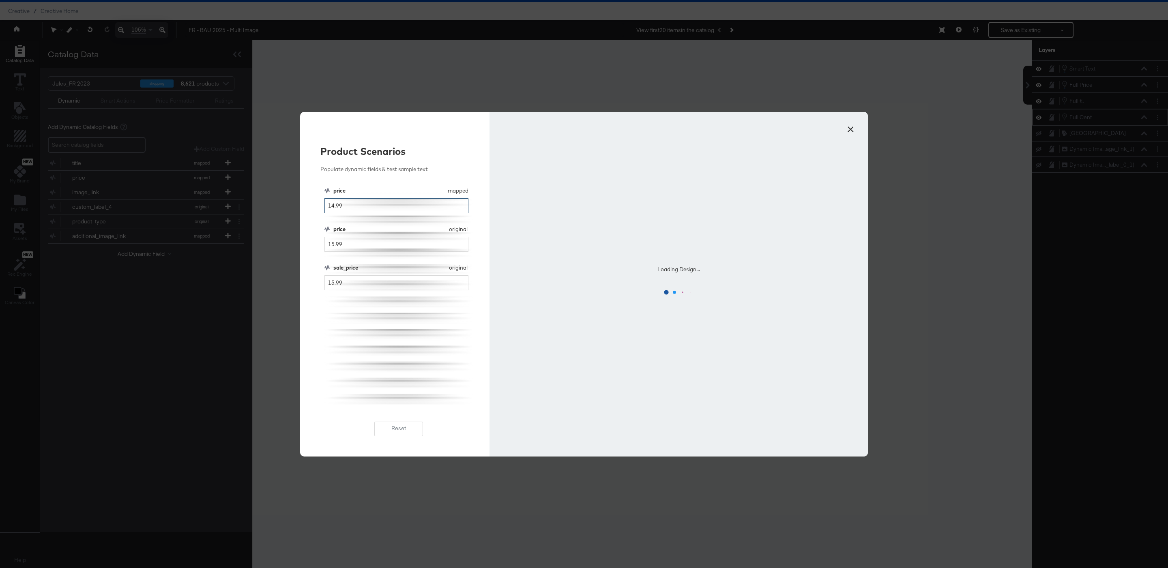
type input "14.99"
click at [434, 328] on div "price mapped price 14.99 price original price 15.99 sale_price original sale_pr…" at bounding box center [399, 299] width 149 height 224
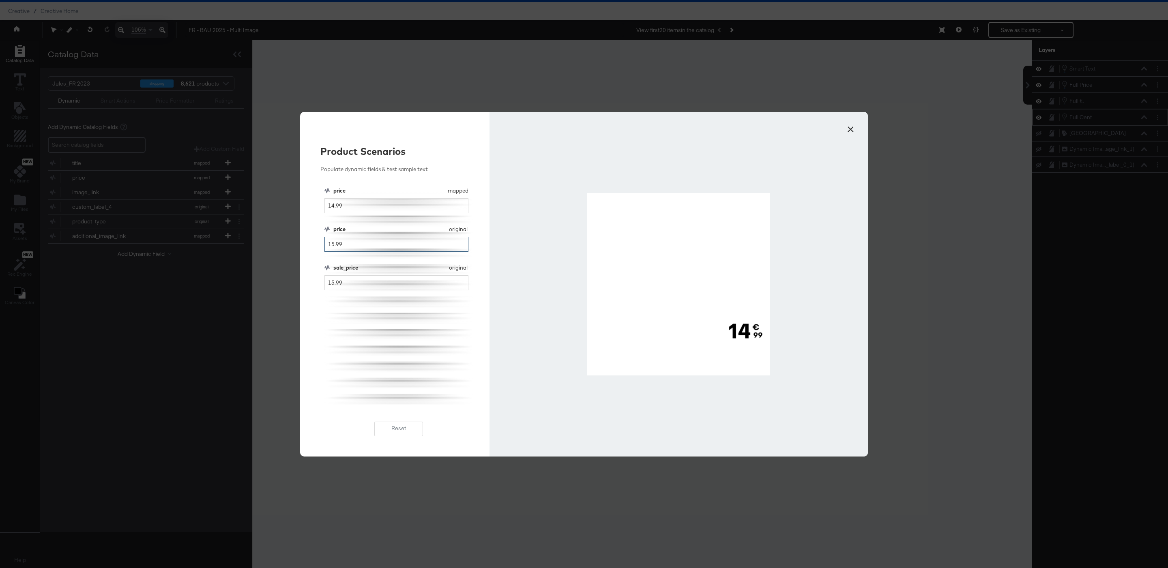
click at [413, 248] on input "15.99" at bounding box center [397, 244] width 144 height 15
click at [862, 123] on div at bounding box center [679, 284] width 378 height 345
click at [850, 132] on button "×" at bounding box center [850, 127] width 15 height 15
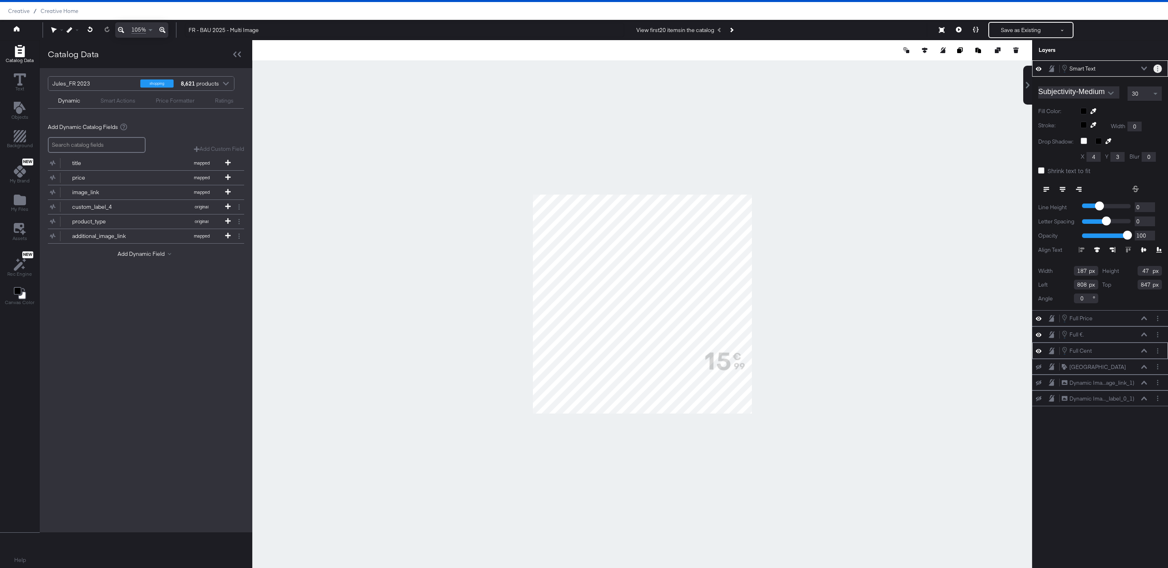
click at [1157, 72] on button "Layer Options" at bounding box center [1158, 68] width 9 height 9
click at [1114, 94] on button "Edit Smart Layer" at bounding box center [1105, 96] width 41 height 9
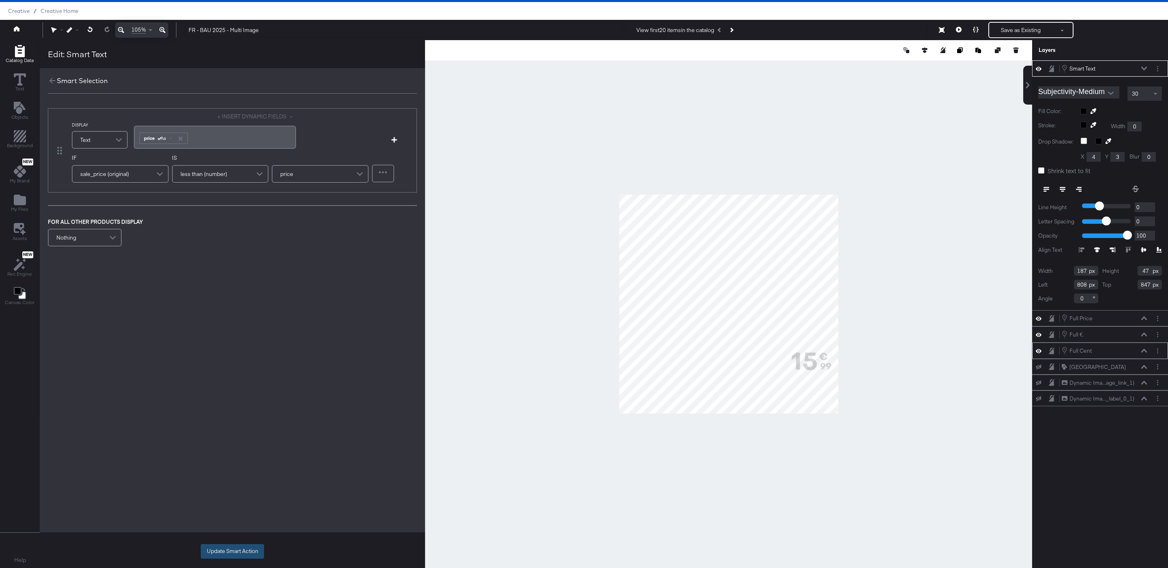
click at [247, 552] on button "Update Smart Action" at bounding box center [232, 551] width 63 height 15
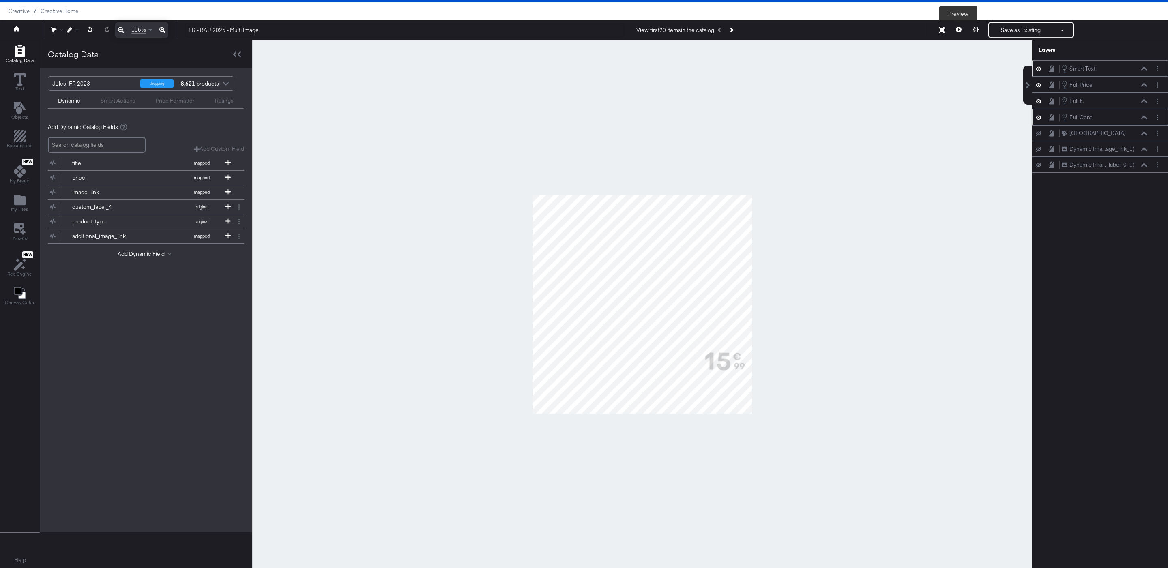
click at [965, 32] on button at bounding box center [958, 30] width 17 height 16
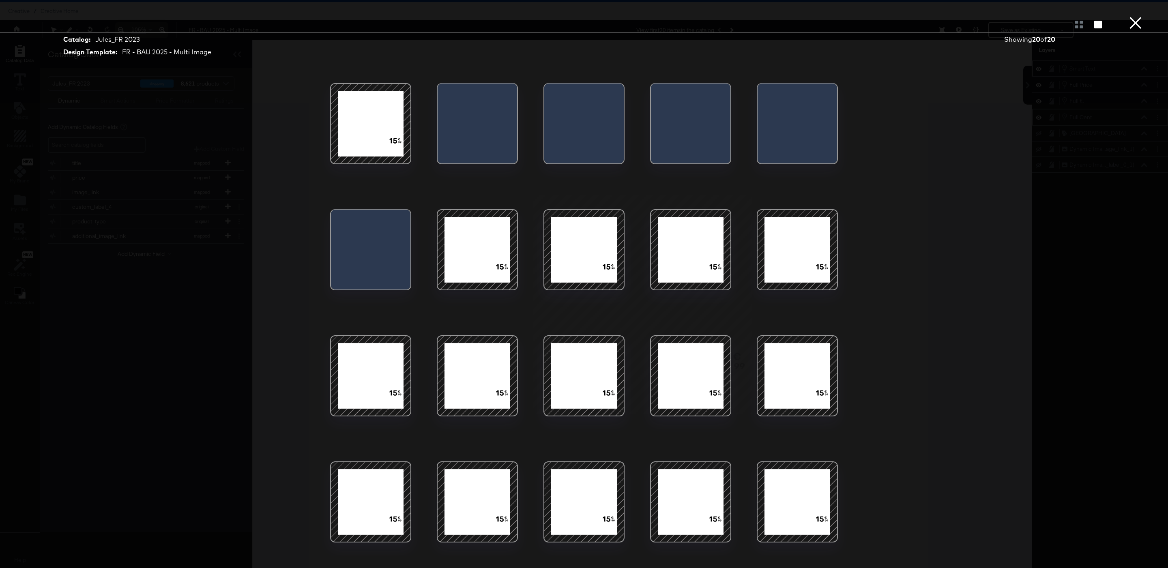
click at [1131, 16] on button "×" at bounding box center [1136, 8] width 16 height 16
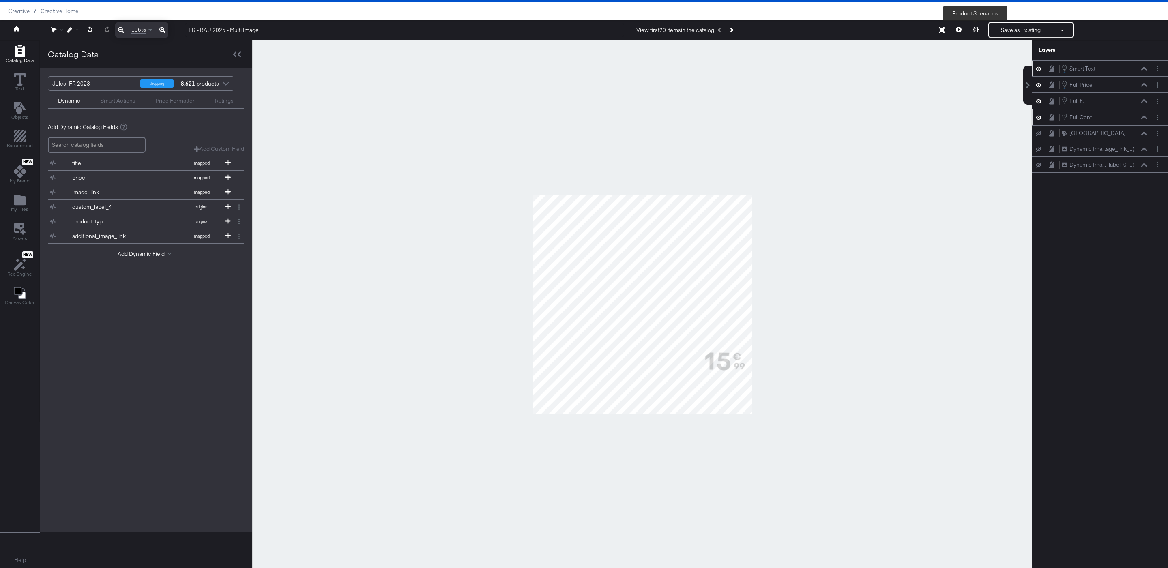
click at [976, 34] on button at bounding box center [975, 30] width 17 height 16
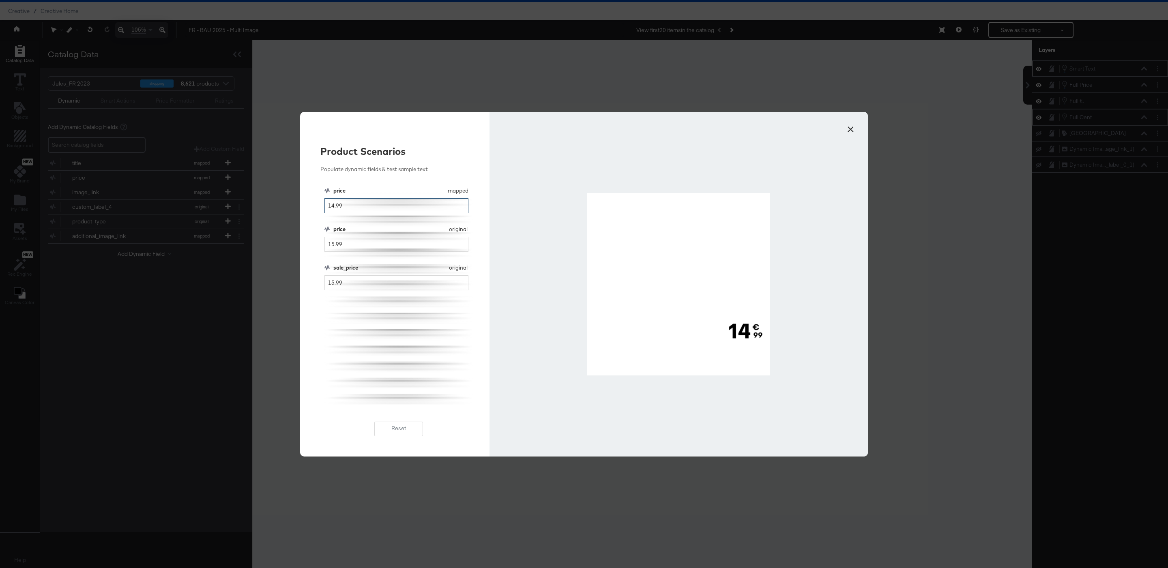
click at [370, 209] on input "14.99" at bounding box center [397, 205] width 144 height 15
click at [333, 282] on input "15.99" at bounding box center [397, 282] width 144 height 15
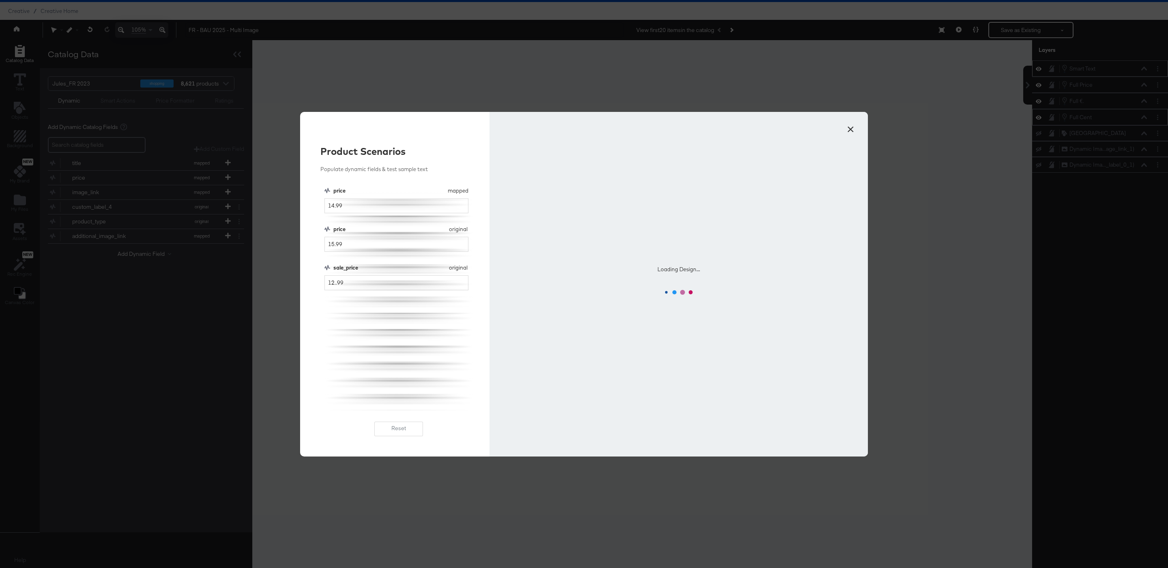
click at [350, 367] on div "price mapped price 14.99 price original price 15.99 sale_price original sale_pr…" at bounding box center [399, 299] width 149 height 224
click at [436, 296] on div "price mapped price 14.99 price original price 15.99 sale_price original sale_pr…" at bounding box center [399, 299] width 149 height 224
click at [424, 290] on input "12..99" at bounding box center [397, 282] width 144 height 15
type input "12..99"
click at [333, 206] on input "14.99" at bounding box center [397, 205] width 144 height 15
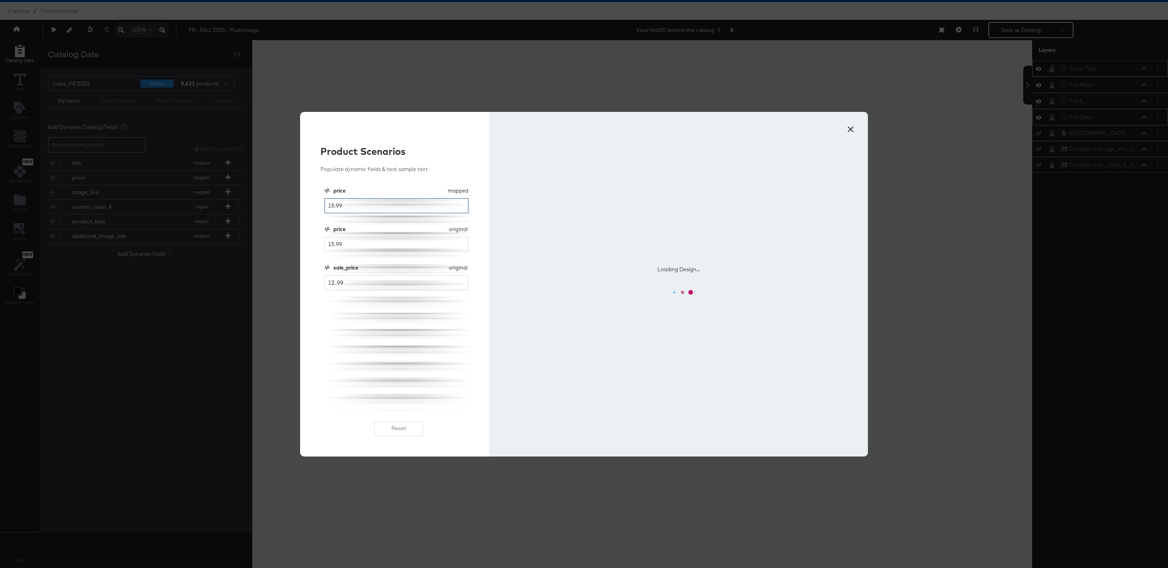
type input "15.99"
click at [368, 286] on input "12..99" at bounding box center [397, 282] width 144 height 15
click at [363, 335] on div "price mapped price 15.99 price original price 15.99 sale_price original sale_pr…" at bounding box center [399, 299] width 149 height 224
click at [399, 425] on button "Reset" at bounding box center [398, 429] width 49 height 15
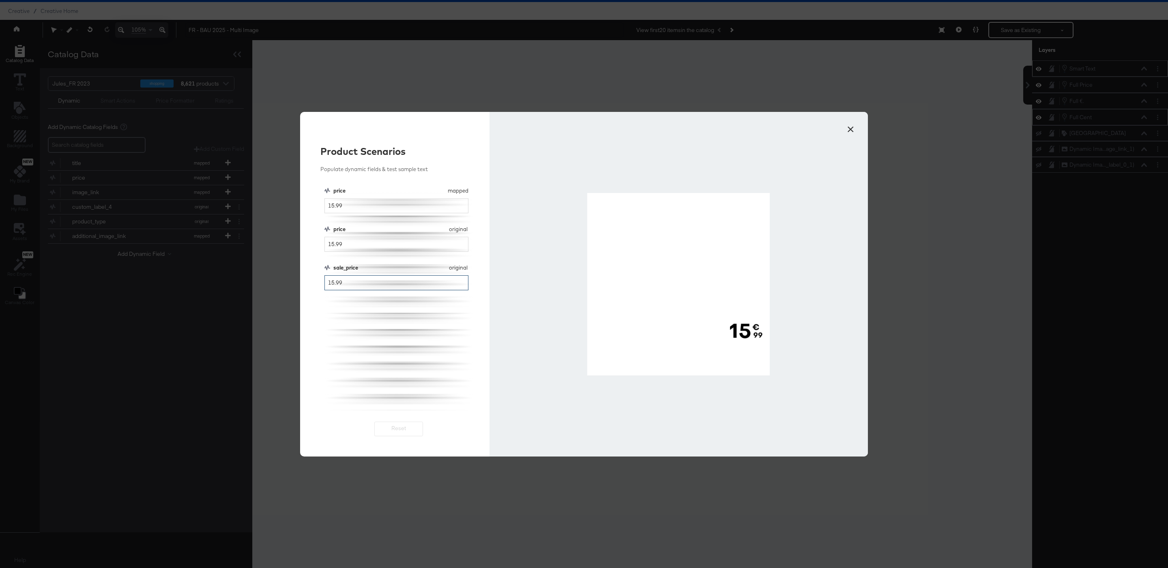
drag, startPoint x: 333, startPoint y: 284, endPoint x: 345, endPoint y: 305, distance: 24.4
click at [333, 286] on input "15.99" at bounding box center [397, 282] width 144 height 15
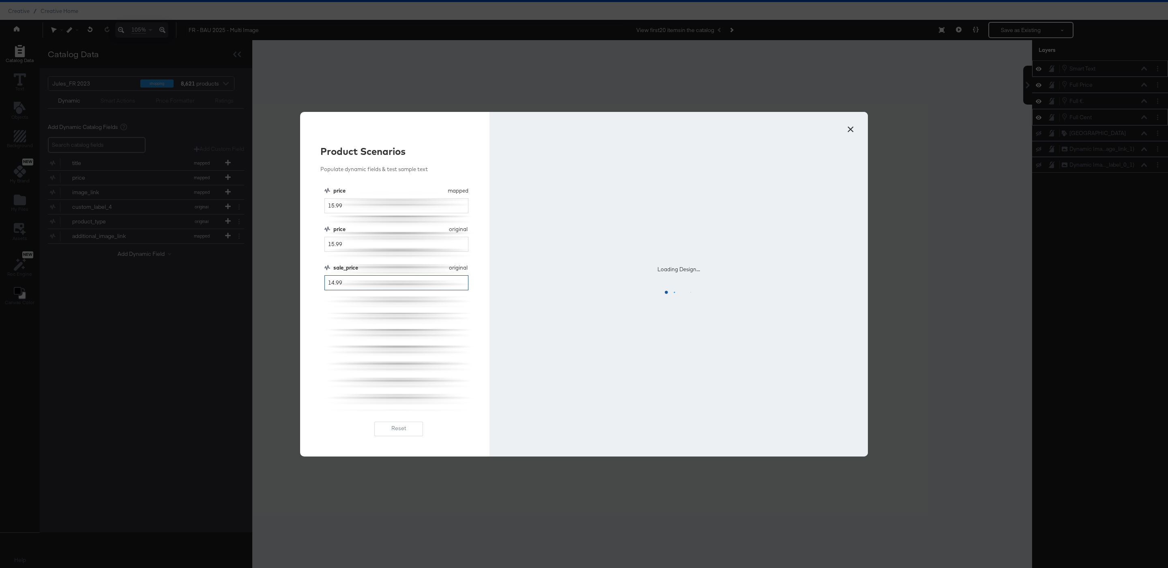
type input "14.99"
click at [376, 354] on div "price mapped price 15.99 price original price 15.99 sale_price original sale_pr…" at bounding box center [399, 299] width 149 height 224
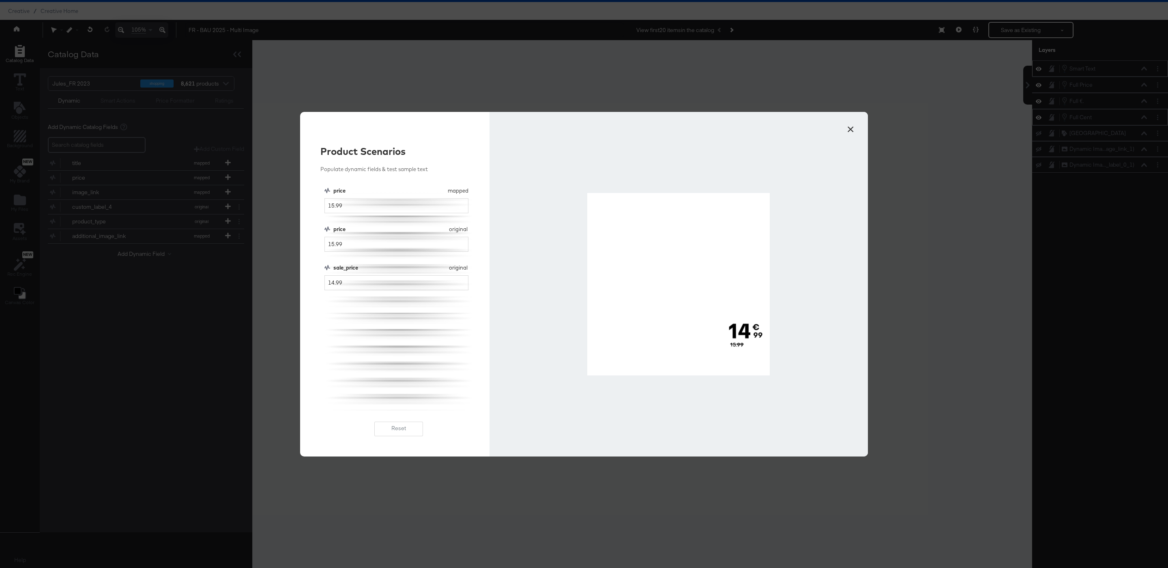
click at [855, 132] on button "×" at bounding box center [850, 127] width 15 height 15
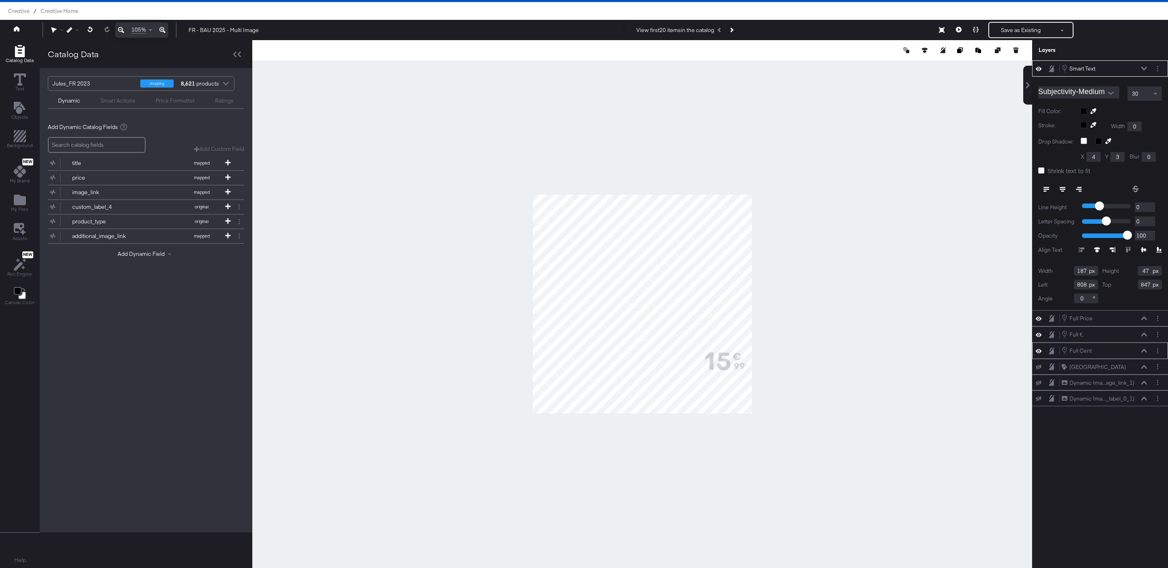
click at [1098, 251] on icon at bounding box center [1097, 250] width 6 height 6
click at [1135, 99] on div "30" at bounding box center [1145, 94] width 34 height 14
click at [1063, 174] on span "Shrink text to fit" at bounding box center [1069, 171] width 43 height 8
click at [0, 0] on input "Shrink text to fit" at bounding box center [0, 0] width 0 height 0
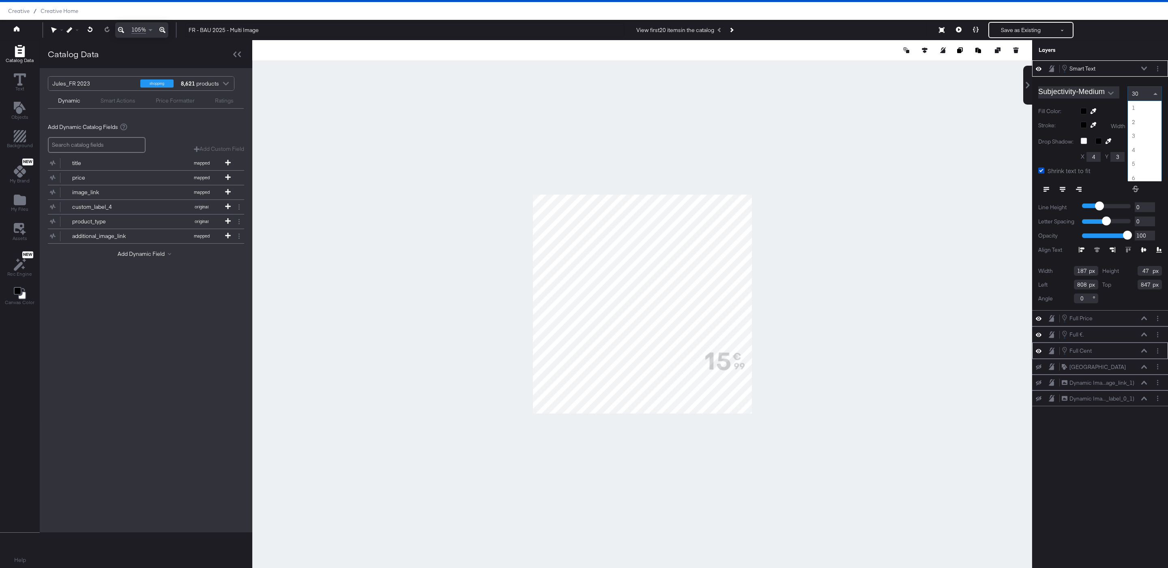
click at [1153, 98] on span at bounding box center [1157, 94] width 10 height 14
click at [974, 30] on icon at bounding box center [976, 30] width 6 height 6
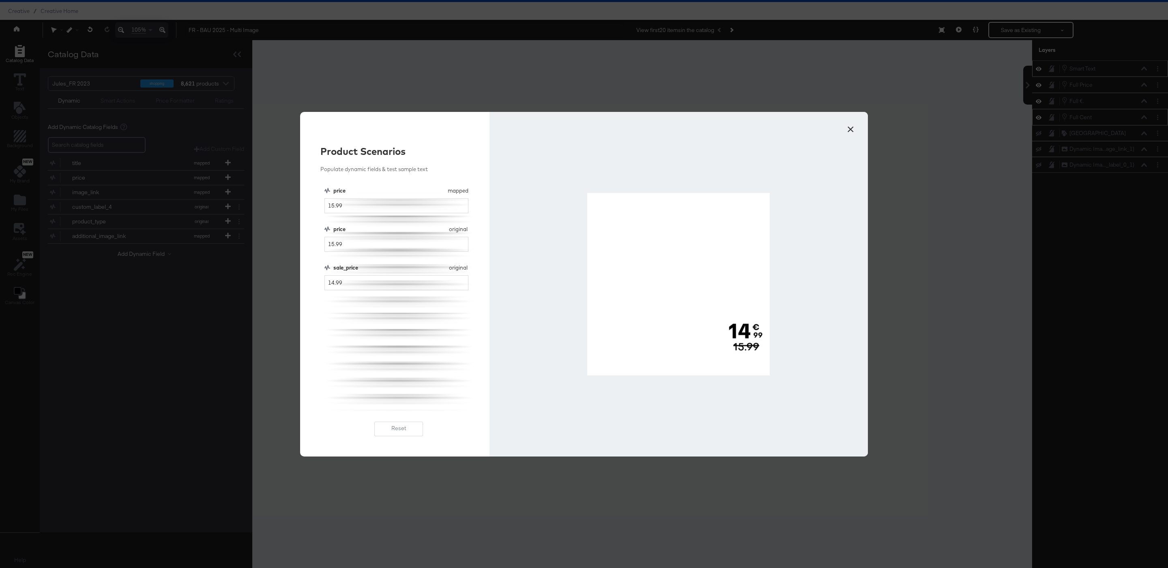
click at [852, 130] on button "×" at bounding box center [850, 127] width 15 height 15
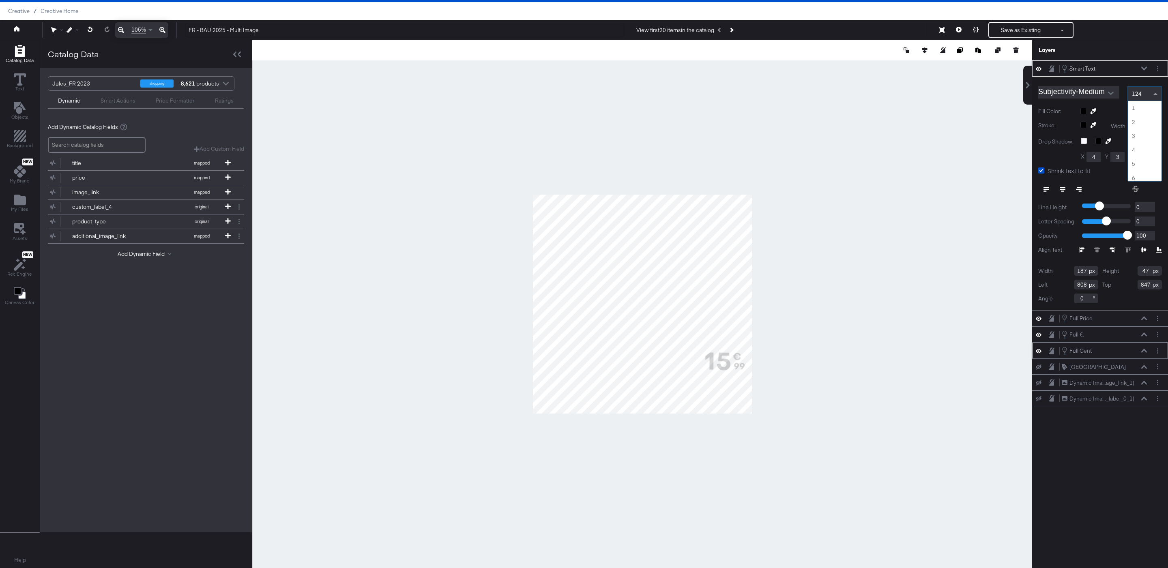
click at [1144, 96] on div "124" at bounding box center [1145, 94] width 34 height 14
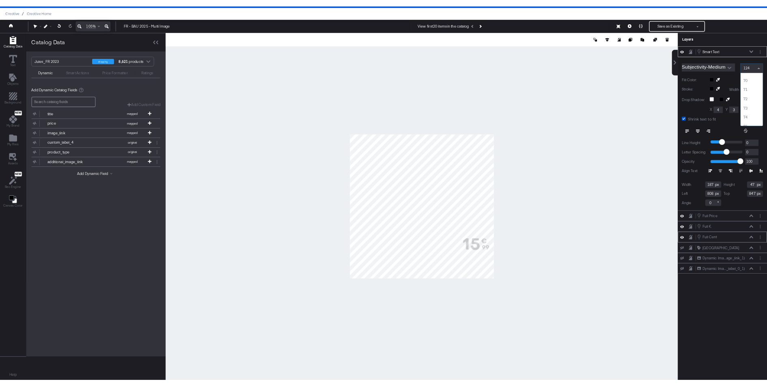
scroll to position [821, 0]
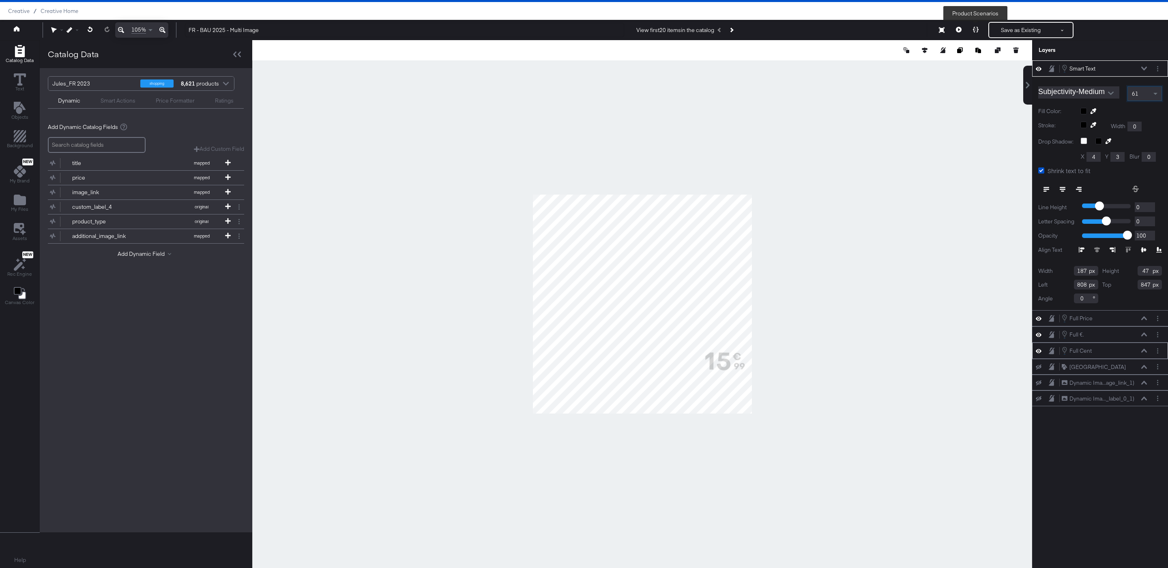
click at [970, 32] on button at bounding box center [975, 30] width 17 height 16
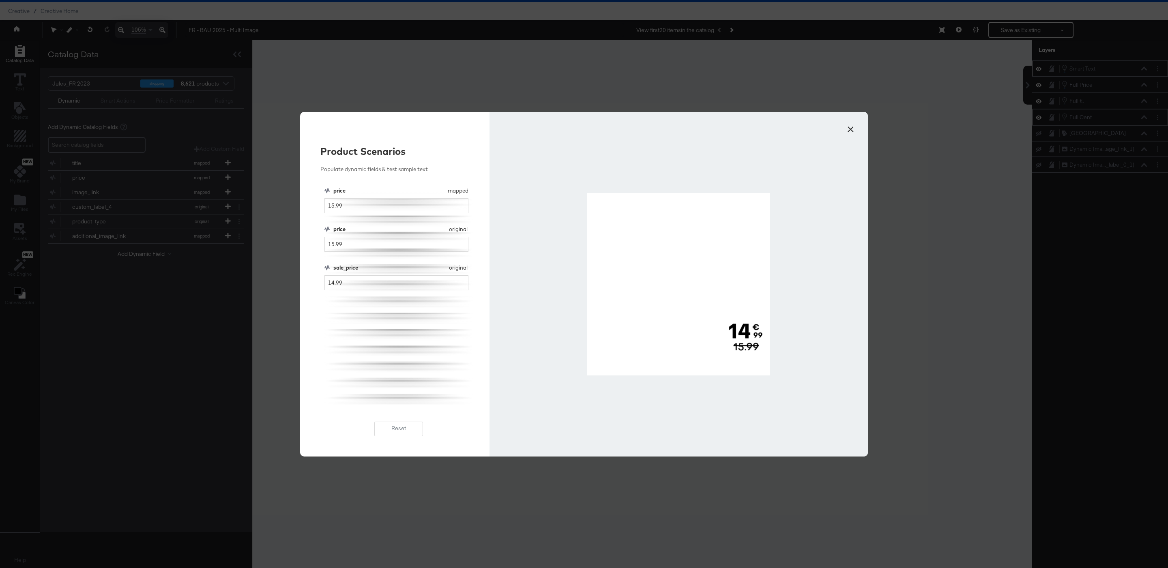
click at [855, 128] on button "×" at bounding box center [850, 127] width 15 height 15
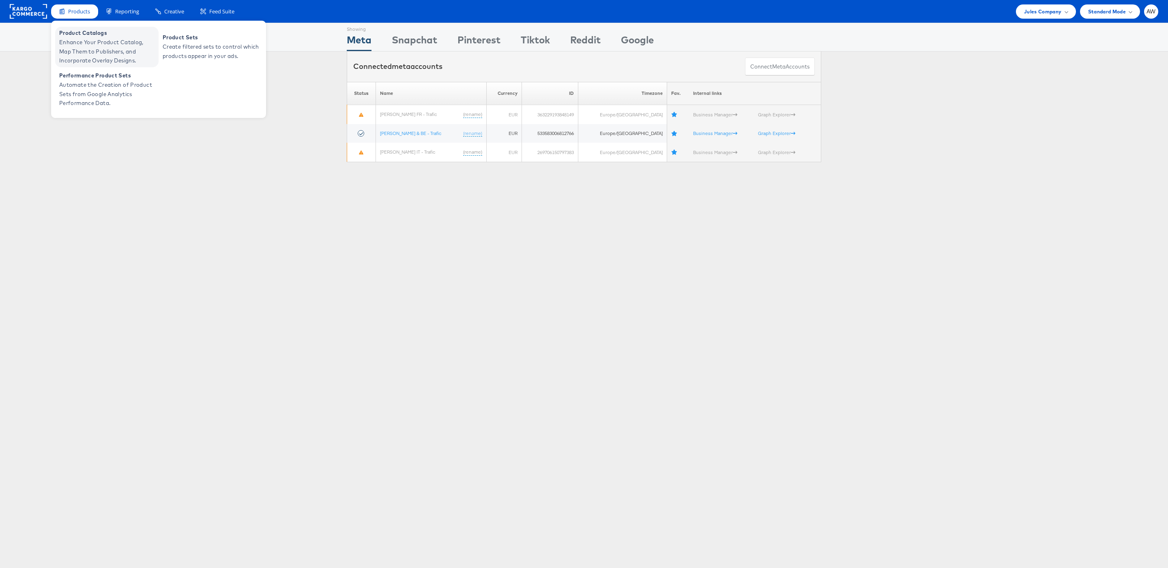
click at [99, 38] on span "Enhance Your Product Catalog, Map Them to Publishers, and Incorporate Overlay D…" at bounding box center [107, 52] width 97 height 28
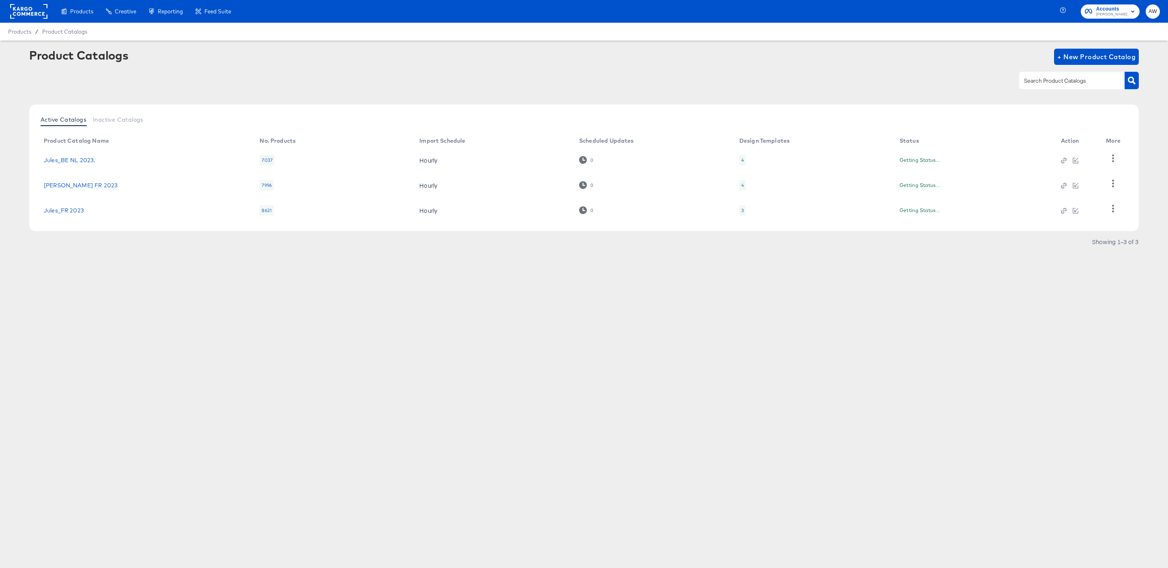
click at [173, 236] on div "Active Catalogs Inactive Catalogs Product Catalog Name No. Products Import Sche…" at bounding box center [584, 179] width 1110 height 148
click at [68, 211] on link "Jules_FR 2023" at bounding box center [64, 210] width 40 height 6
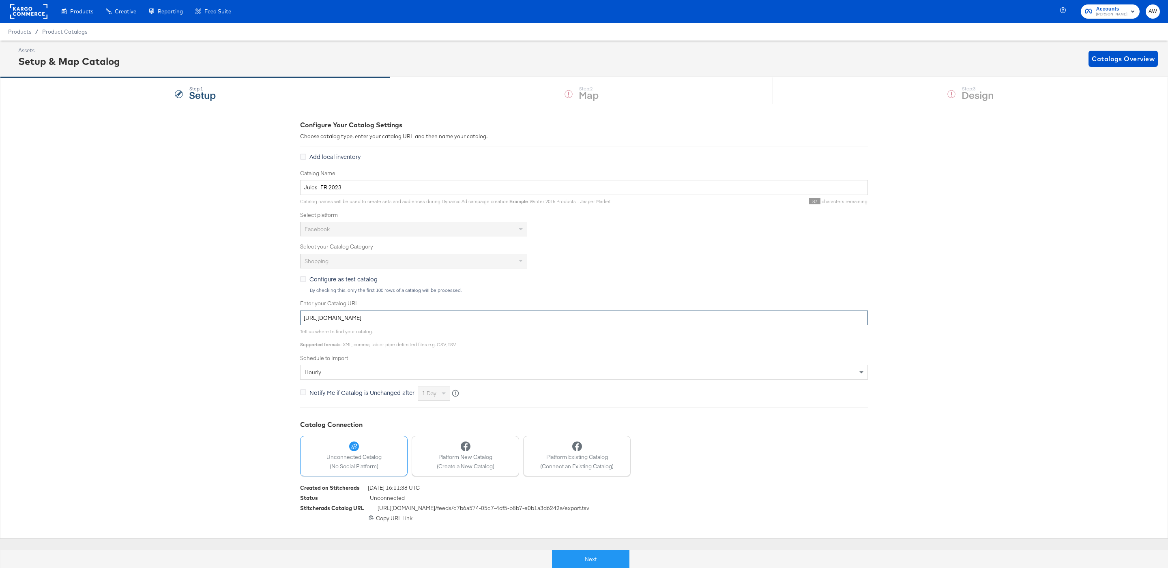
click at [417, 325] on input "[URL][DOMAIN_NAME]" at bounding box center [584, 318] width 568 height 15
